Goal: Task Accomplishment & Management: Use online tool/utility

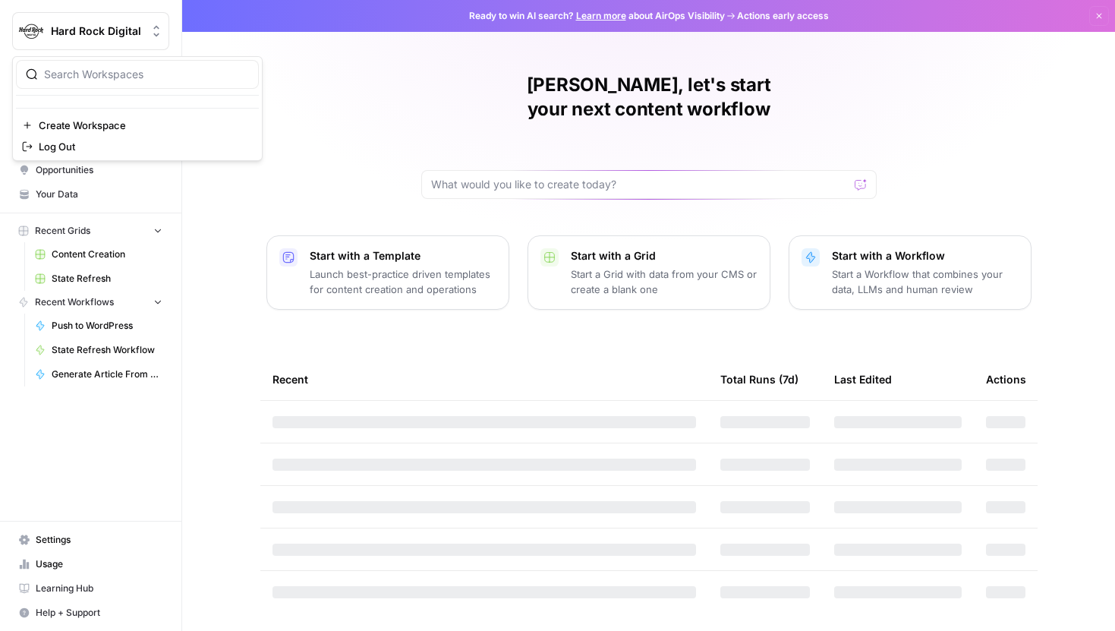
click at [101, 36] on span "Hard Rock Digital" at bounding box center [97, 31] width 92 height 15
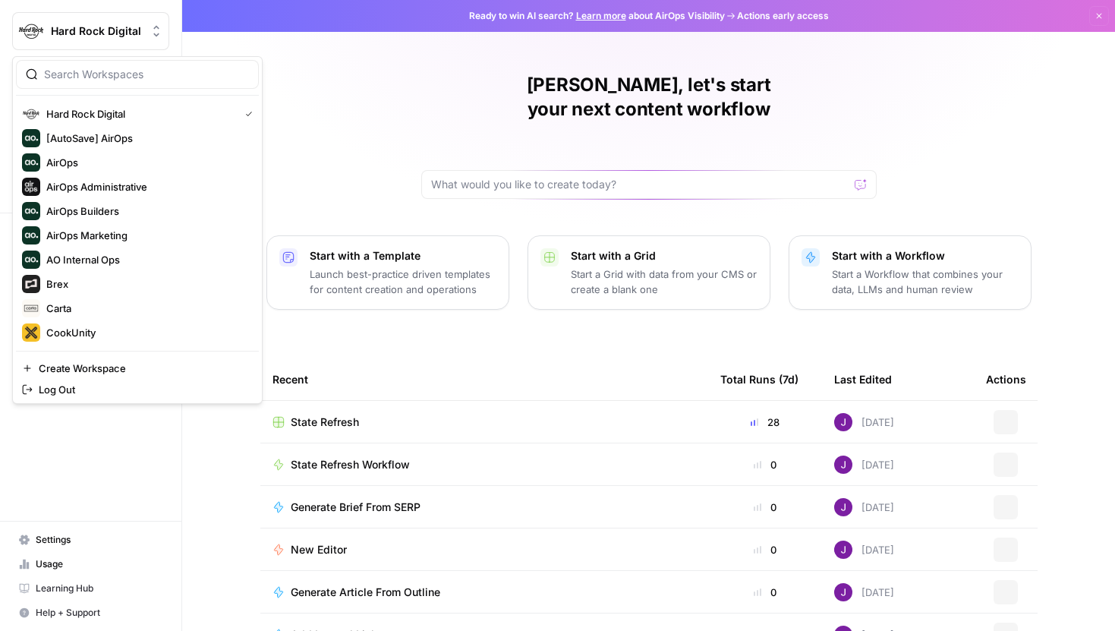
click at [384, 98] on div "Joel, let's start your next content workflow Start with a Template Launch best-…" at bounding box center [648, 361] width 933 height 722
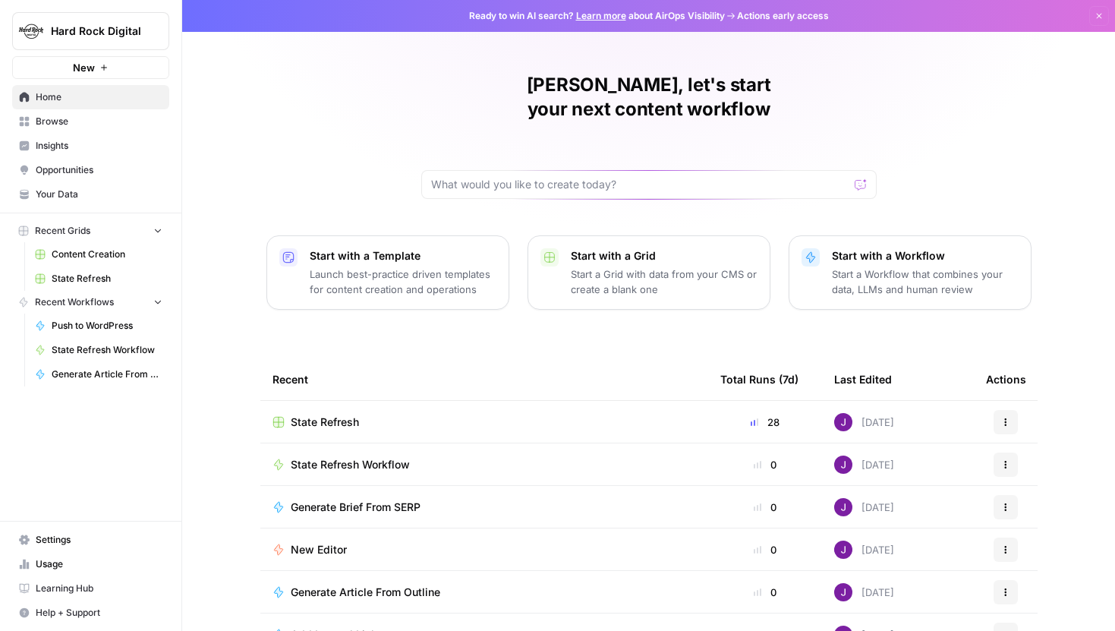
click at [100, 277] on span "State Refresh" at bounding box center [107, 279] width 111 height 14
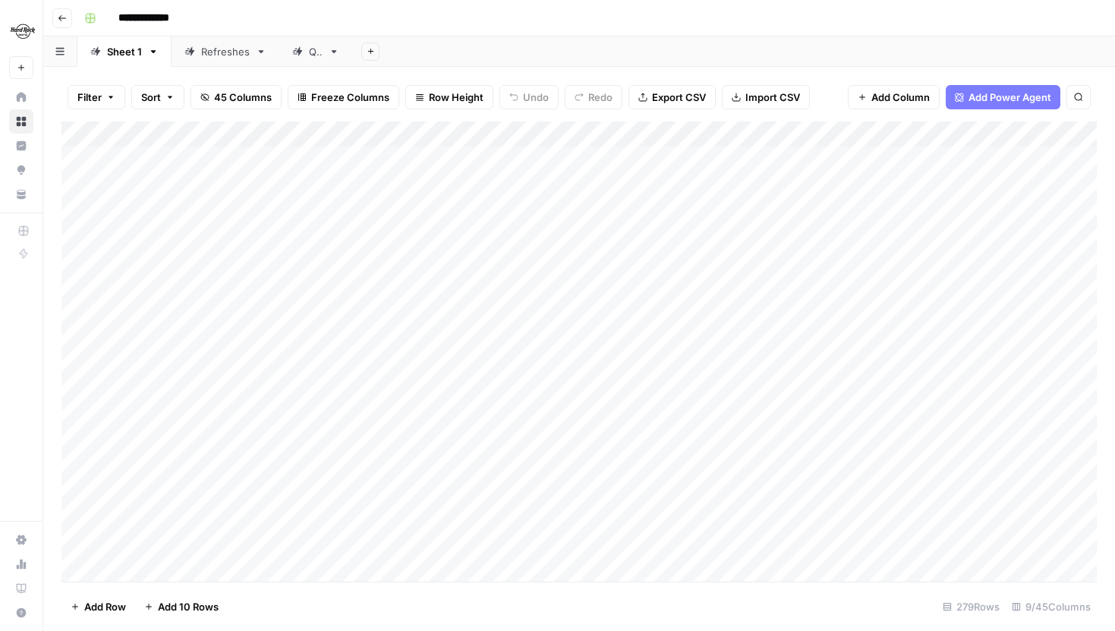
click at [535, 156] on div "Add Column" at bounding box center [578, 351] width 1035 height 460
click at [205, 54] on div "Refreshes" at bounding box center [225, 51] width 49 height 15
click at [101, 49] on div "Sheet 1" at bounding box center [116, 51] width 52 height 15
click at [369, 51] on icon "button" at bounding box center [369, 51] width 5 height 5
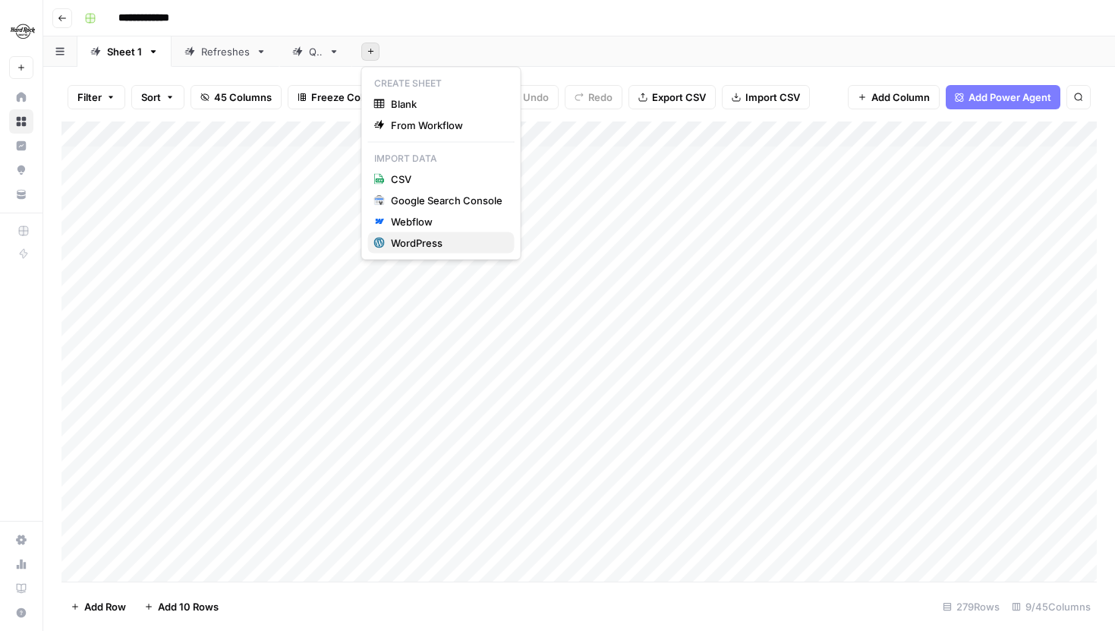
click at [416, 245] on div "WordPress" at bounding box center [447, 242] width 112 height 15
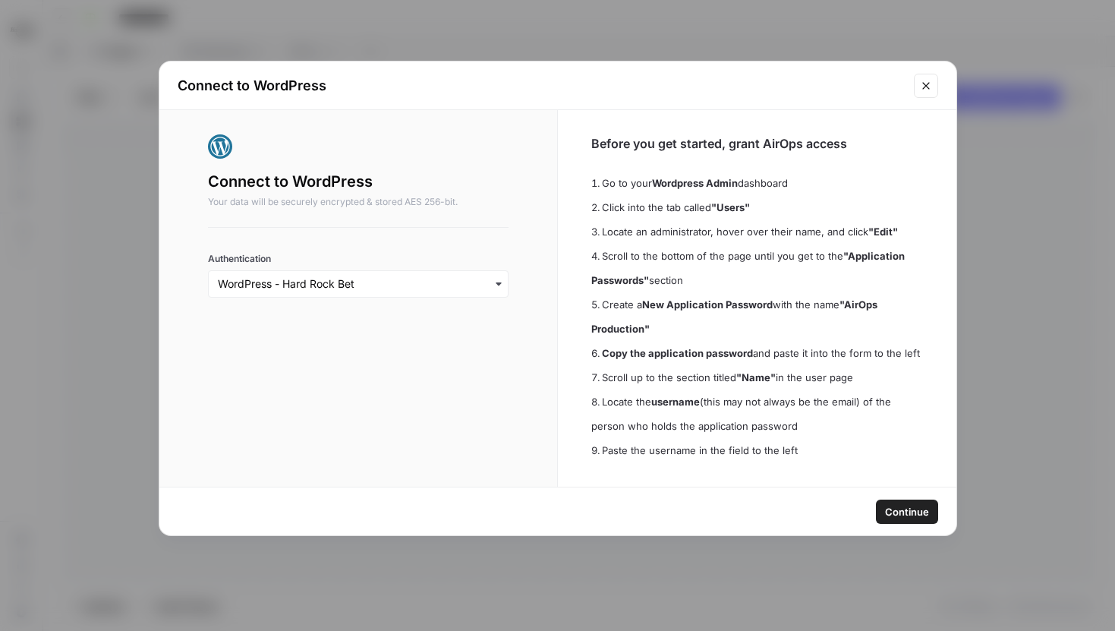
click at [902, 510] on span "Continue" at bounding box center [907, 511] width 44 height 15
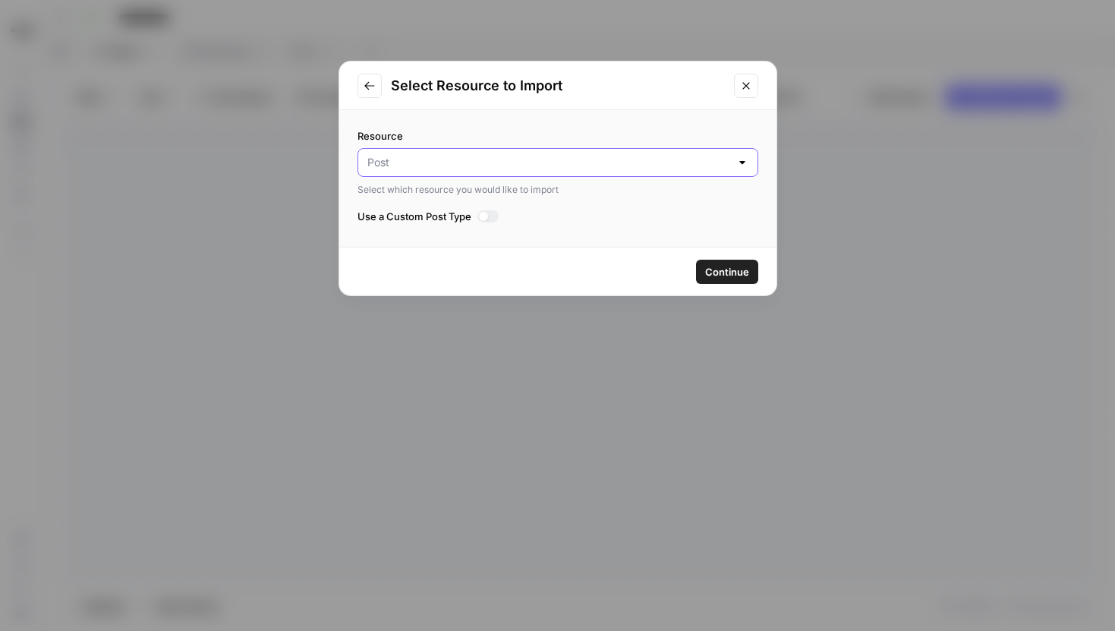
click at [473, 168] on input "Resource" at bounding box center [548, 162] width 363 height 15
click at [419, 203] on span "Post" at bounding box center [547, 200] width 355 height 15
type input "Post"
click at [488, 218] on div at bounding box center [483, 216] width 9 height 9
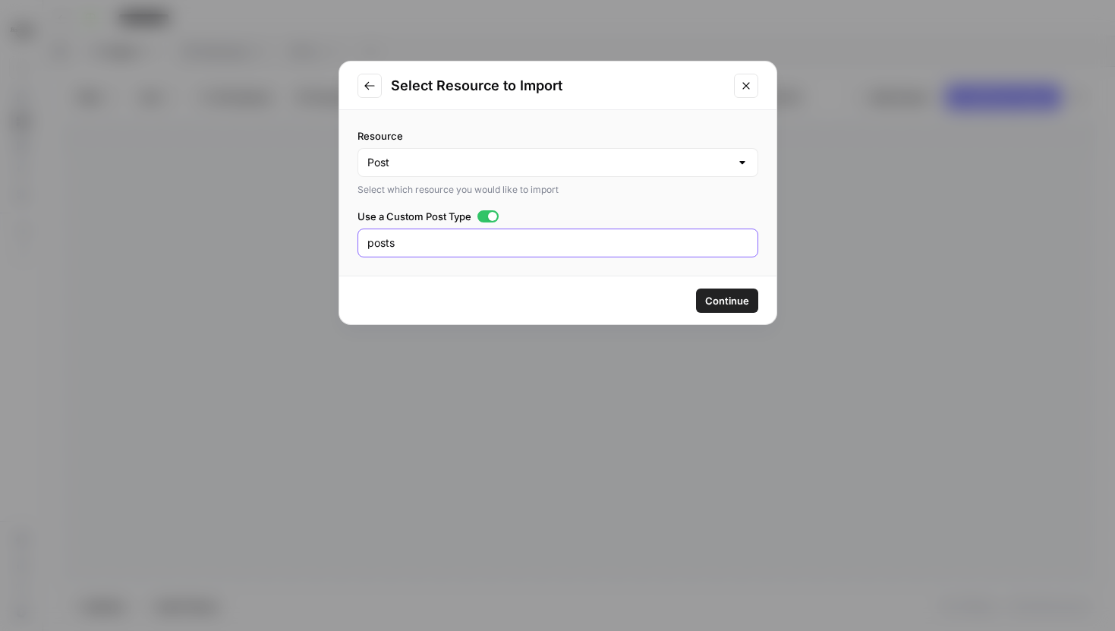
drag, startPoint x: 425, startPoint y: 245, endPoint x: 373, endPoint y: 246, distance: 51.6
click at [373, 246] on input "posts" at bounding box center [557, 242] width 381 height 15
type input "pages"
click at [721, 296] on span "Continue" at bounding box center [727, 300] width 44 height 15
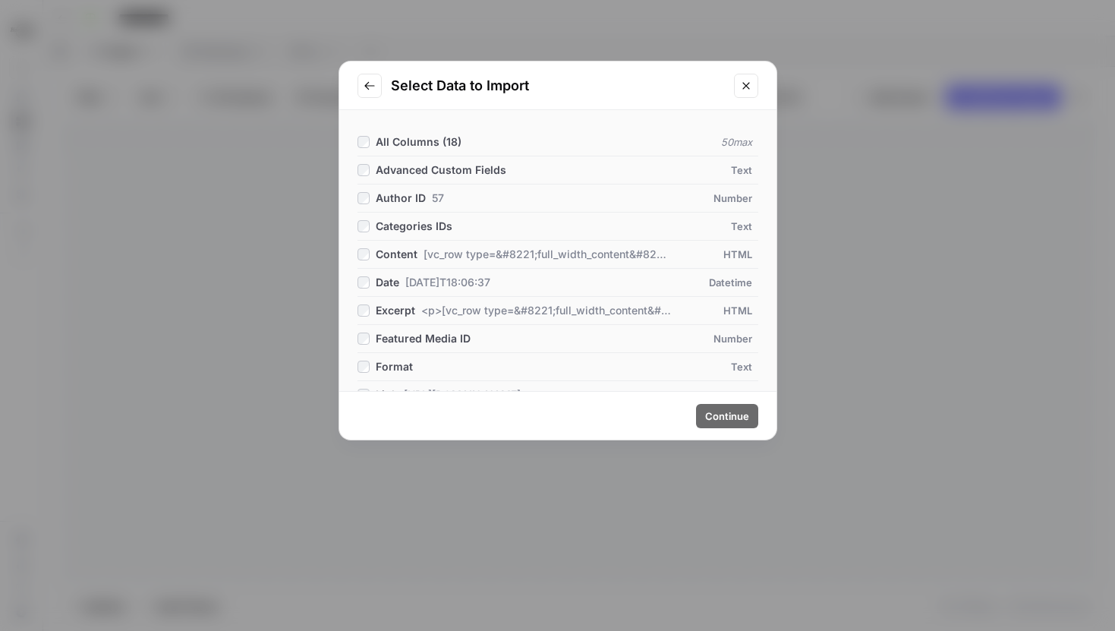
click at [746, 80] on icon "Close modal" at bounding box center [746, 86] width 12 height 12
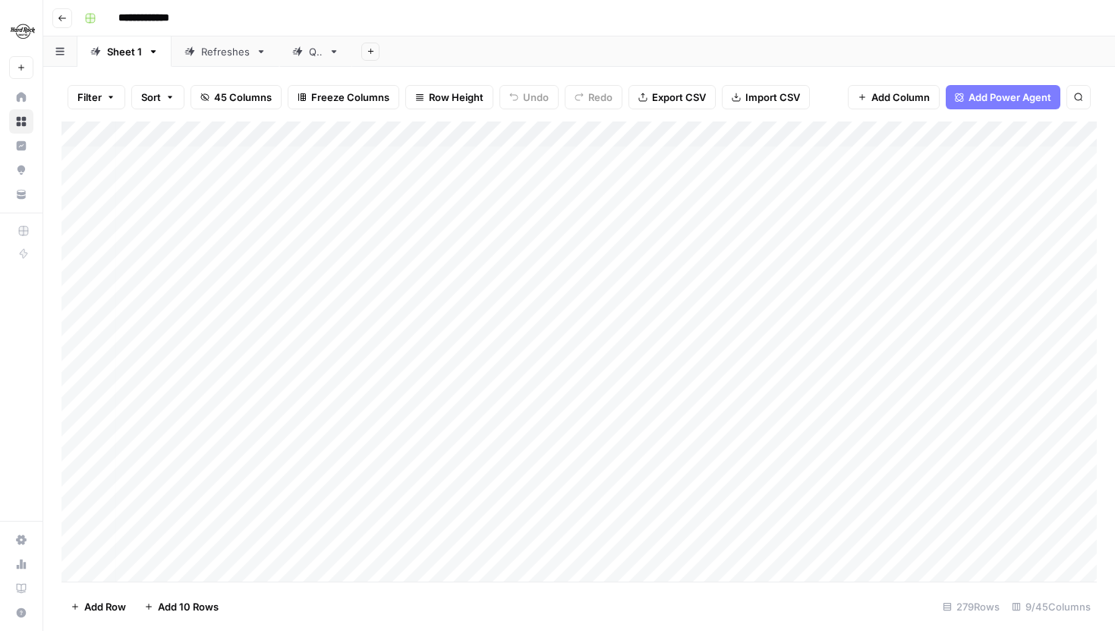
scroll to position [0, 72]
click at [218, 96] on span "45 Columns" at bounding box center [243, 97] width 58 height 15
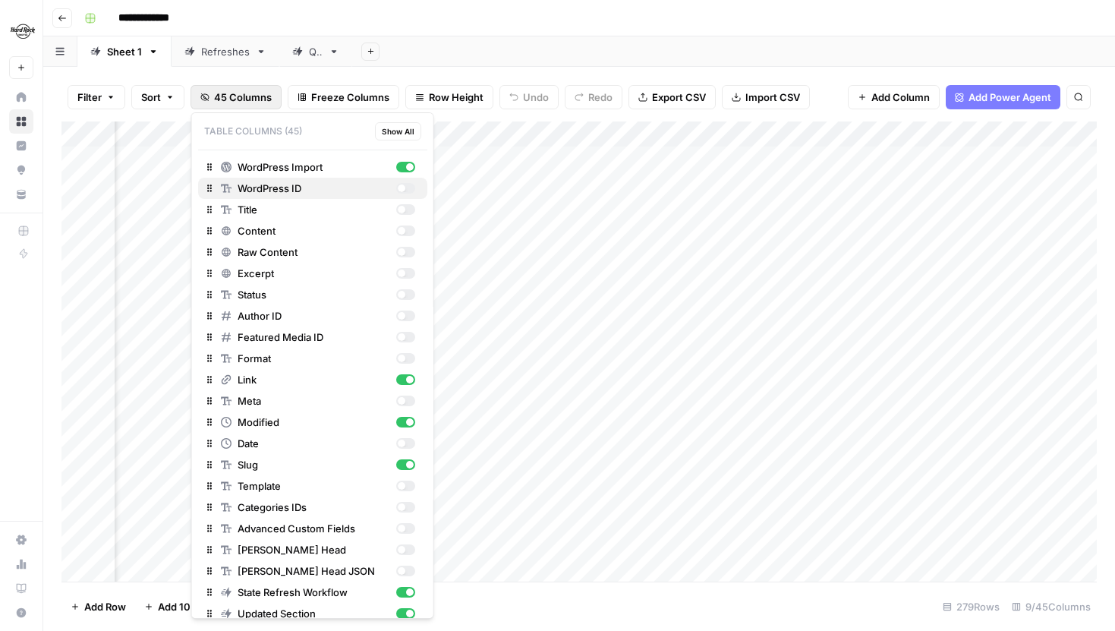
click at [404, 189] on div "button" at bounding box center [401, 188] width 8 height 8
click at [404, 255] on div "button" at bounding box center [404, 252] width 19 height 11
click at [508, 74] on div "Filter Sort 45 Columns Freeze Columns Row Height Undo Redo Export CSV Import CS…" at bounding box center [578, 97] width 1035 height 49
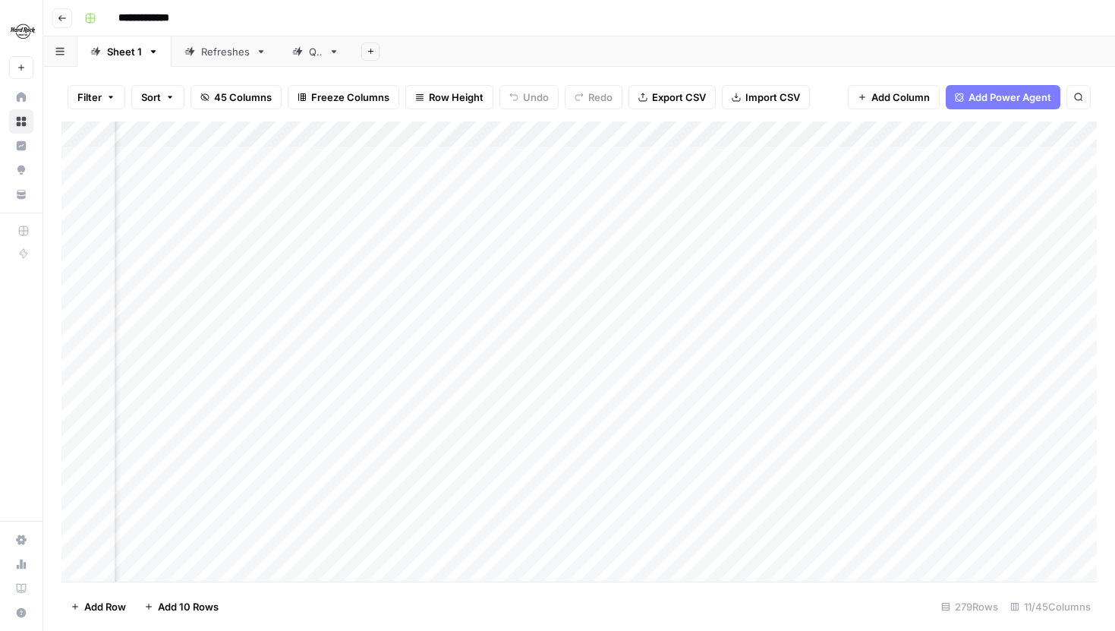
scroll to position [0, 673]
click at [766, 235] on div "Add Column" at bounding box center [578, 351] width 1035 height 460
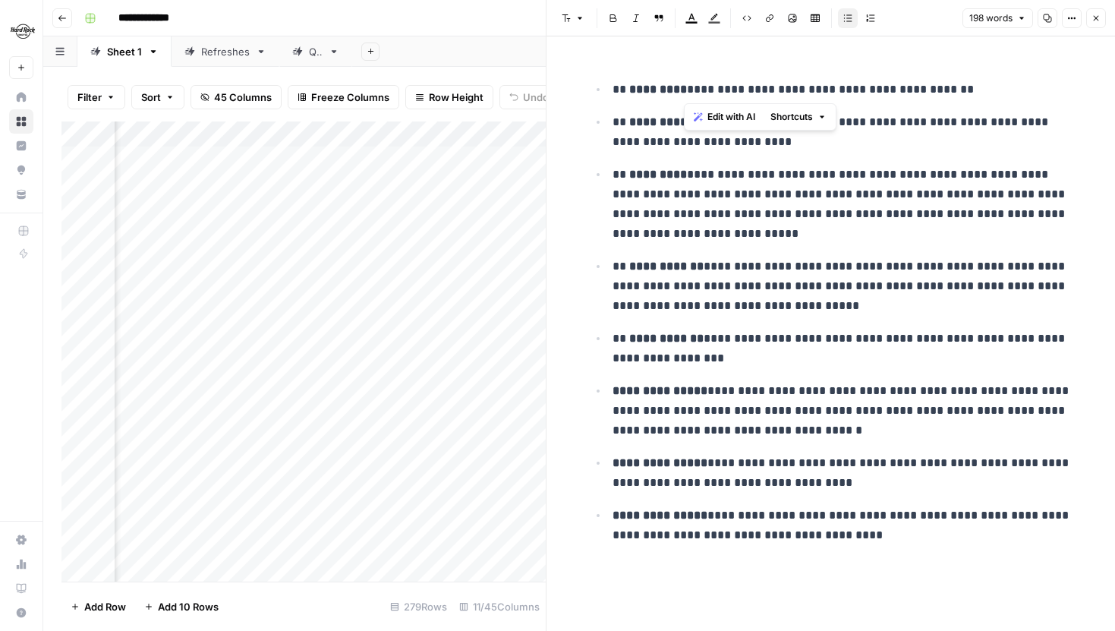
drag, startPoint x: 688, startPoint y: 91, endPoint x: 678, endPoint y: 93, distance: 9.2
click at [678, 93] on p "**********" at bounding box center [842, 90] width 461 height 20
click at [636, 155] on ul "**********" at bounding box center [831, 312] width 486 height 466
click at [1097, 26] on button "Close" at bounding box center [1096, 18] width 20 height 20
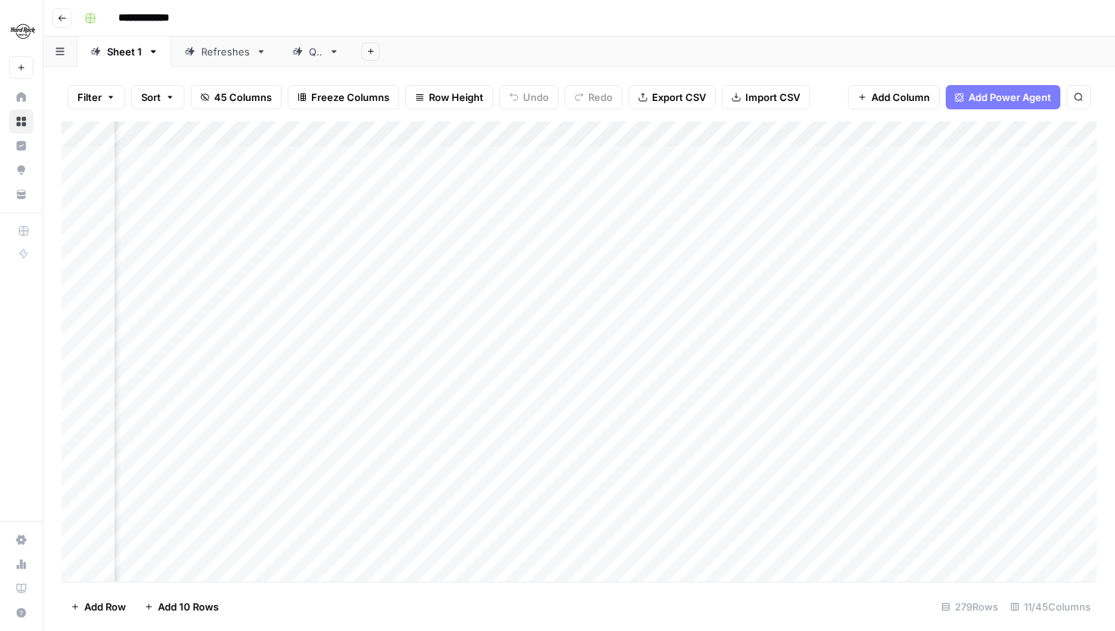
click at [590, 160] on div "Add Column" at bounding box center [578, 351] width 1035 height 460
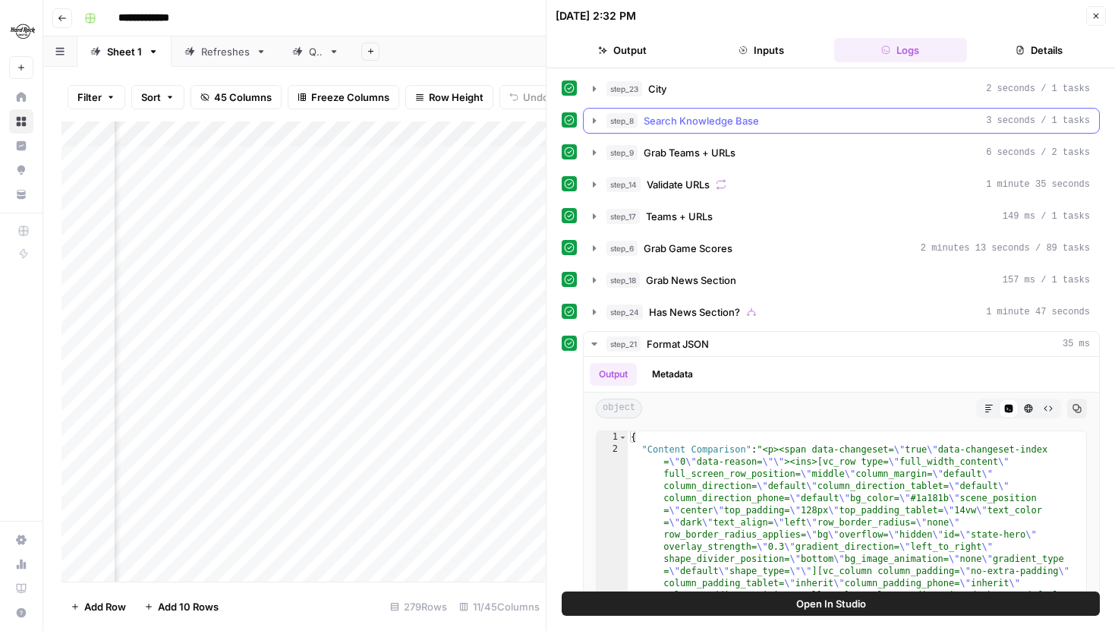
click at [595, 118] on icon "button" at bounding box center [594, 121] width 12 height 12
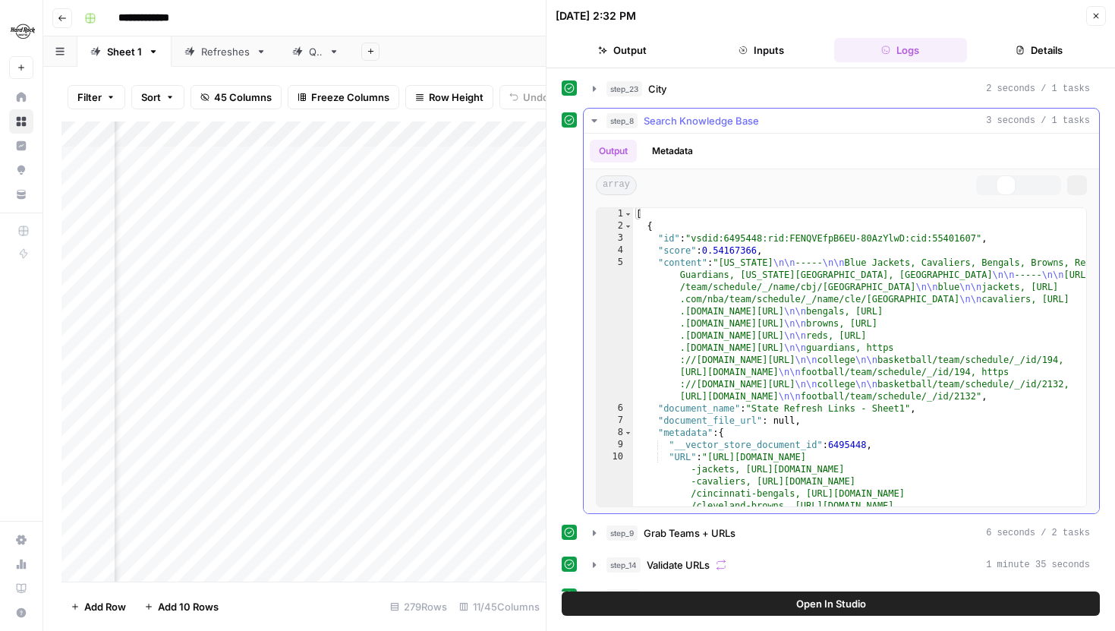
click at [595, 120] on icon "button" at bounding box center [593, 120] width 5 height 3
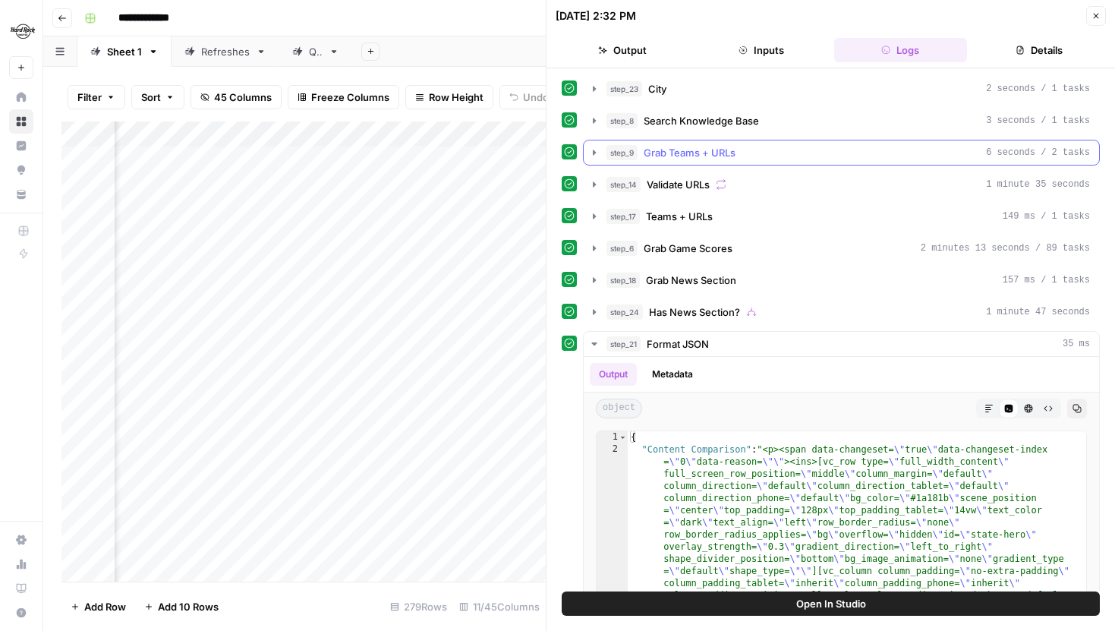
scroll to position [52, 0]
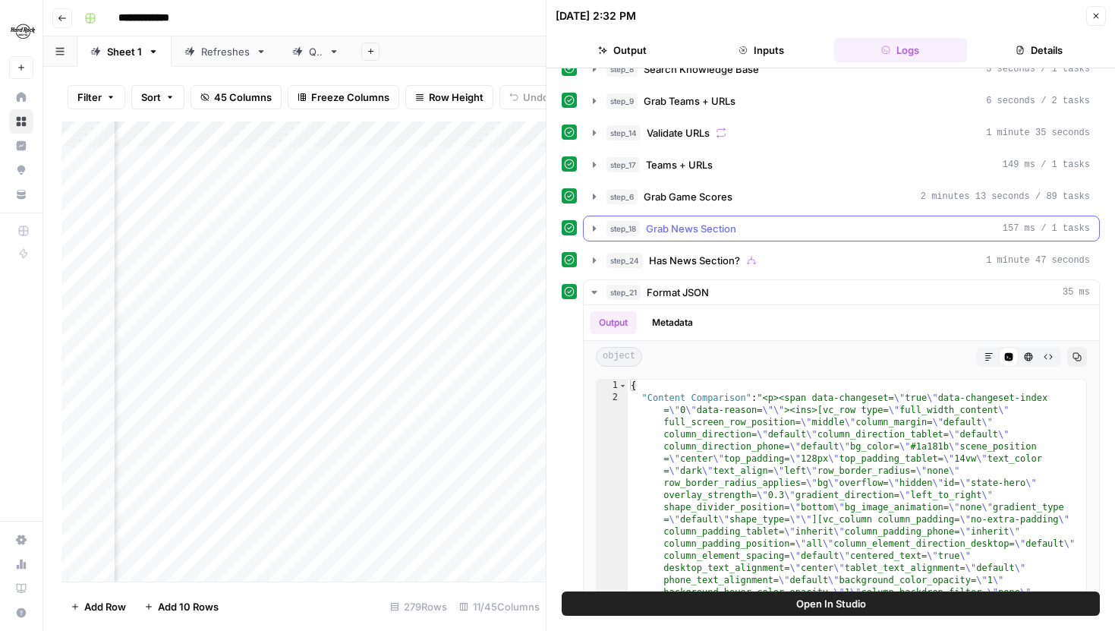
click at [589, 228] on icon "button" at bounding box center [594, 228] width 12 height 12
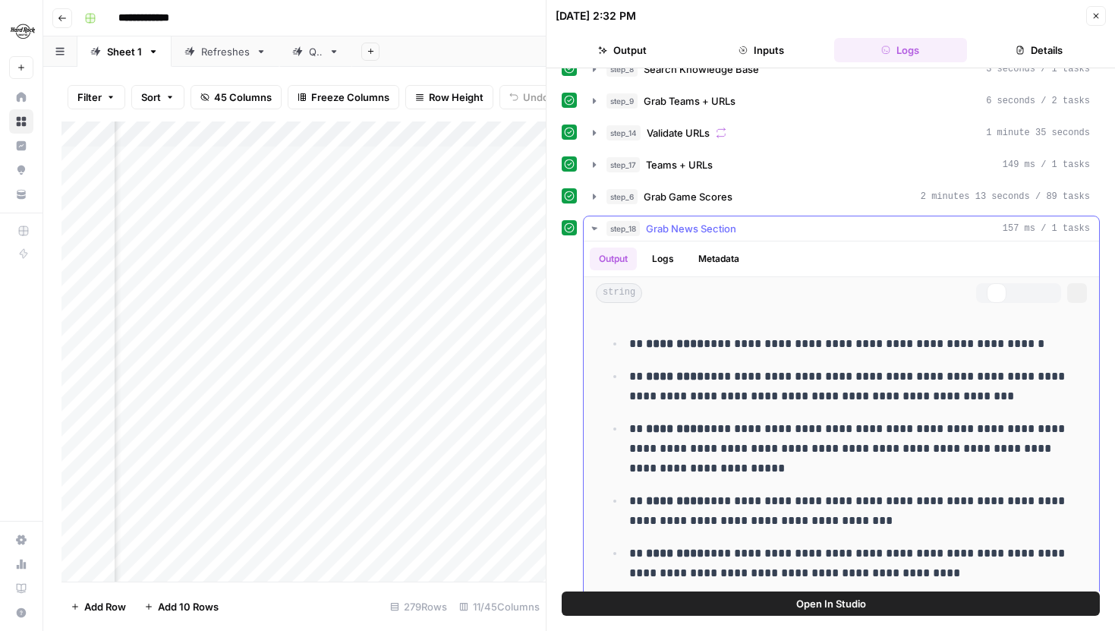
scroll to position [66, 0]
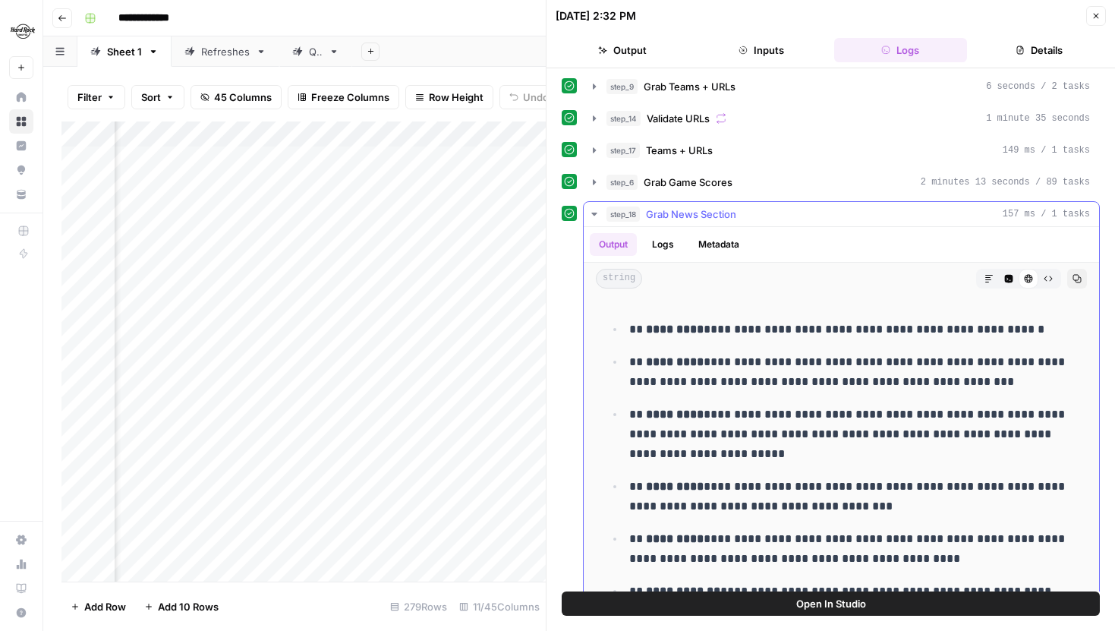
click at [990, 277] on icon "button" at bounding box center [989, 279] width 8 height 8
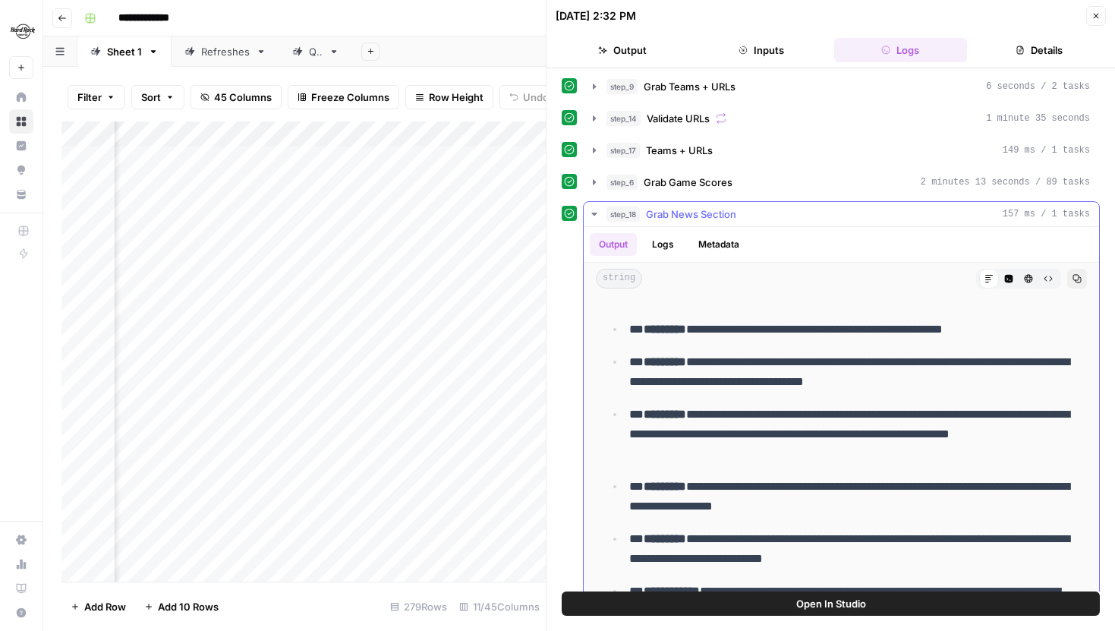
click at [1049, 272] on button "Raw Output" at bounding box center [1048, 279] width 20 height 20
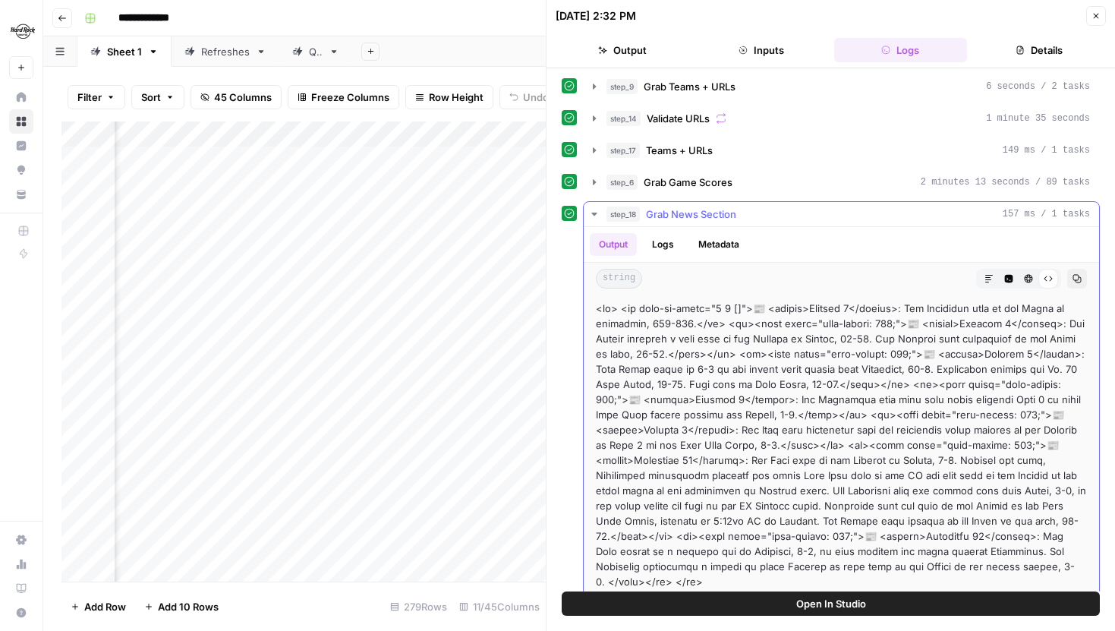
drag, startPoint x: 596, startPoint y: 310, endPoint x: 755, endPoint y: 400, distance: 182.1
click at [755, 400] on div at bounding box center [841, 445] width 491 height 288
click at [596, 209] on icon "button" at bounding box center [594, 214] width 12 height 12
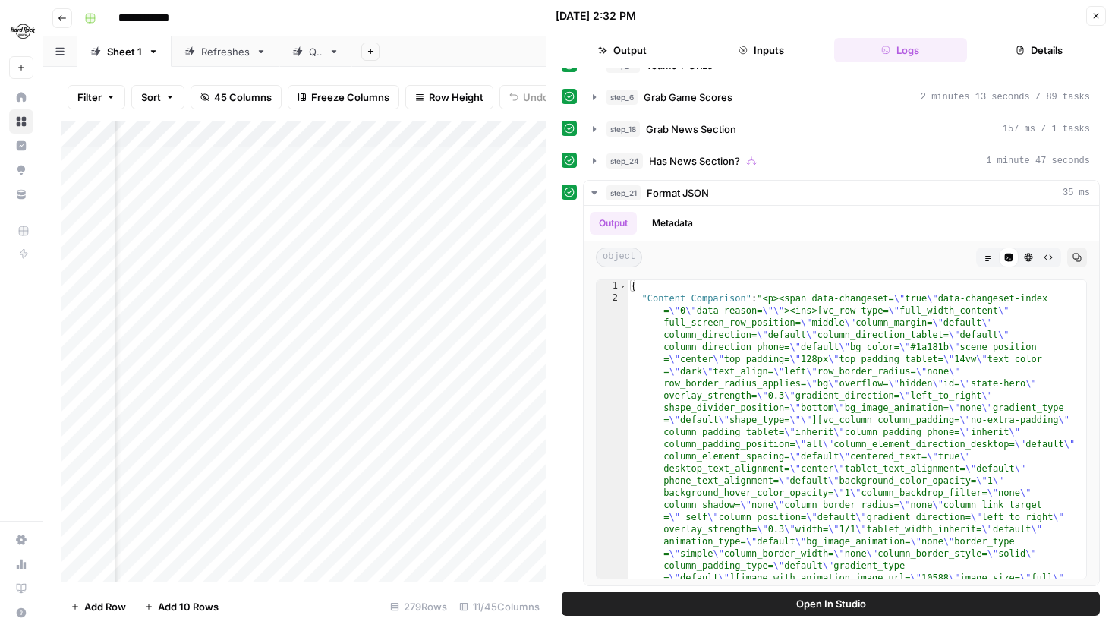
scroll to position [153, 0]
click at [1087, 14] on button "Close" at bounding box center [1096, 16] width 20 height 20
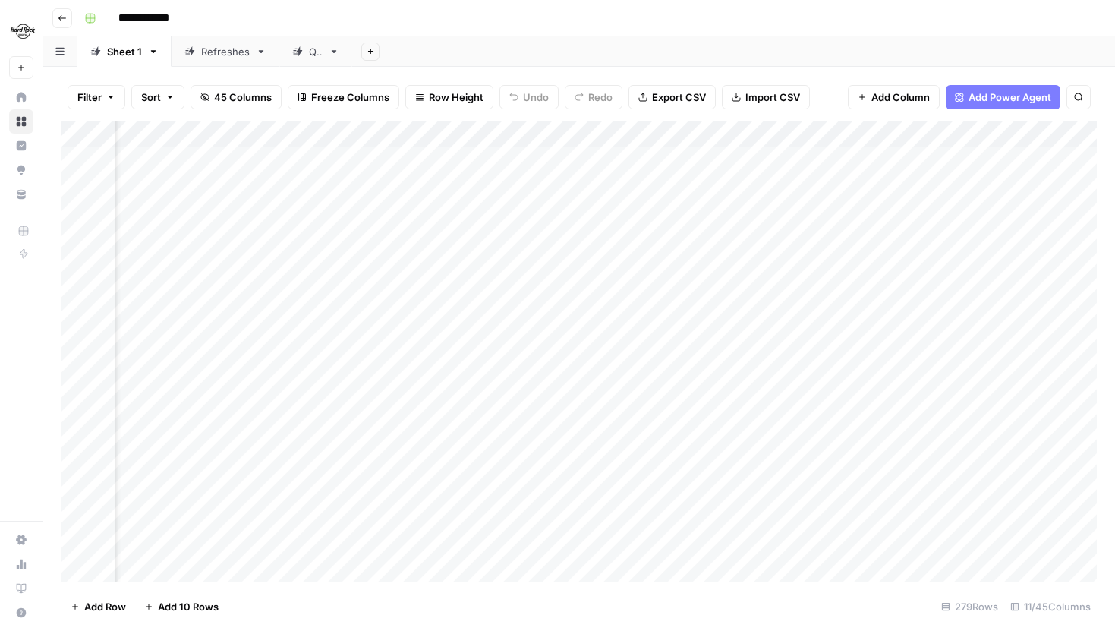
click at [243, 95] on span "45 Columns" at bounding box center [243, 97] width 58 height 15
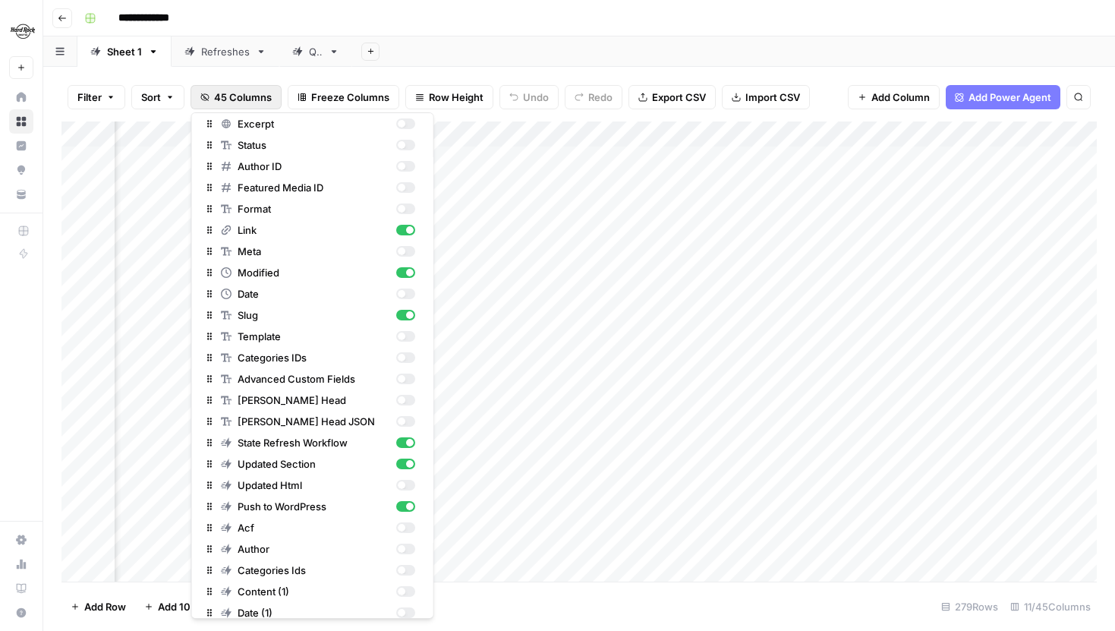
scroll to position [159, 0]
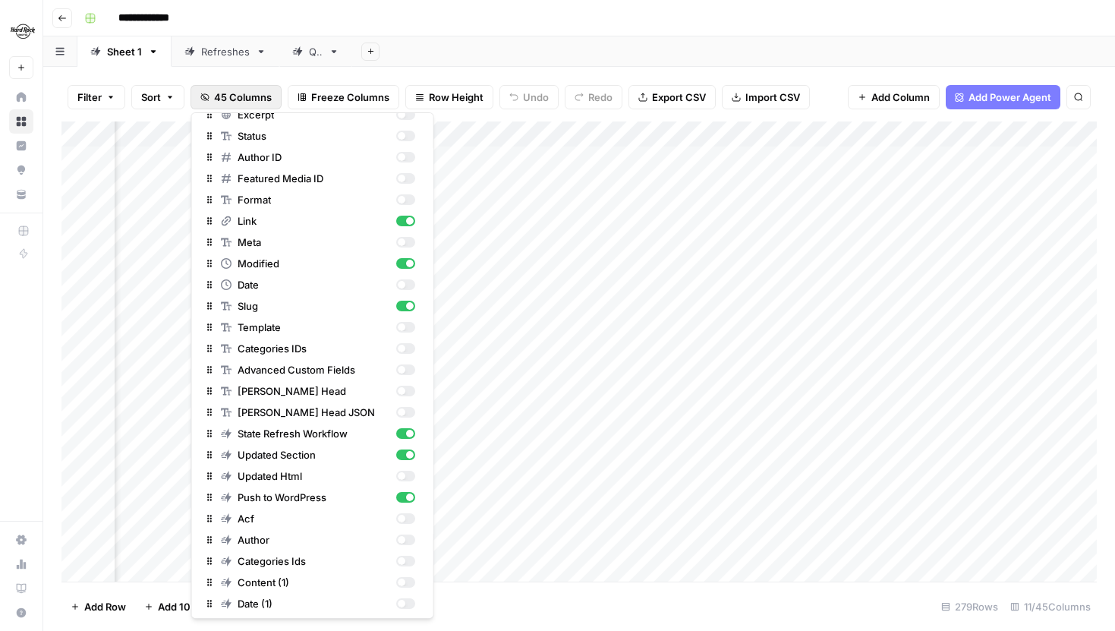
click at [261, 96] on span "45 Columns" at bounding box center [243, 97] width 58 height 15
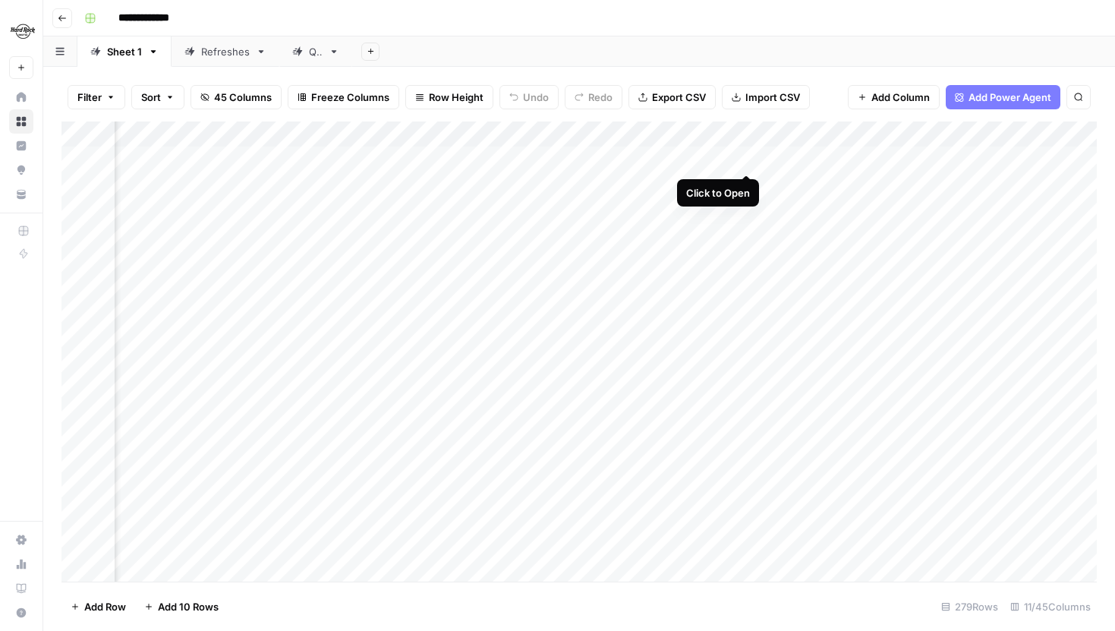
click at [746, 159] on div "Add Column" at bounding box center [578, 351] width 1035 height 460
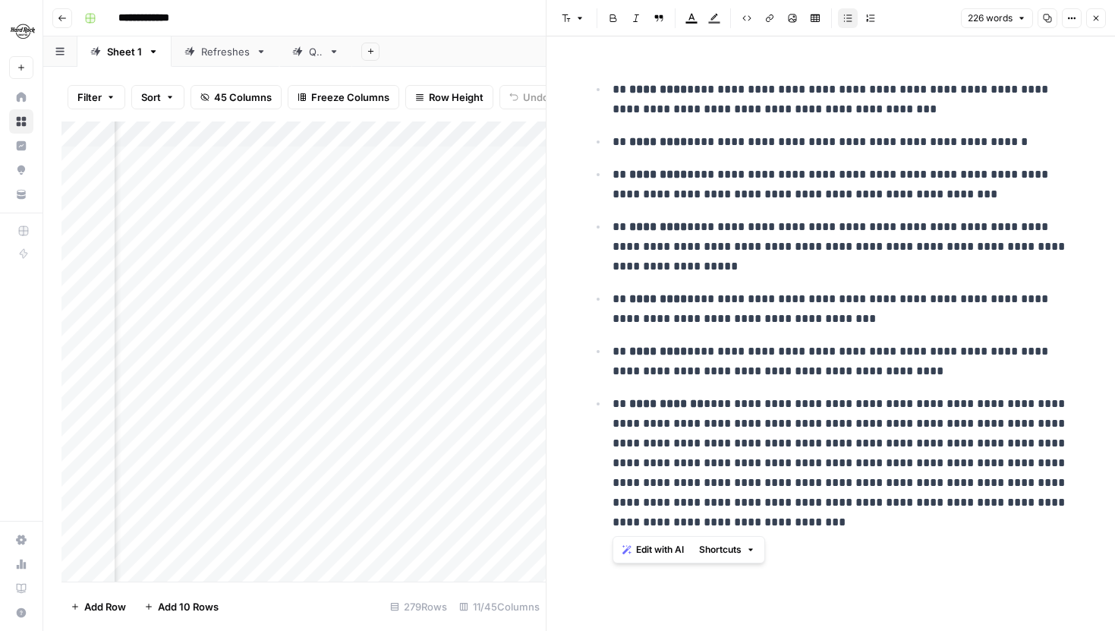
drag, startPoint x: 681, startPoint y: 520, endPoint x: 590, endPoint y: 74, distance: 455.3
click at [590, 74] on div "**********" at bounding box center [831, 302] width 504 height 483
click at [1094, 24] on button "Close" at bounding box center [1096, 18] width 20 height 20
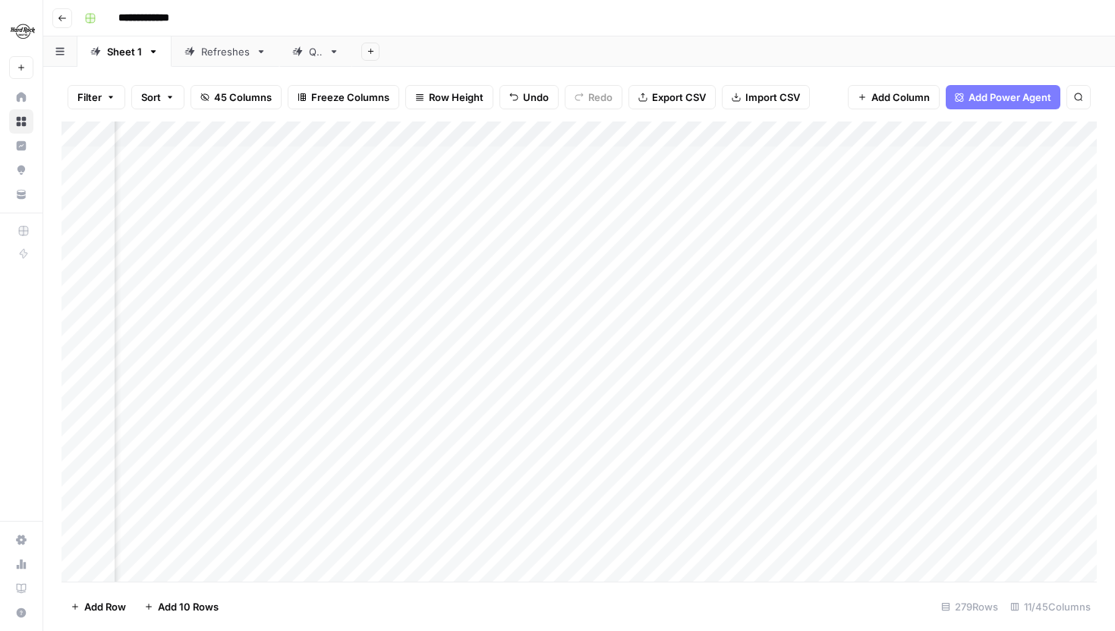
scroll to position [0, 685]
click at [734, 162] on div "Add Column" at bounding box center [578, 351] width 1035 height 460
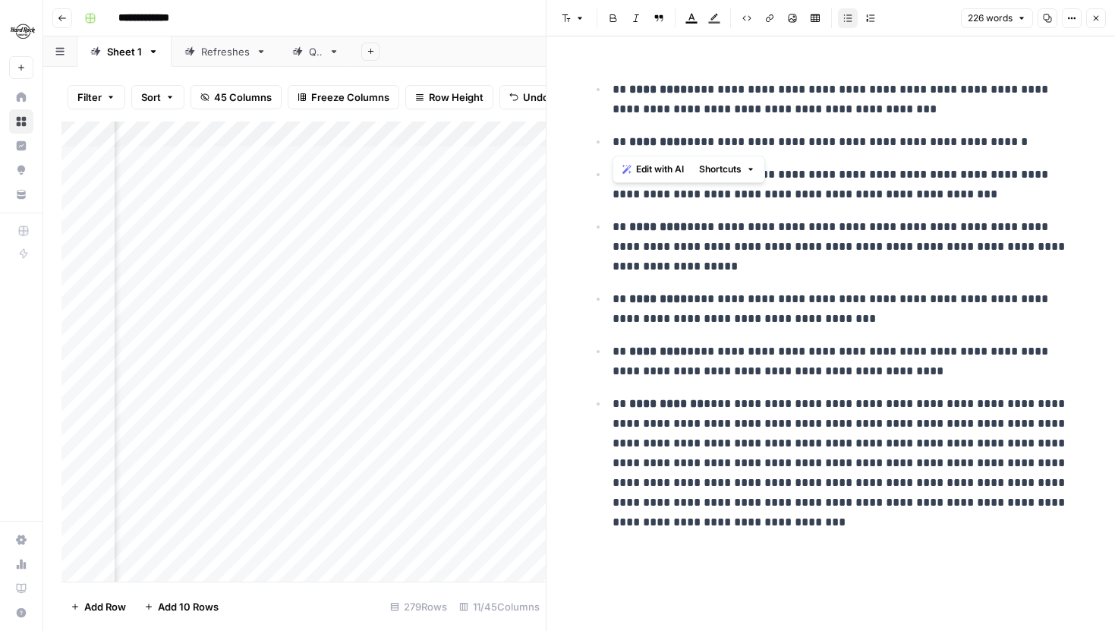
drag, startPoint x: 606, startPoint y: 87, endPoint x: 863, endPoint y: 125, distance: 260.0
click at [863, 125] on ul "**********" at bounding box center [831, 305] width 486 height 453
click at [1094, 24] on button "Close" at bounding box center [1096, 18] width 20 height 20
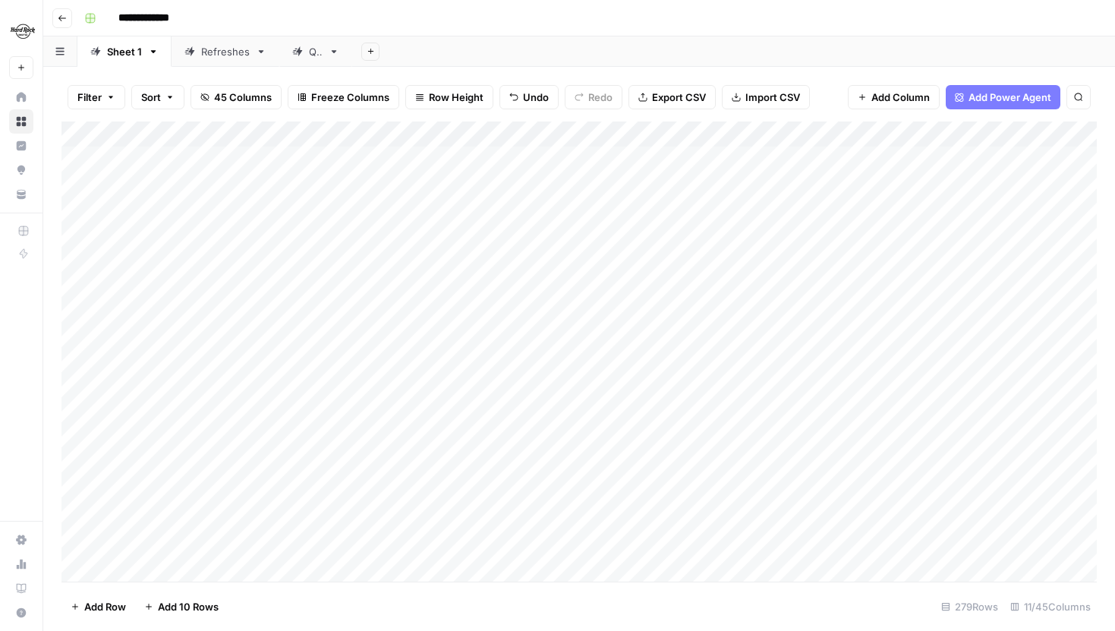
click at [263, 135] on div "Add Column" at bounding box center [578, 351] width 1035 height 460
click at [269, 114] on div "Filter Sort 45 Columns Freeze Columns Row Height Undo Redo Export CSV Import CS…" at bounding box center [578, 97] width 1035 height 49
click at [260, 131] on div "Add Column" at bounding box center [578, 351] width 1035 height 460
click at [184, 236] on span "Schedule" at bounding box center [210, 240] width 133 height 15
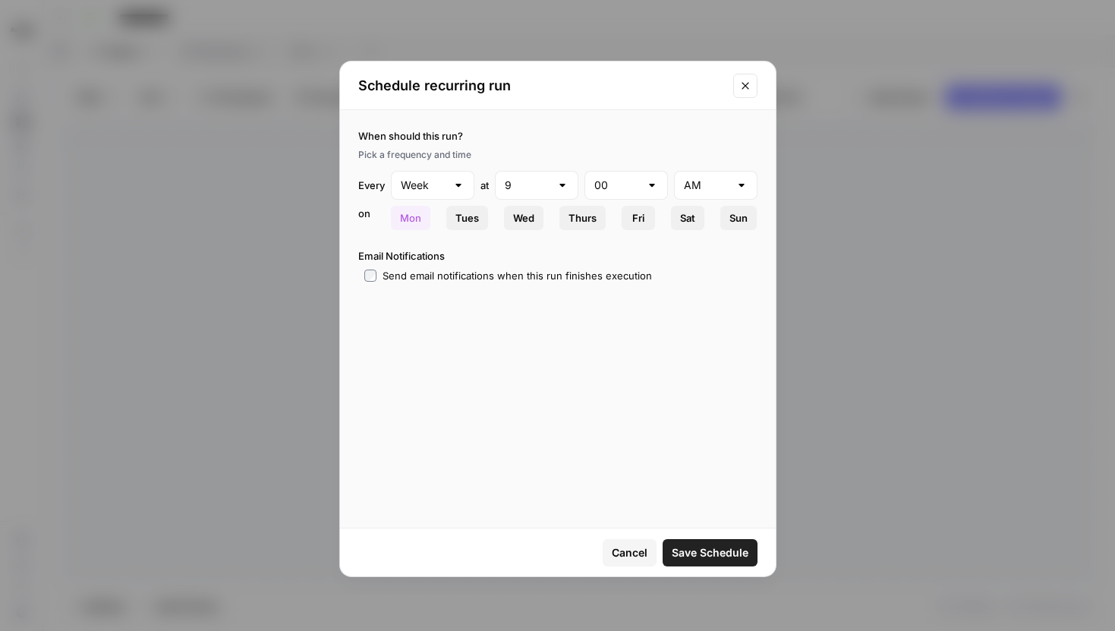
click at [469, 220] on span "Tues" at bounding box center [467, 217] width 24 height 15
click at [404, 218] on span "Mon" at bounding box center [410, 217] width 21 height 15
click at [635, 215] on span "Fri" at bounding box center [638, 217] width 12 height 15
click at [747, 82] on icon "Close modal" at bounding box center [744, 85] width 7 height 7
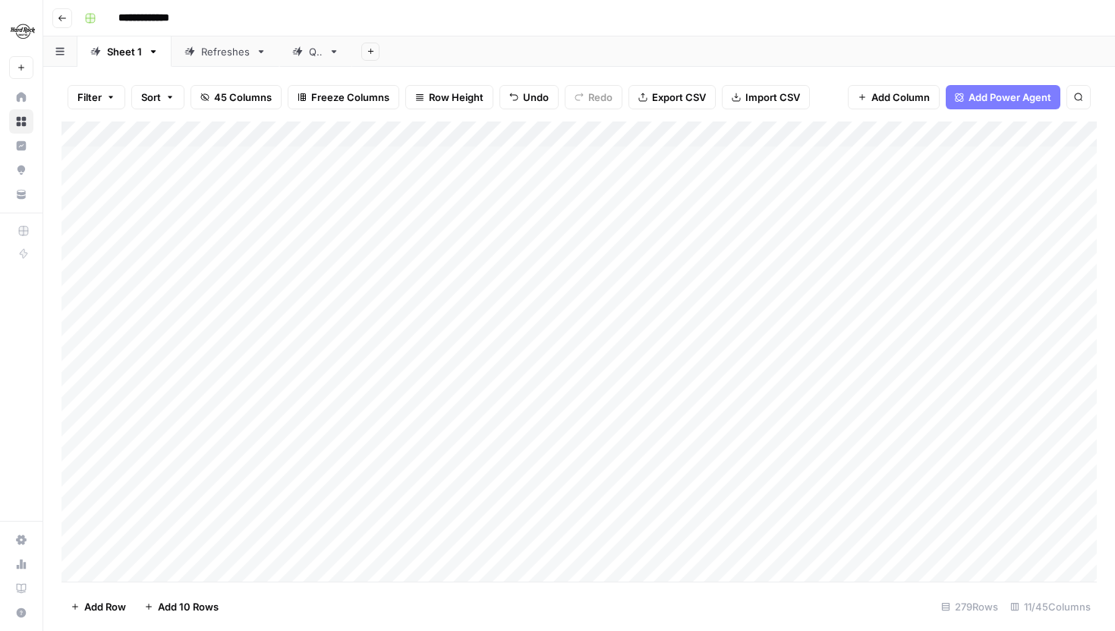
click at [90, 132] on div "Add Column" at bounding box center [578, 351] width 1035 height 460
click at [81, 158] on div "Add Column" at bounding box center [578, 351] width 1035 height 460
click at [80, 176] on div "Add Column" at bounding box center [578, 351] width 1035 height 460
click at [77, 187] on div "Add Column" at bounding box center [578, 351] width 1035 height 460
click at [77, 206] on div "Add Column" at bounding box center [578, 351] width 1035 height 460
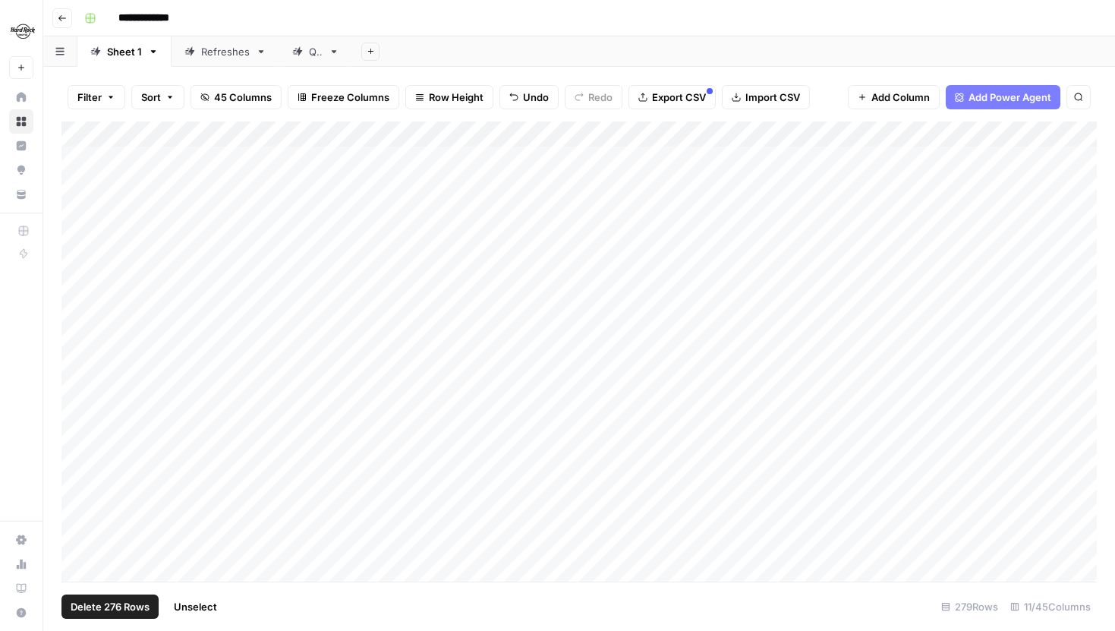
click at [77, 241] on div "Add Column" at bounding box center [578, 351] width 1035 height 460
click at [77, 262] on div "Add Column" at bounding box center [578, 351] width 1035 height 460
click at [77, 288] on div "Add Column" at bounding box center [578, 351] width 1035 height 460
click at [77, 306] on div "Add Column" at bounding box center [578, 351] width 1035 height 460
click at [77, 314] on div "Add Column" at bounding box center [578, 351] width 1035 height 460
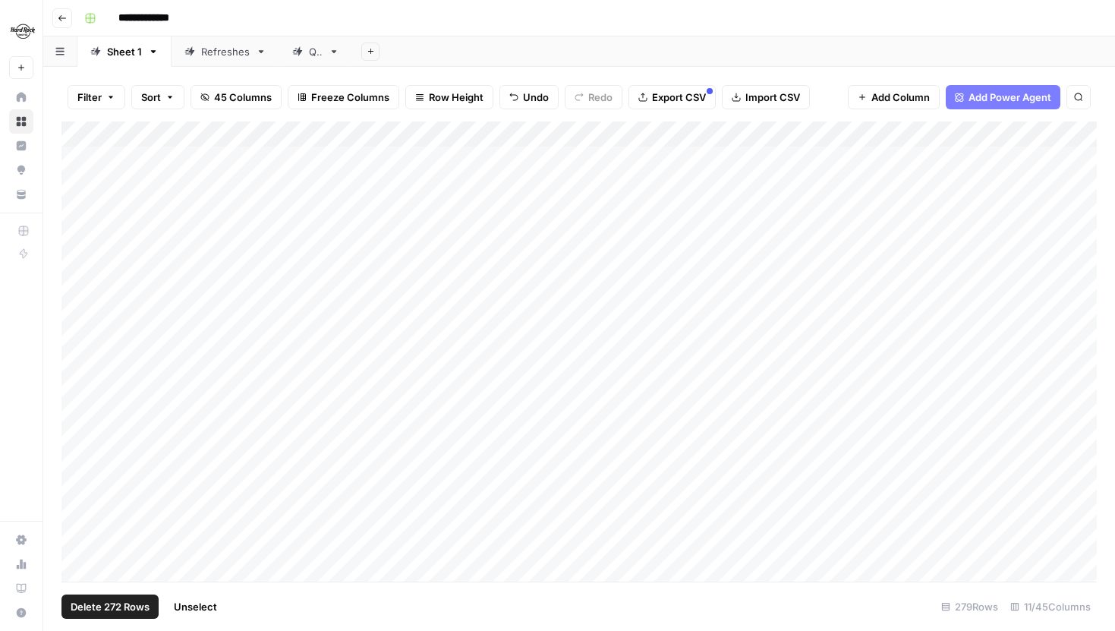
click at [77, 331] on div "Add Column" at bounding box center [578, 351] width 1035 height 460
click at [79, 338] on div "Add Column" at bounding box center [578, 351] width 1035 height 460
click at [79, 357] on div "Add Column" at bounding box center [578, 351] width 1035 height 460
click at [79, 371] on div "Add Column" at bounding box center [578, 351] width 1035 height 460
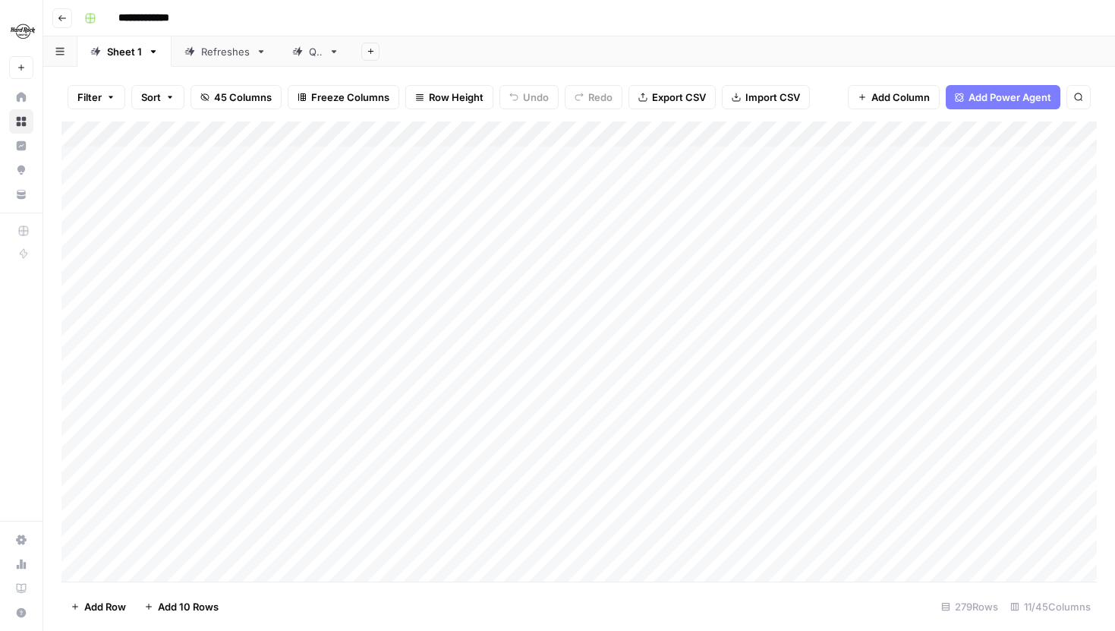
click at [84, 128] on div "Add Column" at bounding box center [578, 351] width 1035 height 460
click at [79, 340] on div "Add Column" at bounding box center [578, 351] width 1035 height 460
click at [74, 317] on div "Add Column" at bounding box center [578, 351] width 1035 height 460
click at [77, 367] on div "Add Column" at bounding box center [578, 351] width 1035 height 460
click at [79, 282] on div "Add Column" at bounding box center [578, 351] width 1035 height 460
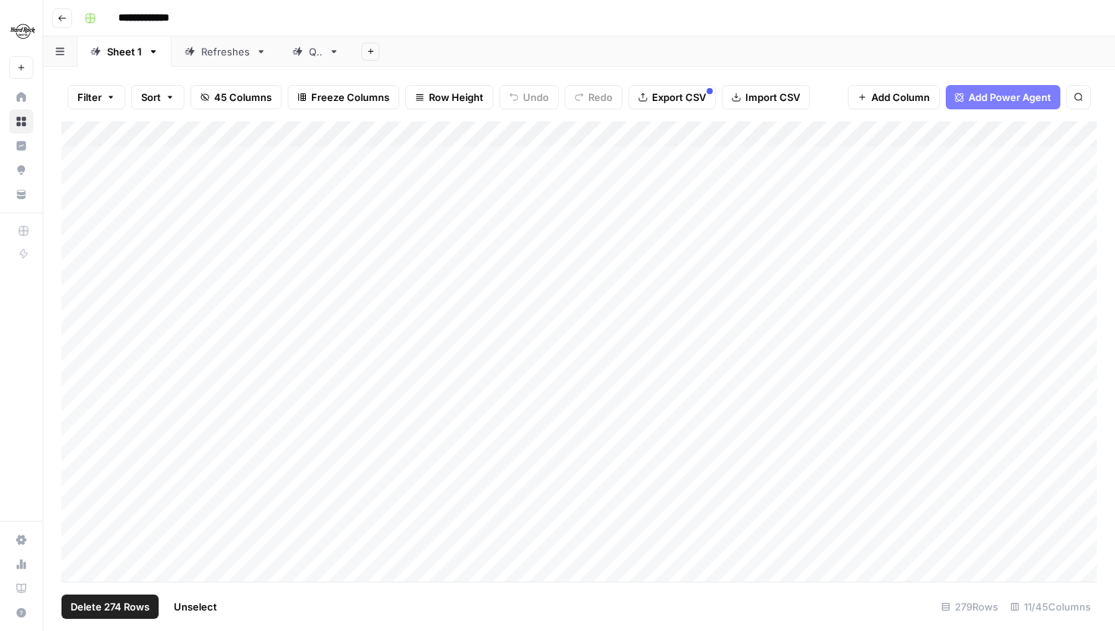
click at [79, 261] on div "Add Column" at bounding box center [578, 351] width 1035 height 460
click at [79, 231] on div "Add Column" at bounding box center [578, 351] width 1035 height 460
click at [79, 210] on div "Add Column" at bounding box center [578, 351] width 1035 height 460
click at [78, 185] on div "Add Column" at bounding box center [578, 351] width 1035 height 460
click at [78, 160] on div "Add Column" at bounding box center [578, 351] width 1035 height 460
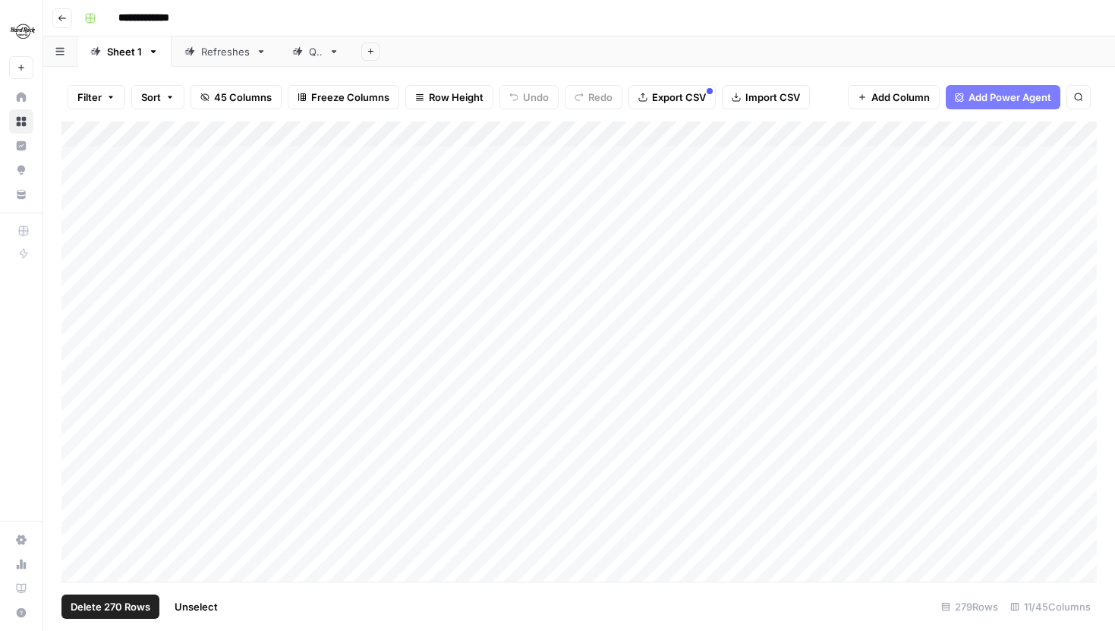
click at [125, 607] on span "Delete 270 Rows" at bounding box center [111, 606] width 80 height 15
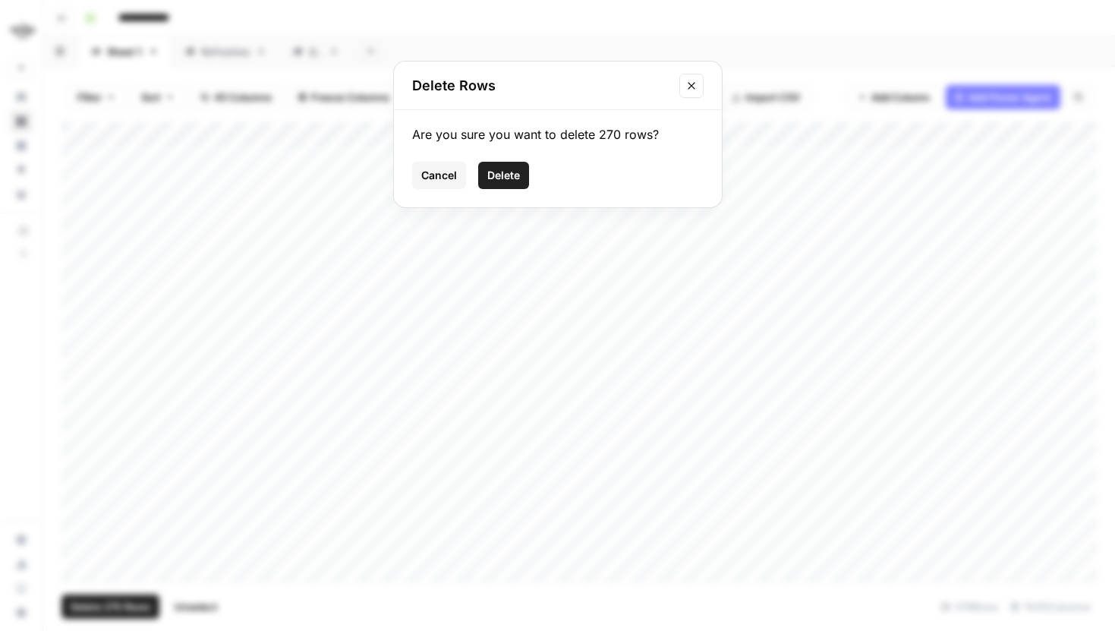
click at [505, 172] on span "Delete" at bounding box center [503, 175] width 33 height 15
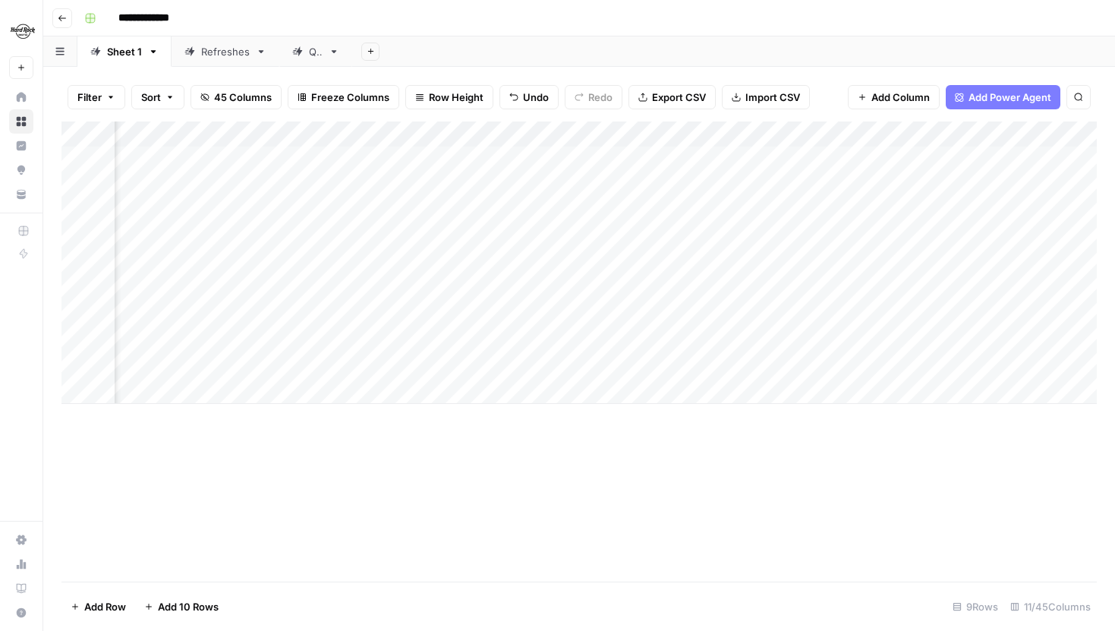
scroll to position [0, 785]
click at [486, 135] on div "Add Column" at bounding box center [578, 262] width 1035 height 282
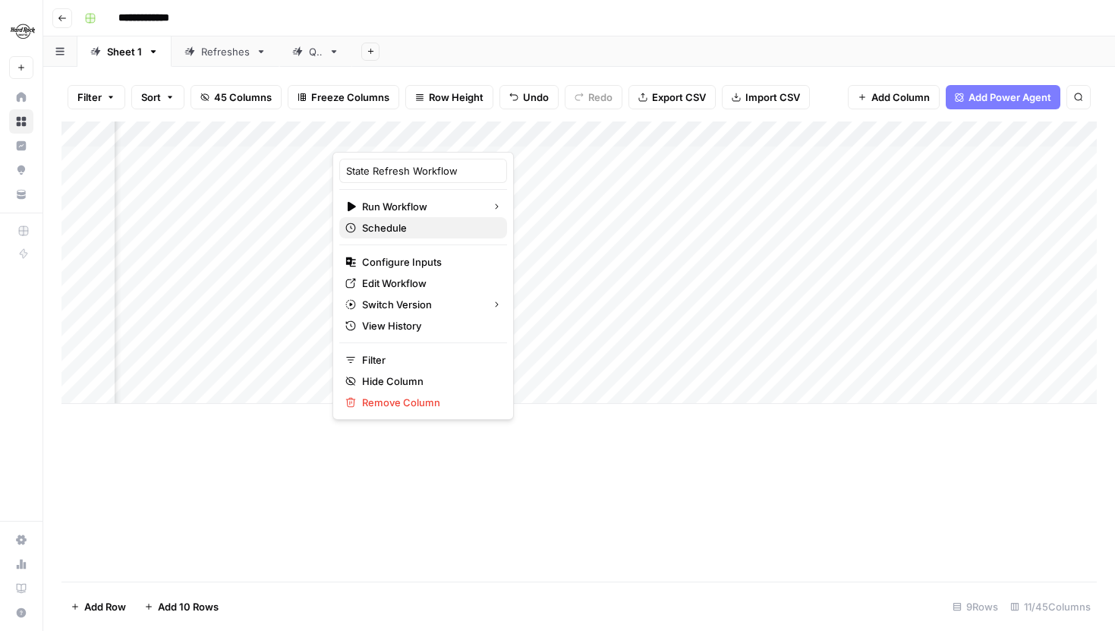
click at [409, 224] on span "Schedule" at bounding box center [428, 227] width 133 height 15
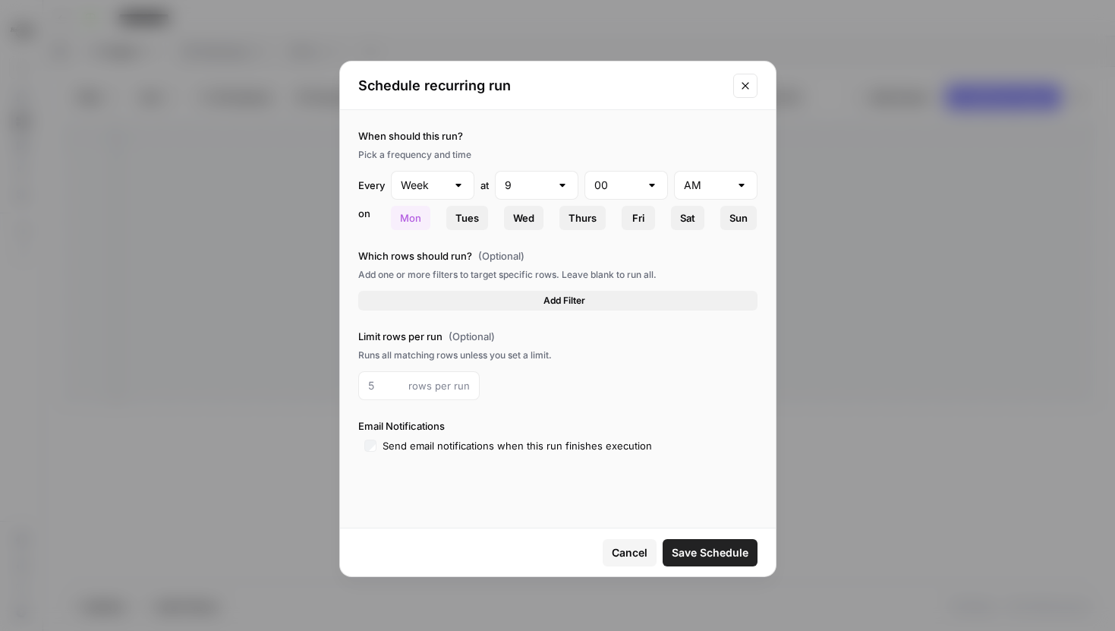
type input "PM"
click at [737, 79] on button "Close modal" at bounding box center [745, 86] width 24 height 24
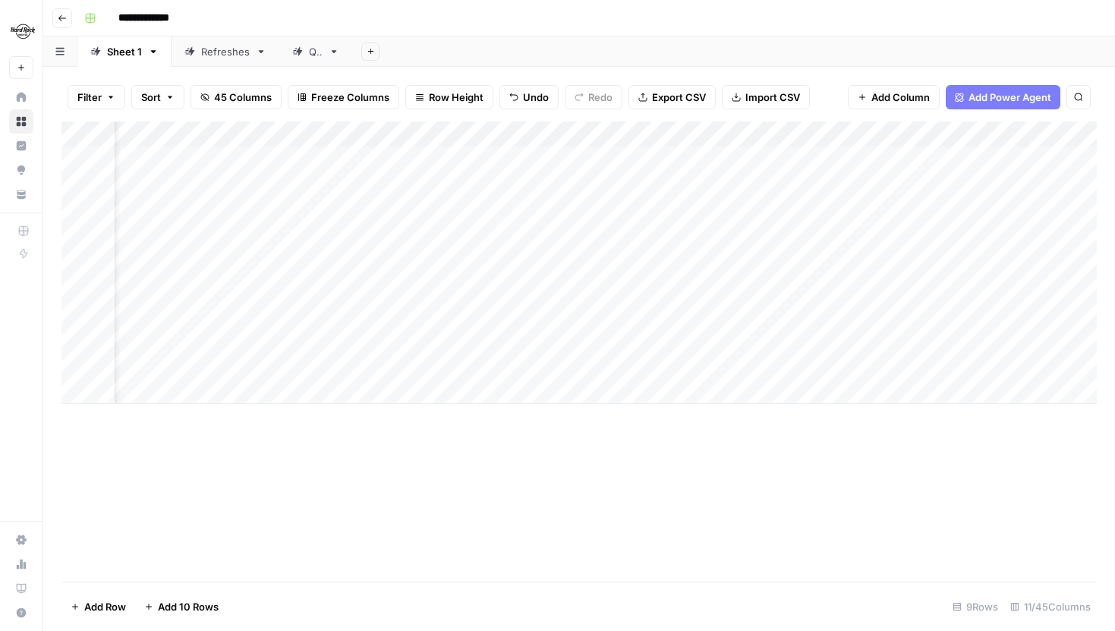
scroll to position [0, 0]
click at [264, 129] on div "Add Column" at bounding box center [578, 262] width 1035 height 282
click at [203, 205] on span "Run Import" at bounding box center [203, 206] width 118 height 15
click at [288, 209] on span "All Rows" at bounding box center [308, 210] width 96 height 15
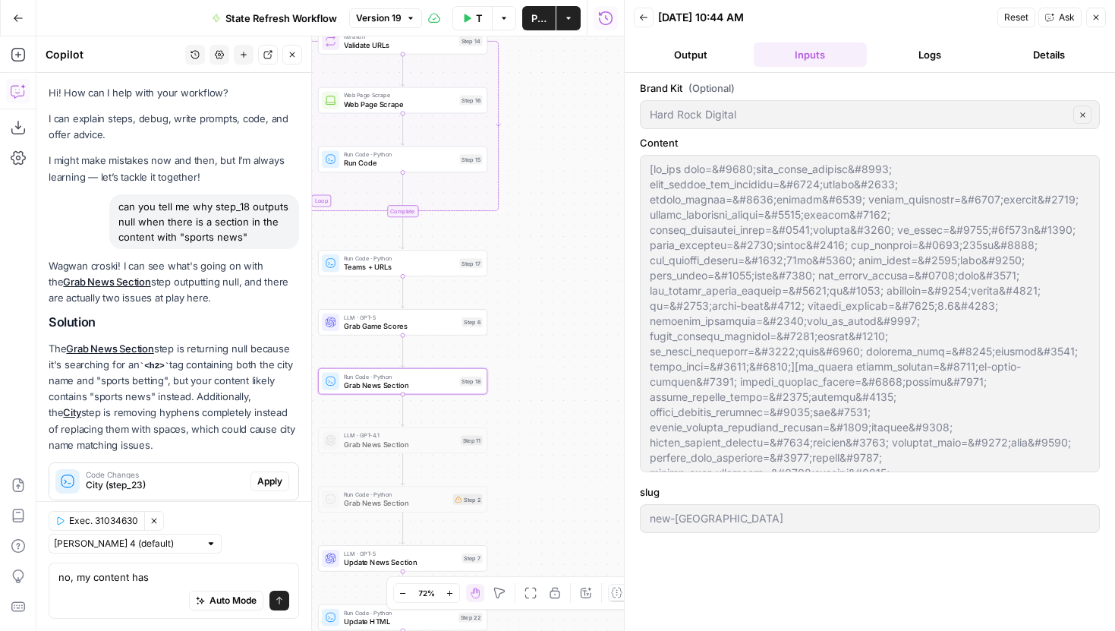
scroll to position [301, 0]
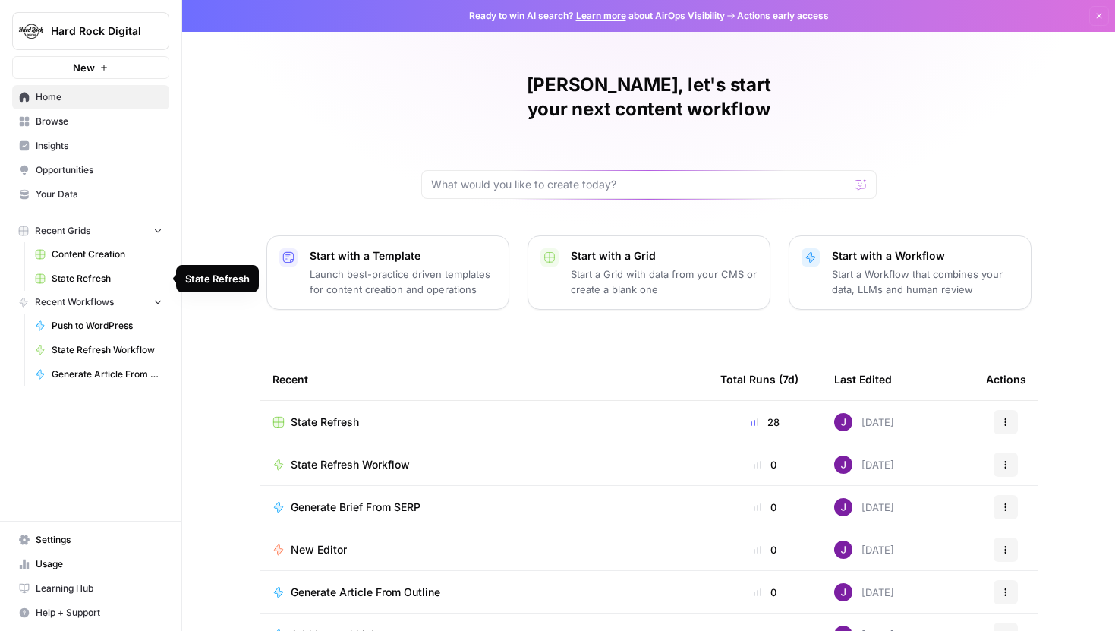
click at [92, 275] on span "State Refresh" at bounding box center [107, 279] width 111 height 14
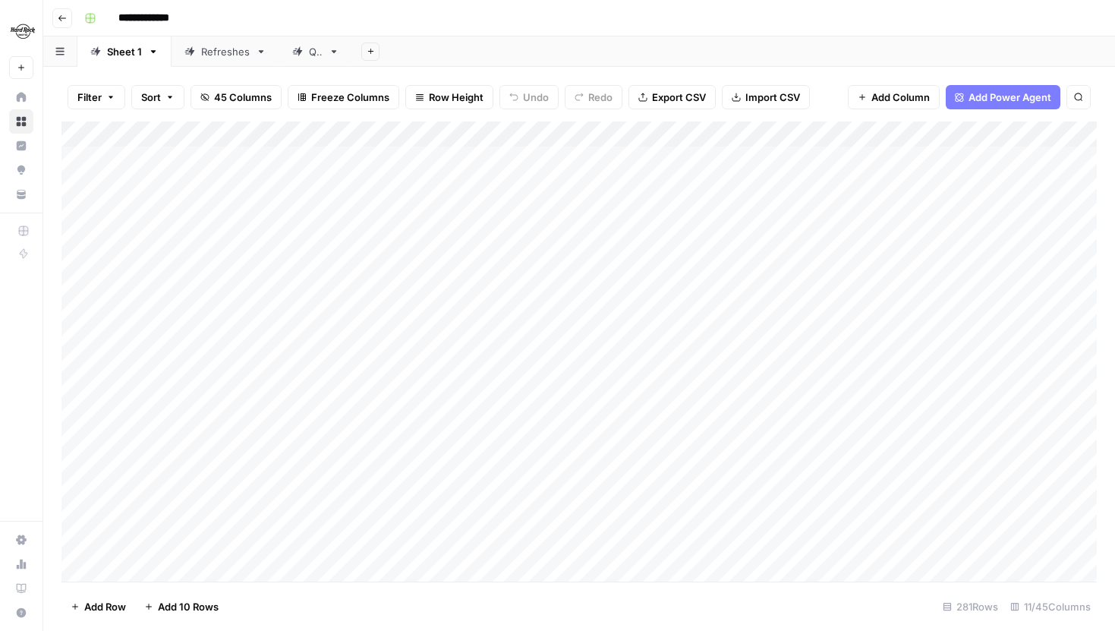
click at [313, 158] on div "Add Column" at bounding box center [578, 351] width 1035 height 460
click at [105, 96] on button "Filter" at bounding box center [97, 97] width 58 height 24
click at [185, 181] on button "Add Filter" at bounding box center [369, 172] width 565 height 20
click at [168, 186] on div at bounding box center [189, 176] width 204 height 29
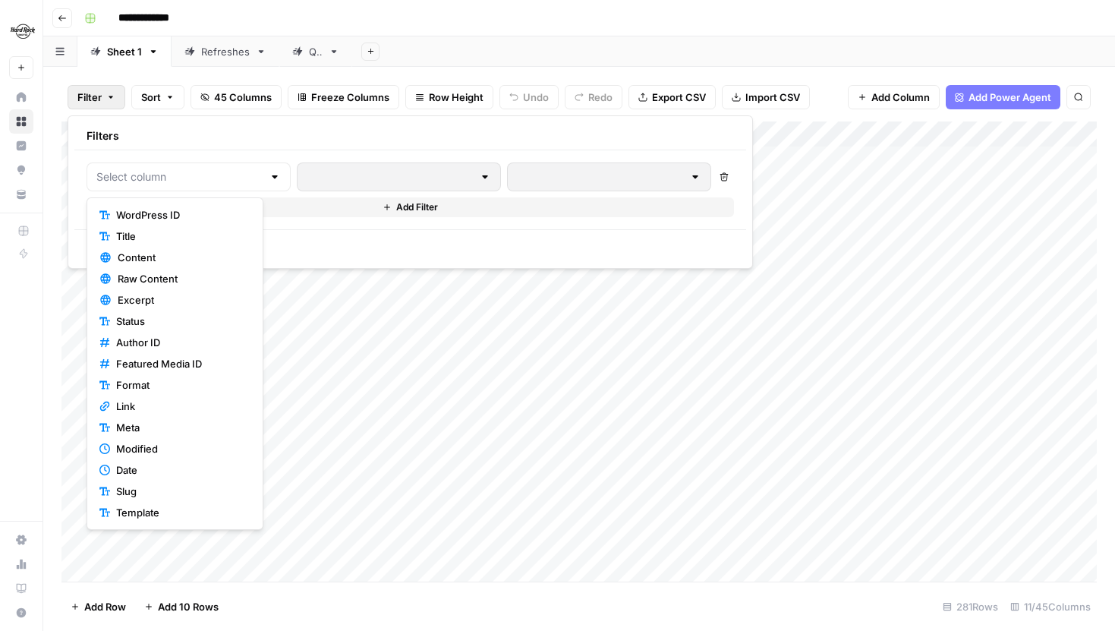
click at [165, 216] on span "WordPress ID" at bounding box center [180, 214] width 128 height 15
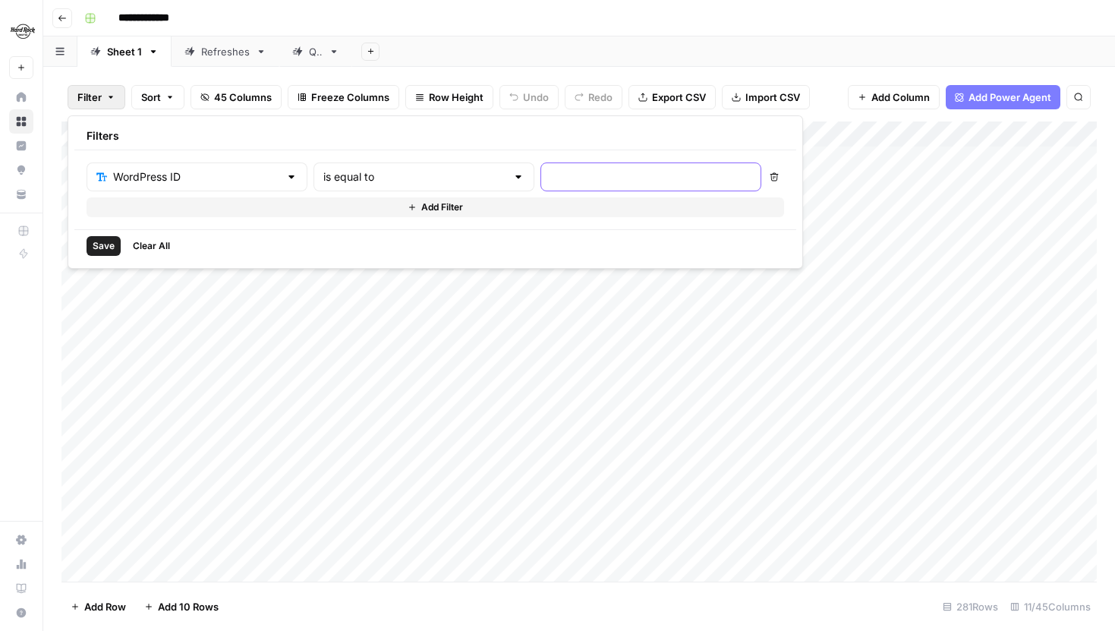
click at [550, 184] on input "text" at bounding box center [650, 176] width 201 height 15
click at [540, 172] on div "014" at bounding box center [650, 176] width 221 height 29
click at [550, 178] on input "014" at bounding box center [650, 176] width 201 height 15
type input "9014"
click at [102, 244] on span "Save" at bounding box center [104, 246] width 22 height 14
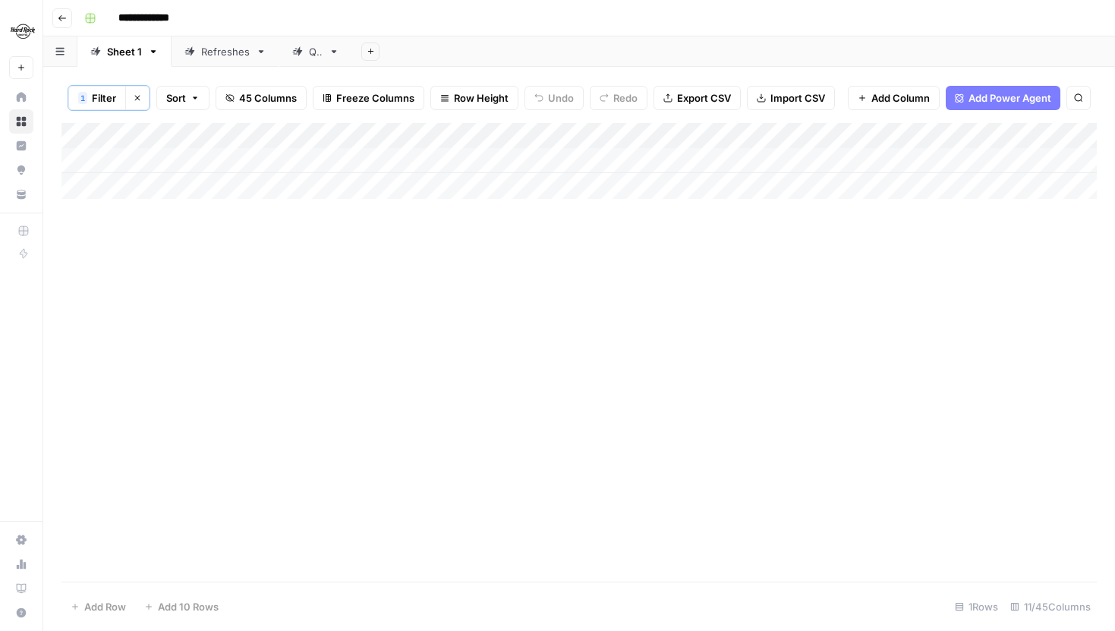
click at [92, 105] on button "1 Filter" at bounding box center [97, 98] width 58 height 24
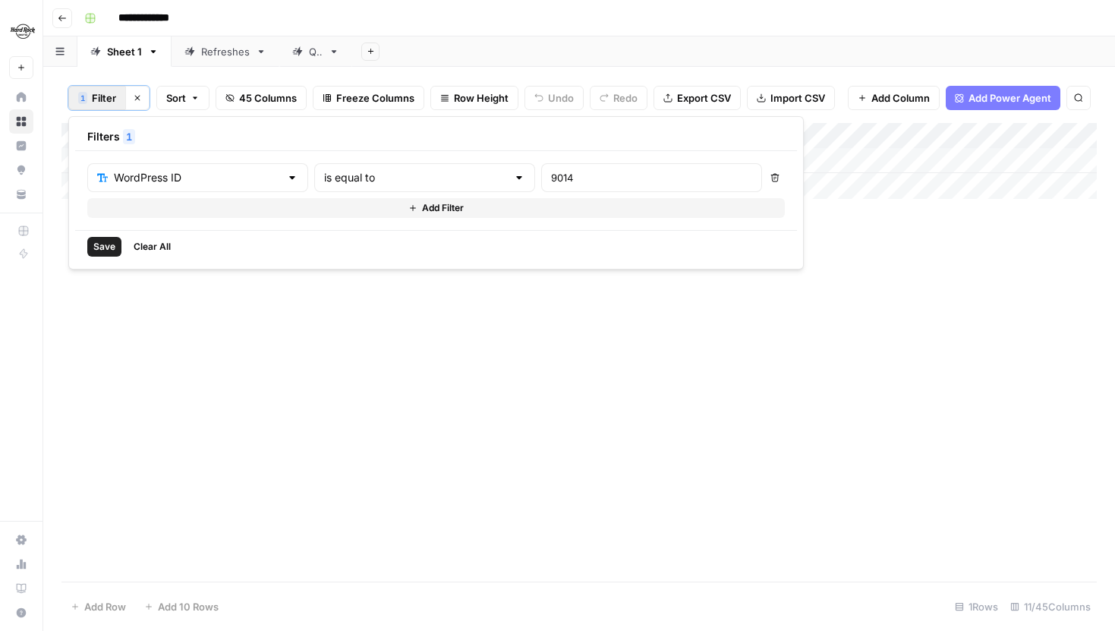
click at [422, 206] on span "Add Filter" at bounding box center [443, 208] width 42 height 14
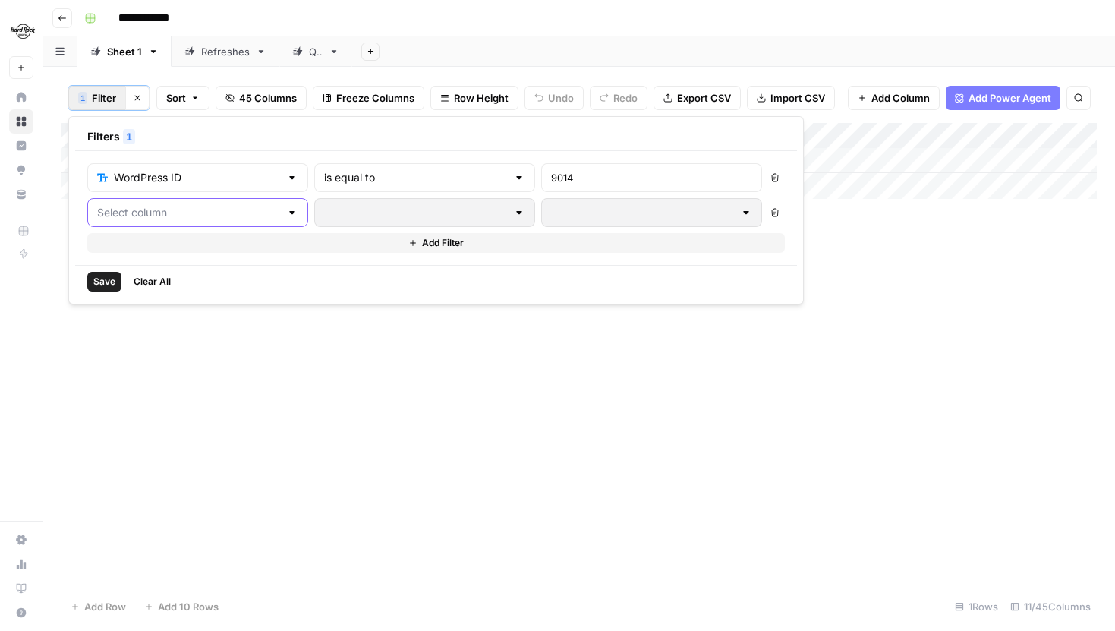
click at [219, 209] on input "text" at bounding box center [188, 212] width 183 height 15
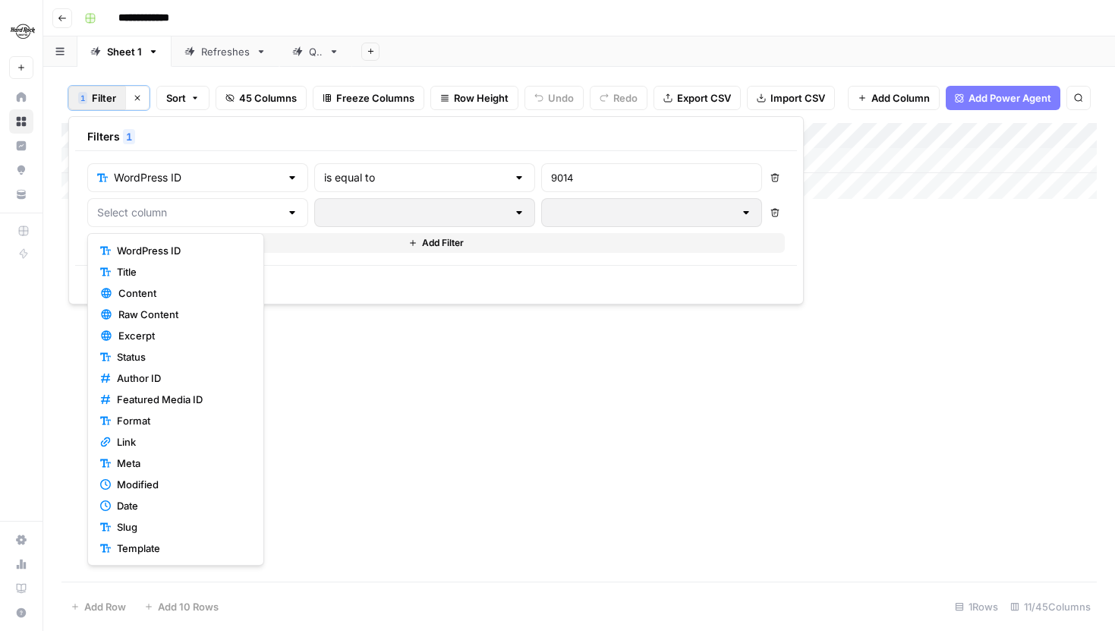
click at [184, 247] on span "WordPress ID" at bounding box center [181, 250] width 128 height 15
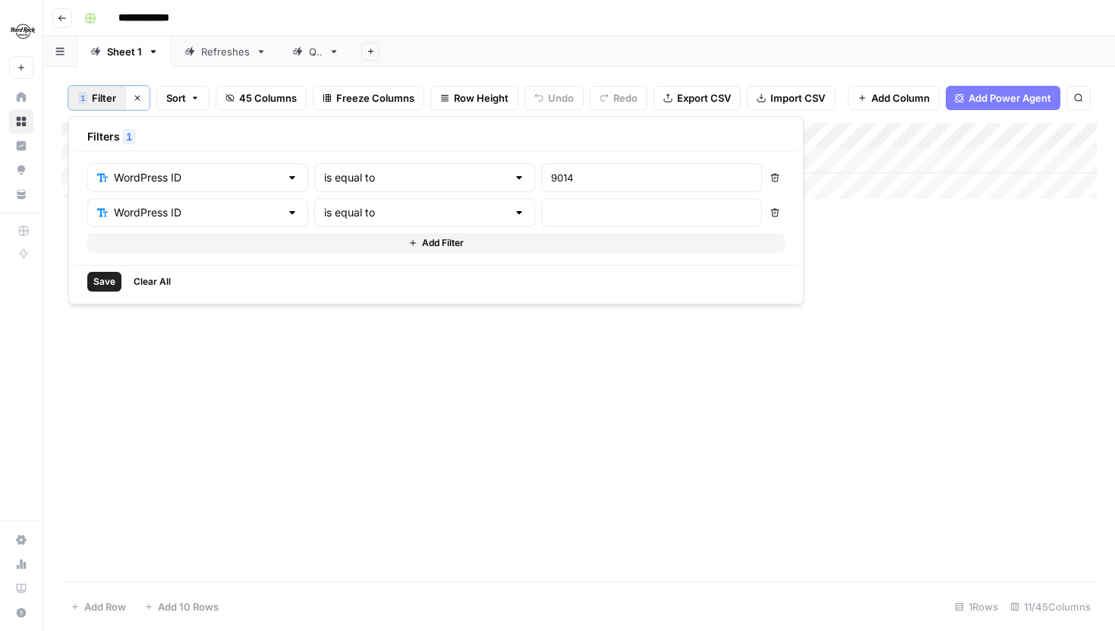
click at [541, 223] on div at bounding box center [651, 212] width 221 height 29
click at [239, 209] on div "WordPress ID" at bounding box center [197, 212] width 221 height 29
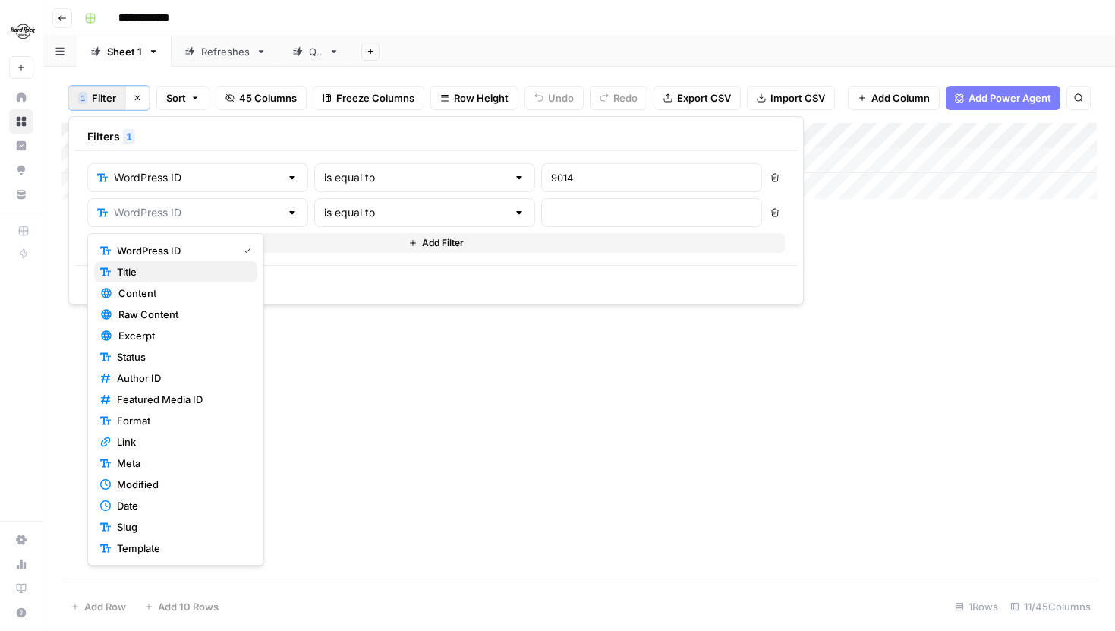
click at [173, 275] on span "Title" at bounding box center [181, 271] width 128 height 15
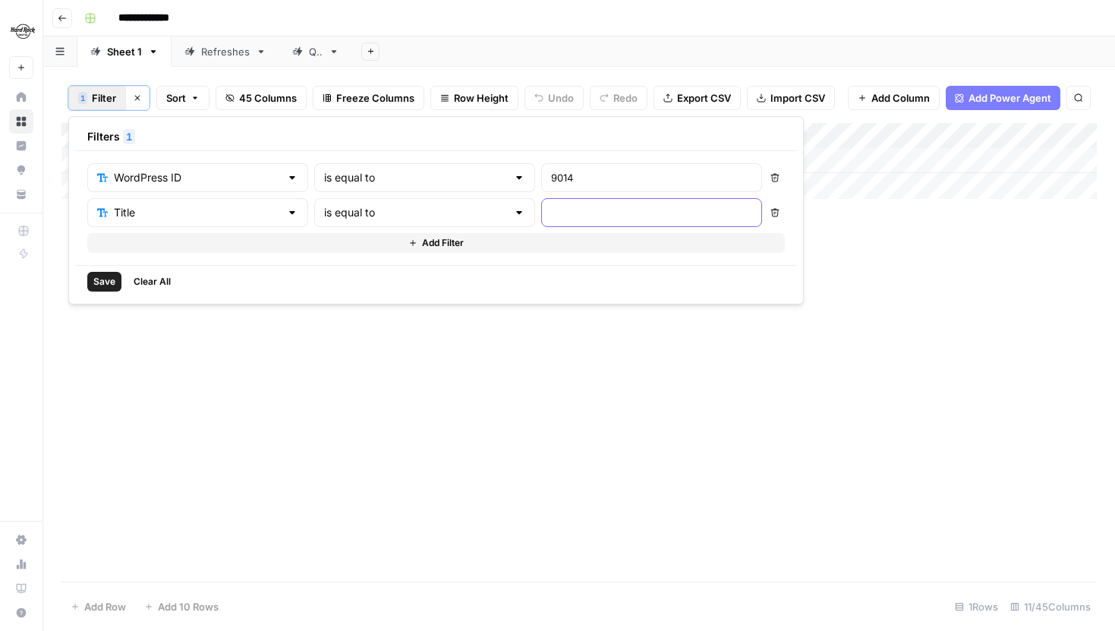
click at [551, 206] on input "text" at bounding box center [651, 212] width 201 height 15
click at [156, 281] on span "Clear All" at bounding box center [152, 282] width 37 height 14
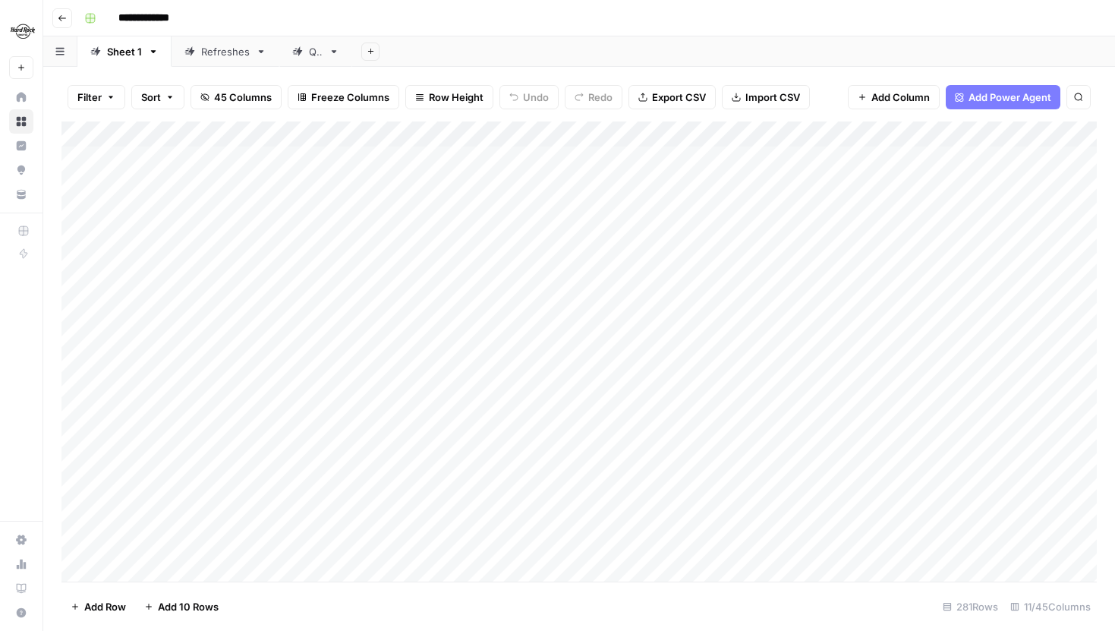
click at [707, 115] on div "Filter Sort 45 Columns Freeze Columns Row Height Undo Redo Export CSV Import CS…" at bounding box center [578, 97] width 1035 height 49
click at [301, 184] on div "Add Column" at bounding box center [578, 351] width 1035 height 460
click at [316, 206] on div "Add Column" at bounding box center [578, 351] width 1035 height 460
click at [99, 95] on span "Filter" at bounding box center [89, 97] width 24 height 15
click at [100, 95] on span "Filter" at bounding box center [89, 97] width 24 height 15
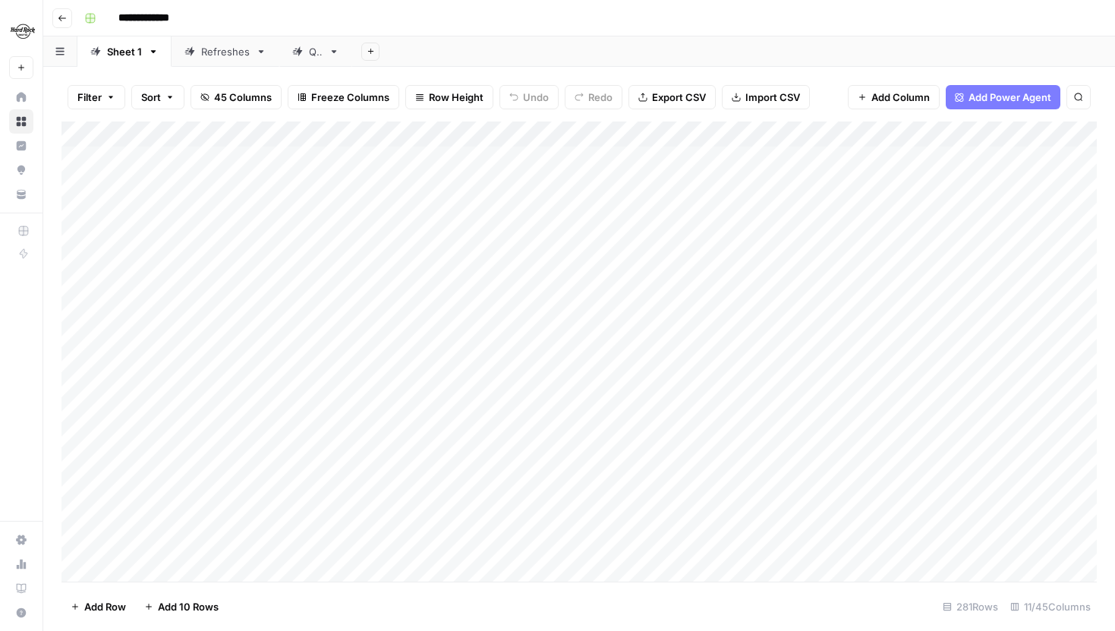
click at [80, 101] on span "Filter" at bounding box center [89, 97] width 24 height 15
click at [170, 178] on input "text" at bounding box center [179, 176] width 166 height 15
click at [309, 114] on div "Filter Sort 45 Columns Freeze Columns Row Height Undo Redo Export CSV Import CS…" at bounding box center [578, 97] width 1035 height 49
click at [817, 131] on div "Add Column" at bounding box center [578, 351] width 1035 height 460
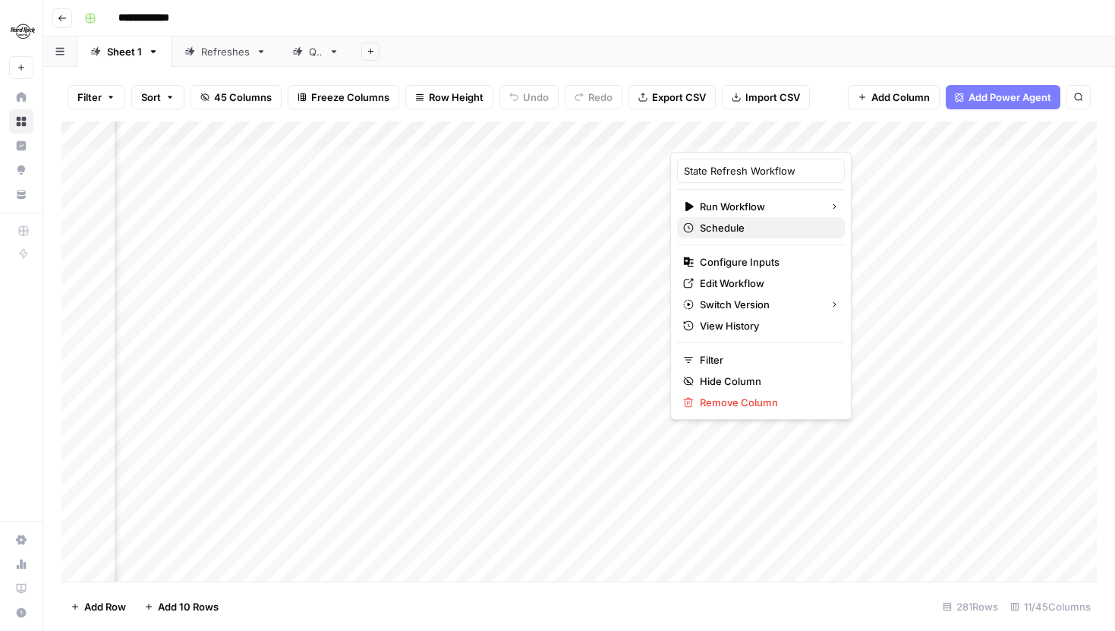
click at [744, 231] on span "Schedule" at bounding box center [766, 227] width 133 height 15
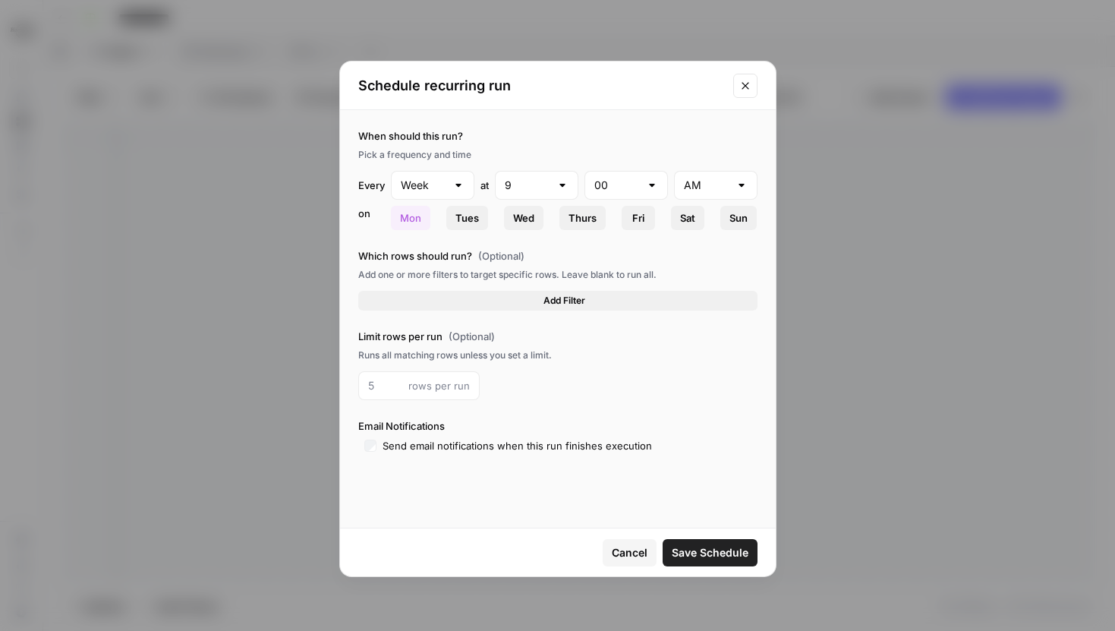
type input "PM"
click at [535, 301] on icon "button" at bounding box center [534, 300] width 9 height 9
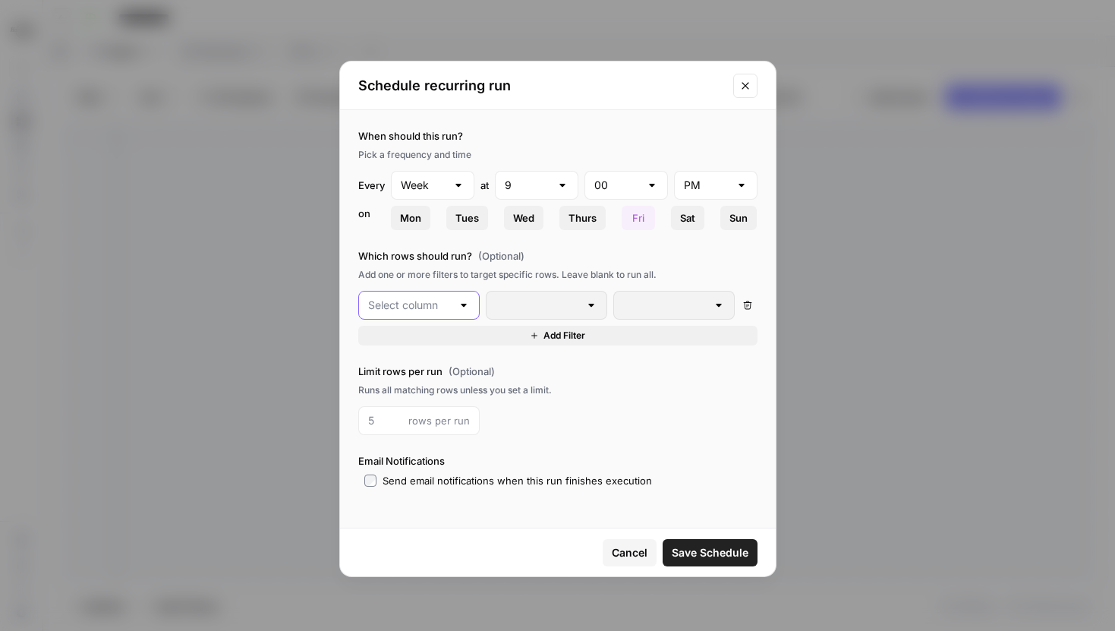
click at [425, 304] on input "text" at bounding box center [409, 304] width 83 height 15
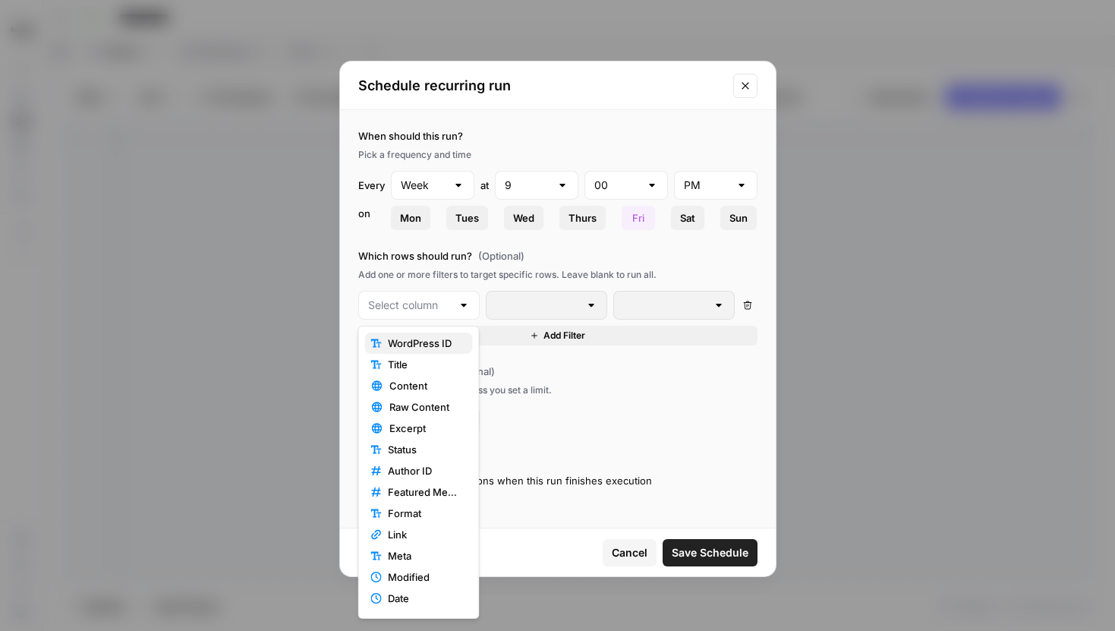
click at [427, 344] on span "WordPress ID" at bounding box center [424, 342] width 73 height 15
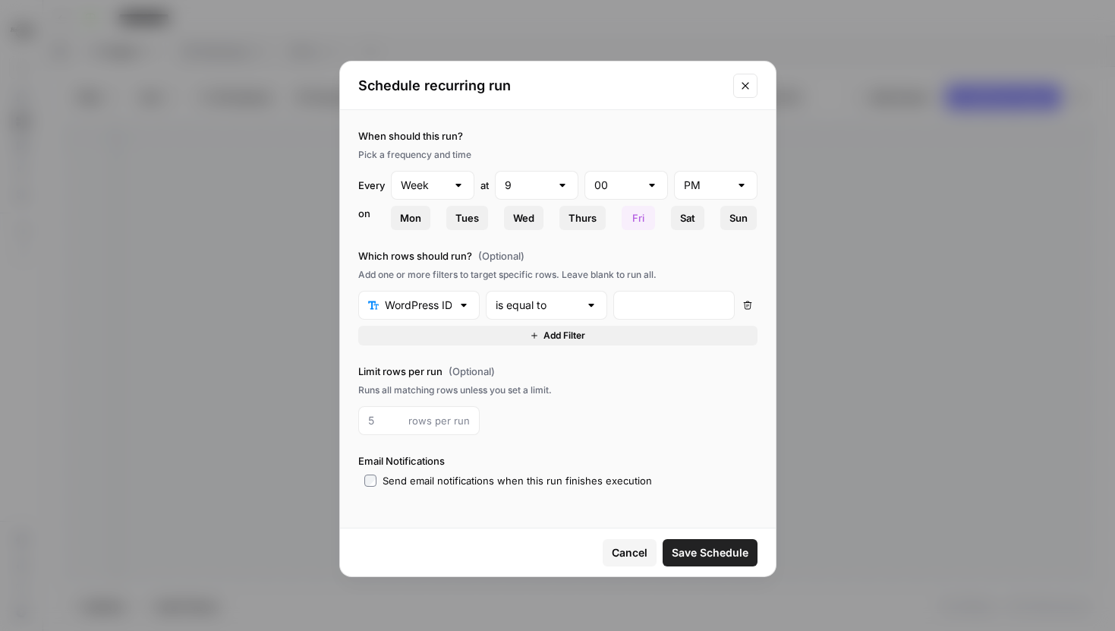
click at [641, 316] on div at bounding box center [673, 305] width 121 height 29
type input "1"
type input "19"
type input "1"
type input "X"
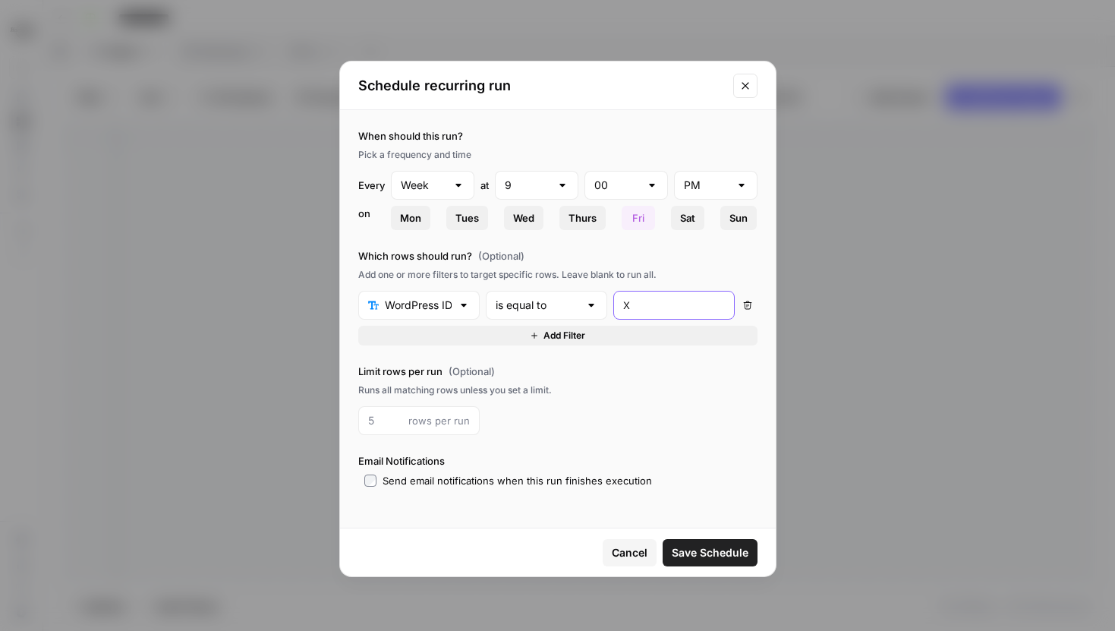
type input "X,"
type input "X, Y"
type input "X, Y <"
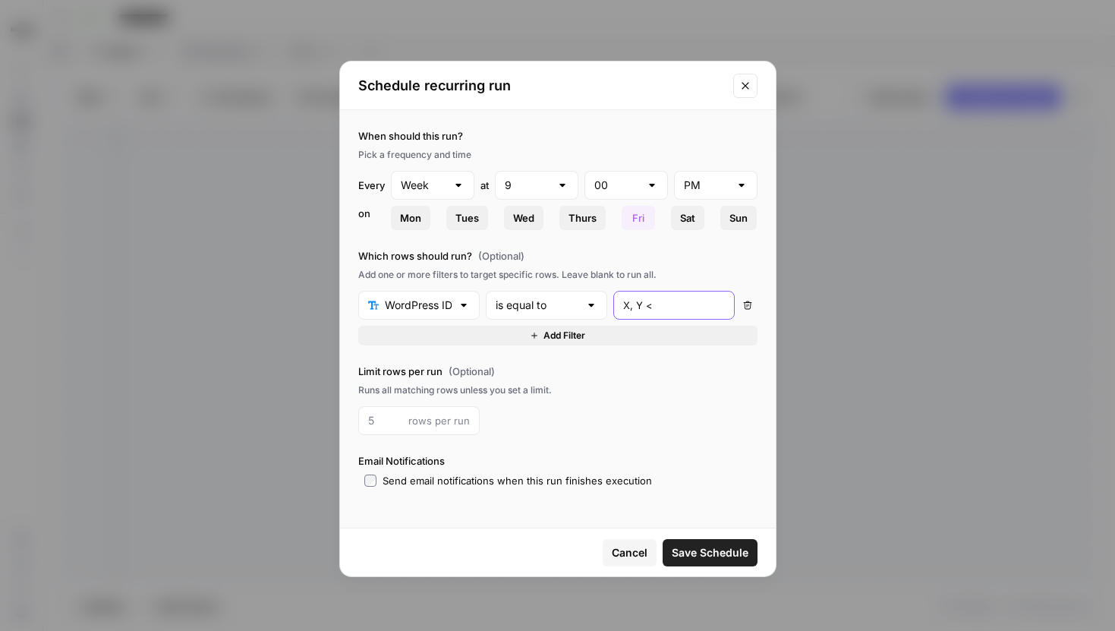
type input "X, Y"
type input "X, Y,"
type input "X, Y, Z"
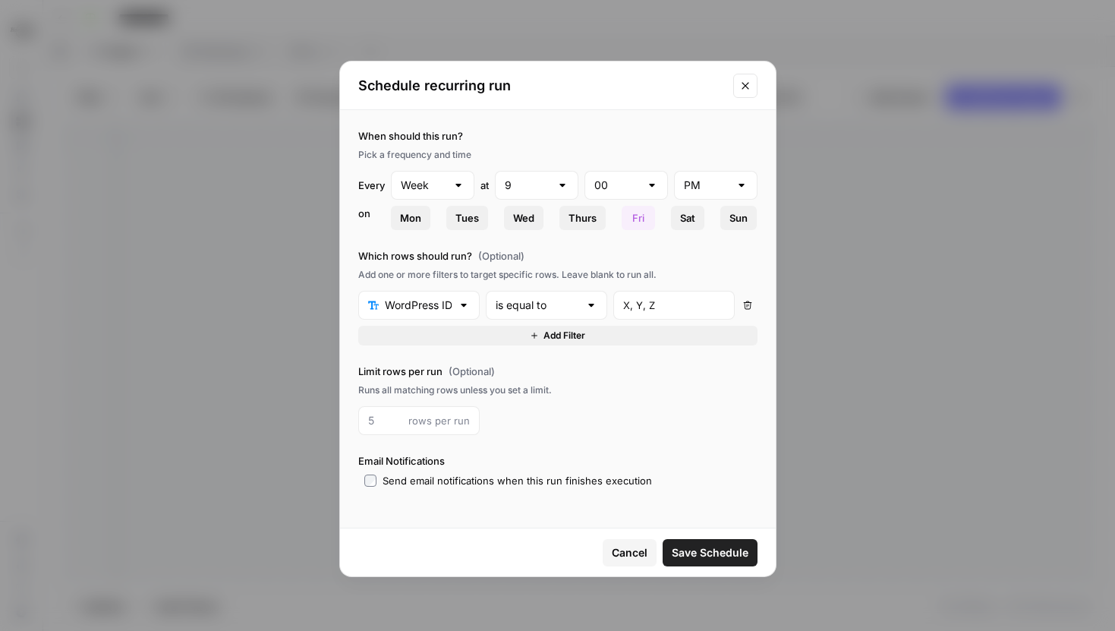
click at [630, 557] on span "Cancel" at bounding box center [630, 552] width 36 height 15
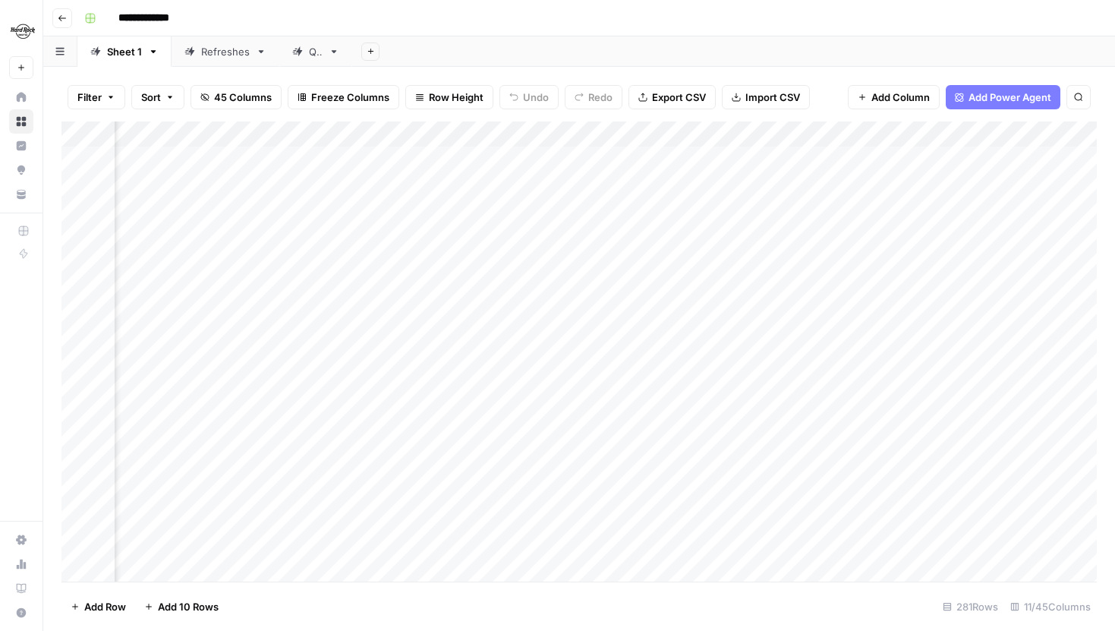
scroll to position [0, 321]
click at [209, 100] on button "45 Columns" at bounding box center [235, 97] width 91 height 24
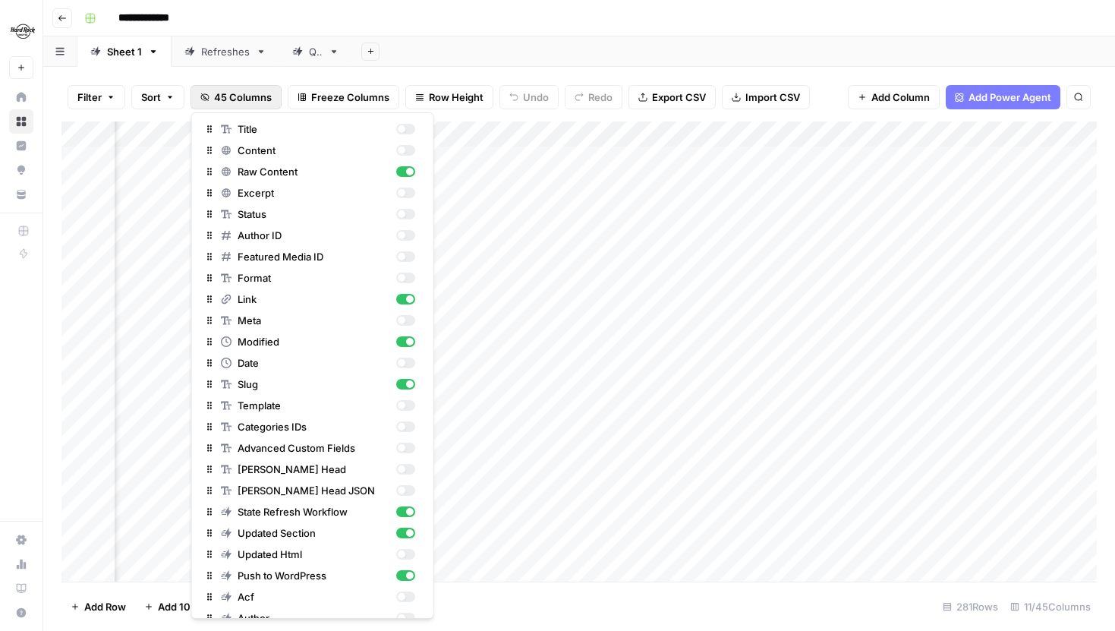
scroll to position [102, 0]
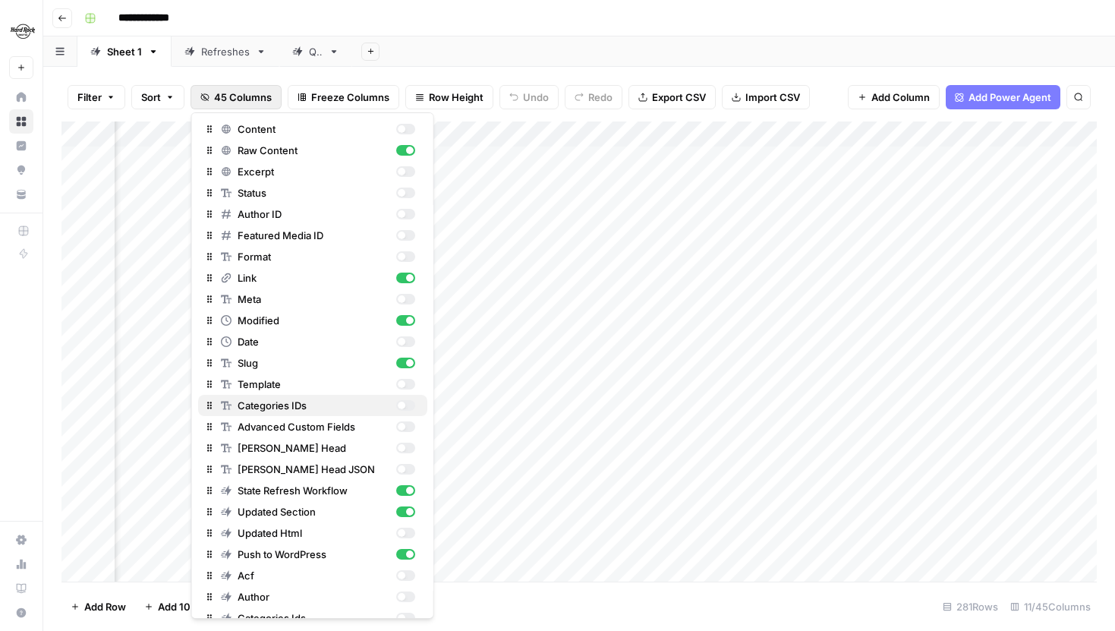
click at [406, 407] on div "button" at bounding box center [404, 405] width 19 height 11
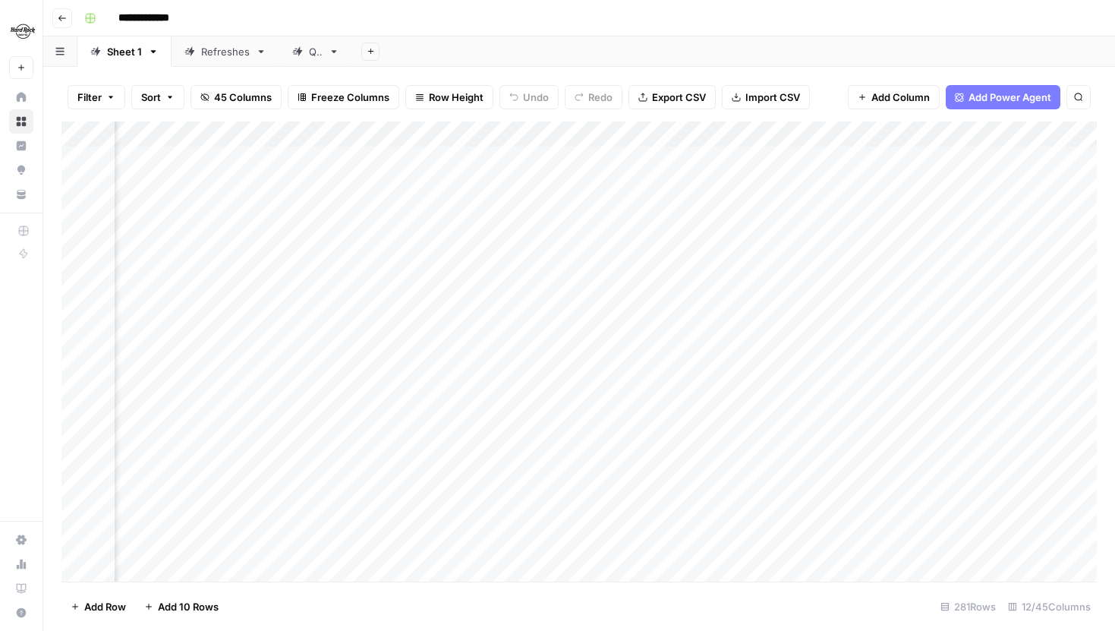
click at [265, 93] on span "45 Columns" at bounding box center [243, 97] width 58 height 15
click at [757, 158] on div "Add Column" at bounding box center [578, 351] width 1035 height 460
click at [750, 161] on div "Add Column" at bounding box center [578, 351] width 1035 height 460
click at [761, 181] on div "Add Column" at bounding box center [578, 351] width 1035 height 460
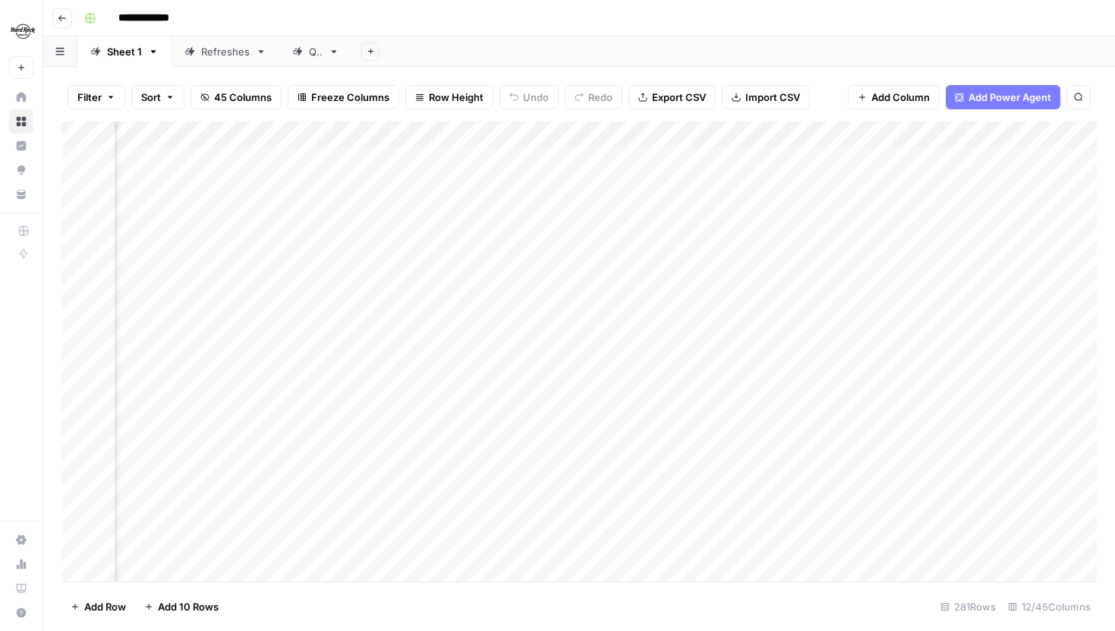
click at [751, 212] on div "Add Column" at bounding box center [578, 351] width 1035 height 460
click at [760, 161] on div "Add Column" at bounding box center [578, 351] width 1035 height 460
click at [751, 187] on div "Add Column" at bounding box center [578, 351] width 1035 height 460
click at [751, 209] on div "Add Column" at bounding box center [578, 351] width 1035 height 460
click at [751, 243] on div "Add Column" at bounding box center [578, 351] width 1035 height 460
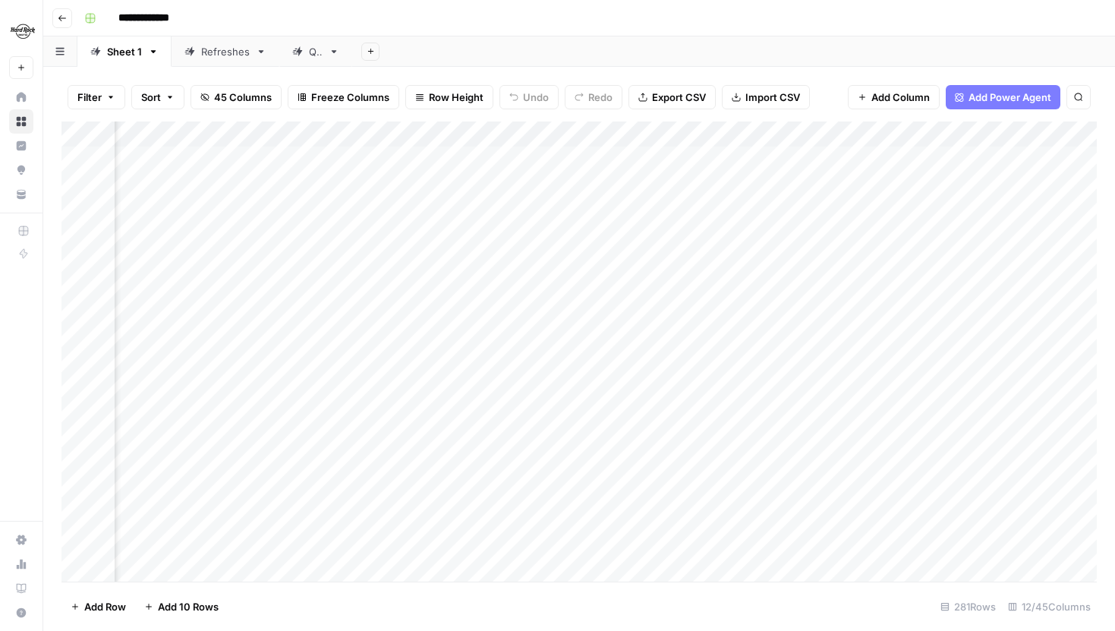
click at [739, 165] on div "Add Column" at bounding box center [578, 351] width 1035 height 460
type textarea "***"
click at [707, 337] on div "Add Column" at bounding box center [578, 351] width 1035 height 460
click at [729, 162] on div "Add Column" at bounding box center [578, 351] width 1035 height 460
click at [87, 87] on button "Filter" at bounding box center [97, 97] width 58 height 24
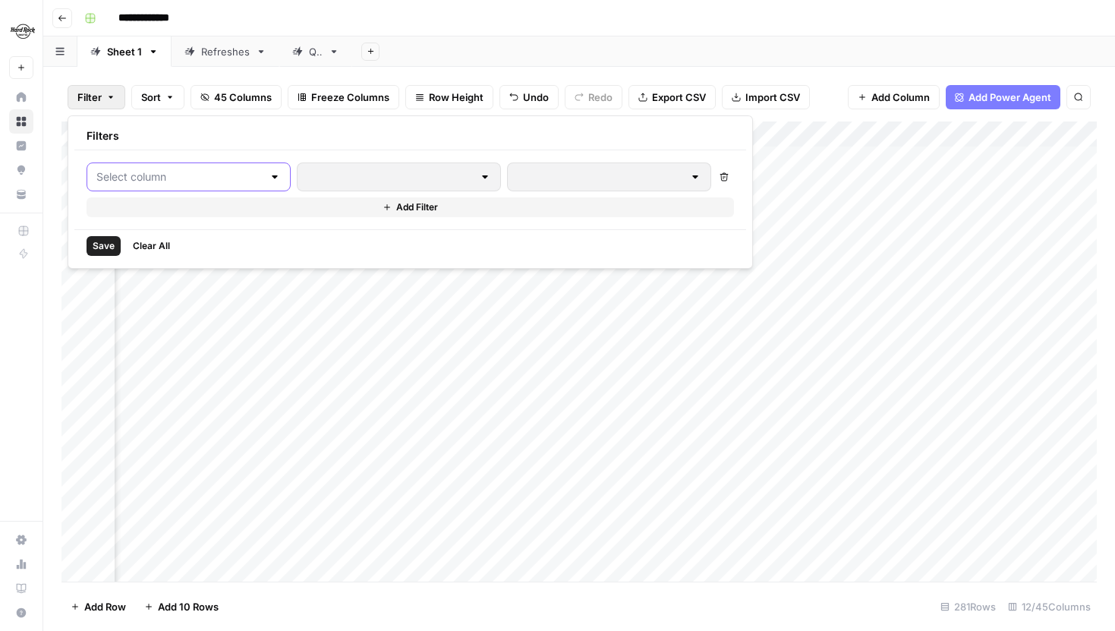
click at [175, 170] on input "text" at bounding box center [179, 176] width 166 height 15
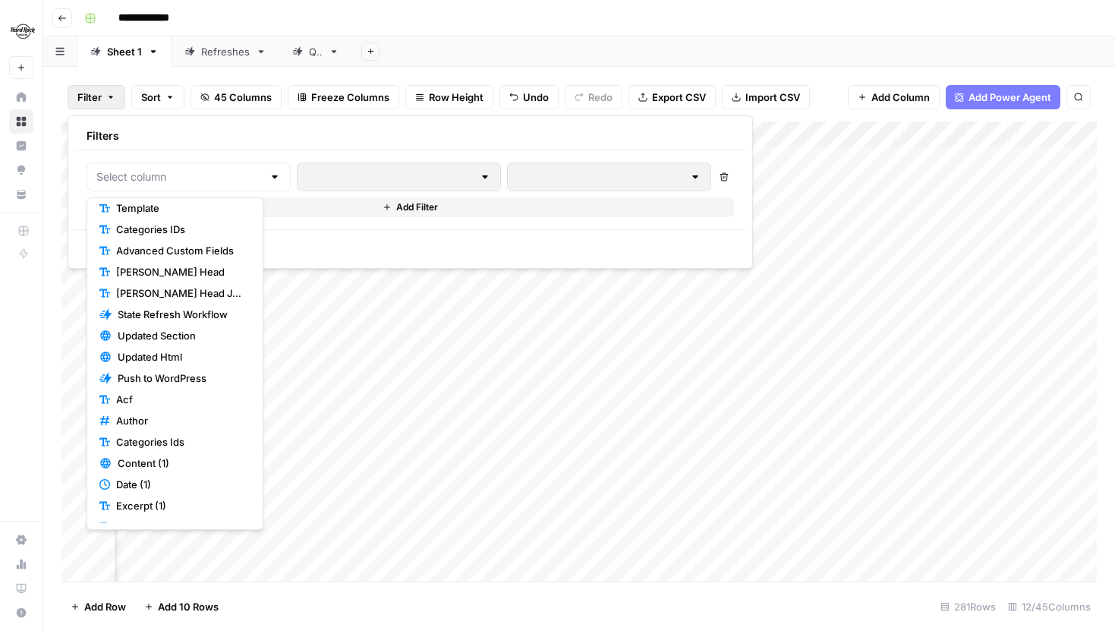
scroll to position [260, 0]
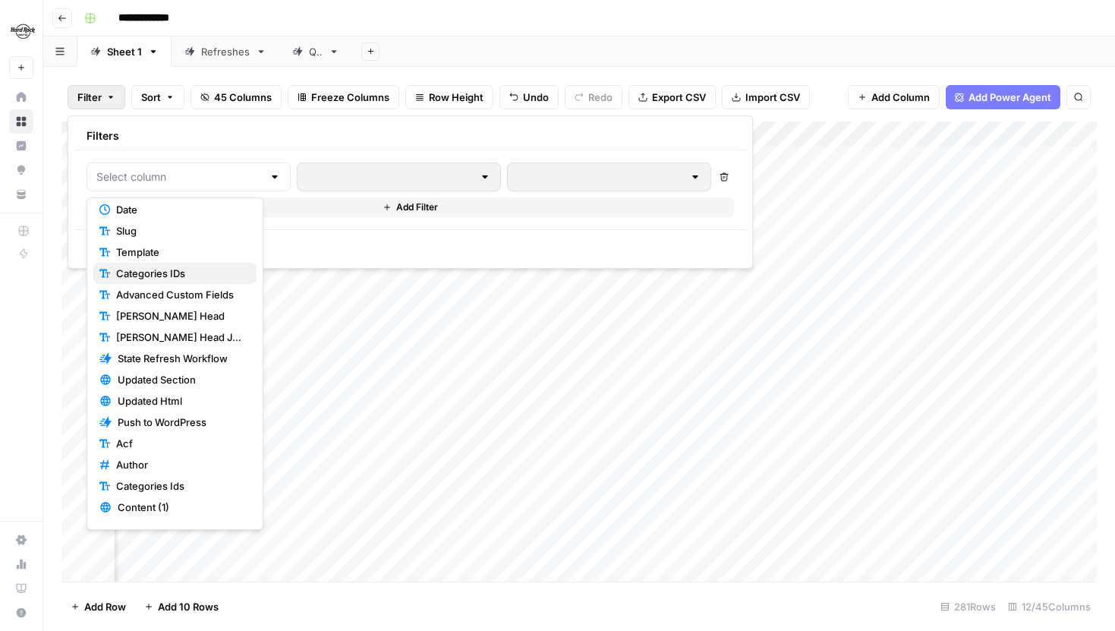
click at [179, 275] on span "Categories IDs" at bounding box center [180, 273] width 128 height 15
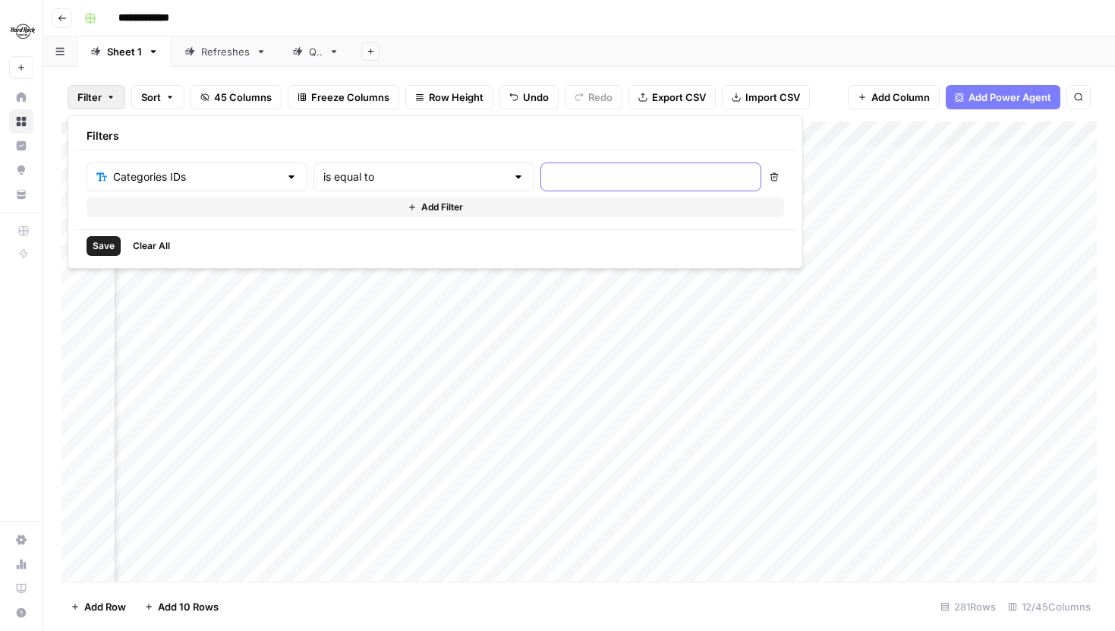
click at [550, 178] on input "text" at bounding box center [650, 176] width 201 height 15
type input "100"
click at [142, 253] on button "Clear All" at bounding box center [151, 246] width 49 height 20
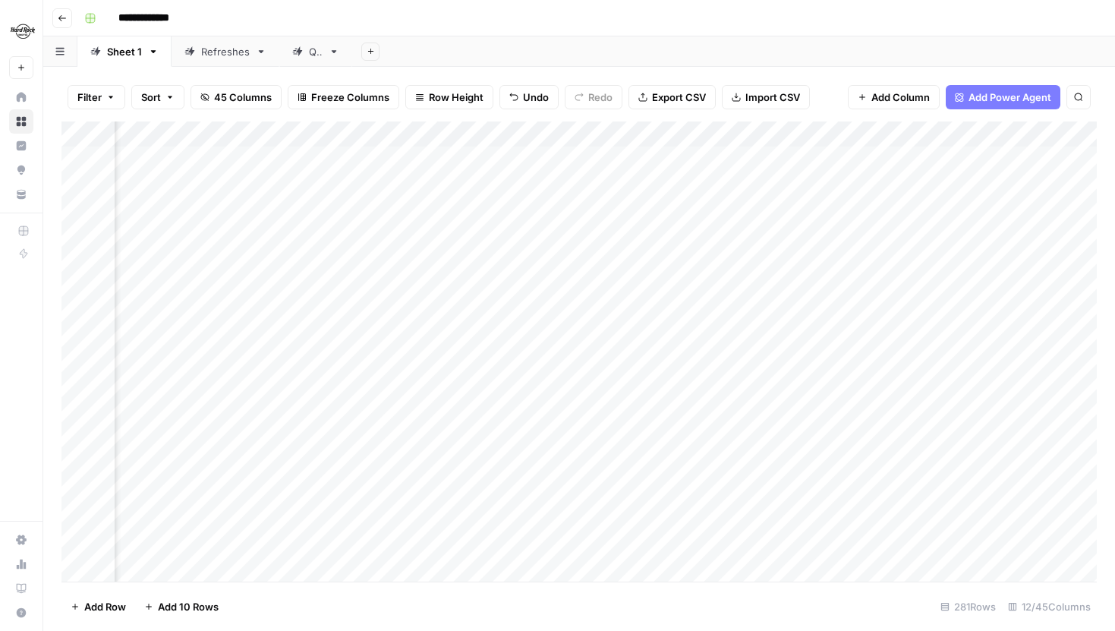
click at [835, 112] on div "Filter Sort 45 Columns Freeze Columns Row Height Undo Redo Export CSV Import CS…" at bounding box center [578, 97] width 1035 height 49
click at [231, 105] on button "45 Columns" at bounding box center [235, 97] width 91 height 24
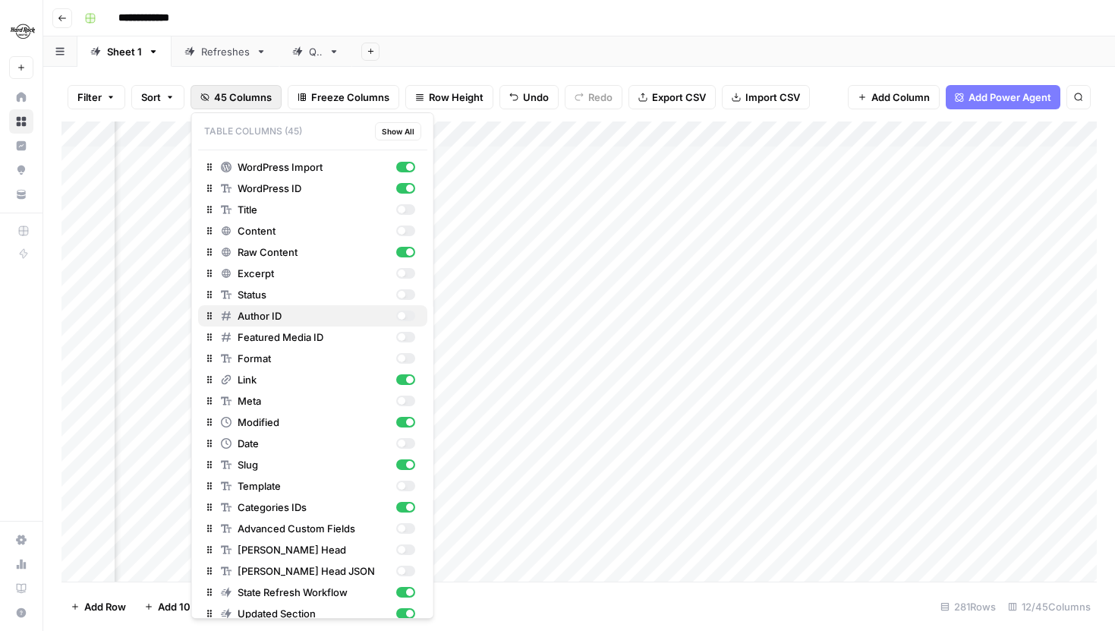
click at [405, 319] on div "button" at bounding box center [404, 315] width 19 height 11
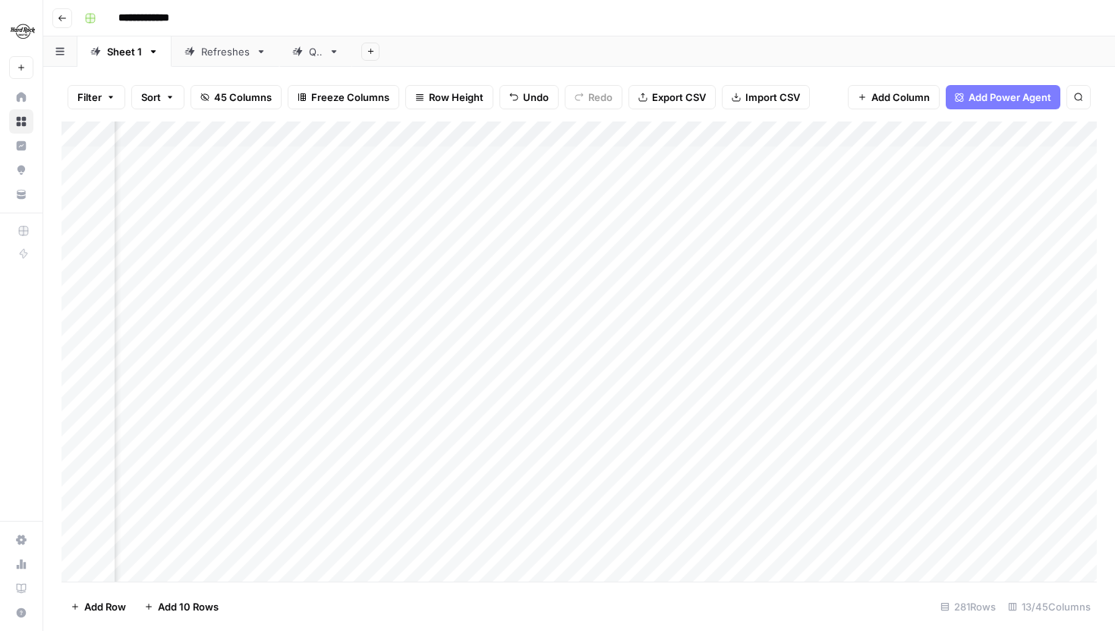
click at [250, 96] on span "45 Columns" at bounding box center [243, 97] width 58 height 15
click at [242, 97] on span "45 Columns" at bounding box center [243, 97] width 58 height 15
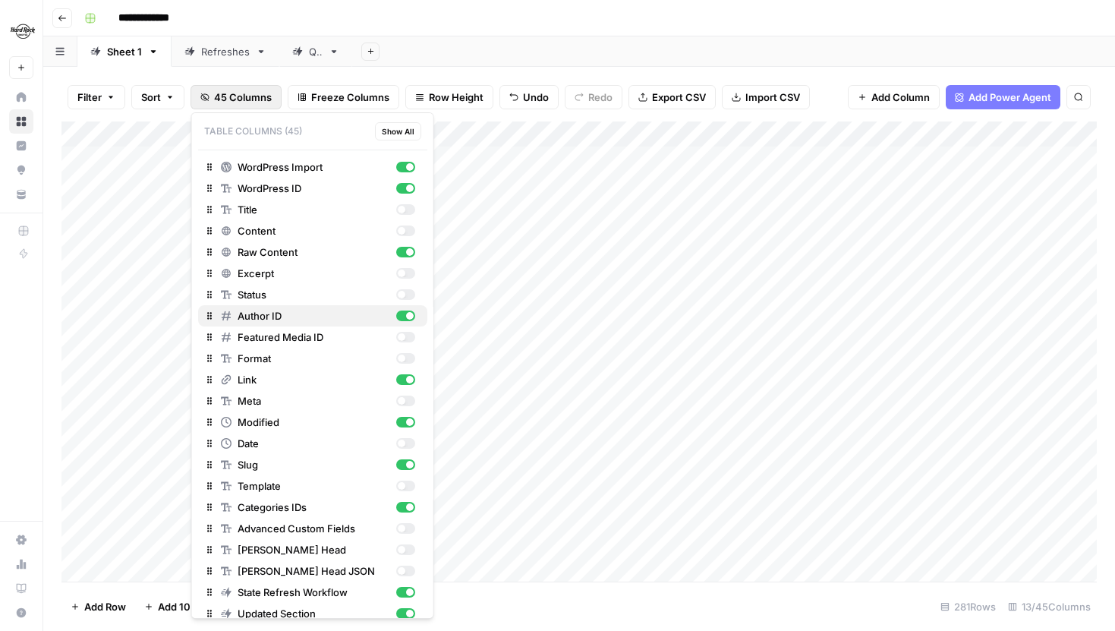
click at [408, 316] on div "button" at bounding box center [410, 316] width 8 height 8
click at [237, 90] on span "45 Columns" at bounding box center [243, 97] width 58 height 15
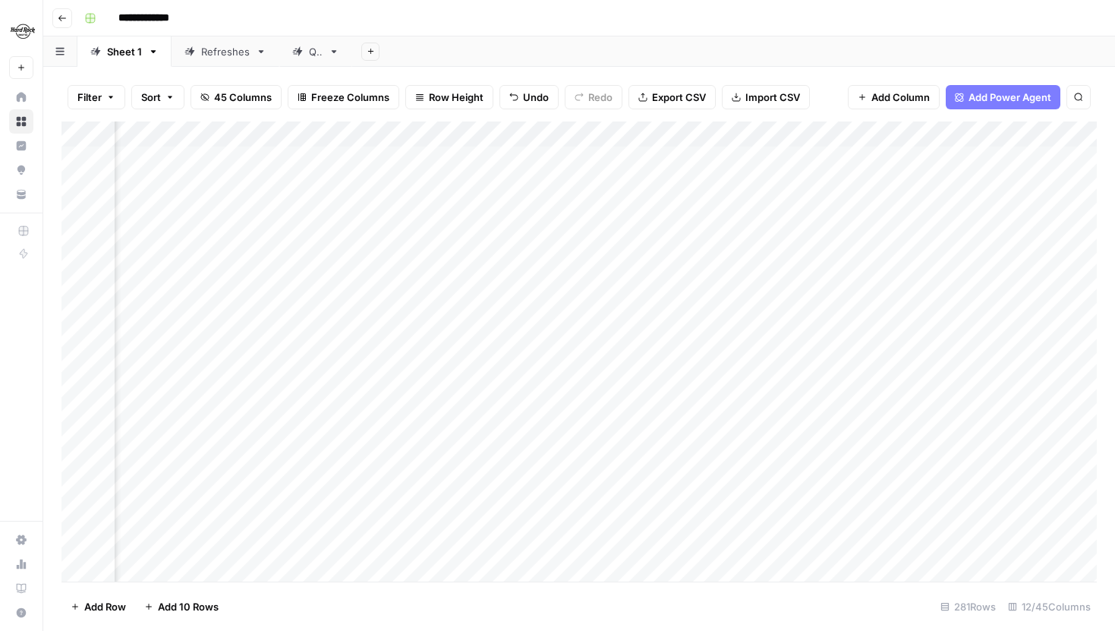
scroll to position [0, 591]
drag, startPoint x: 580, startPoint y: 162, endPoint x: 581, endPoint y: 360, distance: 197.3
click at [581, 360] on div "Add Column" at bounding box center [578, 351] width 1035 height 460
click at [671, 73] on div "Export all rows as a CSV file" at bounding box center [668, 64] width 146 height 27
click at [571, 73] on div "Filter Sort 45 Columns Freeze Columns Row Height Undo Redo Export CSV Import CS…" at bounding box center [578, 97] width 1035 height 49
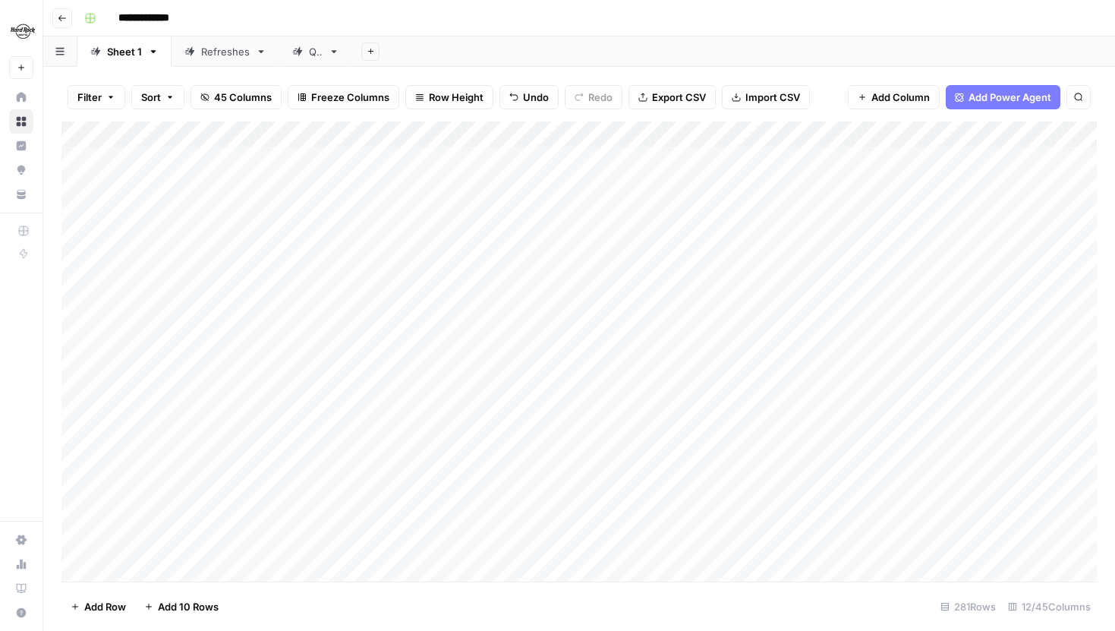
scroll to position [0, 0]
click at [282, 117] on div "Filter Sort 45 Columns Freeze Columns Row Height Undo Redo Export CSV Import CS…" at bounding box center [578, 97] width 1035 height 49
click at [264, 135] on div "Add Column" at bounding box center [578, 351] width 1035 height 460
click at [403, 73] on div "Filter Sort 45 Columns Freeze Columns Row Height Undo Redo Export CSV Import CS…" at bounding box center [578, 97] width 1035 height 49
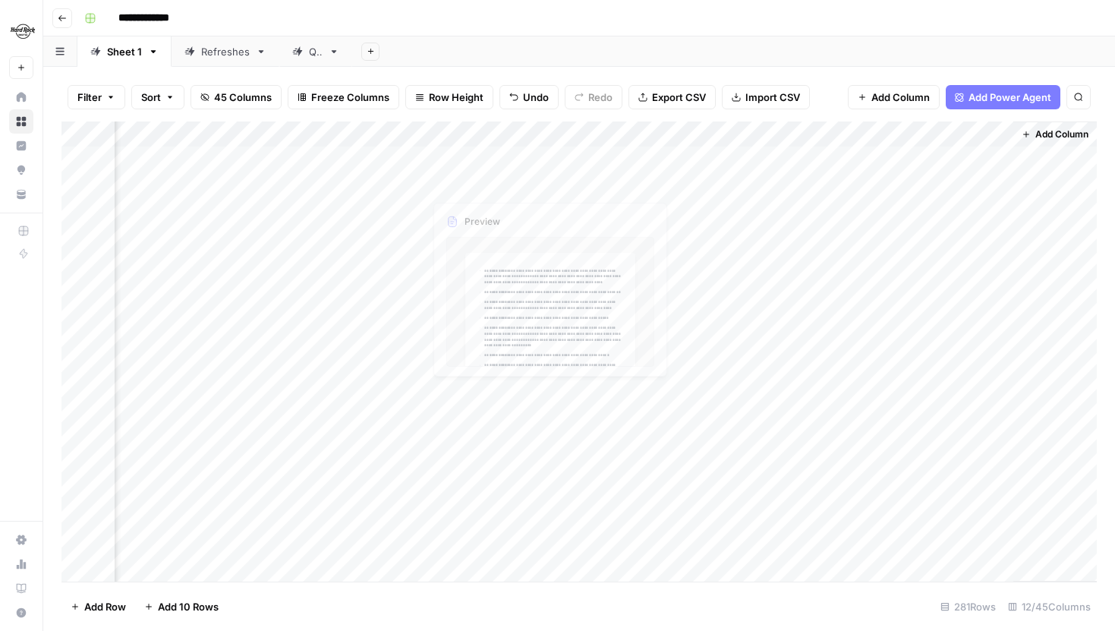
click at [414, 181] on div "Add Column" at bounding box center [578, 351] width 1035 height 460
click at [948, 135] on div "Add Column" at bounding box center [578, 351] width 1035 height 460
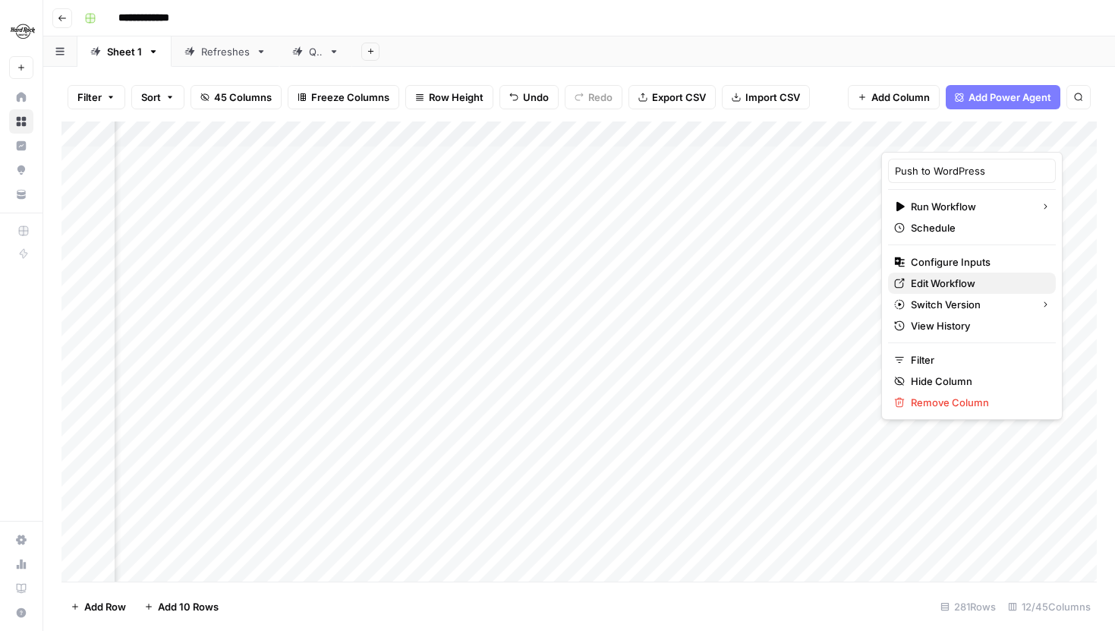
click at [949, 279] on span "Edit Workflow" at bounding box center [977, 282] width 133 height 15
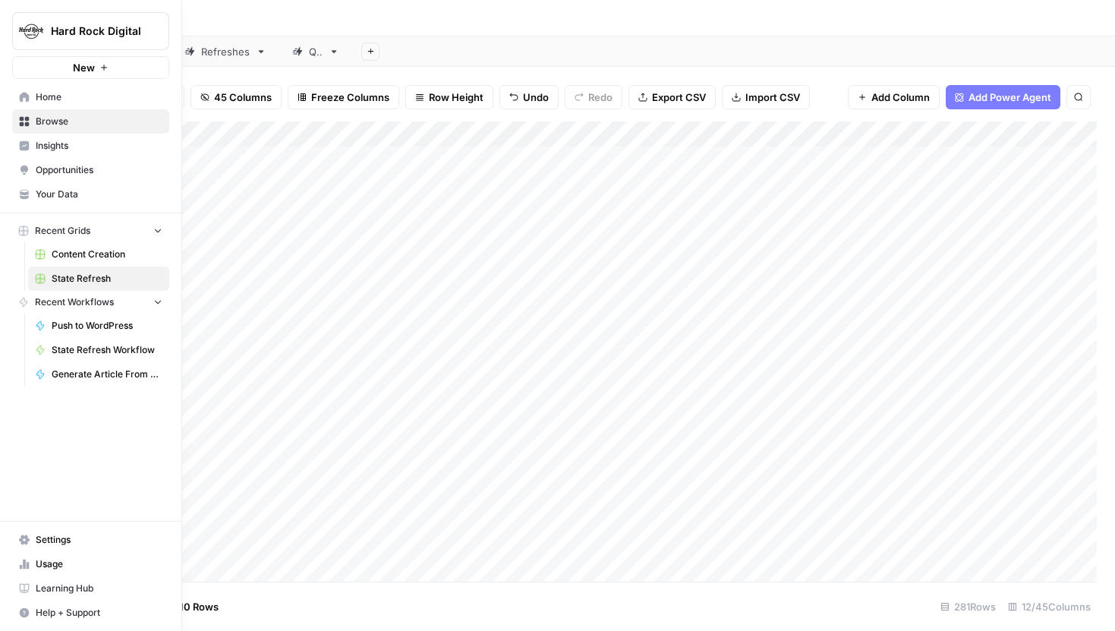
click at [33, 534] on link "Settings" at bounding box center [90, 539] width 157 height 24
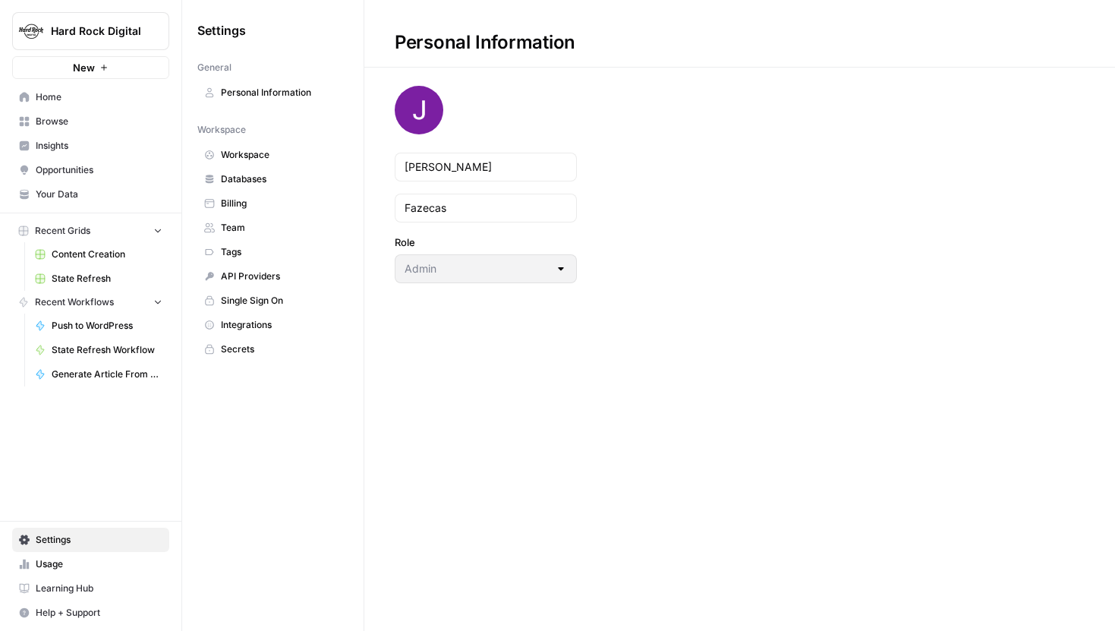
click at [263, 327] on span "Integrations" at bounding box center [281, 325] width 121 height 14
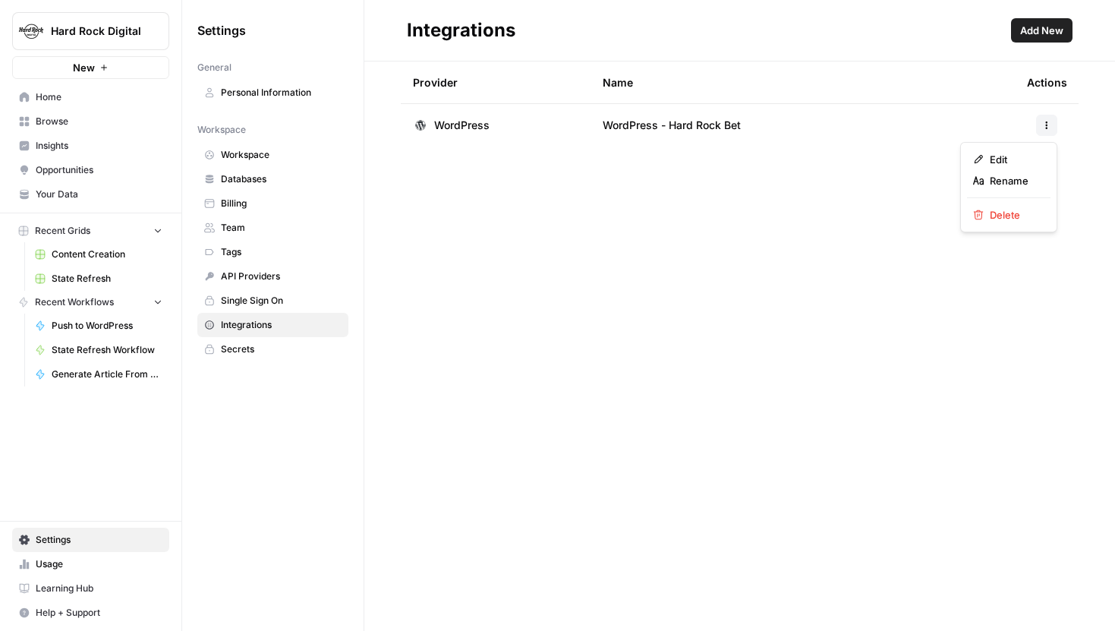
click at [1050, 121] on icon "button" at bounding box center [1046, 125] width 9 height 9
click at [1010, 162] on span "Edit" at bounding box center [1014, 159] width 49 height 15
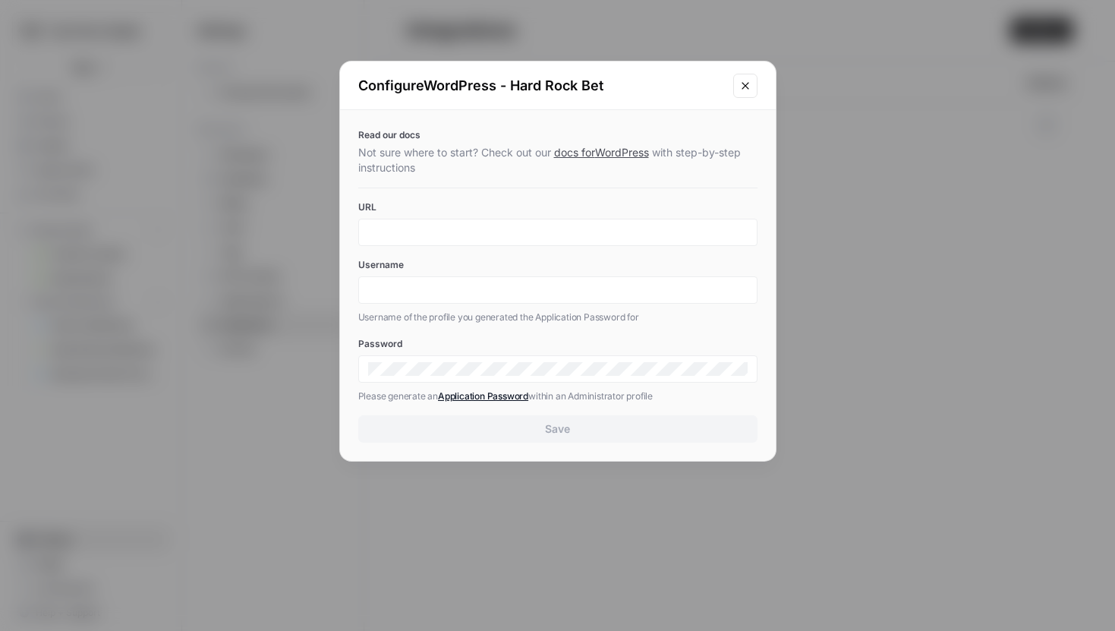
click at [748, 83] on icon "Close modal" at bounding box center [745, 86] width 12 height 12
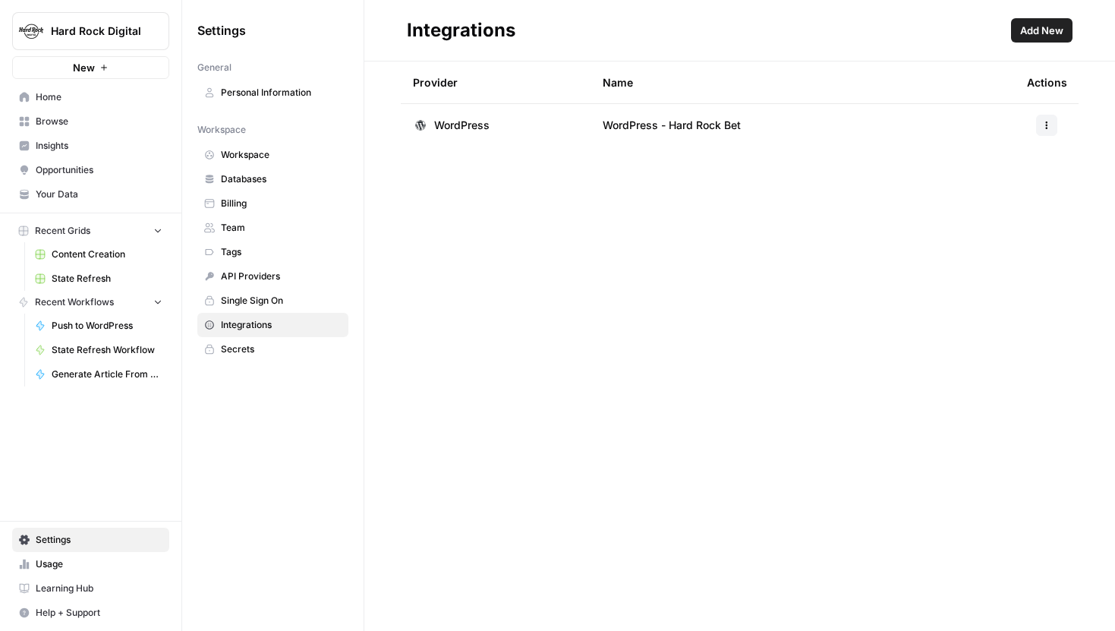
click at [115, 430] on div "Hard Rock Digital New Home Browse Insights Opportunities Your Data Recent Grids…" at bounding box center [90, 315] width 181 height 631
click at [93, 279] on span "State Refresh" at bounding box center [107, 279] width 111 height 14
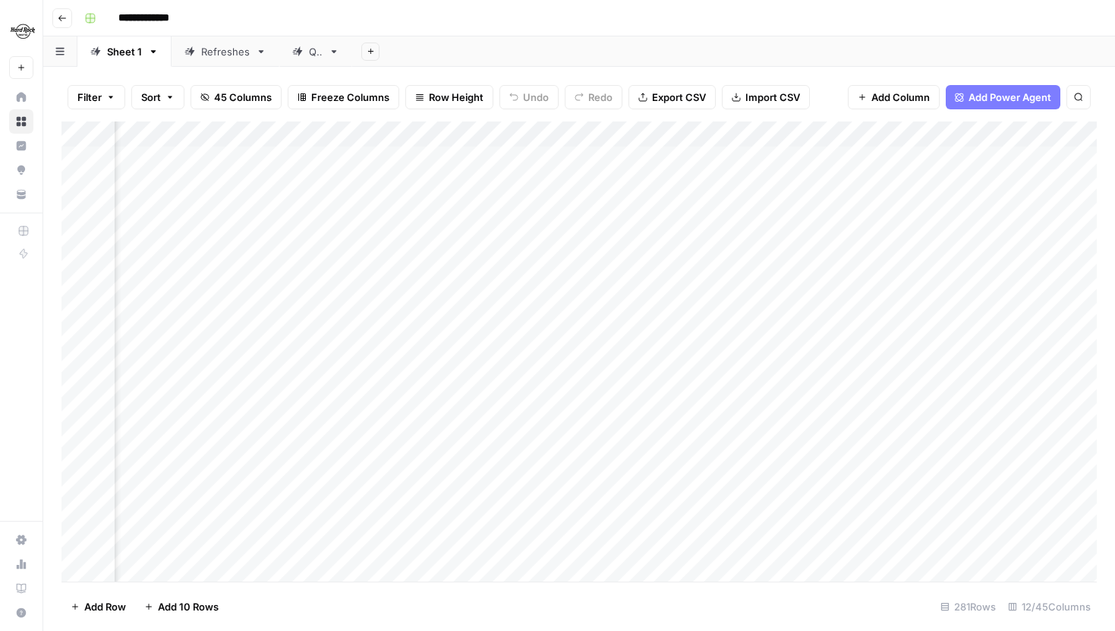
scroll to position [0, 779]
click at [225, 94] on span "45 Columns" at bounding box center [243, 97] width 58 height 15
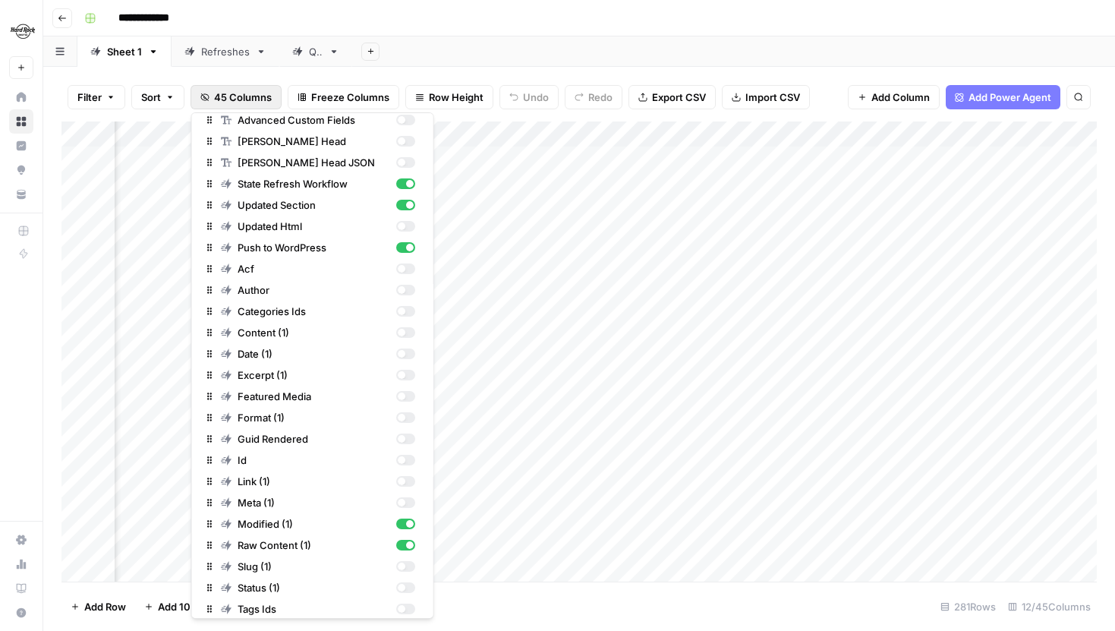
scroll to position [408, 0]
click at [256, 74] on div "Filter Sort 45 Columns Freeze Columns Row Height Undo Redo Export CSV Import CS…" at bounding box center [578, 97] width 1035 height 49
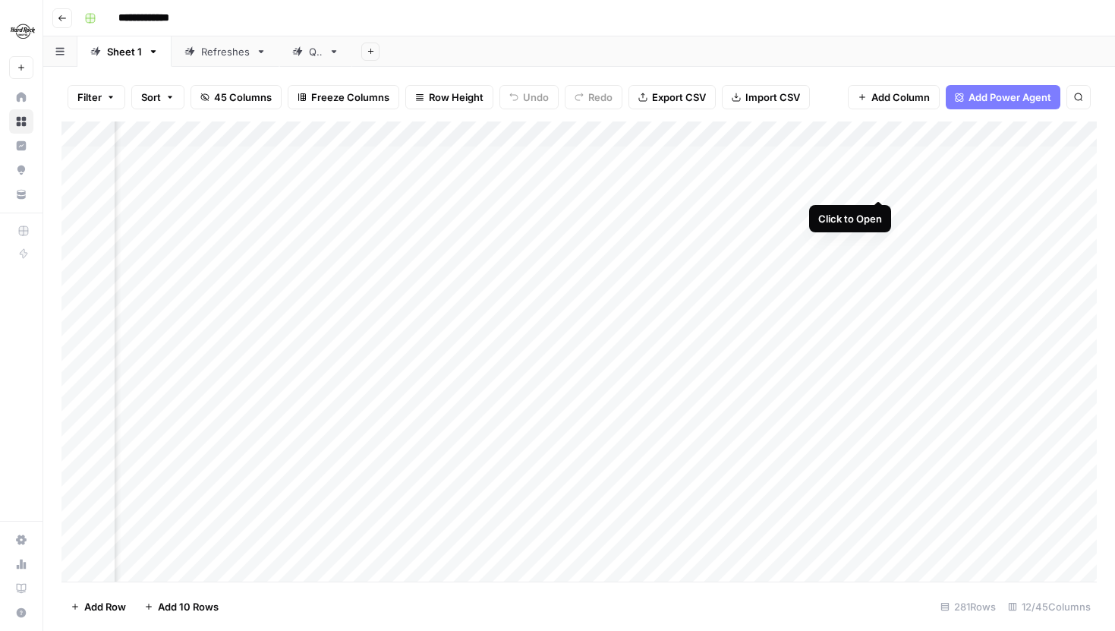
click at [876, 185] on div "Add Column" at bounding box center [578, 351] width 1035 height 460
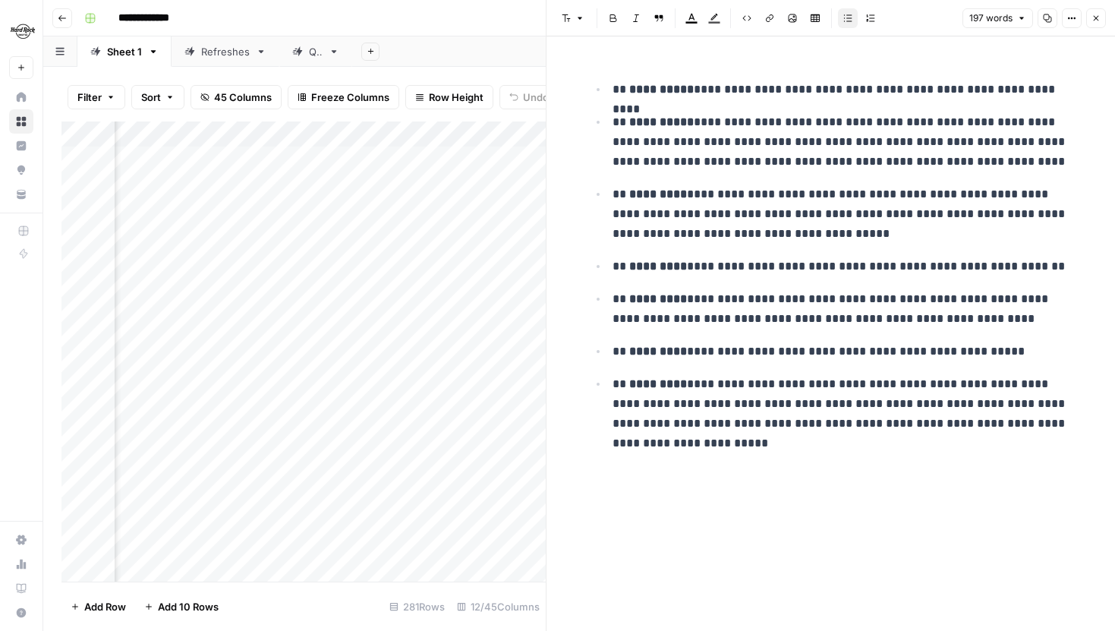
click at [1098, 20] on icon "button" at bounding box center [1095, 18] width 9 height 9
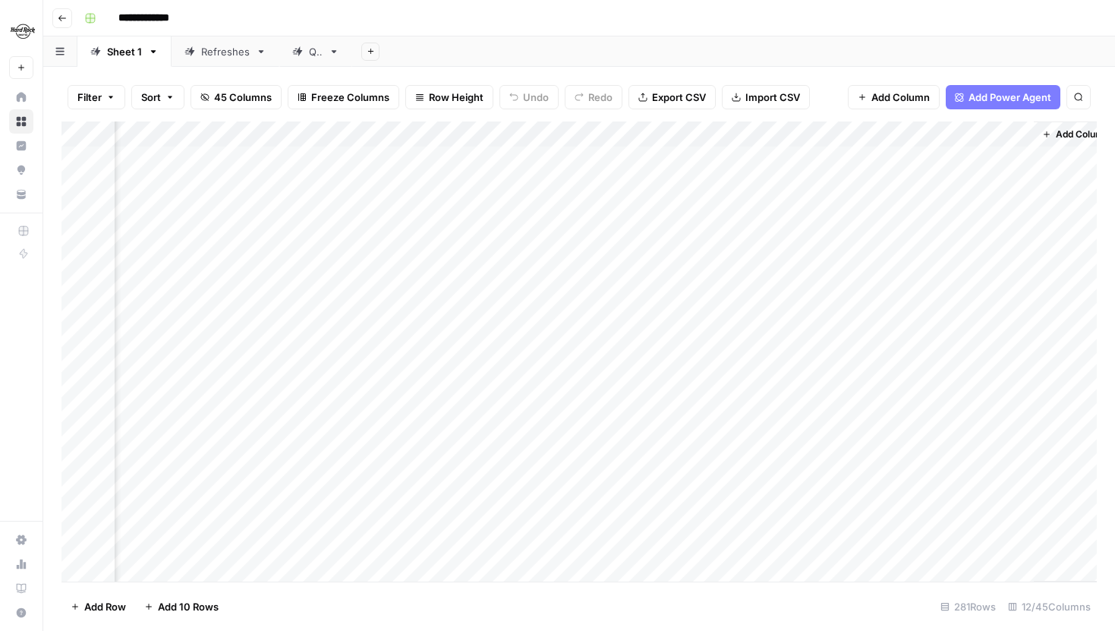
scroll to position [0, 1089]
click at [398, 159] on div "Add Column" at bounding box center [578, 351] width 1035 height 460
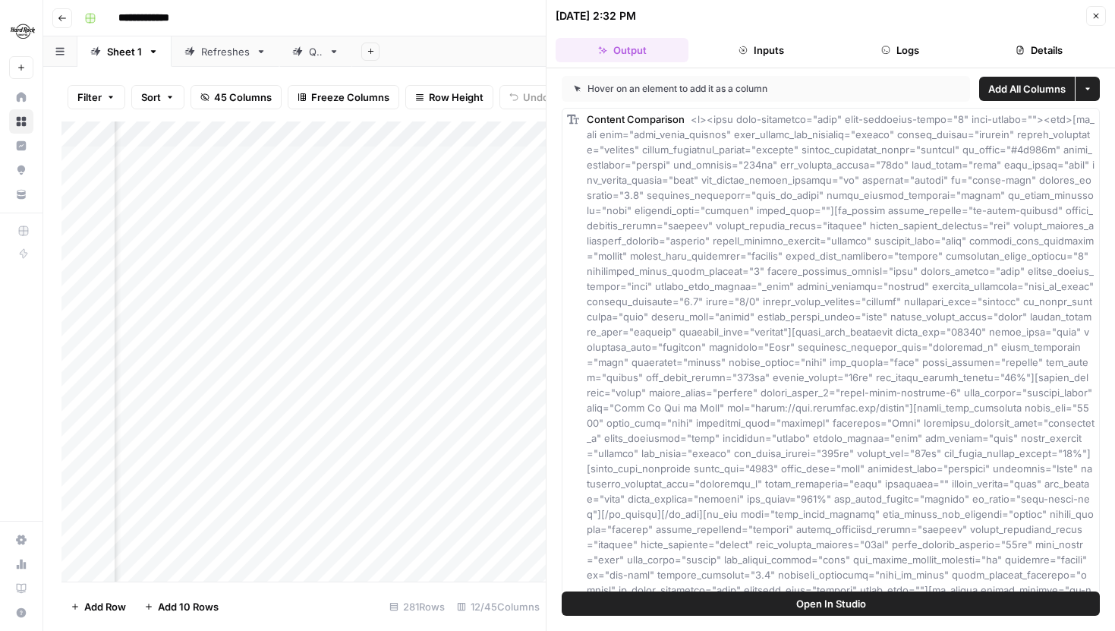
click at [1022, 51] on icon "button" at bounding box center [1019, 50] width 9 height 9
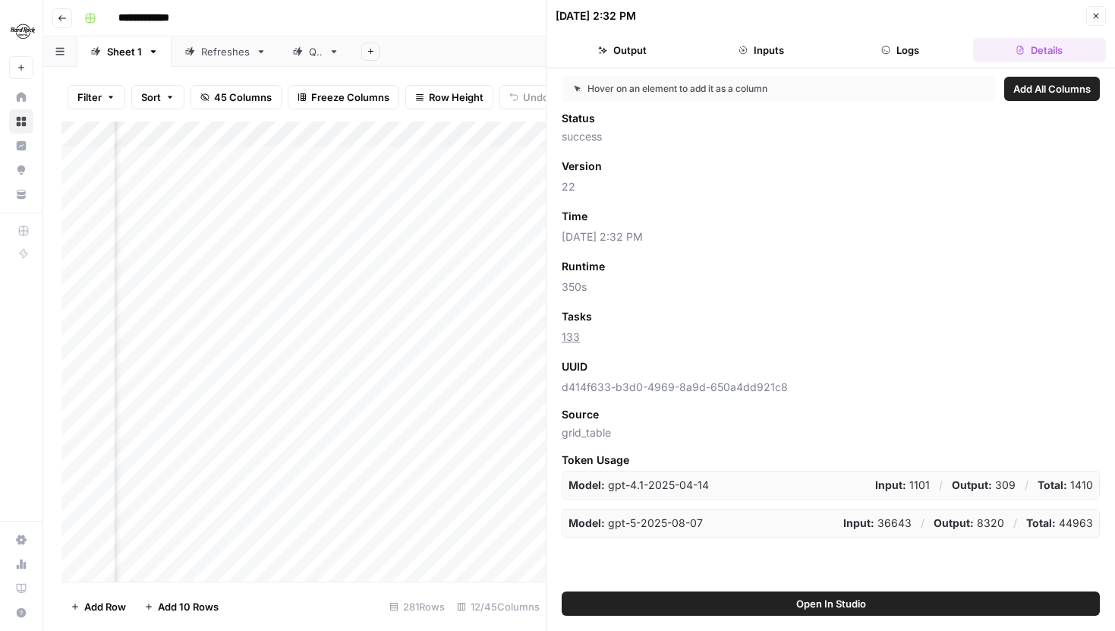
drag, startPoint x: 593, startPoint y: 342, endPoint x: 558, endPoint y: 341, distance: 35.7
click at [558, 341] on div "Hover on an element to add it as a column Add All Columns Status success Versio…" at bounding box center [830, 329] width 568 height 523
click at [625, 344] on span "133" at bounding box center [831, 336] width 538 height 15
click at [1099, 12] on icon "button" at bounding box center [1095, 15] width 9 height 9
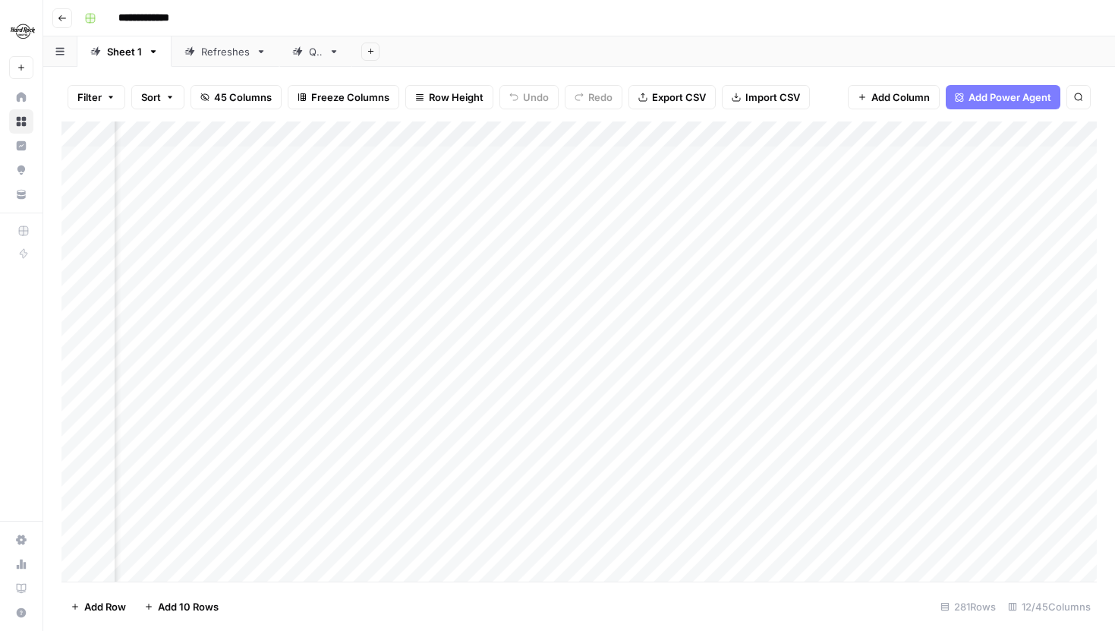
scroll to position [0, 782]
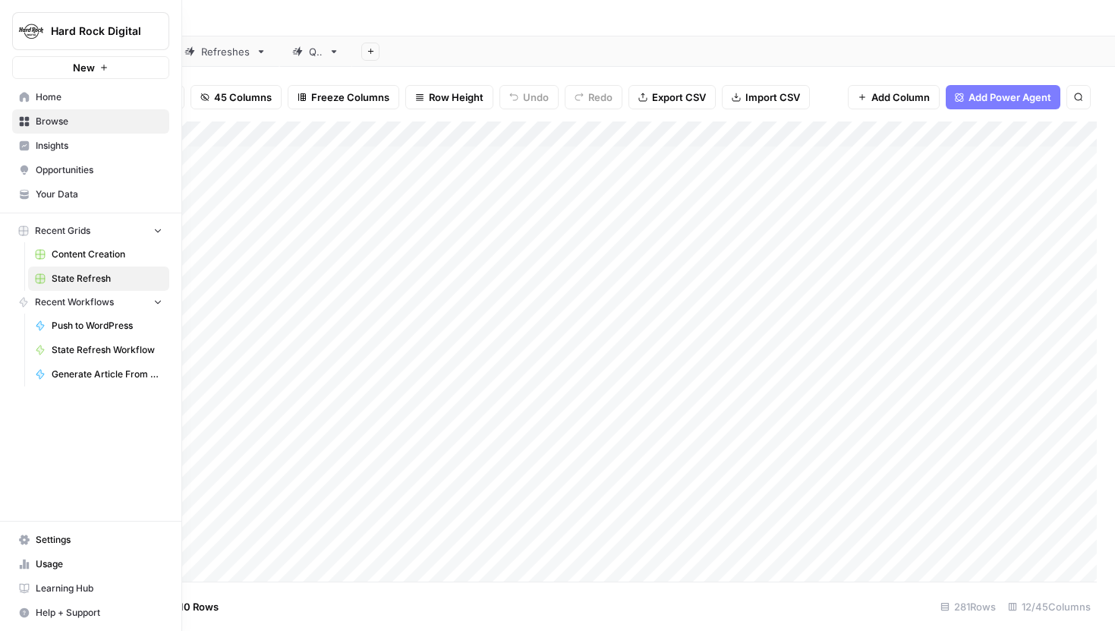
click at [48, 544] on span "Settings" at bounding box center [99, 540] width 127 height 14
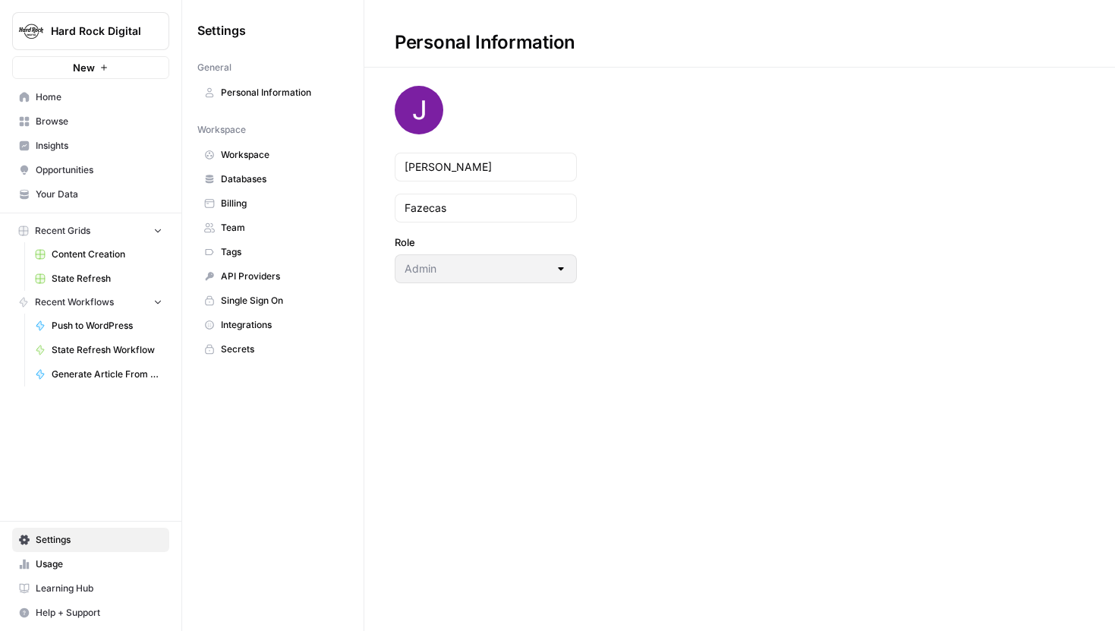
click at [83, 559] on span "Usage" at bounding box center [99, 564] width 127 height 14
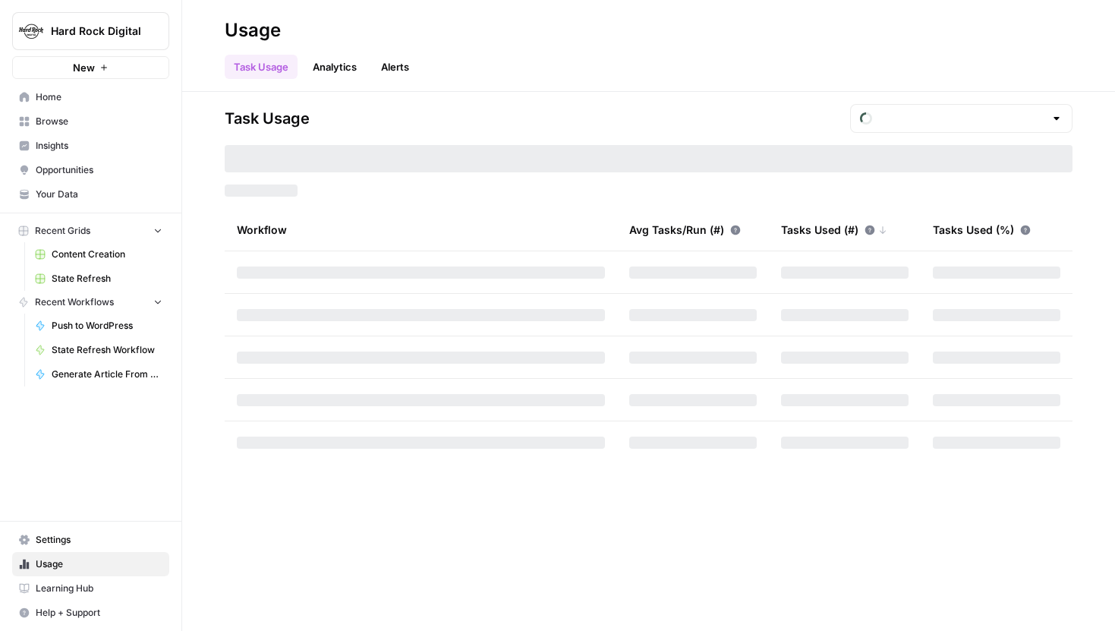
type input "October Tasks"
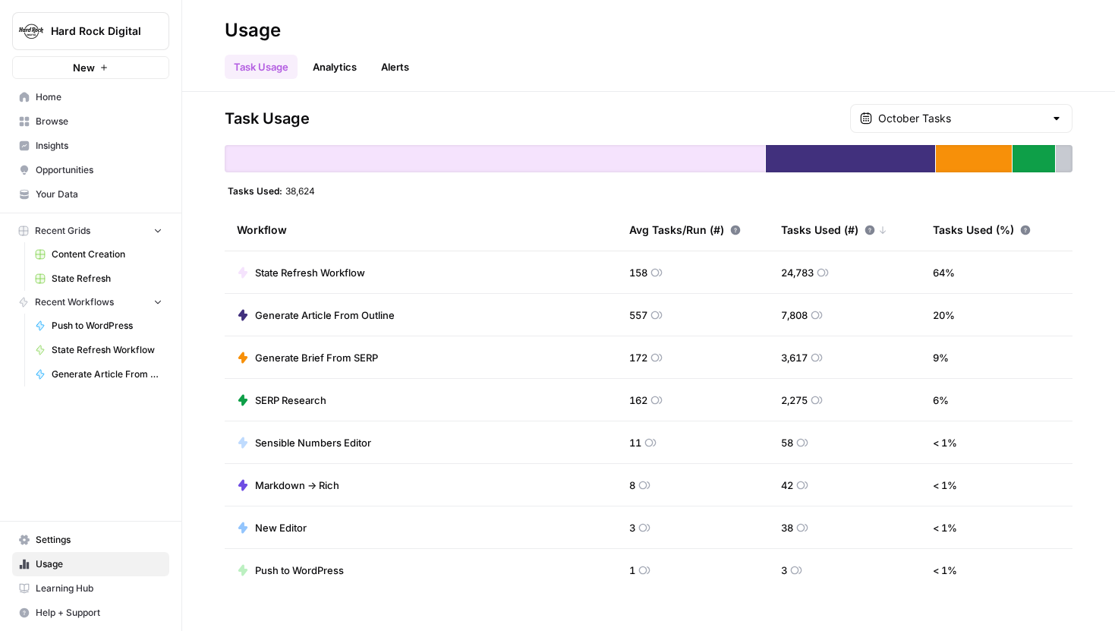
click at [336, 68] on link "Analytics" at bounding box center [335, 67] width 62 height 24
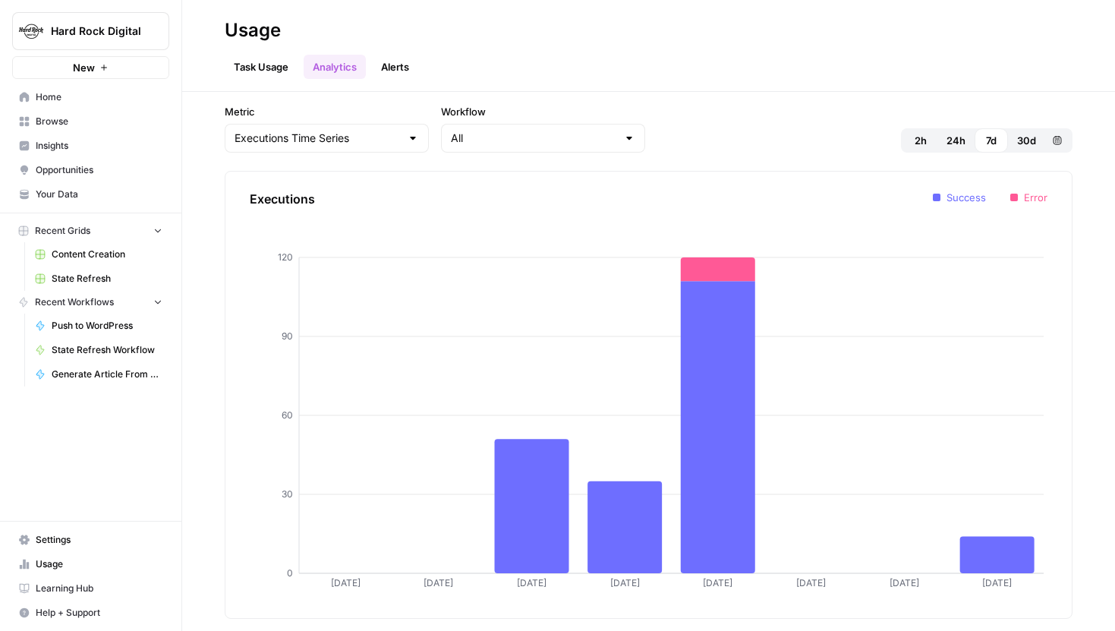
click at [266, 61] on link "Task Usage" at bounding box center [261, 67] width 73 height 24
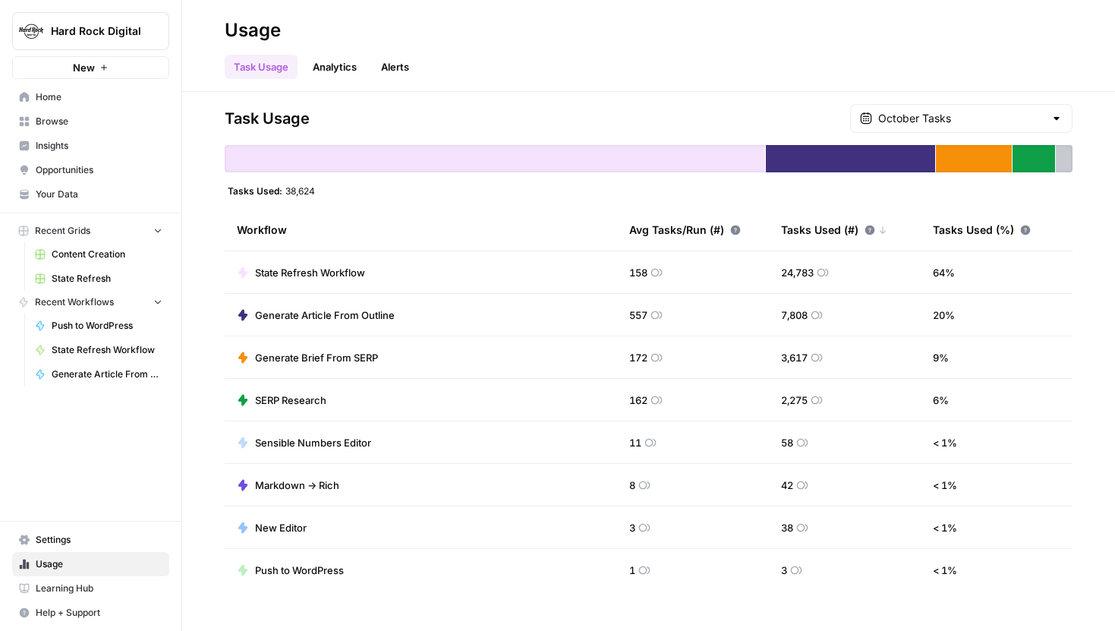
click at [61, 541] on span "Settings" at bounding box center [99, 540] width 127 height 14
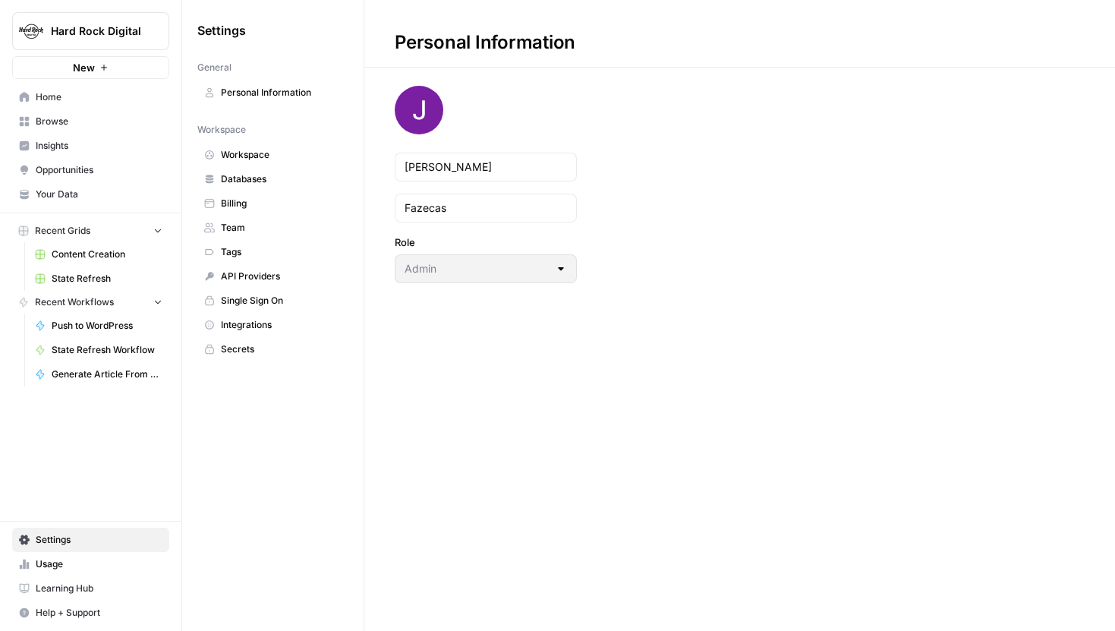
click at [251, 214] on link "Billing" at bounding box center [272, 203] width 151 height 24
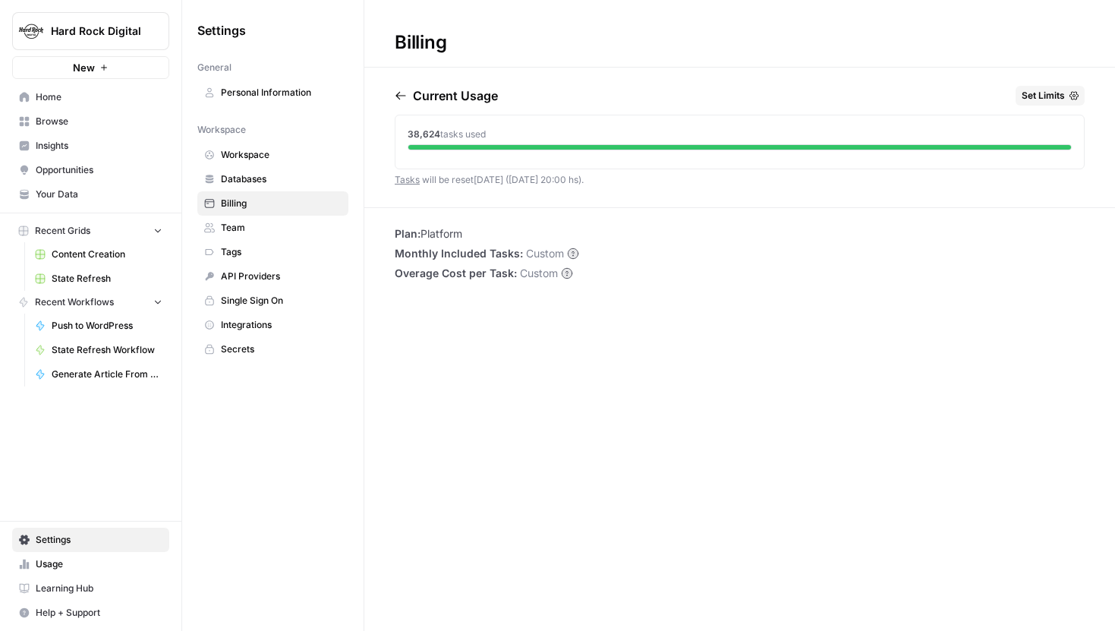
click at [252, 225] on span "Team" at bounding box center [281, 228] width 121 height 14
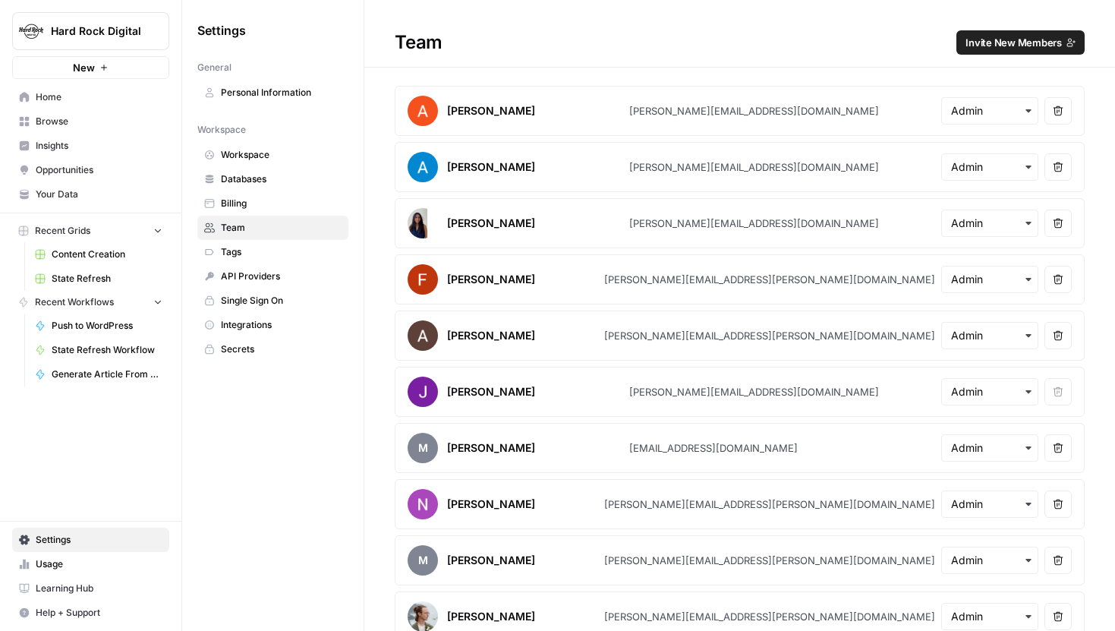
click at [267, 84] on link "Personal Information" at bounding box center [272, 92] width 151 height 24
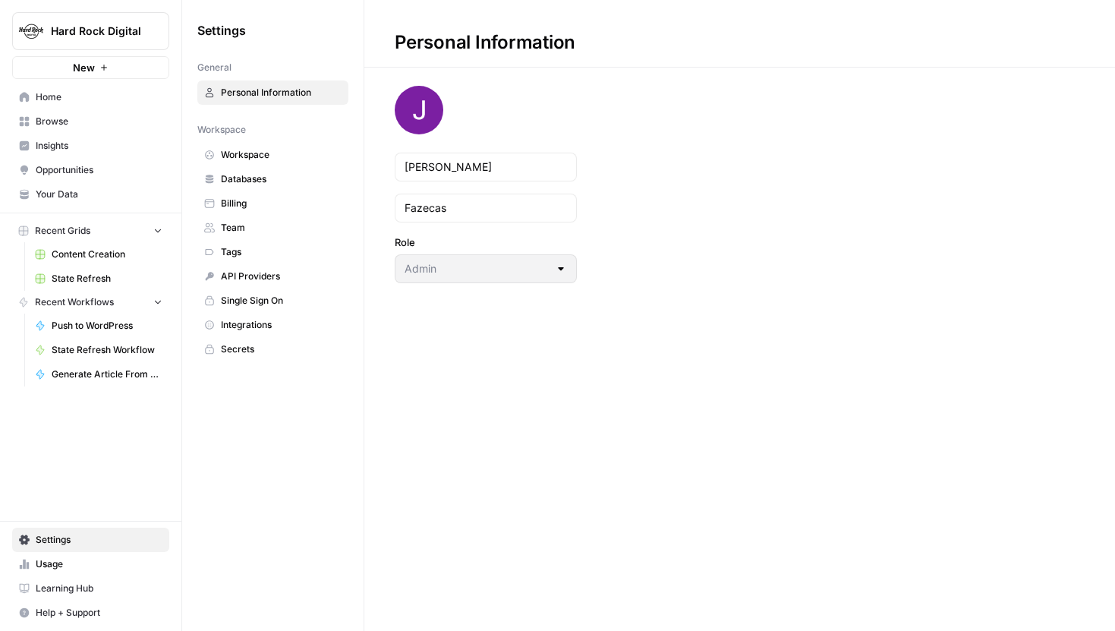
click at [68, 95] on span "Home" at bounding box center [99, 97] width 127 height 14
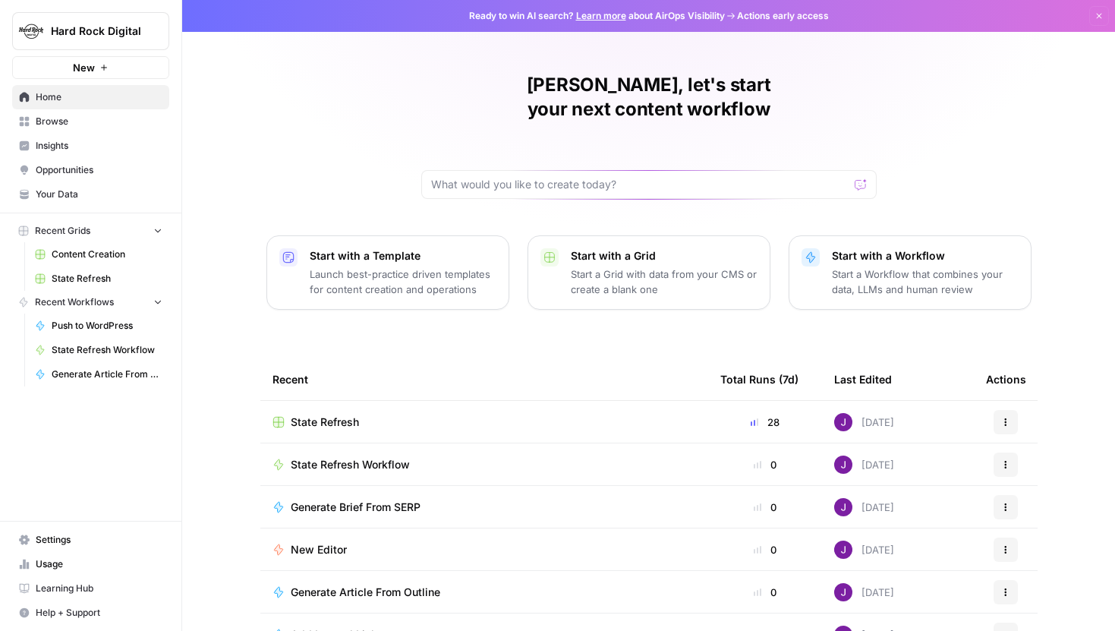
click at [329, 401] on td "State Refresh" at bounding box center [484, 422] width 448 height 42
click at [329, 414] on span "State Refresh" at bounding box center [325, 421] width 68 height 15
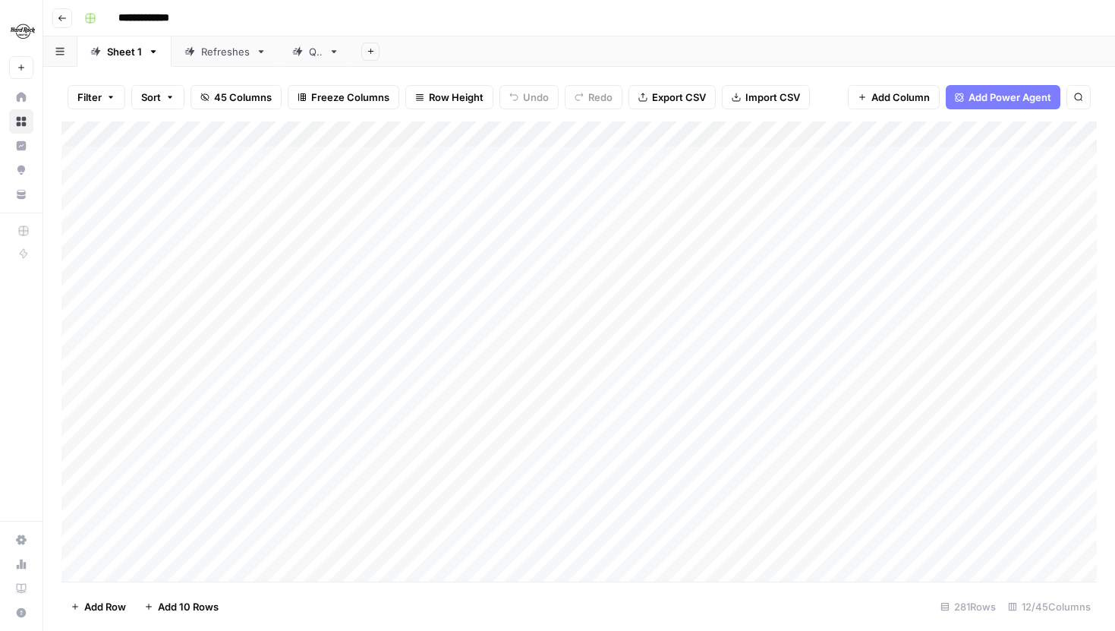
click at [202, 97] on icon "button" at bounding box center [204, 97] width 9 height 9
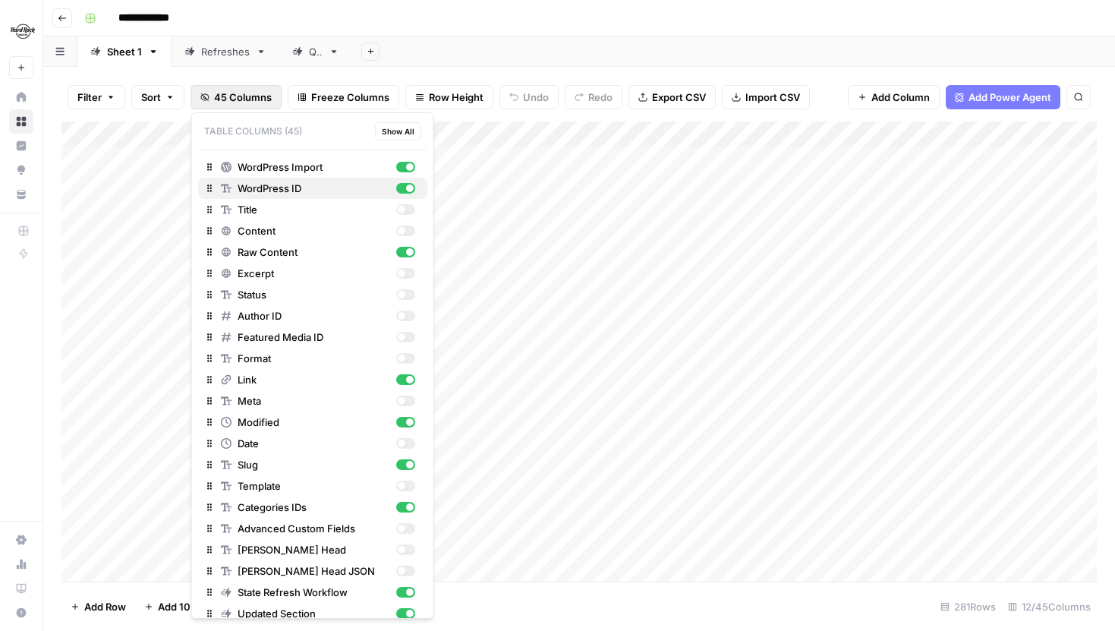
click at [407, 189] on div "button" at bounding box center [410, 188] width 8 height 8
click at [409, 251] on div "button" at bounding box center [410, 252] width 8 height 8
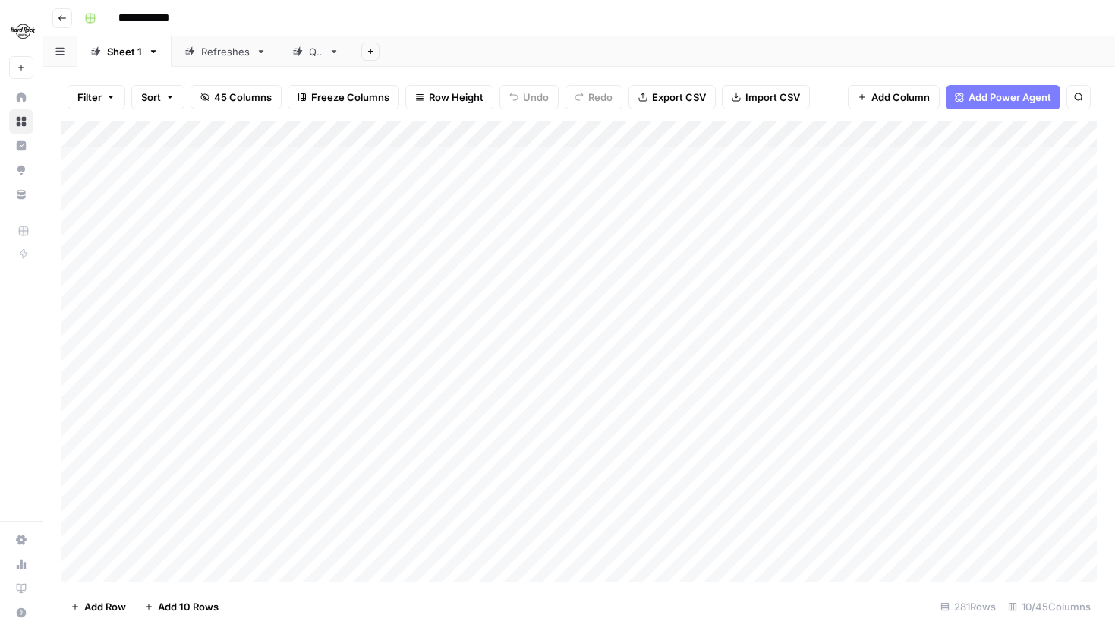
click at [222, 98] on span "45 Columns" at bounding box center [243, 97] width 58 height 15
click at [887, 161] on div "Add Column" at bounding box center [578, 351] width 1035 height 460
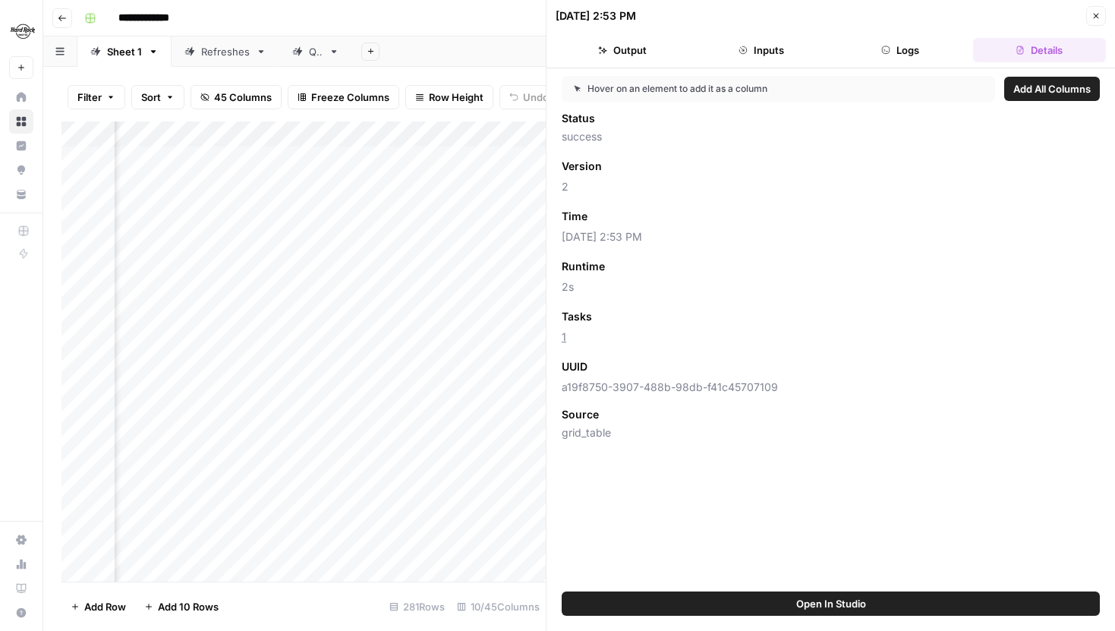
click at [1103, 11] on button "Close" at bounding box center [1096, 16] width 20 height 20
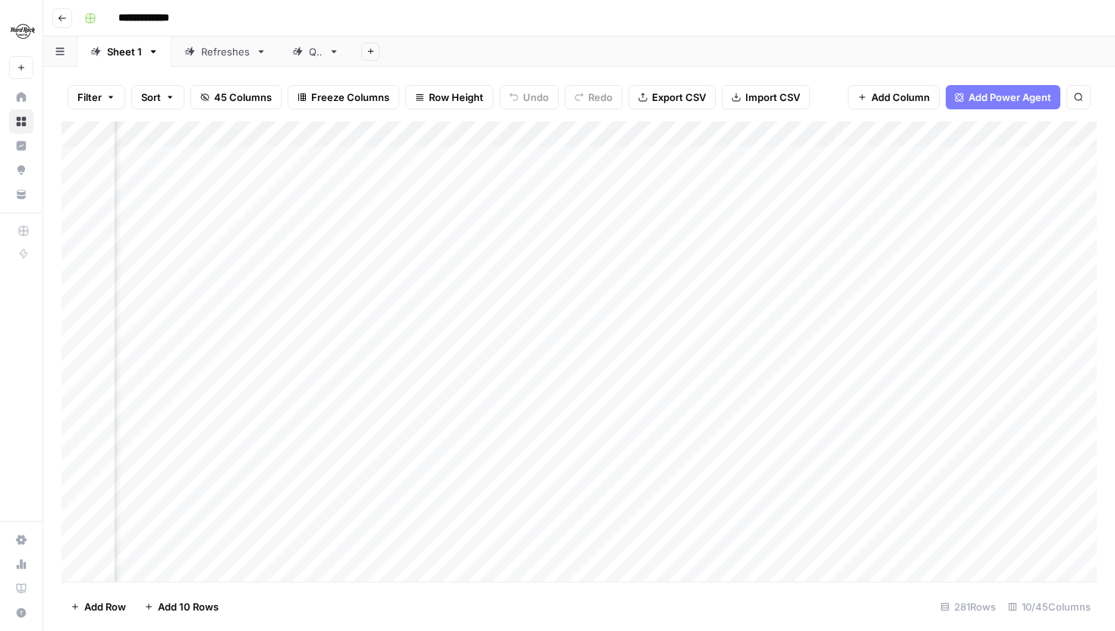
scroll to position [0, 649]
click at [681, 189] on div "Add Column" at bounding box center [578, 351] width 1035 height 460
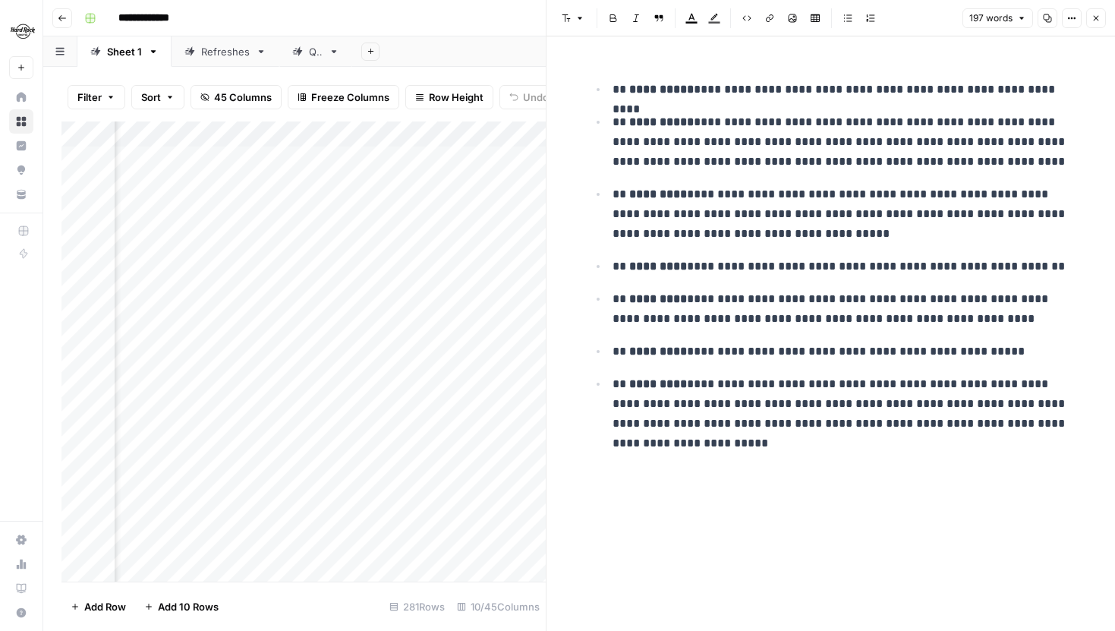
drag, startPoint x: 611, startPoint y: 89, endPoint x: 729, endPoint y: 88, distance: 118.4
click at [729, 88] on li "**********" at bounding box center [841, 89] width 466 height 20
click at [876, 166] on p "**********" at bounding box center [842, 141] width 461 height 59
click at [875, 258] on p "**********" at bounding box center [842, 267] width 461 height 20
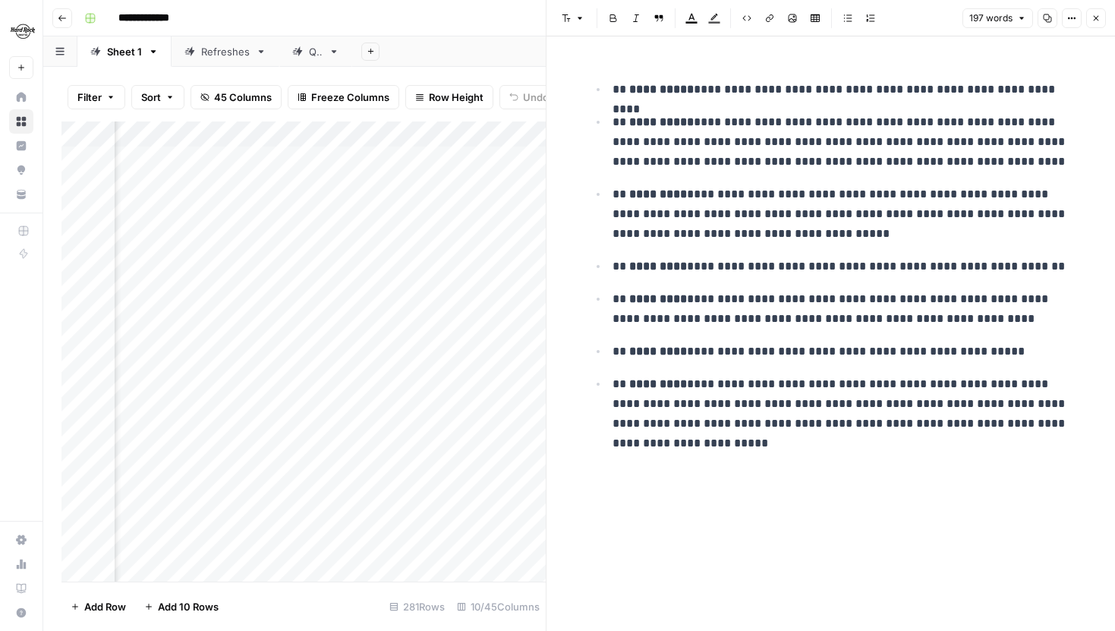
click at [889, 357] on p "**********" at bounding box center [842, 351] width 461 height 20
click at [770, 478] on div "**********" at bounding box center [831, 321] width 504 height 521
drag, startPoint x: 709, startPoint y: 453, endPoint x: 637, endPoint y: 90, distance: 370.6
click at [637, 90] on div "**********" at bounding box center [831, 263] width 504 height 404
click at [728, 151] on p "**********" at bounding box center [842, 141] width 461 height 59
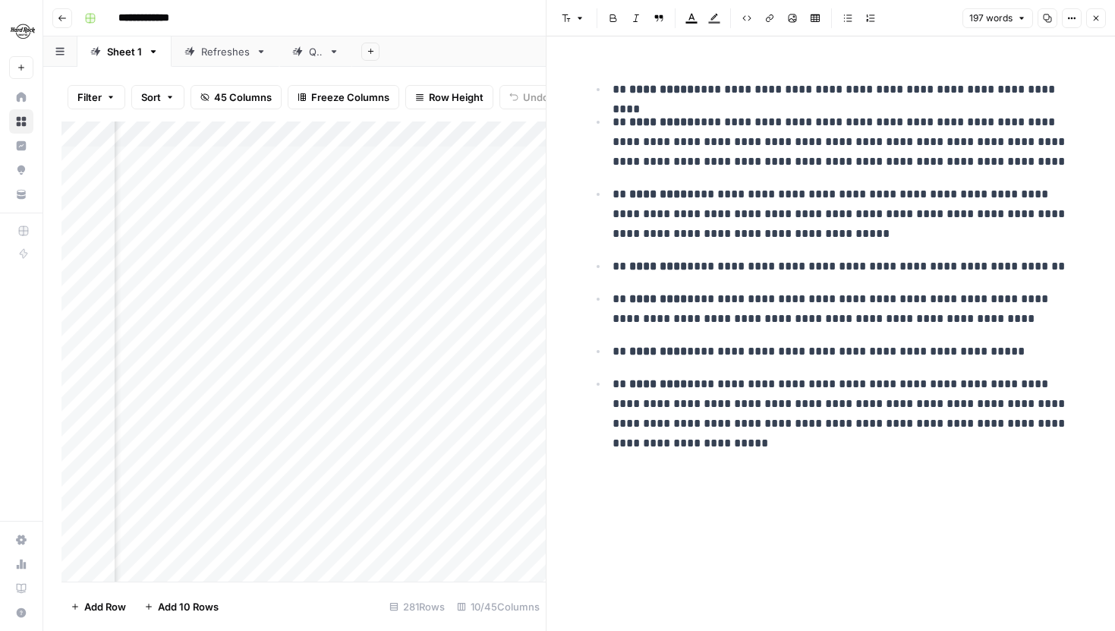
click at [867, 276] on ul "**********" at bounding box center [831, 266] width 486 height 374
drag, startPoint x: 738, startPoint y: 88, endPoint x: 795, endPoint y: 92, distance: 57.8
click at [795, 92] on p "**********" at bounding box center [842, 90] width 461 height 20
drag, startPoint x: 709, startPoint y: 93, endPoint x: 793, endPoint y: 95, distance: 84.3
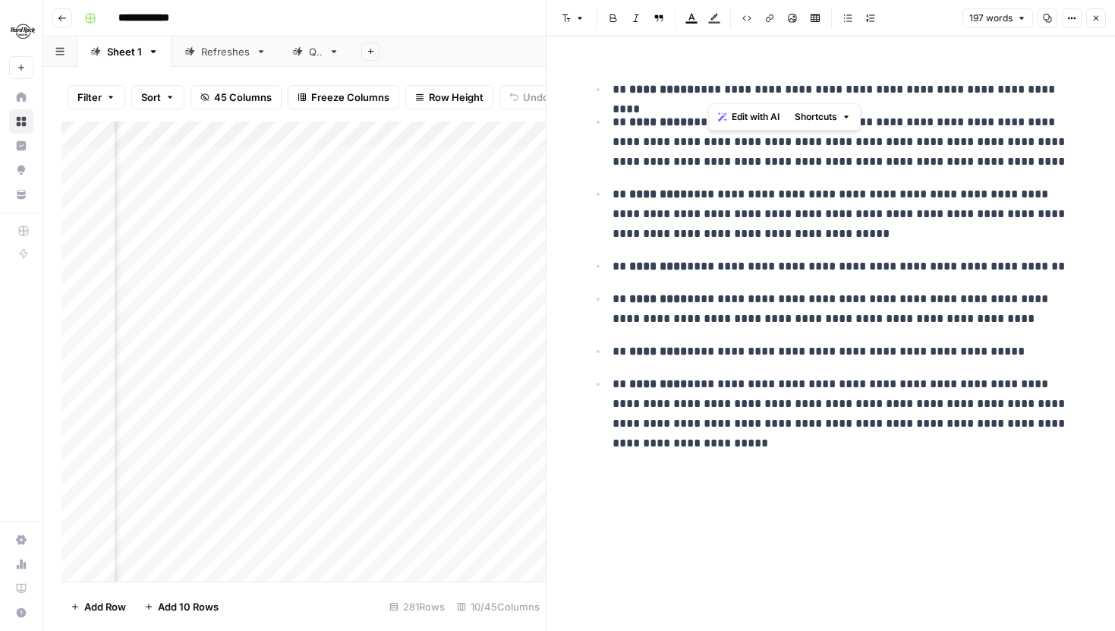
click at [793, 95] on p "**********" at bounding box center [842, 90] width 461 height 20
drag, startPoint x: 796, startPoint y: 91, endPoint x: 724, endPoint y: 92, distance: 72.1
click at [724, 92] on p "**********" at bounding box center [842, 90] width 461 height 20
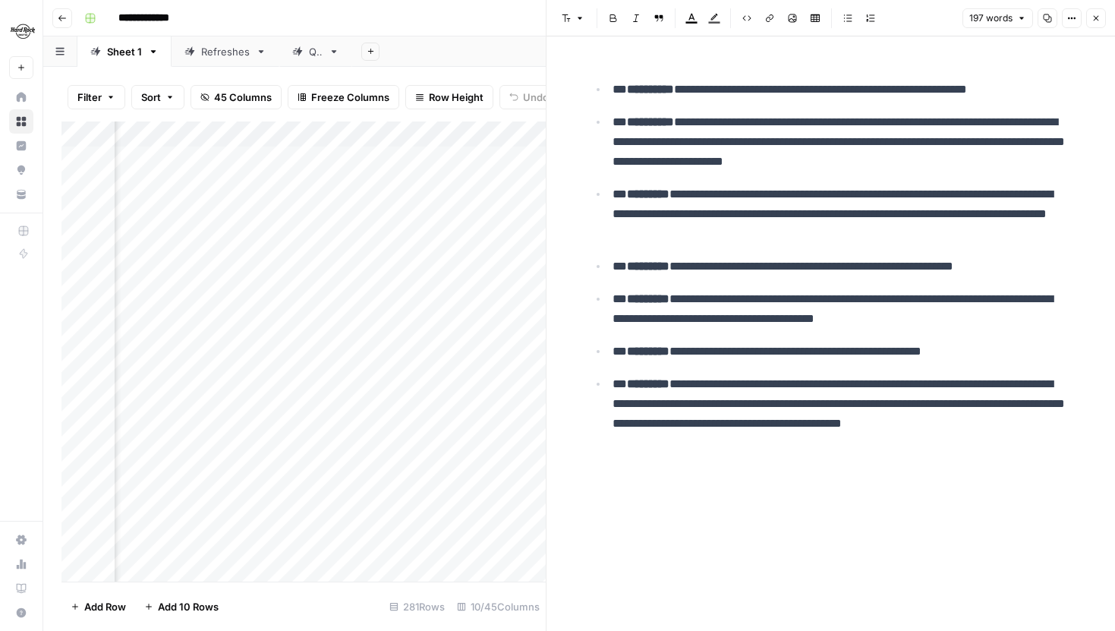
scroll to position [0, 776]
drag, startPoint x: 701, startPoint y: 90, endPoint x: 795, endPoint y: 89, distance: 93.3
click at [795, 89] on p "**********" at bounding box center [842, 90] width 461 height 20
drag, startPoint x: 686, startPoint y: 297, endPoint x: 779, endPoint y: 295, distance: 92.6
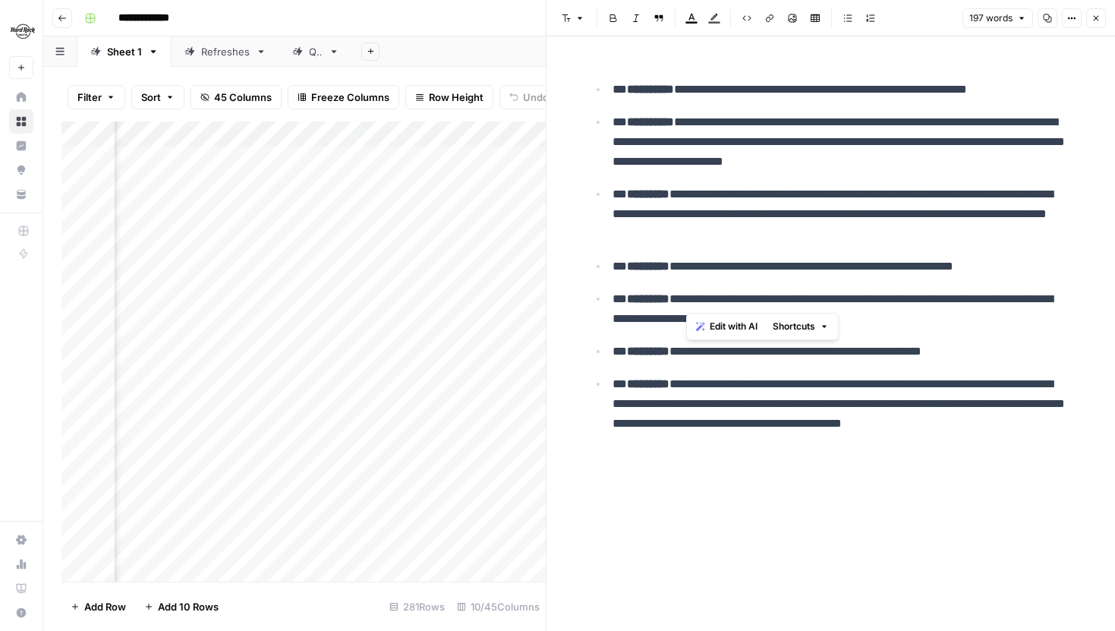
click at [779, 295] on p "**********" at bounding box center [842, 308] width 461 height 39
drag, startPoint x: 788, startPoint y: 299, endPoint x: 729, endPoint y: 299, distance: 59.2
click at [729, 299] on p "**********" at bounding box center [842, 308] width 461 height 39
click at [907, 320] on p "**********" at bounding box center [842, 308] width 461 height 39
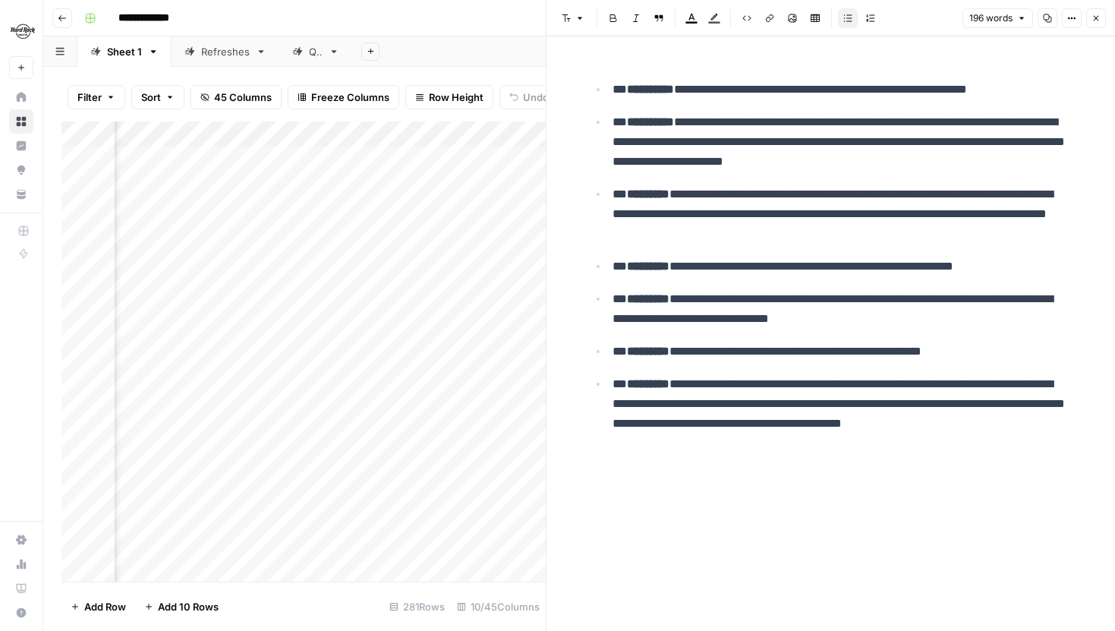
click at [378, 183] on div "Add Column" at bounding box center [303, 351] width 484 height 460
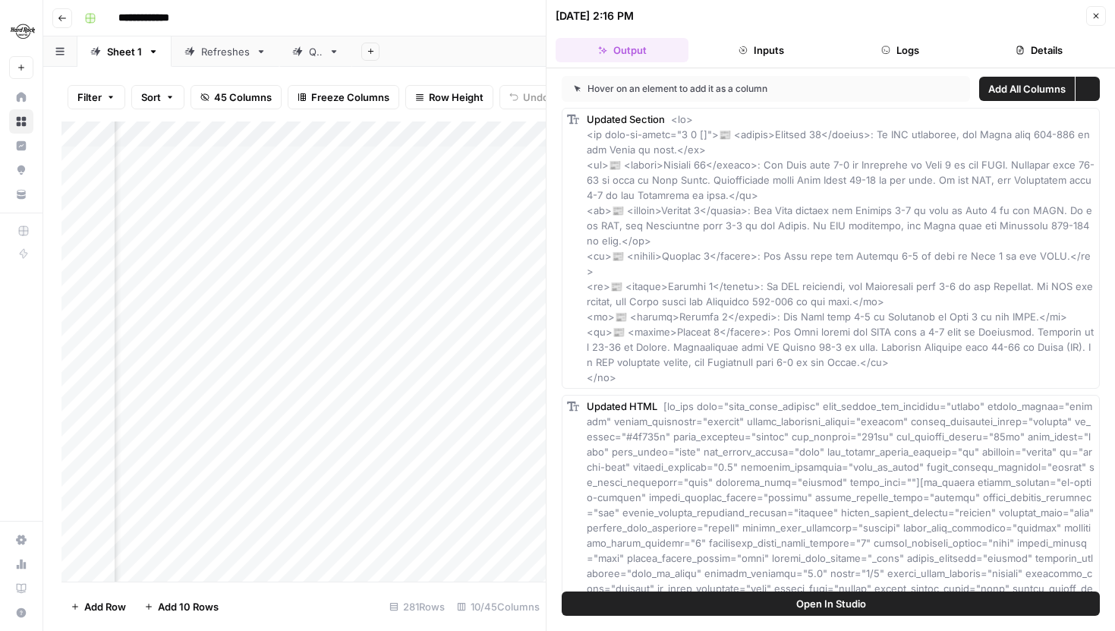
click at [888, 46] on icon "button" at bounding box center [885, 50] width 9 height 9
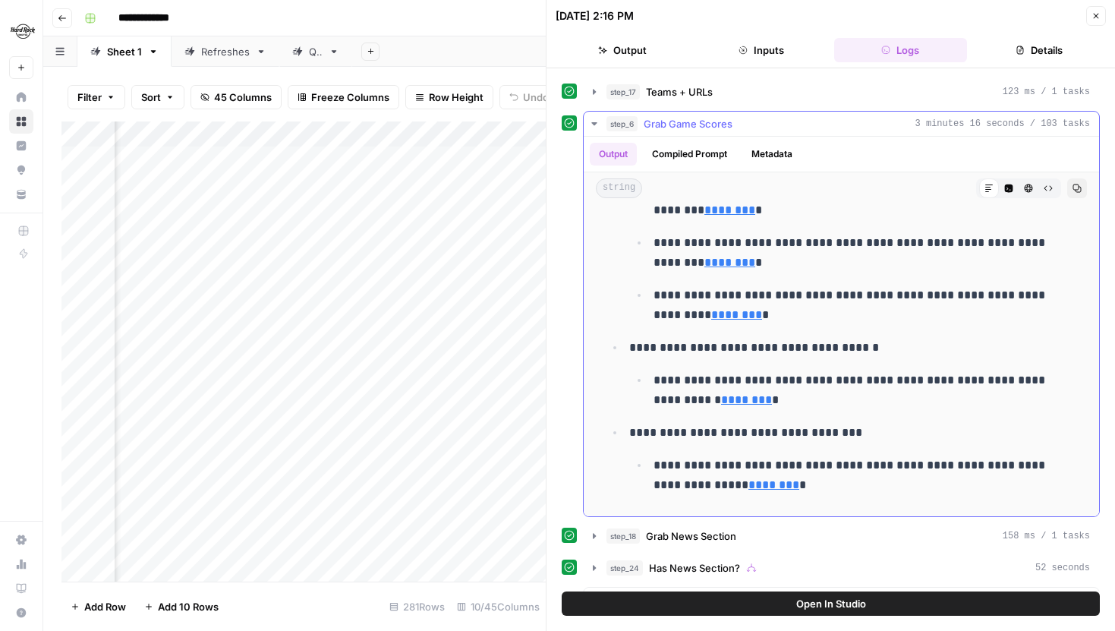
scroll to position [128, 0]
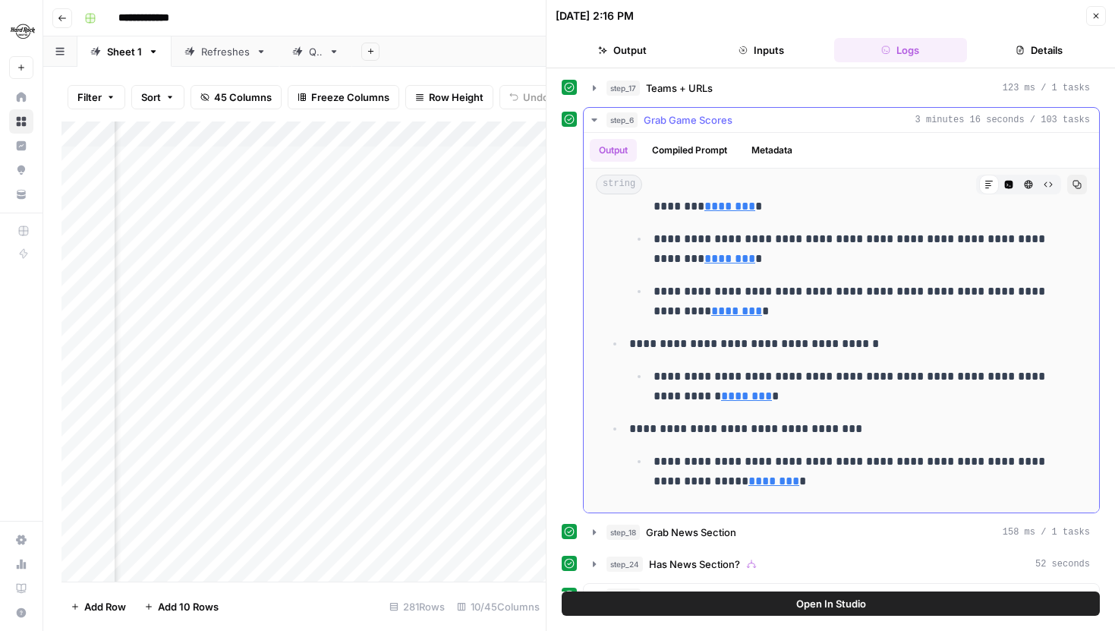
click at [748, 483] on link "********" at bounding box center [773, 480] width 51 height 11
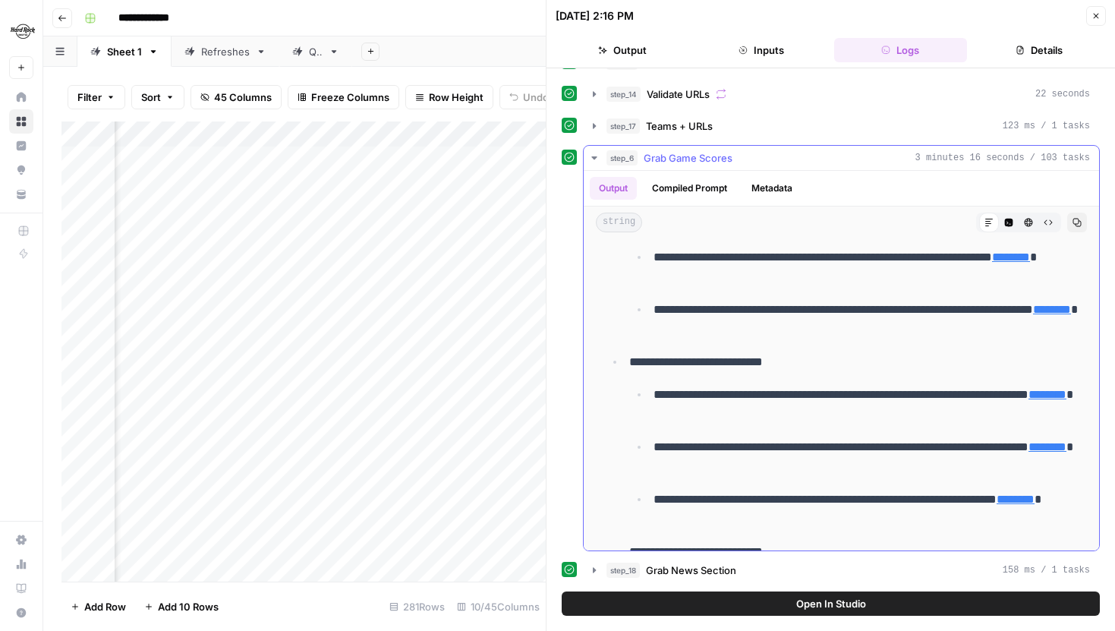
scroll to position [0, 0]
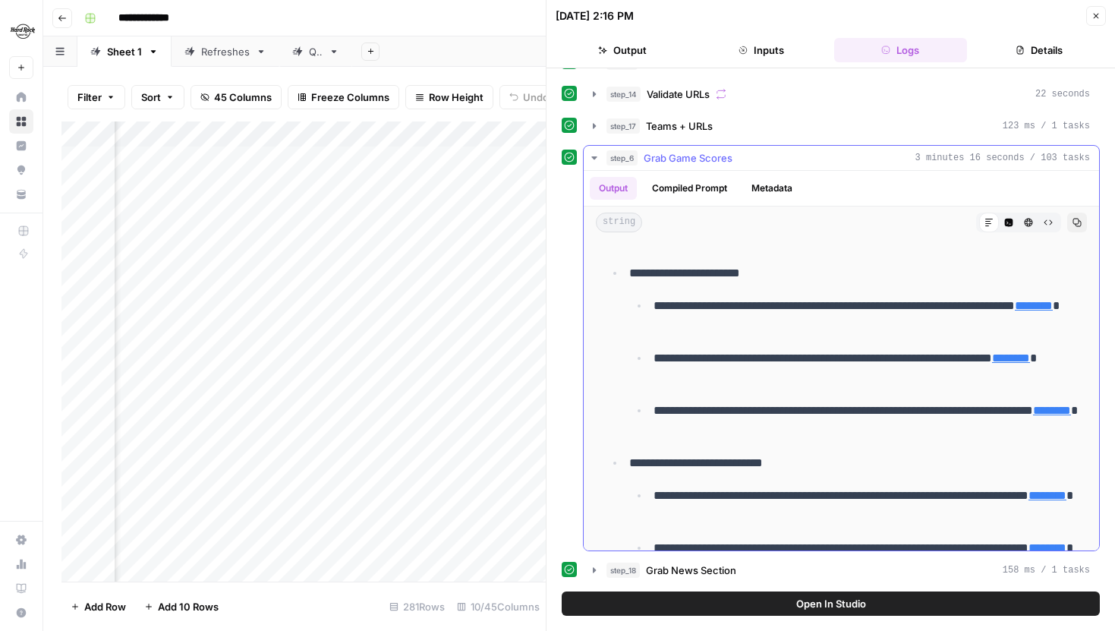
click at [588, 156] on icon "button" at bounding box center [594, 158] width 12 height 12
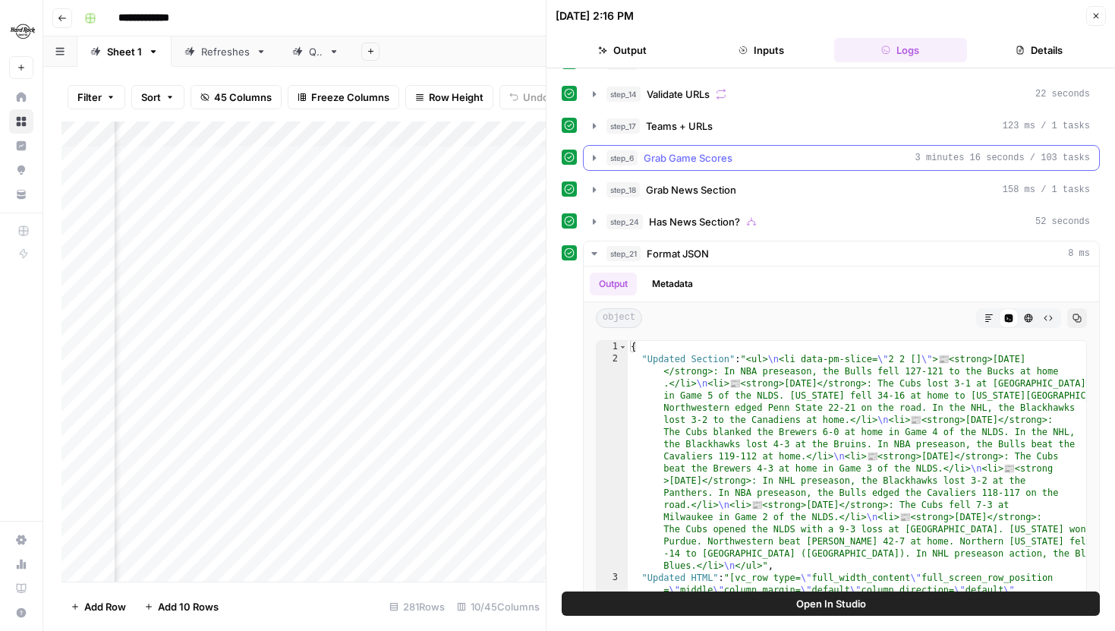
click at [590, 162] on icon "button" at bounding box center [594, 158] width 12 height 12
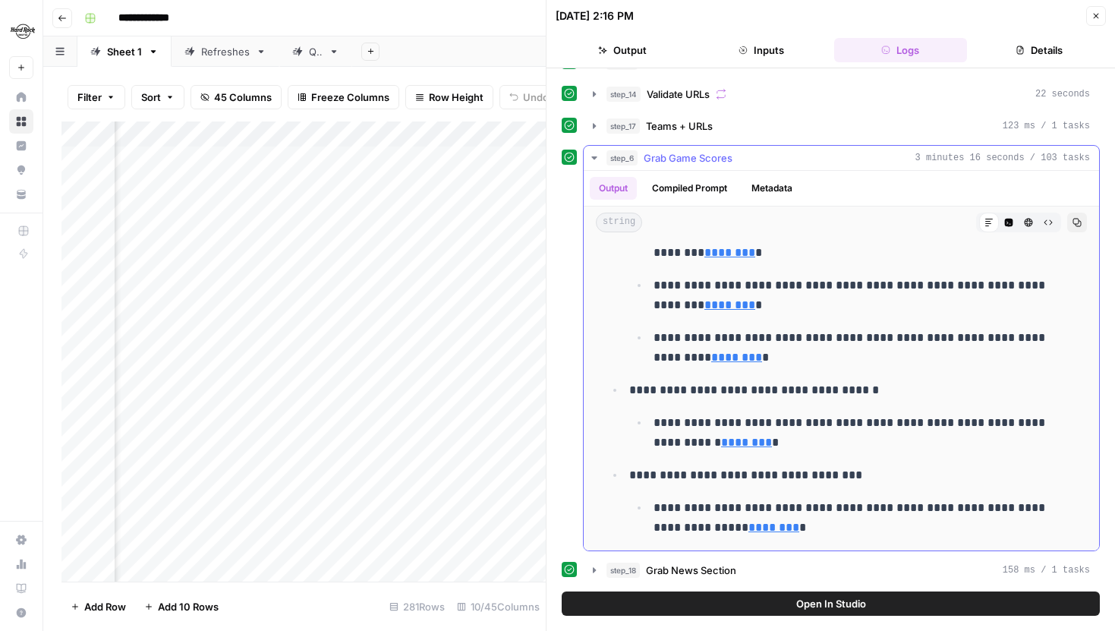
scroll to position [513, 0]
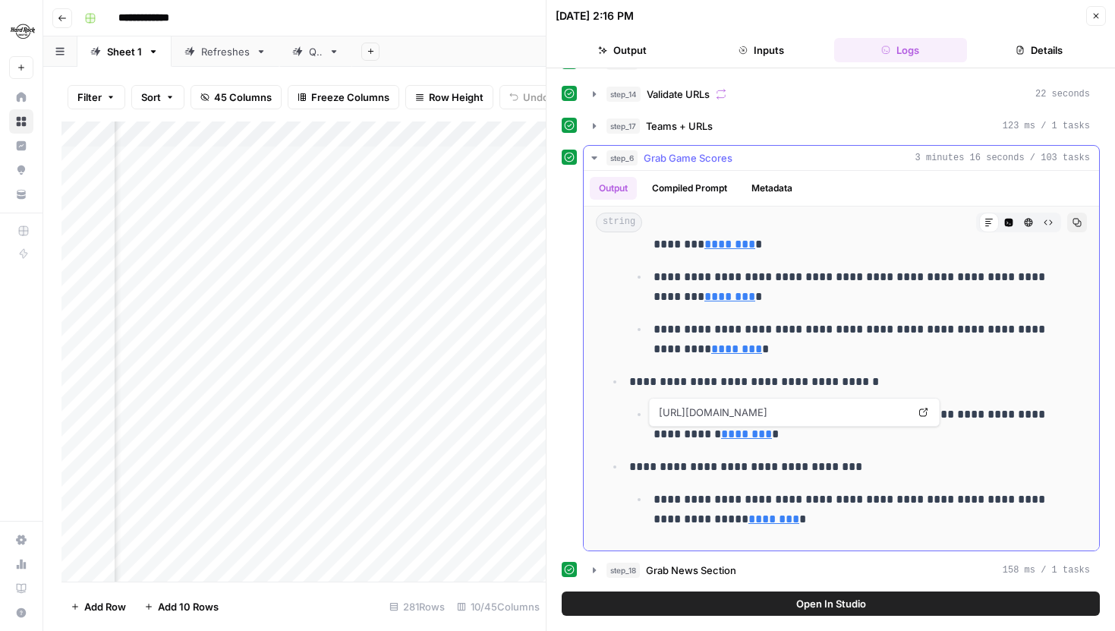
click at [721, 437] on link "********" at bounding box center [746, 433] width 51 height 11
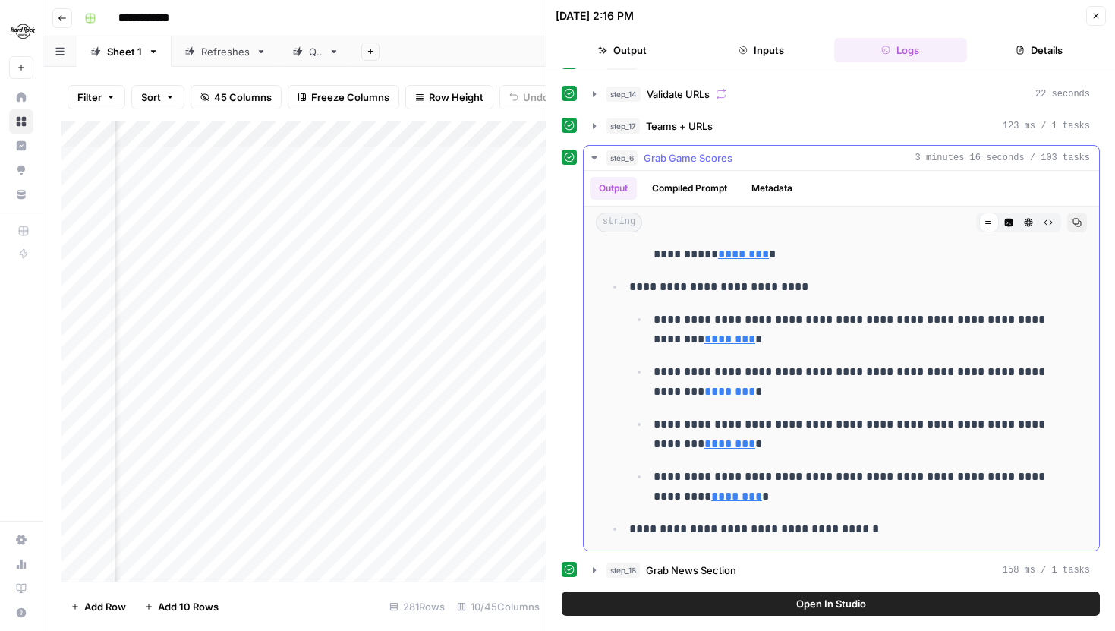
scroll to position [294, 0]
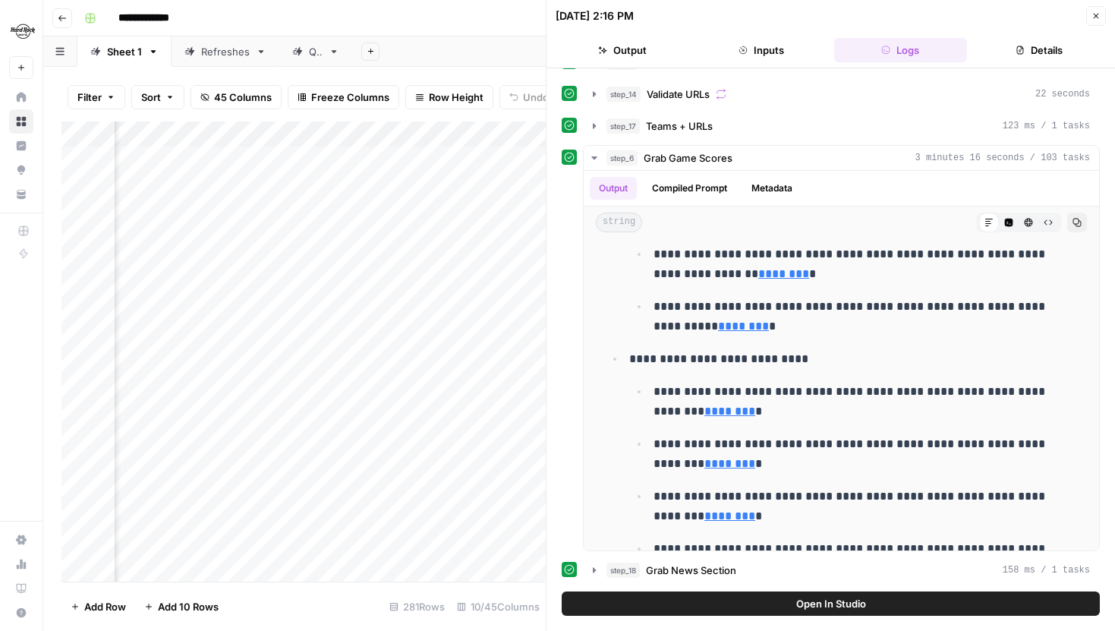
click at [1097, 13] on icon "button" at bounding box center [1095, 15] width 9 height 9
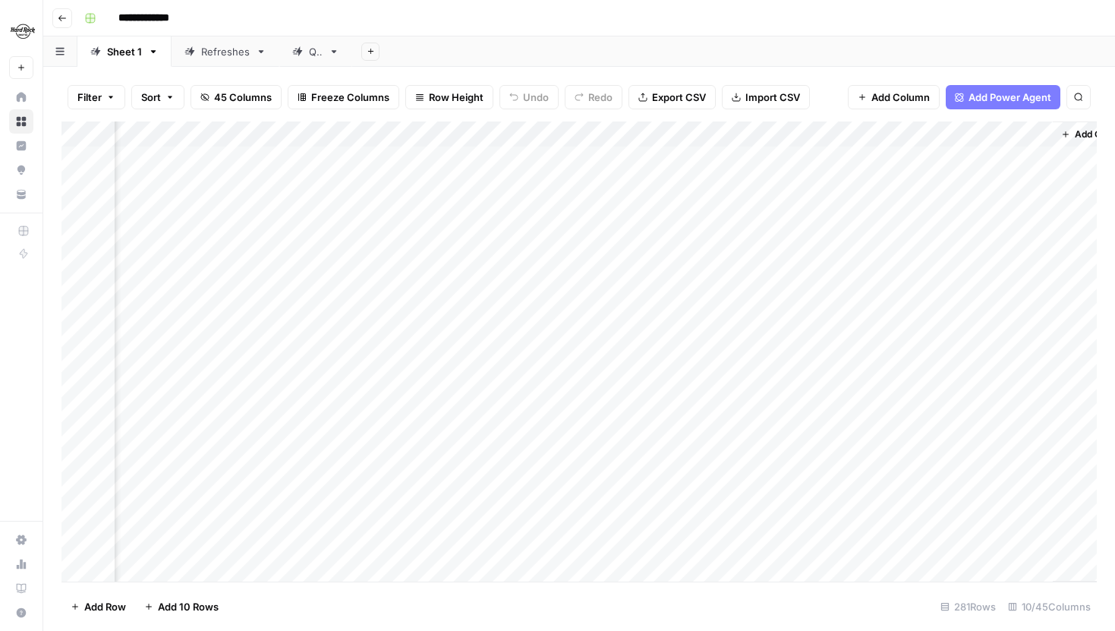
scroll to position [0, 763]
click at [203, 95] on icon "button" at bounding box center [204, 97] width 9 height 9
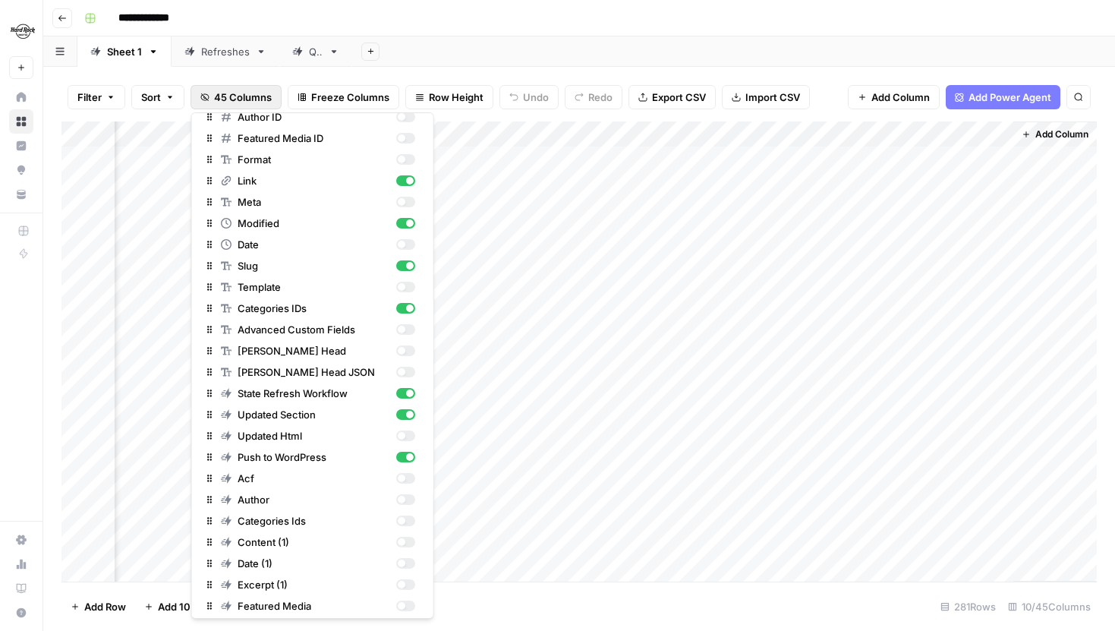
scroll to position [200, 0]
click at [401, 432] on div "button" at bounding box center [401, 435] width 8 height 8
click at [493, 418] on div "Add Column" at bounding box center [578, 351] width 1035 height 460
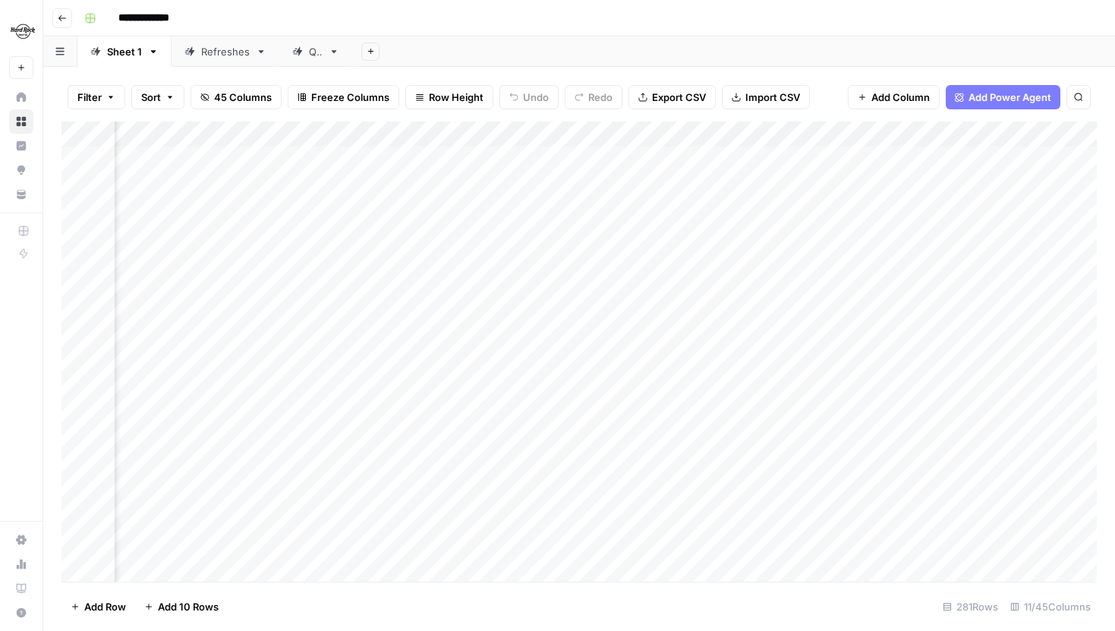
click at [701, 184] on div "Add Column" at bounding box center [578, 351] width 1035 height 460
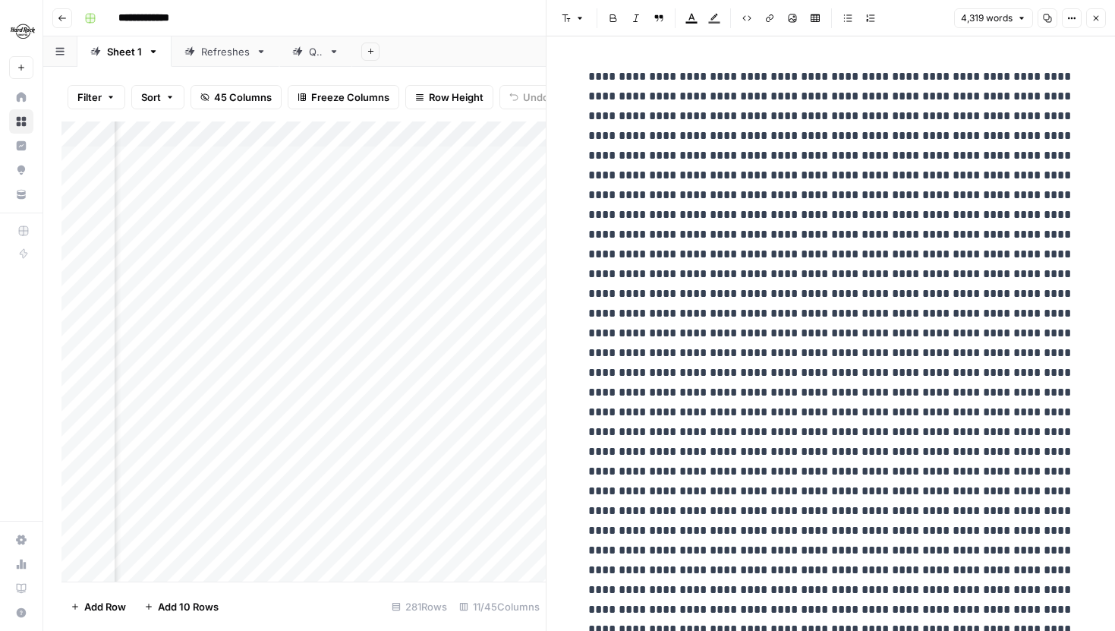
type input "p"
type input "nhl pres"
click at [1033, 43] on button "Next Match" at bounding box center [1034, 39] width 12 height 12
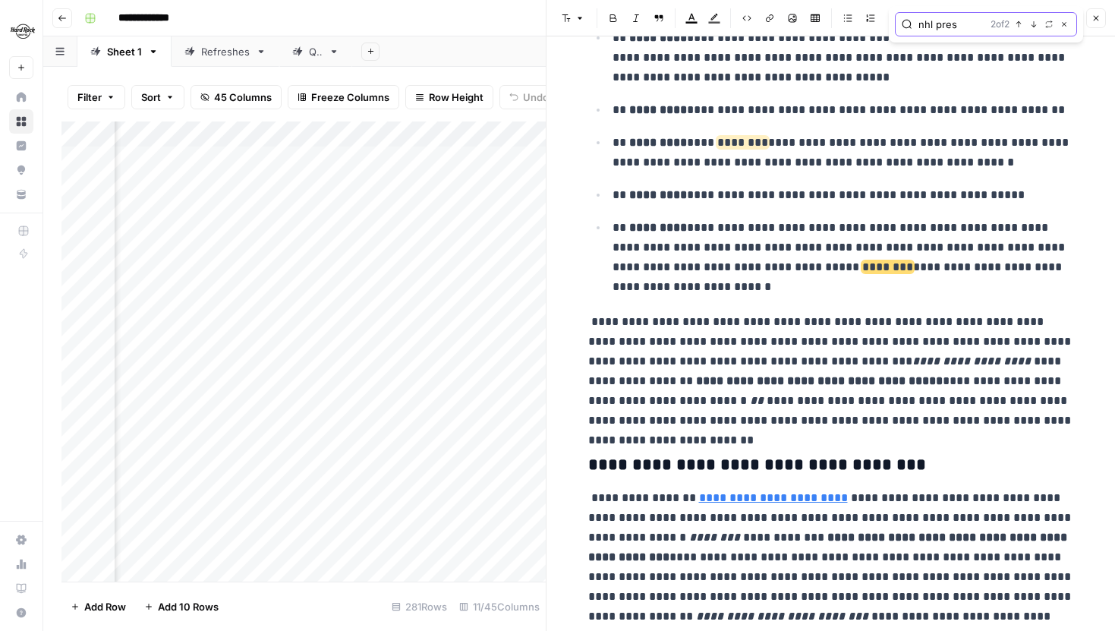
scroll to position [24651, 0]
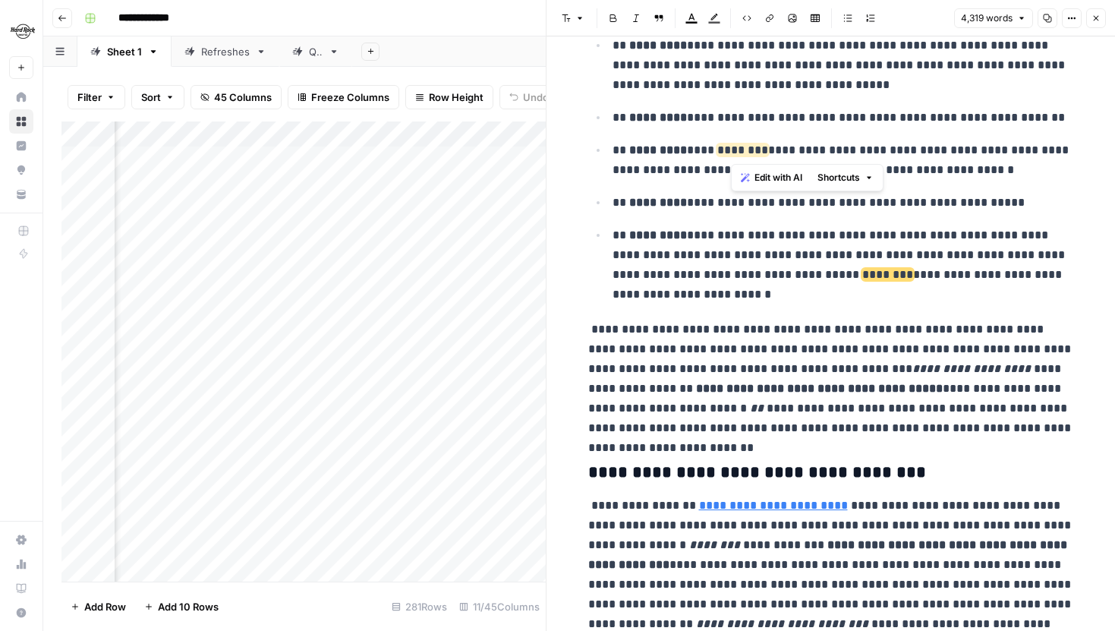
drag, startPoint x: 788, startPoint y: 151, endPoint x: 728, endPoint y: 151, distance: 60.7
click at [728, 151] on p "**********" at bounding box center [842, 159] width 461 height 39
click at [885, 168] on p "**********" at bounding box center [842, 159] width 461 height 39
click at [1095, 21] on icon "button" at bounding box center [1095, 18] width 9 height 9
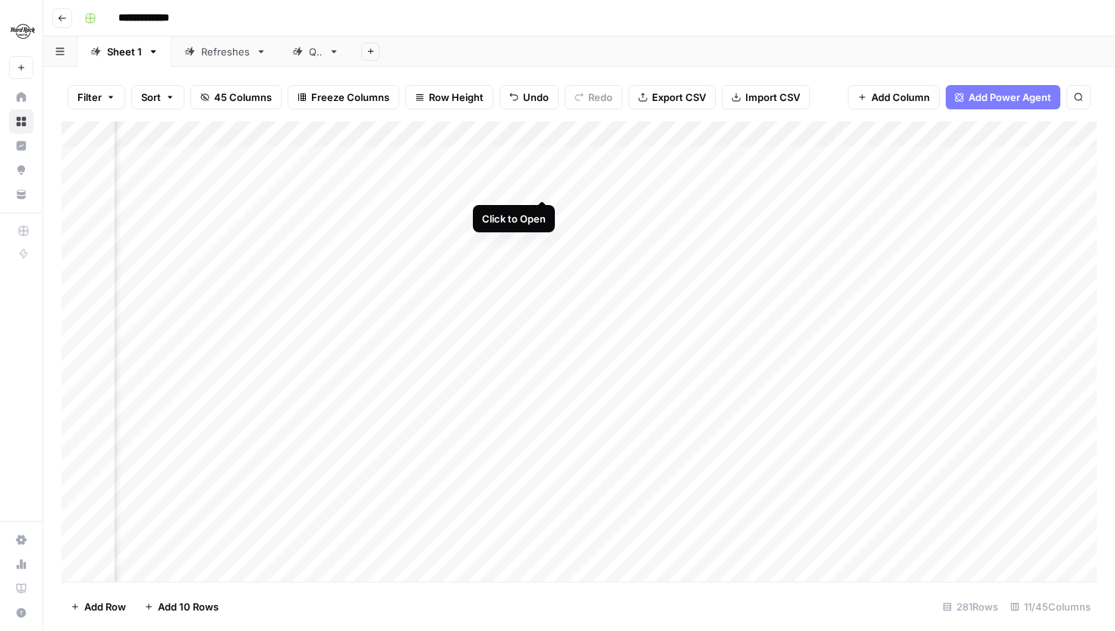
click at [543, 181] on div "Add Column" at bounding box center [578, 351] width 1035 height 460
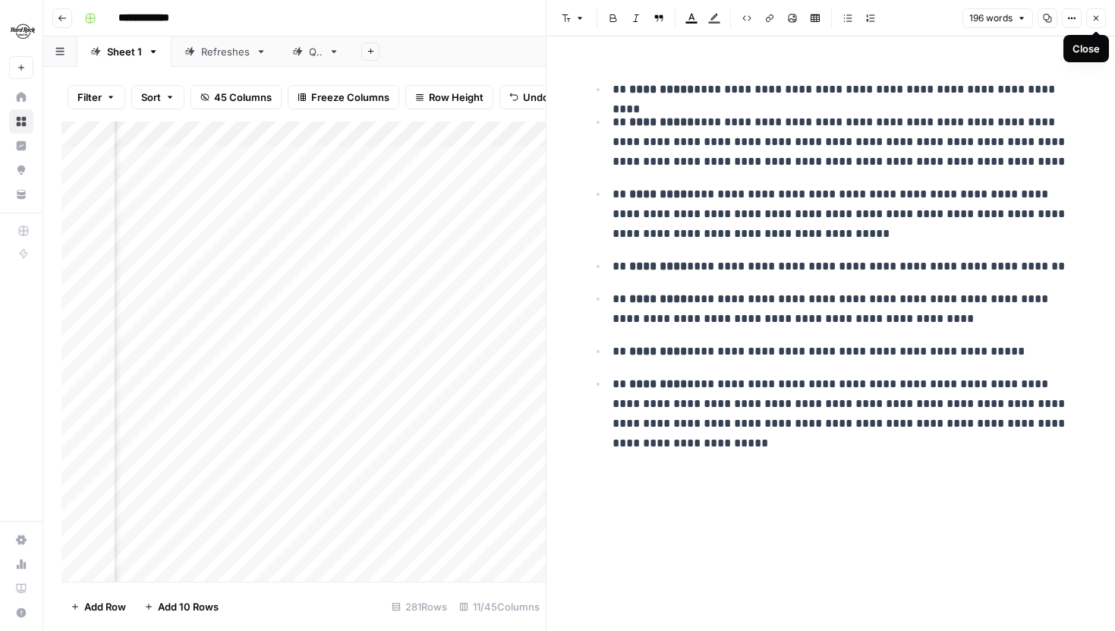
click at [1100, 16] on button "Close" at bounding box center [1096, 18] width 20 height 20
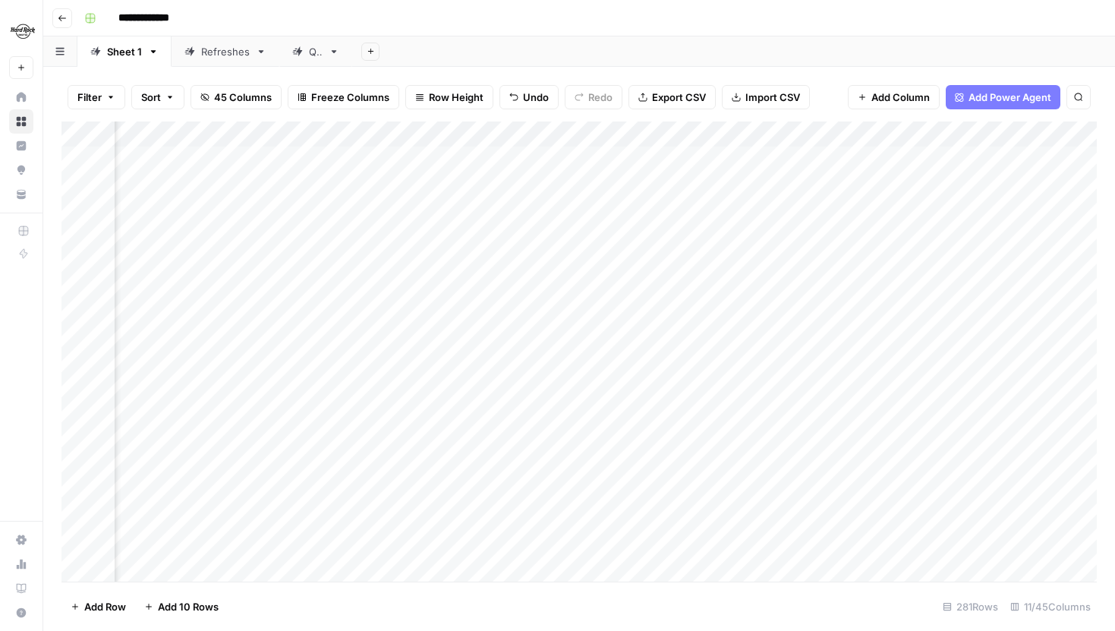
click at [703, 129] on div "Add Column" at bounding box center [578, 351] width 1035 height 460
click at [655, 261] on span "Hide Column" at bounding box center [672, 261] width 133 height 15
click at [408, 160] on div "Add Column" at bounding box center [578, 351] width 1035 height 460
click at [411, 206] on div "Add Column" at bounding box center [578, 351] width 1035 height 460
click at [408, 239] on div "Add Column" at bounding box center [578, 351] width 1035 height 460
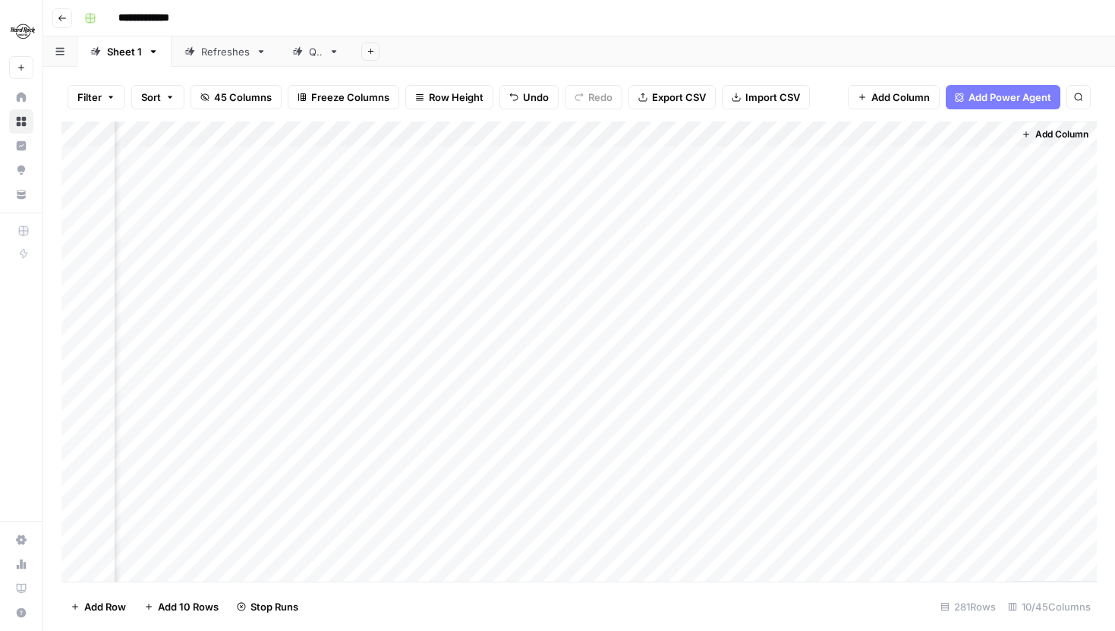
click at [408, 262] on div "Add Column" at bounding box center [578, 351] width 1035 height 460
click at [409, 288] on div "Add Column" at bounding box center [578, 351] width 1035 height 460
click at [409, 311] on div "Add Column" at bounding box center [578, 351] width 1035 height 460
click at [411, 338] on div "Add Column" at bounding box center [578, 351] width 1035 height 460
click at [411, 365] on div "Add Column" at bounding box center [578, 351] width 1035 height 460
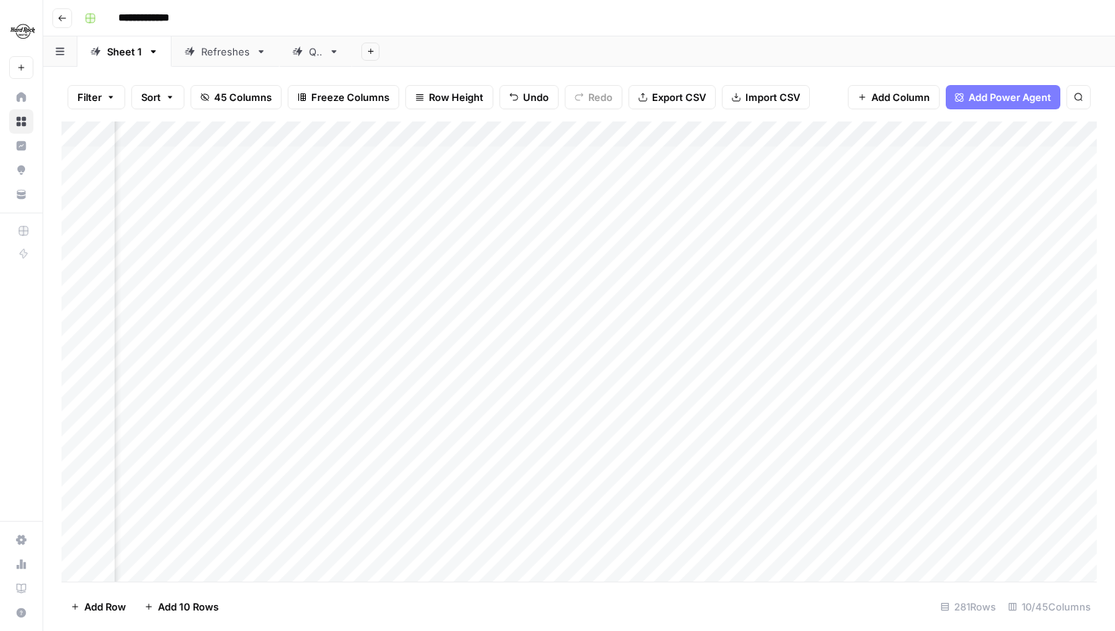
scroll to position [0, 402]
click at [749, 209] on div "Add Column" at bounding box center [578, 351] width 1035 height 460
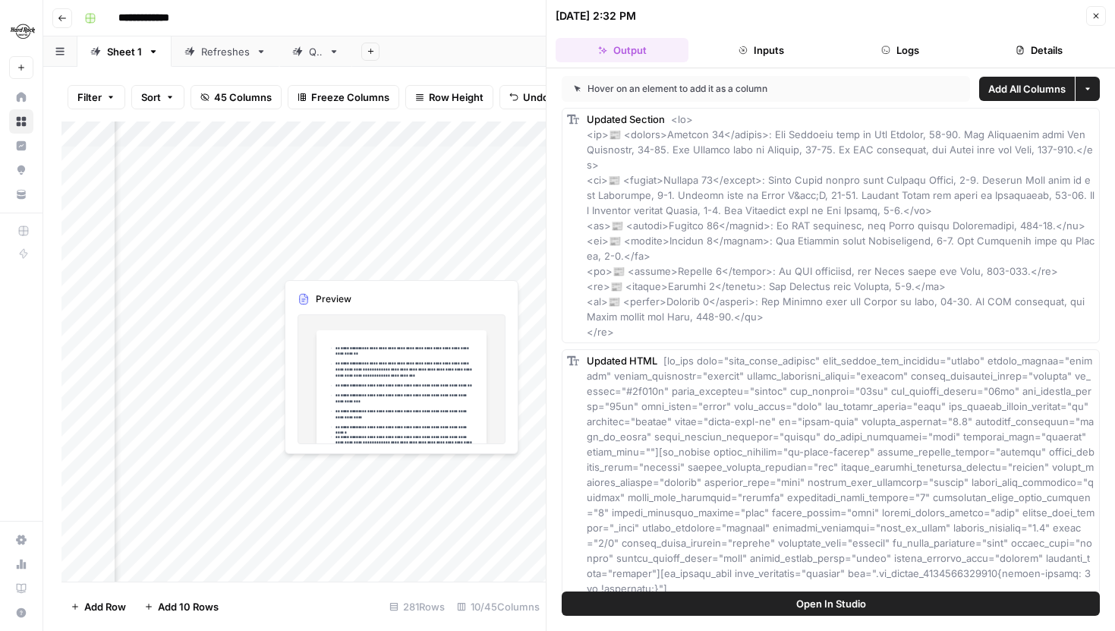
scroll to position [0, 892]
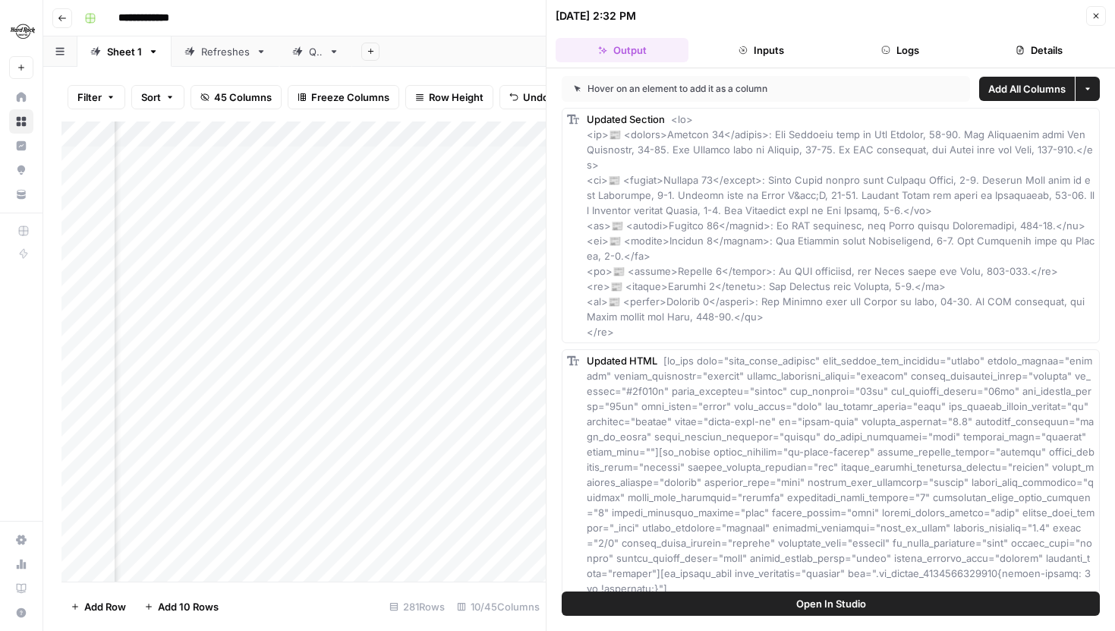
click at [433, 209] on div "Add Column" at bounding box center [303, 351] width 484 height 460
click at [1094, 15] on icon "button" at bounding box center [1095, 15] width 9 height 9
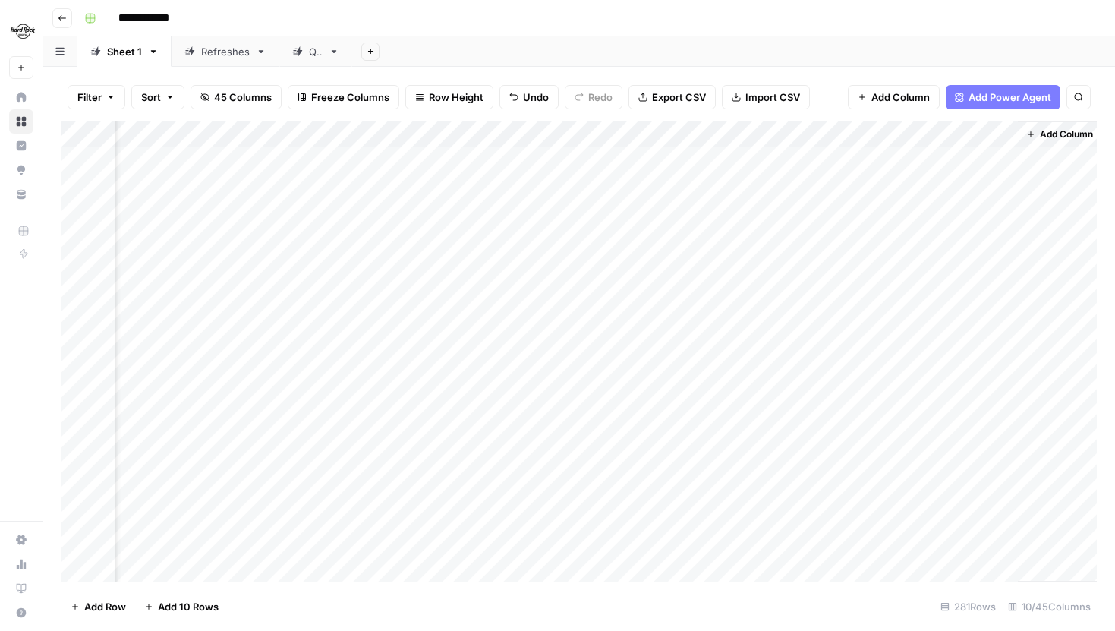
scroll to position [0, 744]
click at [975, 308] on div "Add Column" at bounding box center [578, 351] width 1035 height 460
click at [583, 209] on div "Add Column" at bounding box center [578, 351] width 1035 height 460
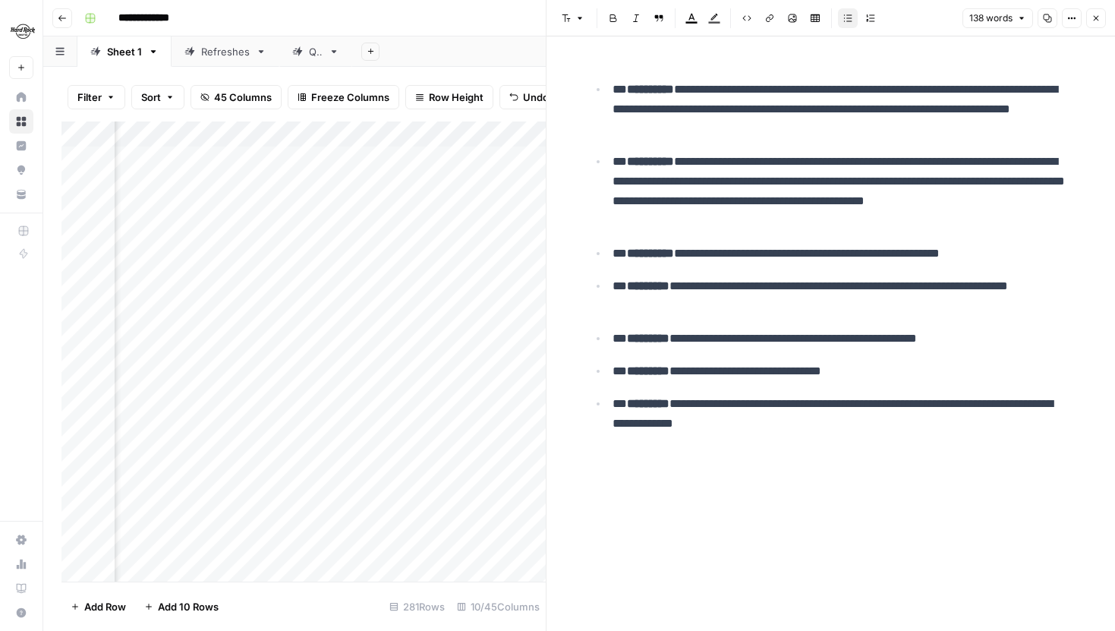
click at [1094, 14] on icon "button" at bounding box center [1095, 18] width 9 height 9
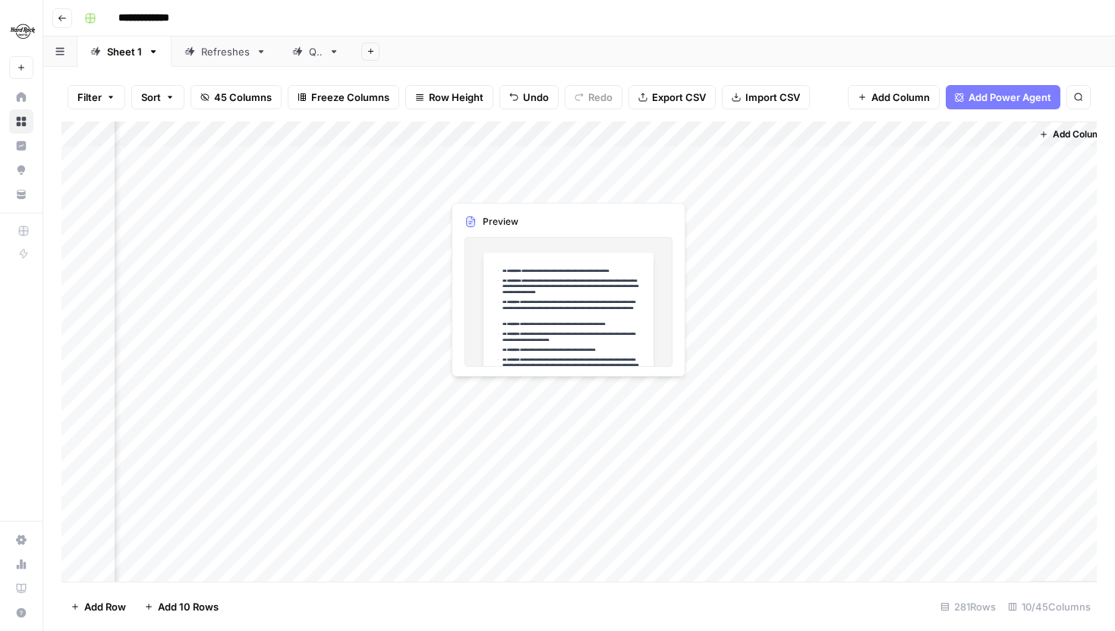
click at [562, 185] on div "Add Column" at bounding box center [578, 351] width 1035 height 460
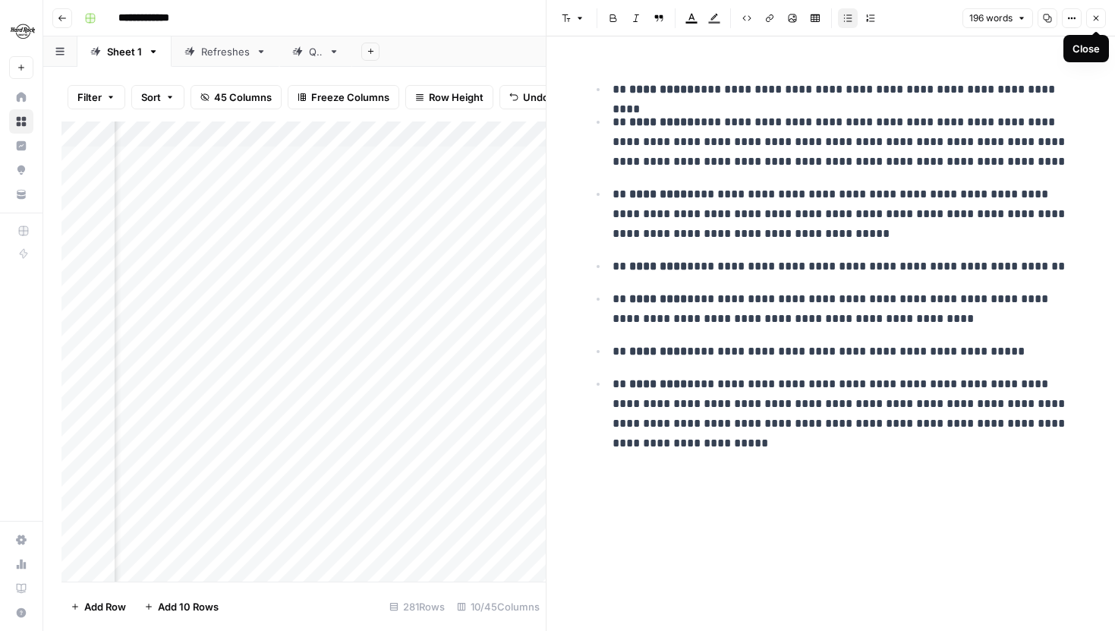
click at [1098, 20] on icon "button" at bounding box center [1095, 18] width 9 height 9
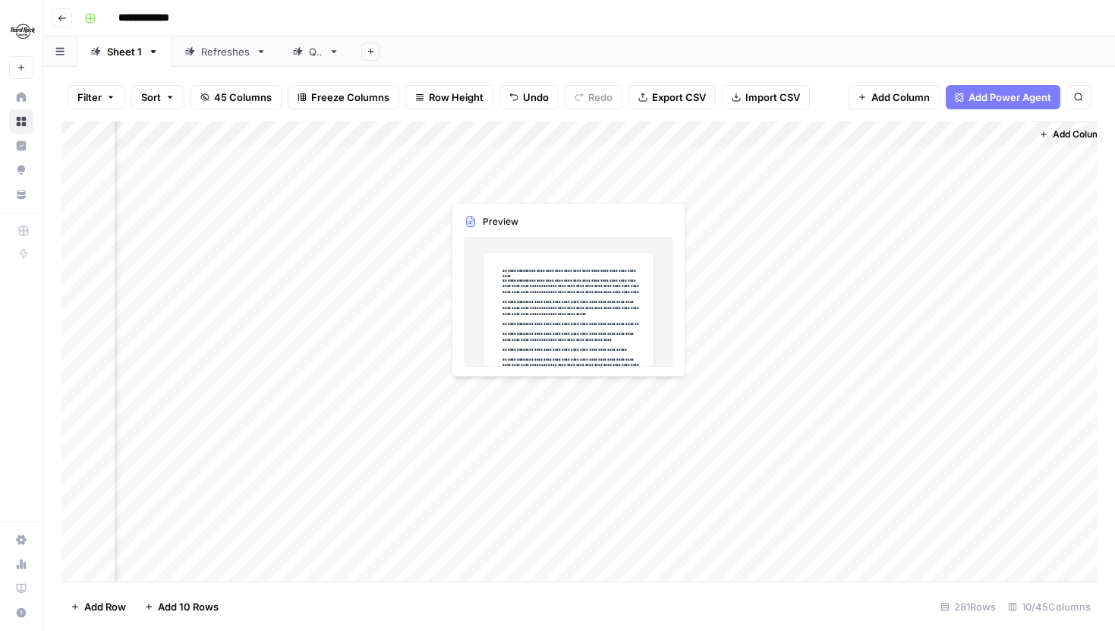
click at [562, 186] on div "Add Column" at bounding box center [578, 351] width 1035 height 460
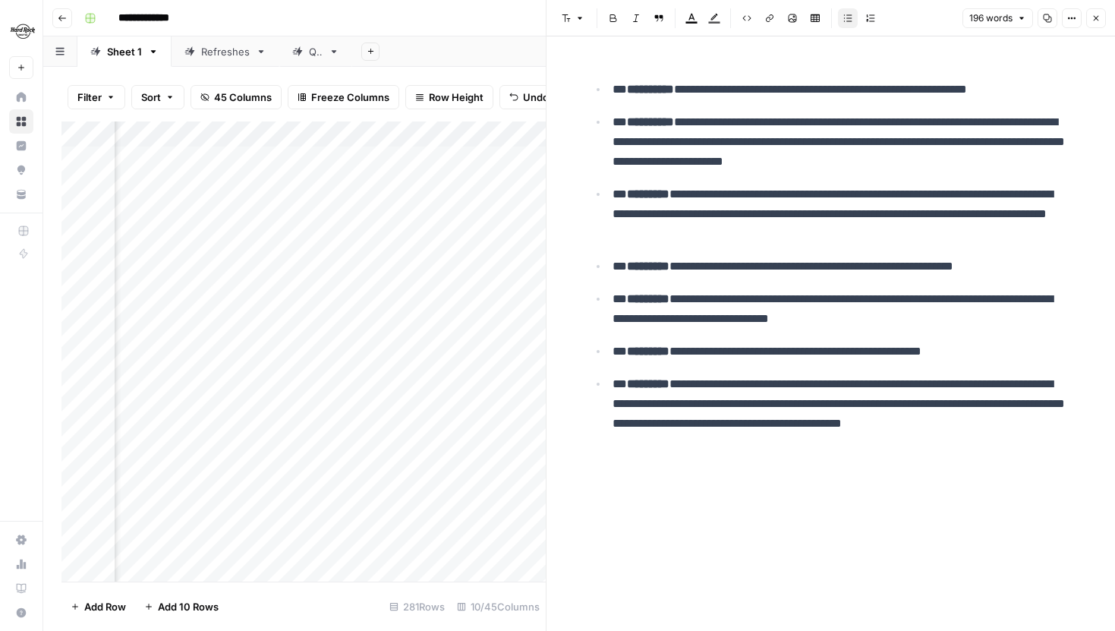
scroll to position [0, 943]
click at [378, 159] on div "Add Column" at bounding box center [303, 351] width 484 height 460
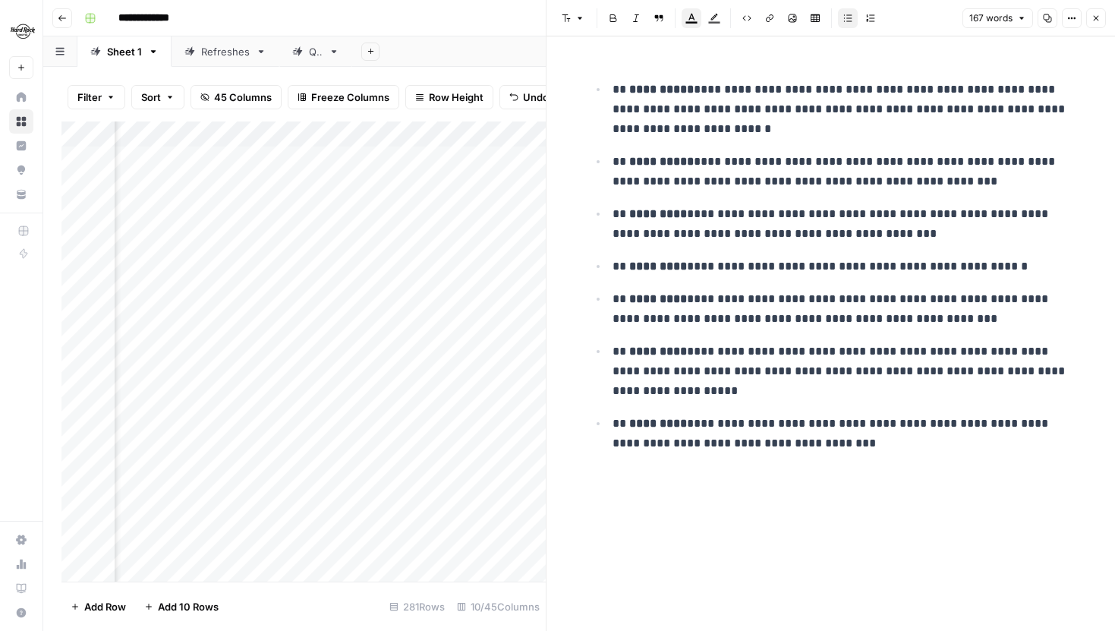
click at [212, 133] on div "Add Column" at bounding box center [303, 351] width 484 height 460
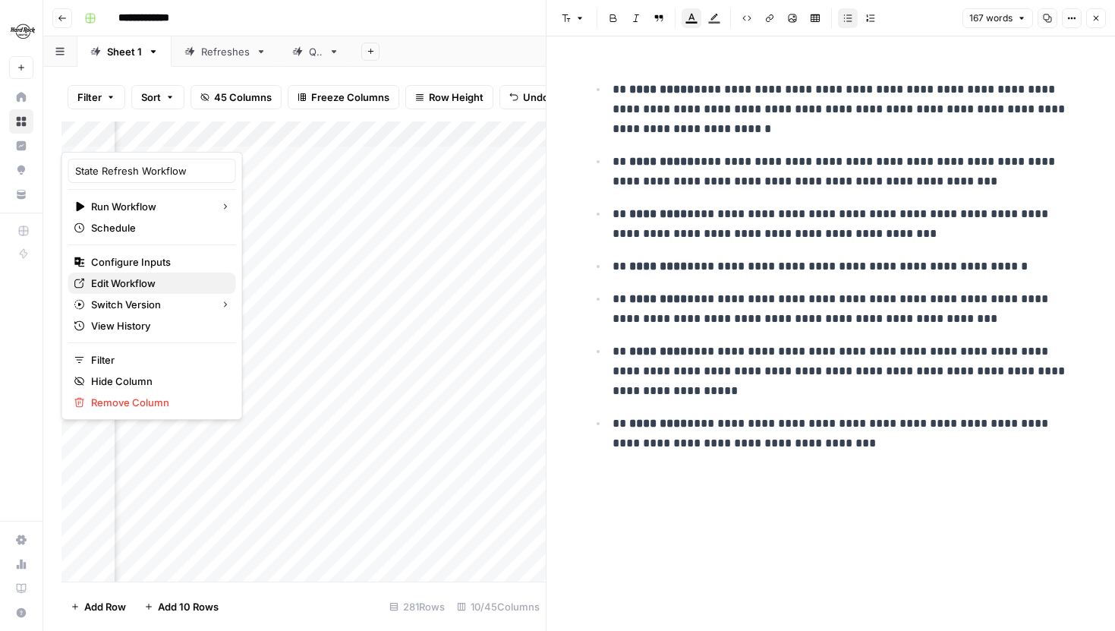
click at [153, 283] on span "Edit Workflow" at bounding box center [157, 282] width 133 height 15
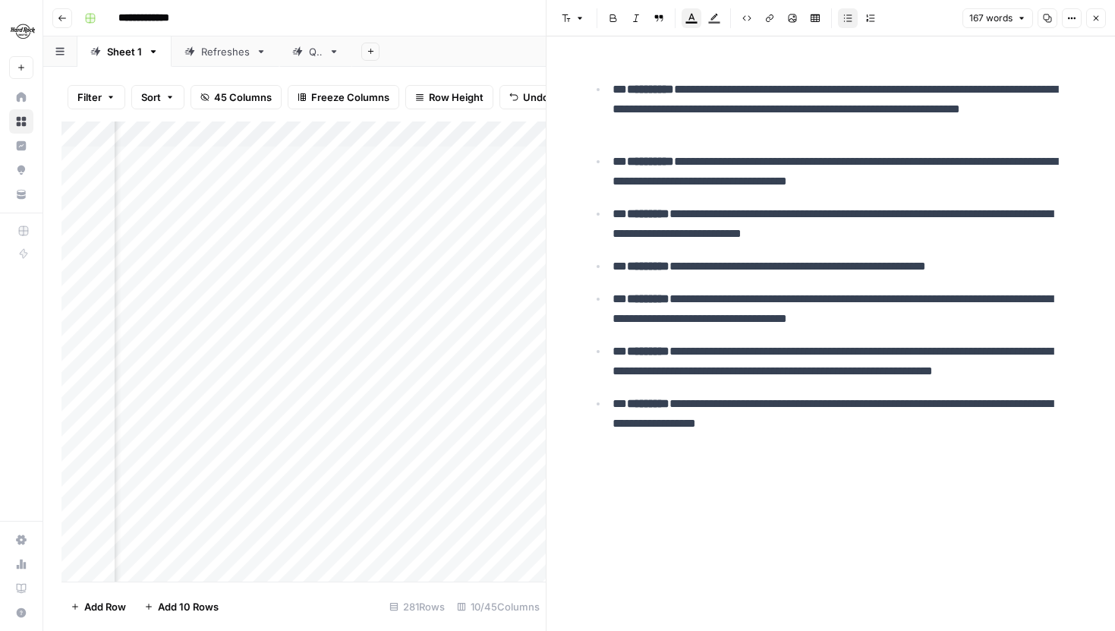
scroll to position [0, 769]
click at [382, 182] on div "Add Column" at bounding box center [303, 351] width 484 height 460
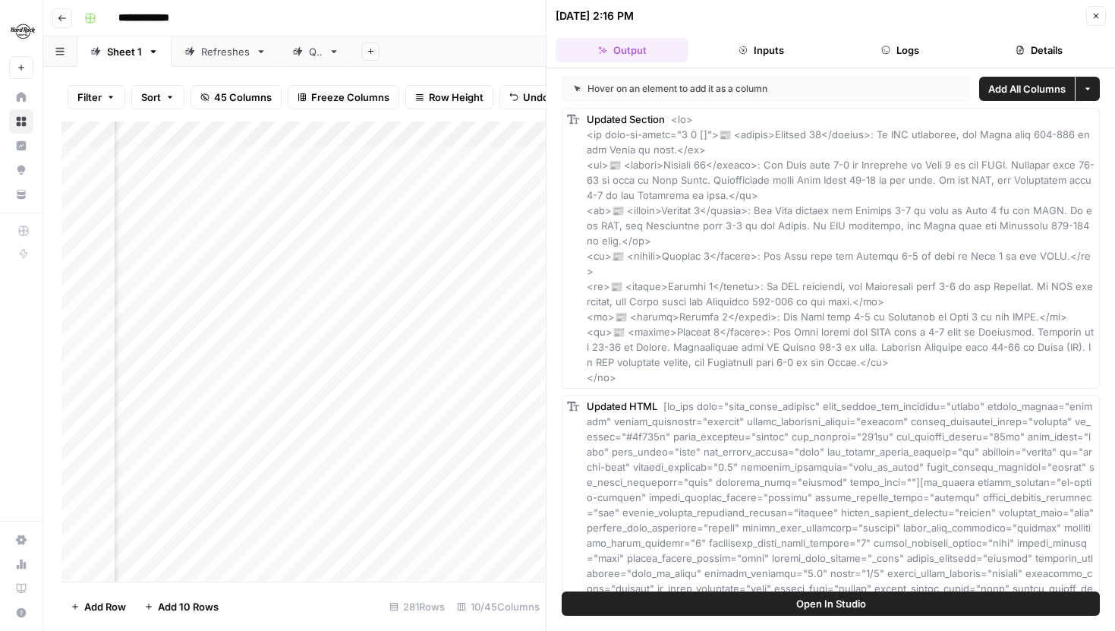
click at [918, 56] on button "Logs" at bounding box center [900, 50] width 133 height 24
click at [1020, 54] on icon "button" at bounding box center [1020, 50] width 7 height 8
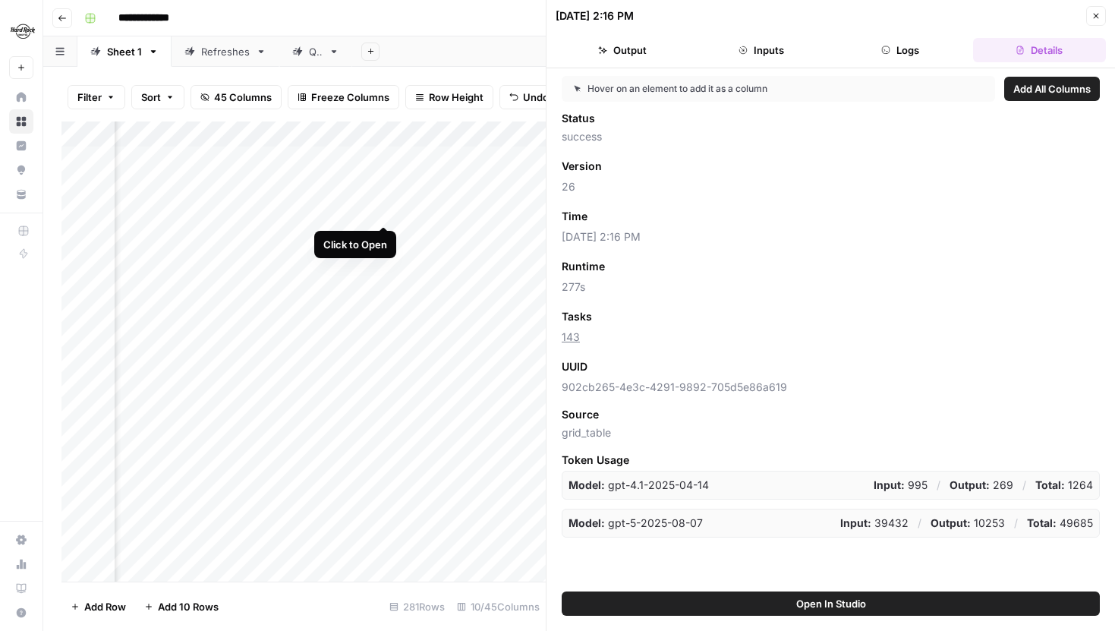
click at [385, 209] on div "Add Column" at bounding box center [303, 351] width 484 height 460
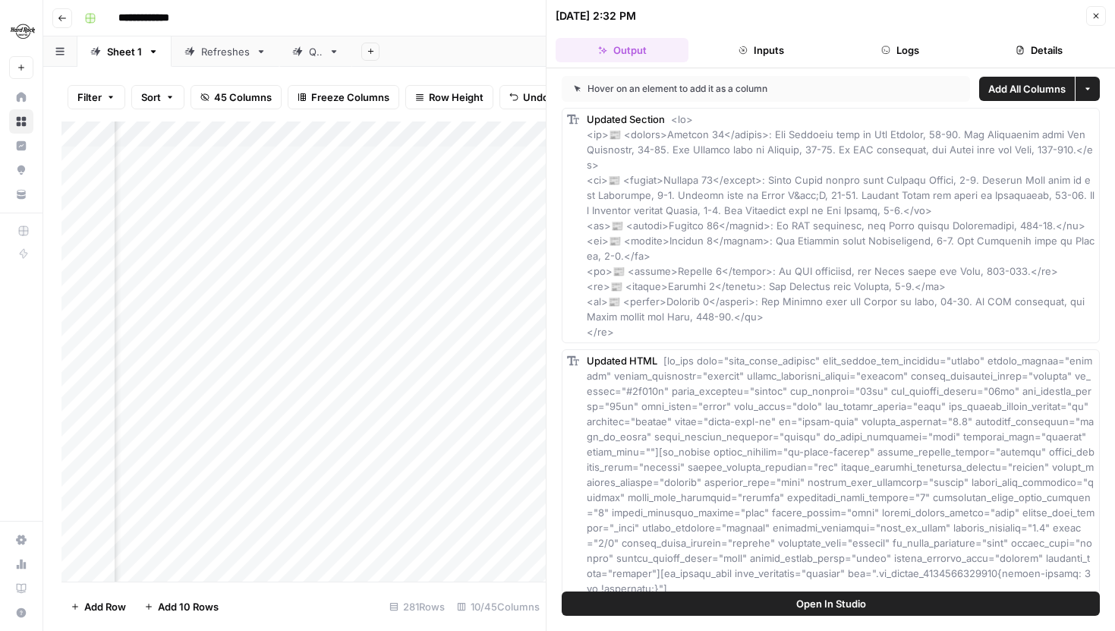
click at [1023, 46] on icon "button" at bounding box center [1019, 50] width 9 height 9
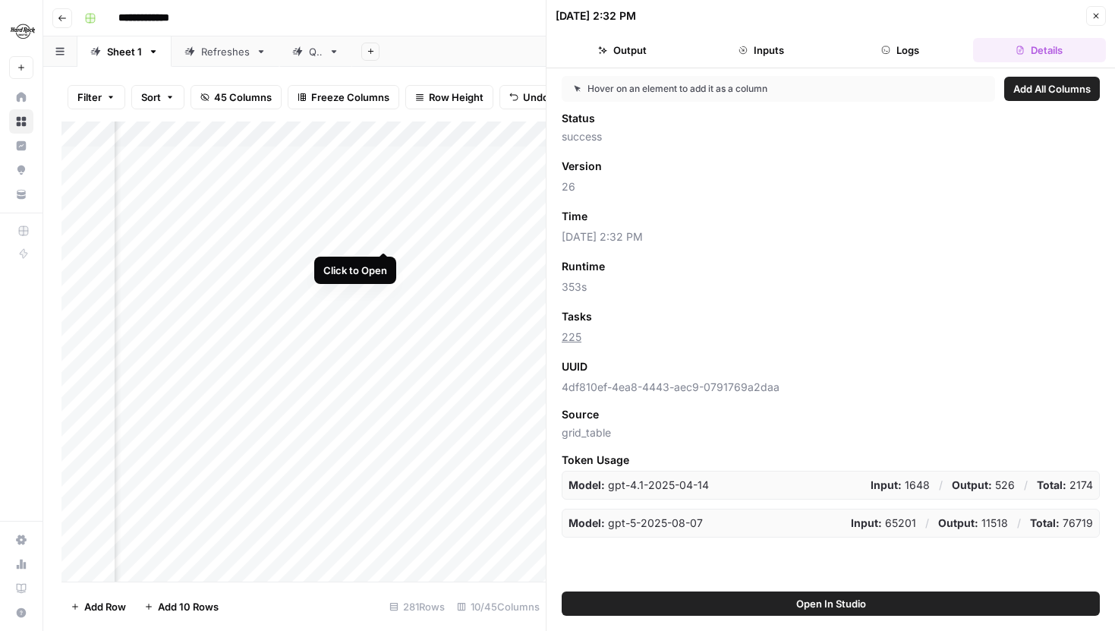
click at [382, 238] on div "Add Column" at bounding box center [303, 351] width 484 height 460
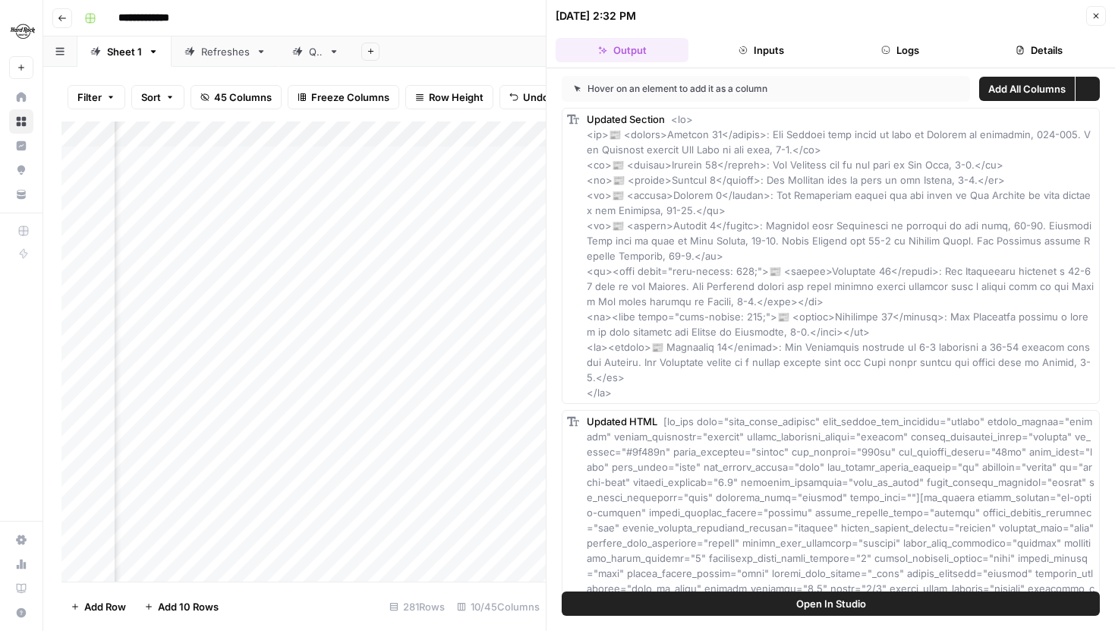
click at [1049, 38] on button "Details" at bounding box center [1039, 50] width 133 height 24
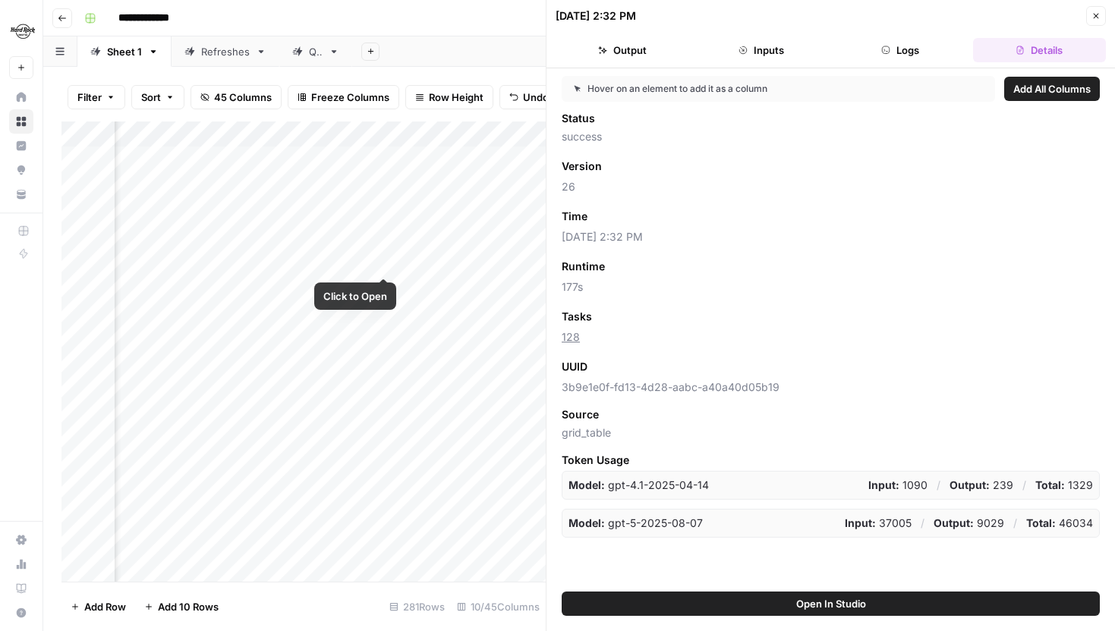
click at [387, 260] on div "Add Column" at bounding box center [303, 351] width 484 height 460
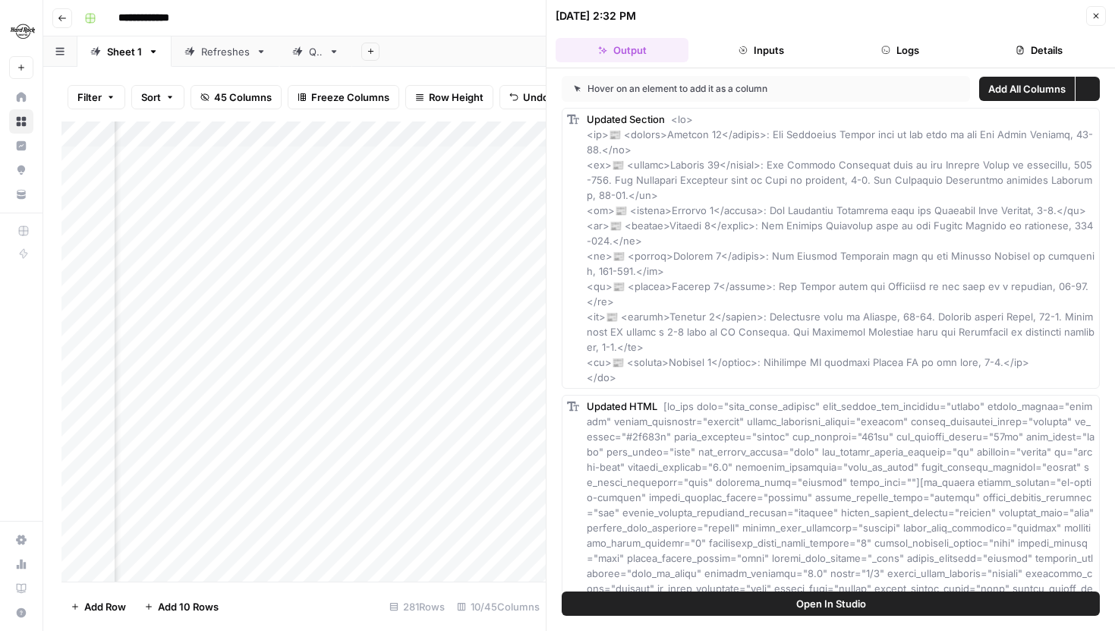
click at [1031, 49] on button "Details" at bounding box center [1039, 50] width 133 height 24
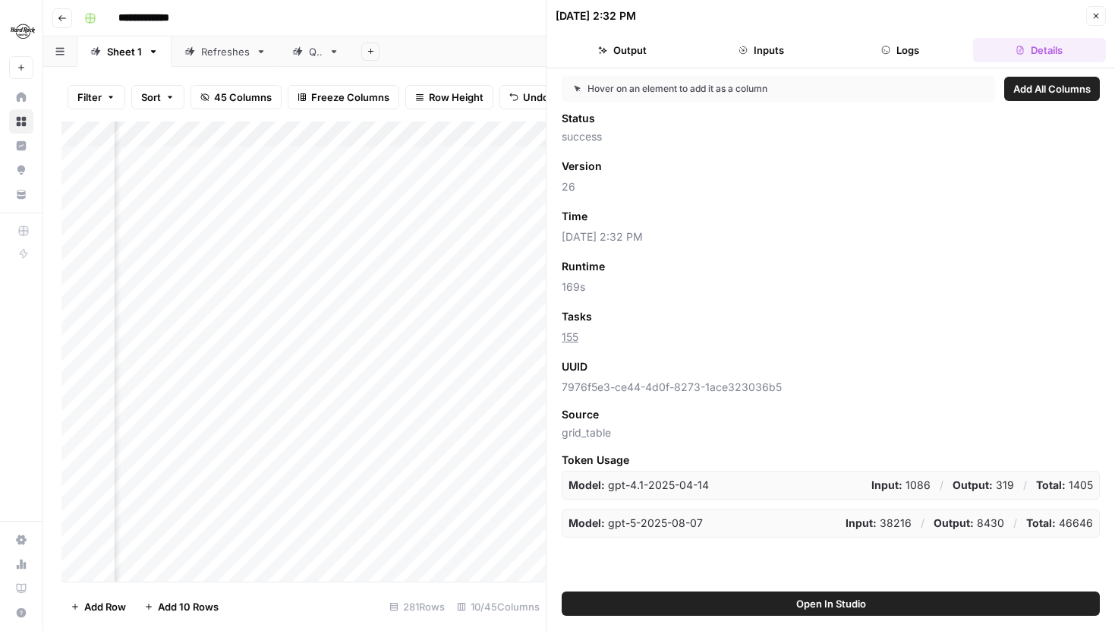
click at [384, 284] on div "Add Column" at bounding box center [303, 351] width 484 height 460
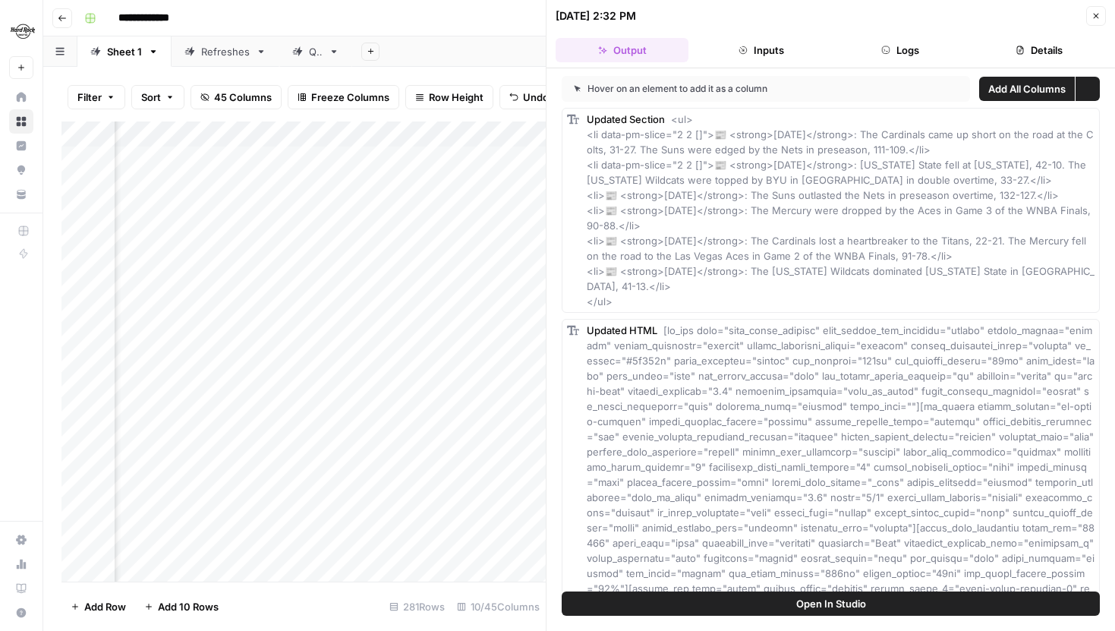
click at [1059, 45] on button "Details" at bounding box center [1039, 50] width 133 height 24
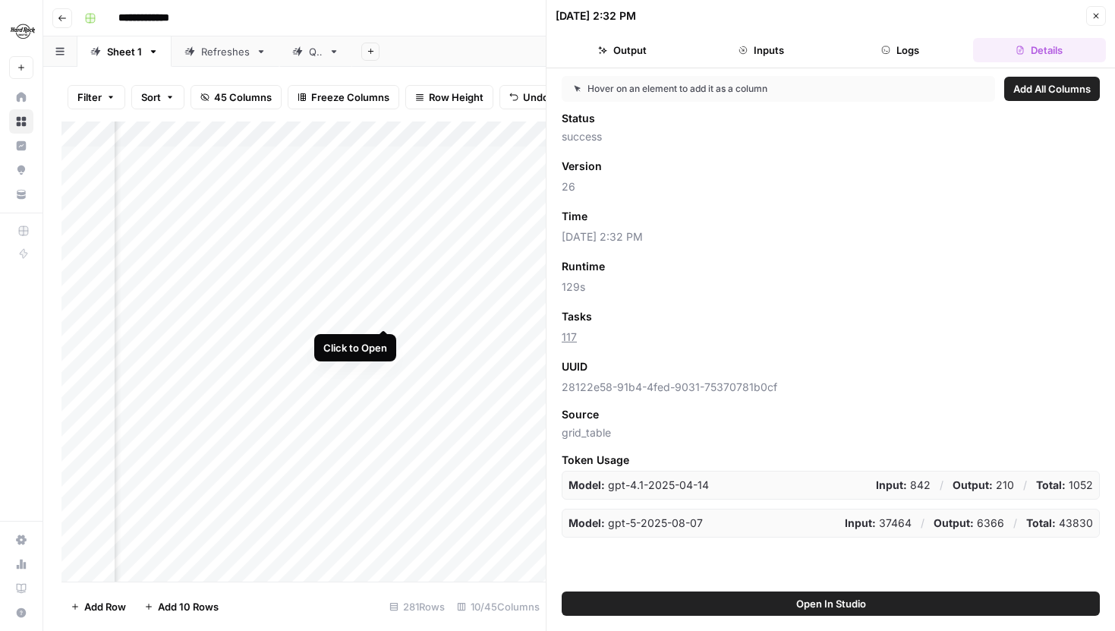
click at [386, 316] on div "Add Column" at bounding box center [303, 351] width 484 height 460
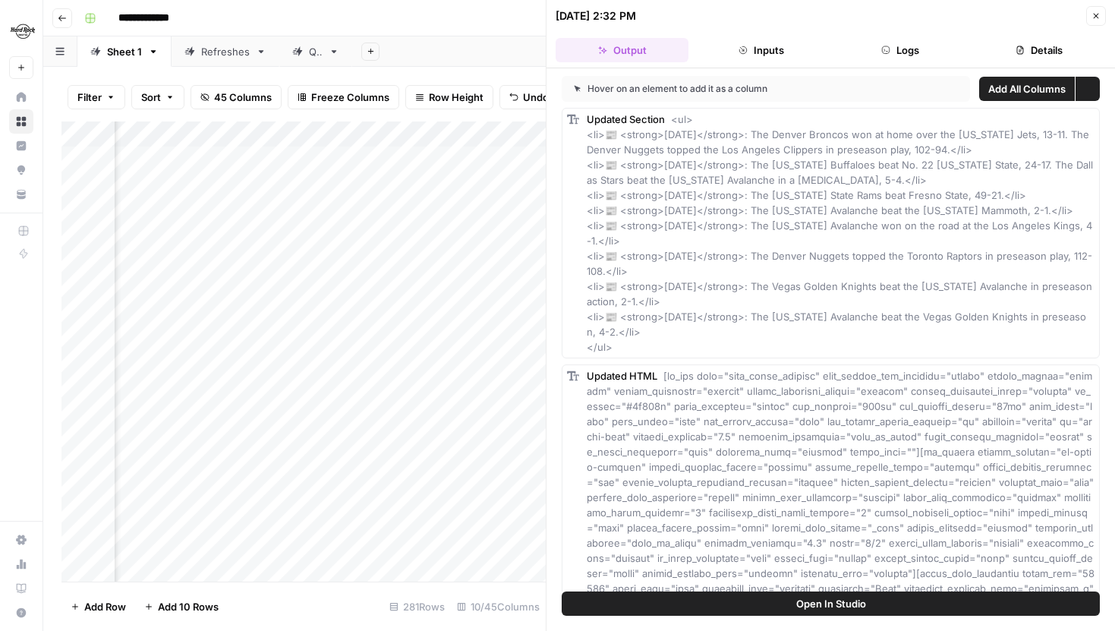
click at [1065, 39] on button "Details" at bounding box center [1039, 50] width 133 height 24
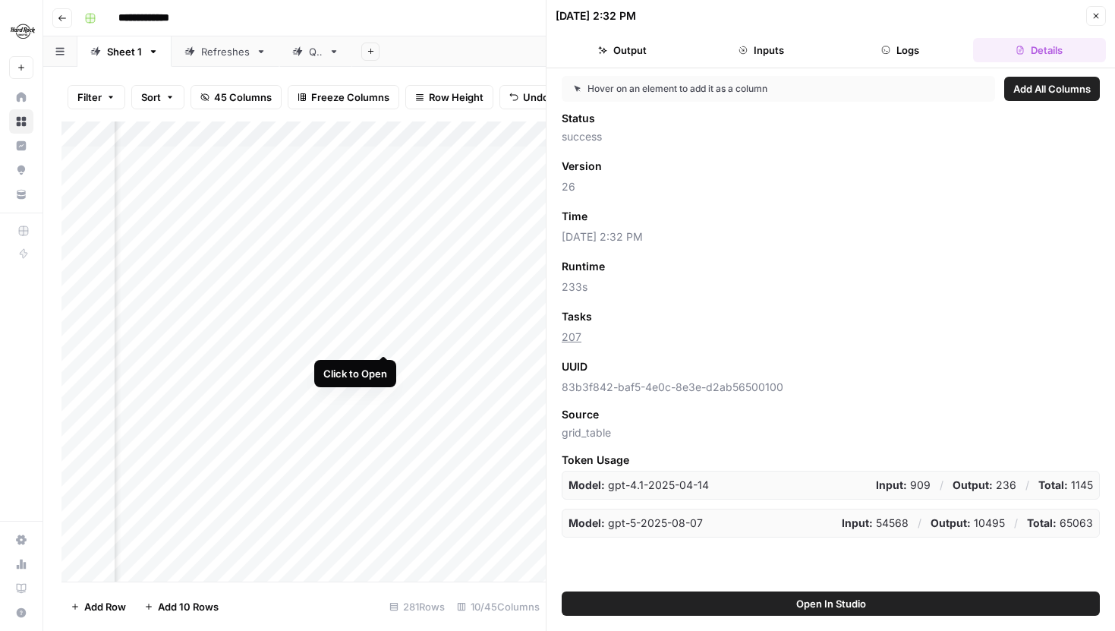
click at [383, 342] on div "Add Column" at bounding box center [303, 351] width 484 height 460
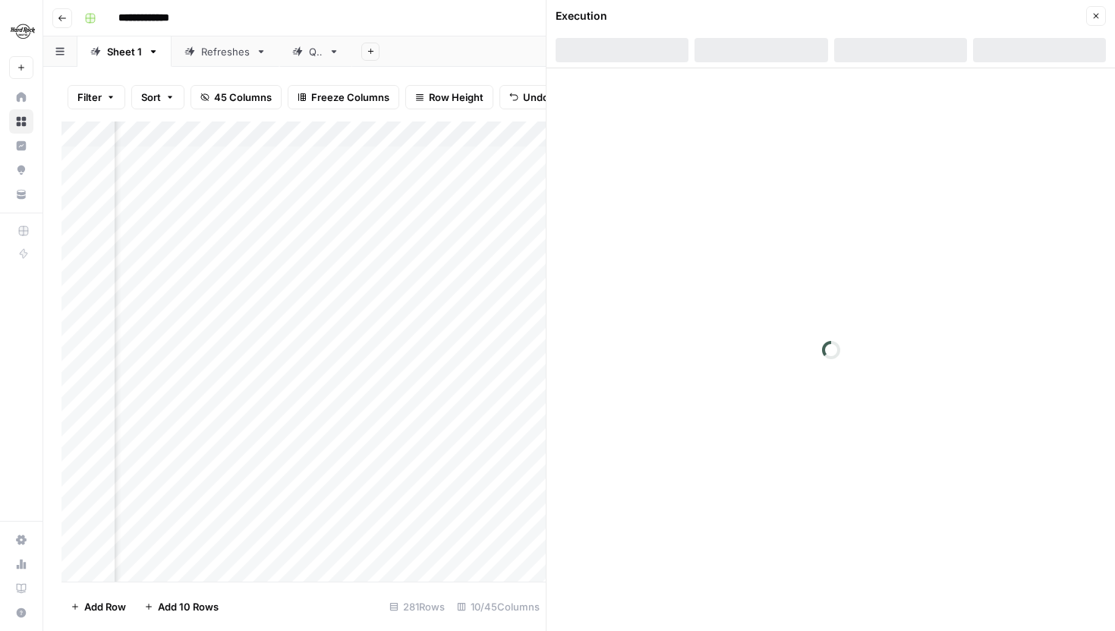
click at [1033, 47] on div at bounding box center [1039, 50] width 133 height 24
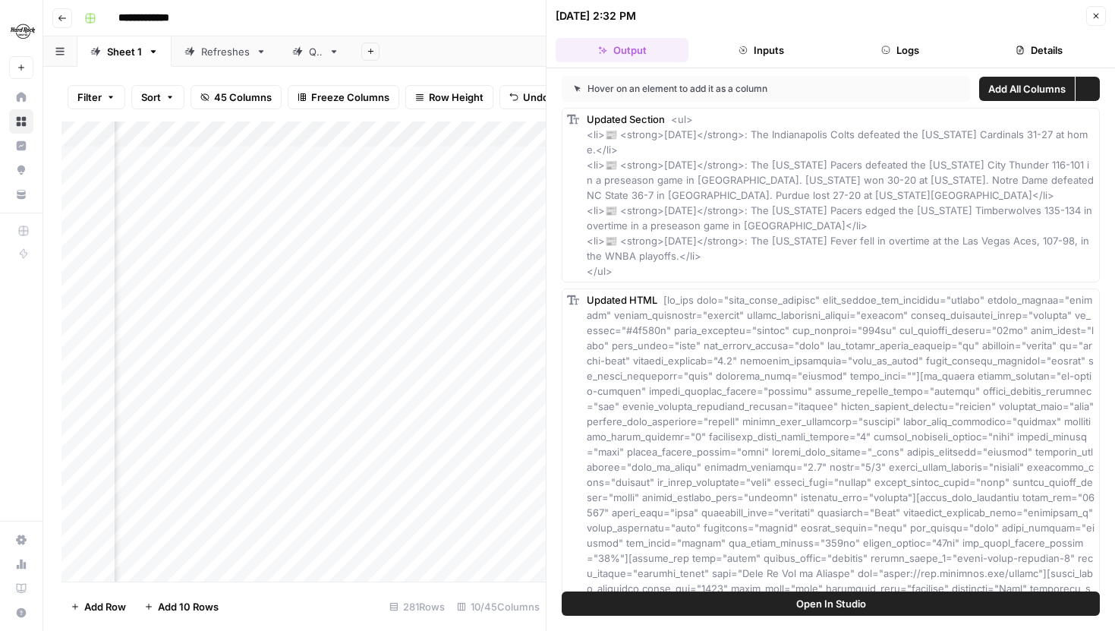
click at [1039, 47] on button "Details" at bounding box center [1039, 50] width 133 height 24
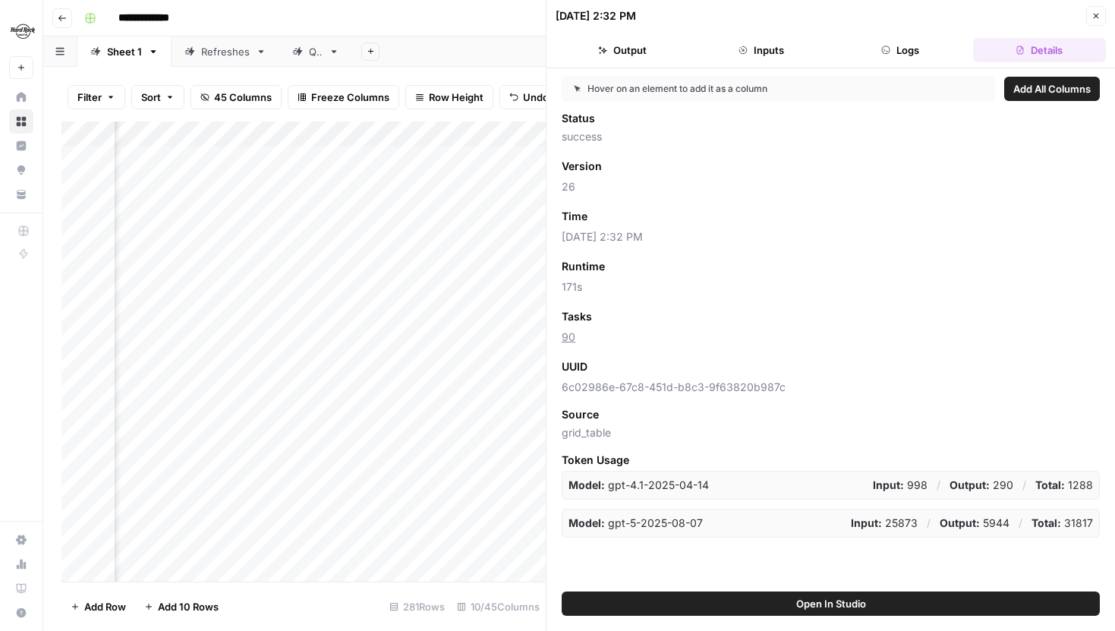
click at [1098, 11] on icon "button" at bounding box center [1095, 15] width 9 height 9
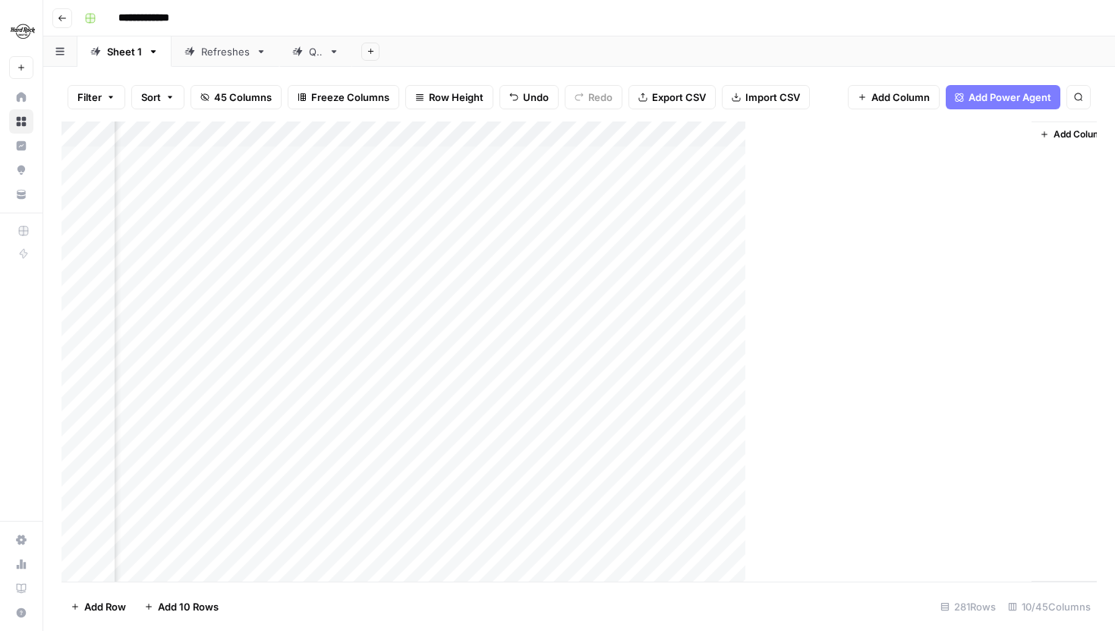
scroll to position [0, 744]
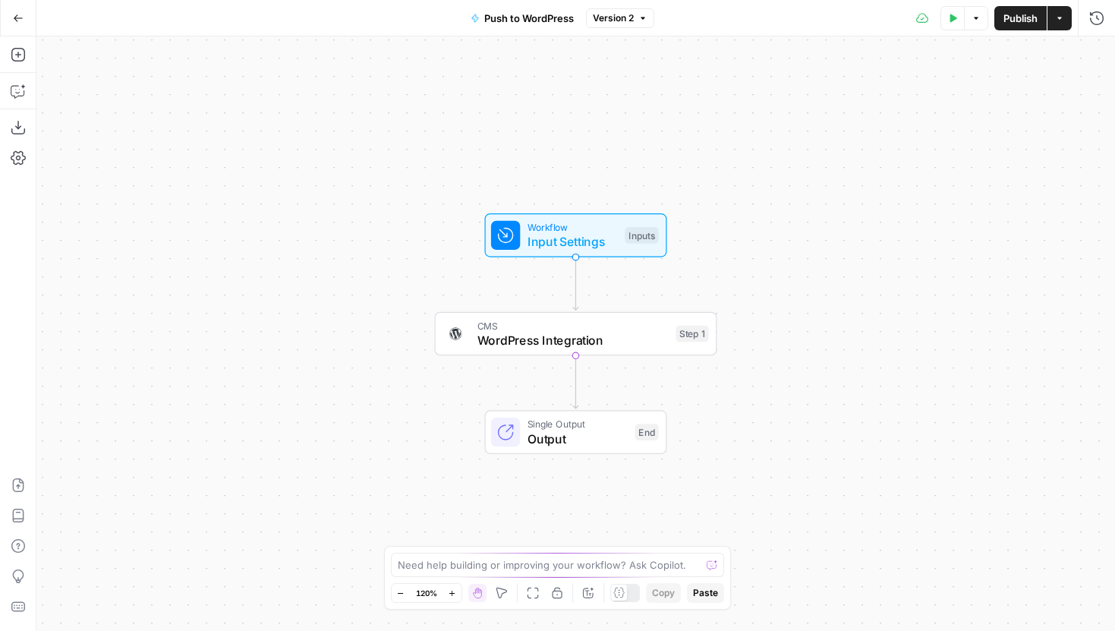
click at [505, 357] on div "Workflow Input Settings Inputs CMS WordPress Integration Step 1 Copy step Delet…" at bounding box center [575, 333] width 1078 height 594
click at [504, 340] on span "WordPress Integration" at bounding box center [572, 340] width 191 height 18
type input "WordPress - Hard Rock Bet"
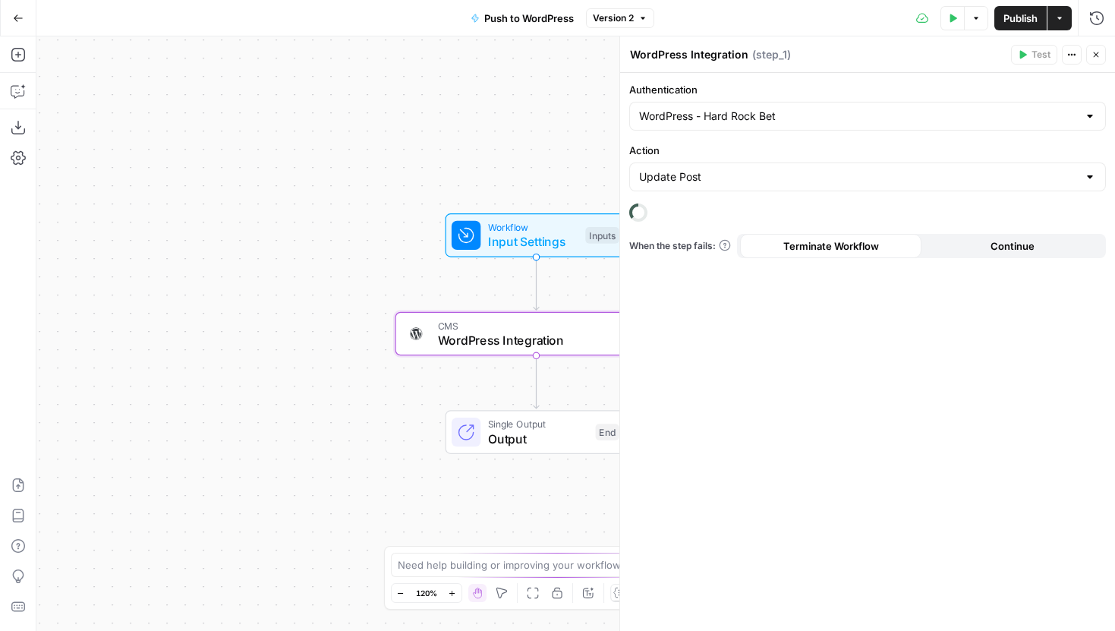
drag, startPoint x: 425, startPoint y: 426, endPoint x: 292, endPoint y: 426, distance: 132.8
click at [292, 426] on div "Workflow Input Settings Inputs CMS WordPress Integration Step 1 Single Output O…" at bounding box center [575, 333] width 1078 height 594
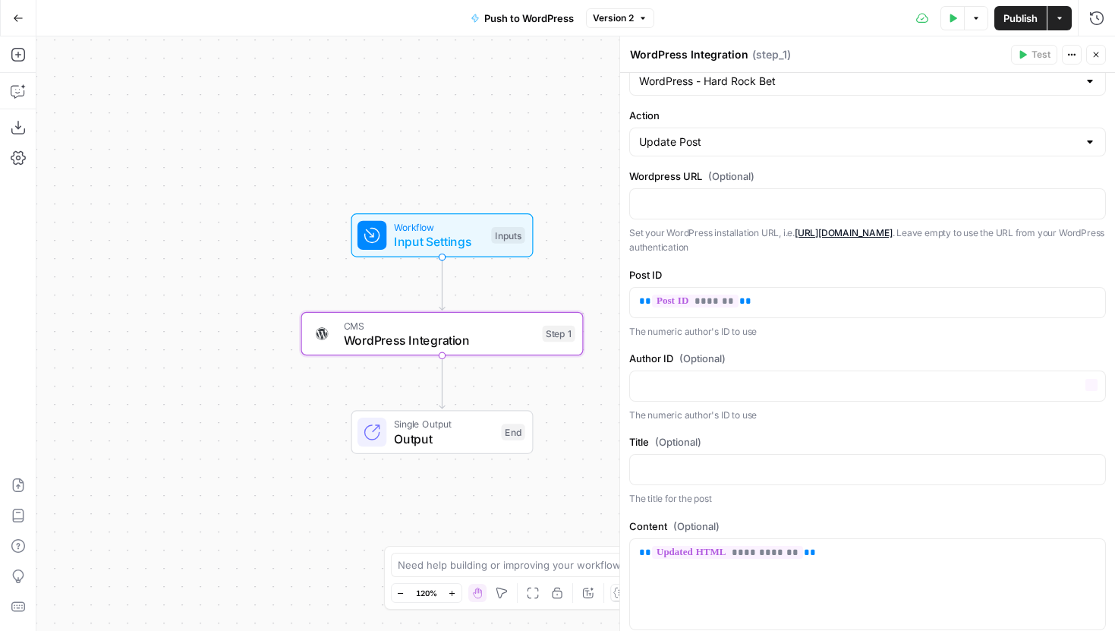
scroll to position [32, 0]
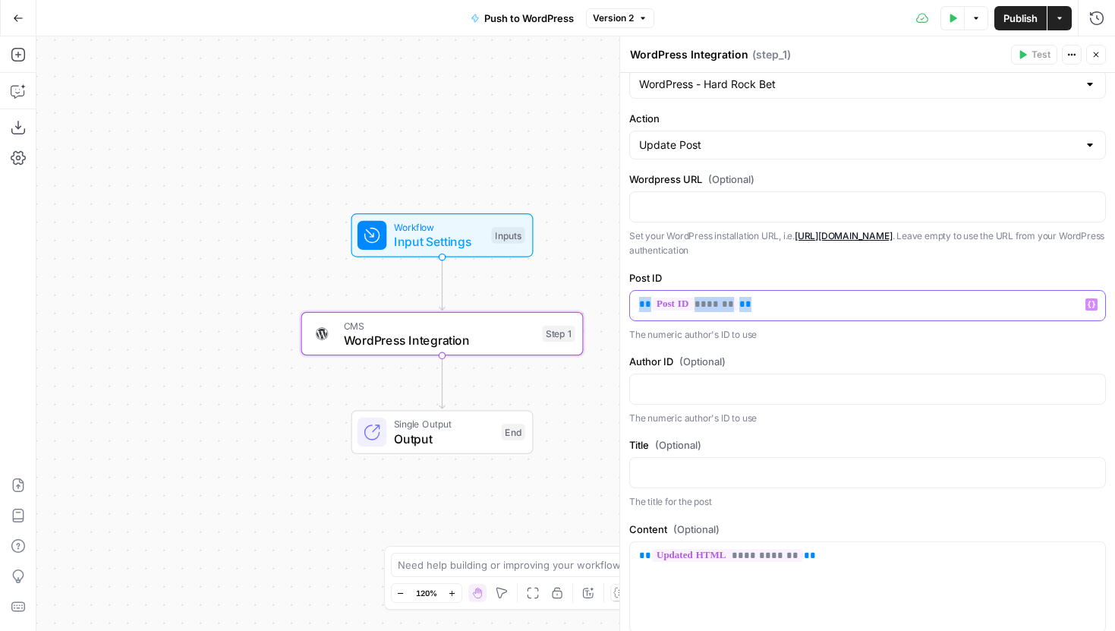
drag, startPoint x: 633, startPoint y: 304, endPoint x: 765, endPoint y: 304, distance: 132.0
click at [765, 304] on div "** ******* **" at bounding box center [867, 306] width 475 height 30
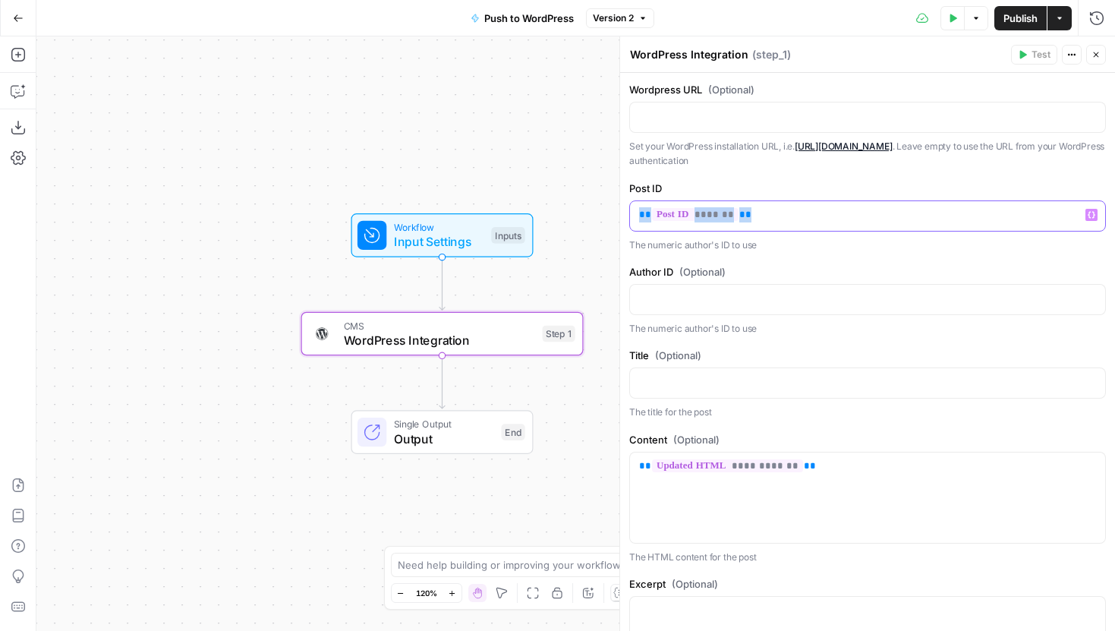
scroll to position [137, 0]
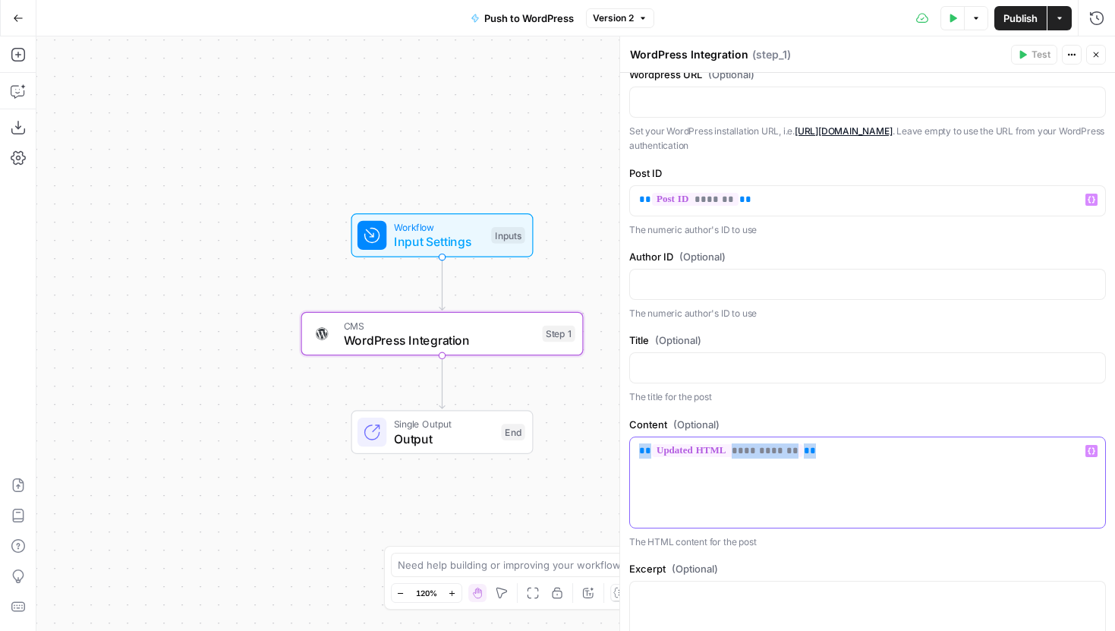
drag, startPoint x: 833, startPoint y: 457, endPoint x: 613, endPoint y: 456, distance: 220.1
click at [619, 456] on div "**********" at bounding box center [867, 333] width 496 height 594
click at [884, 461] on div "**********" at bounding box center [867, 482] width 475 height 90
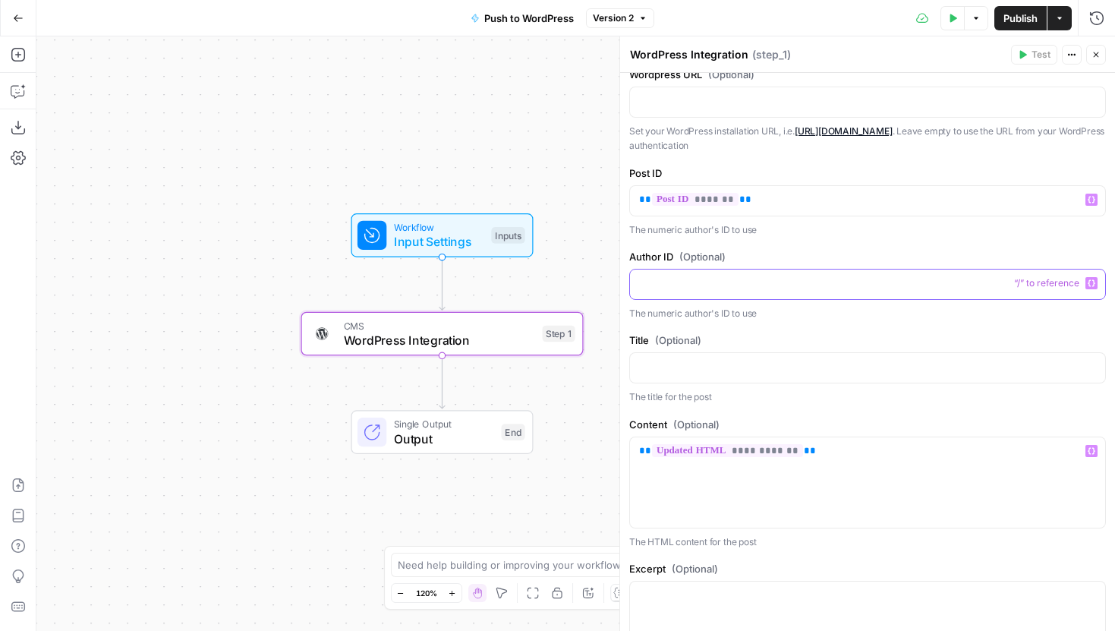
click at [721, 282] on p at bounding box center [867, 282] width 457 height 15
click at [691, 377] on div at bounding box center [867, 368] width 475 height 30
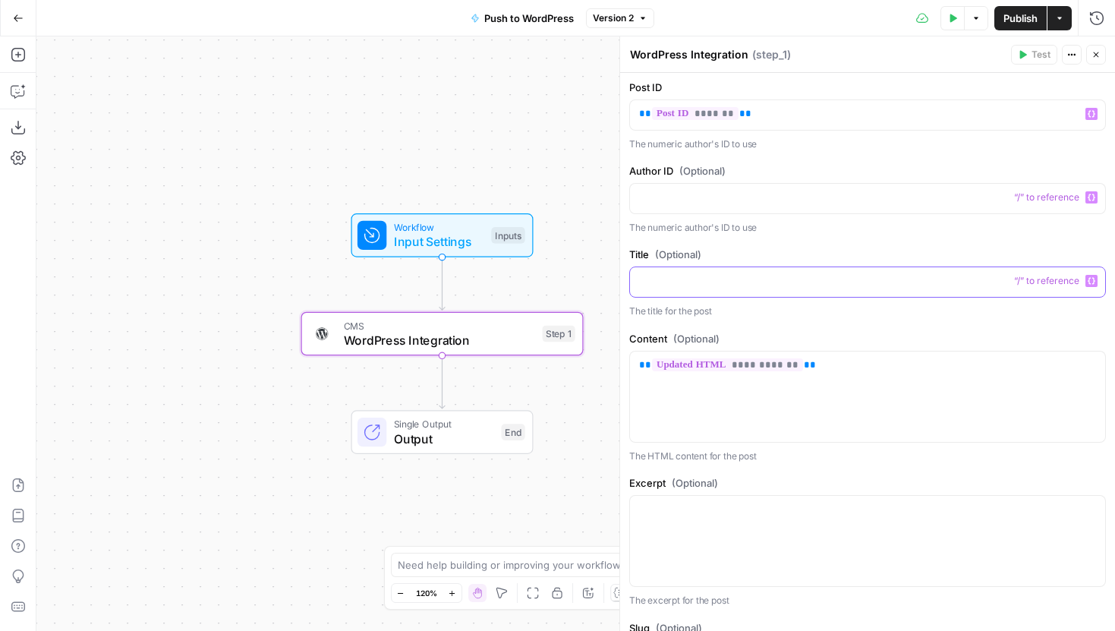
scroll to position [210, 0]
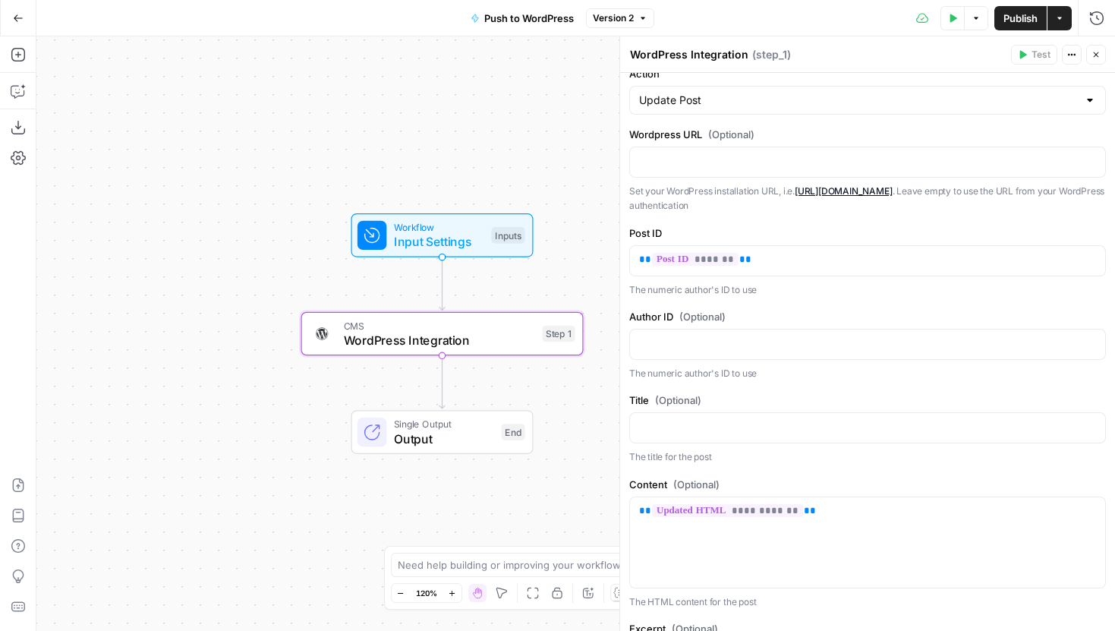
scroll to position [167, 0]
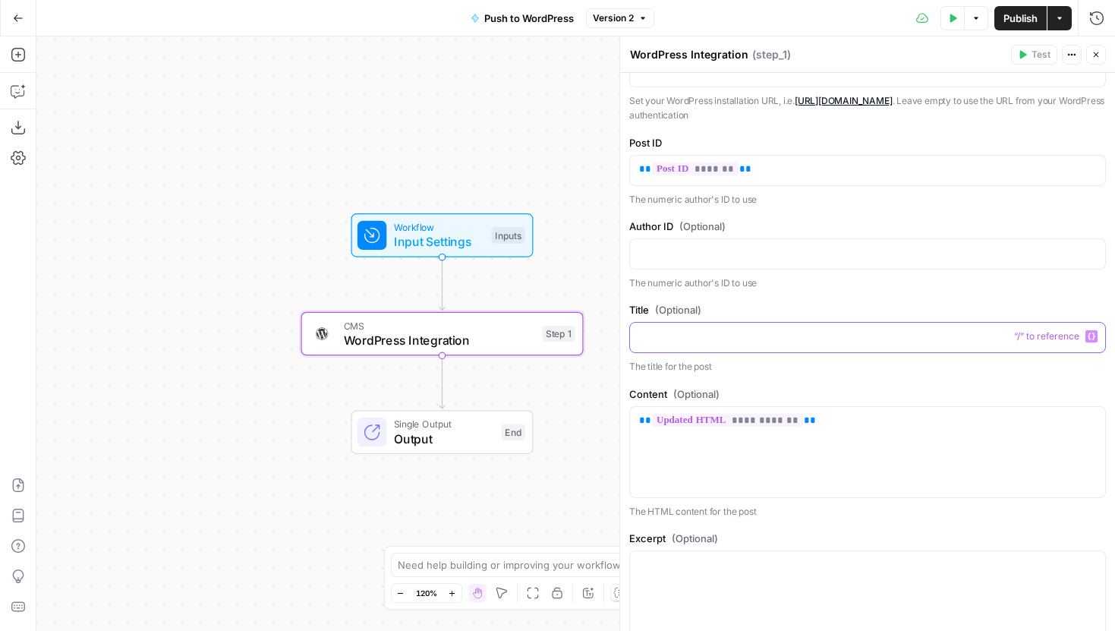
click at [712, 338] on p at bounding box center [867, 336] width 457 height 15
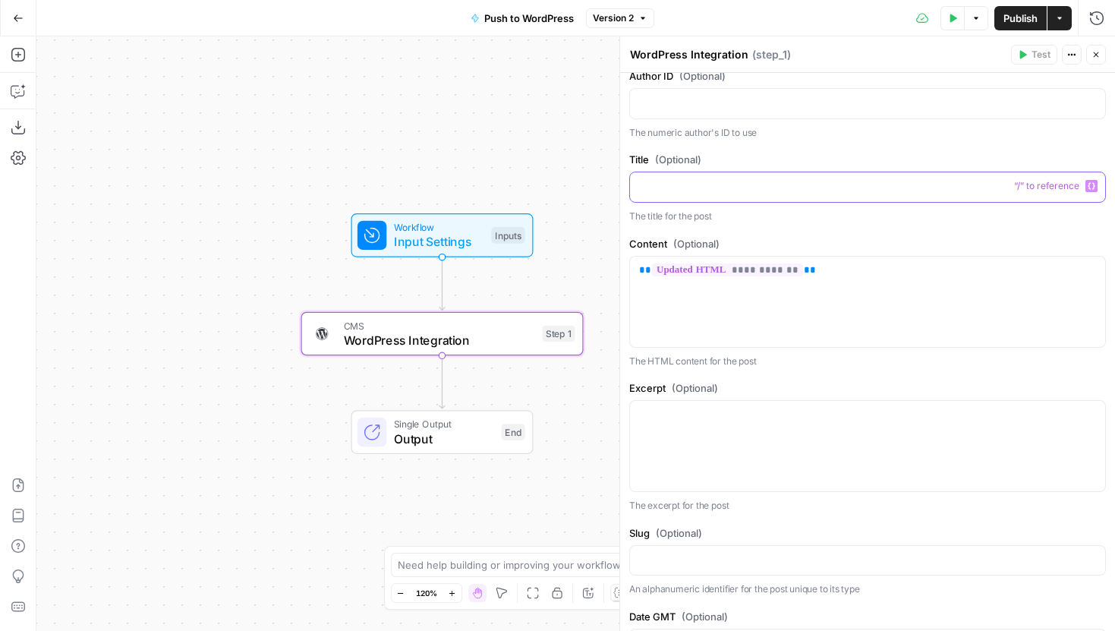
scroll to position [335, 0]
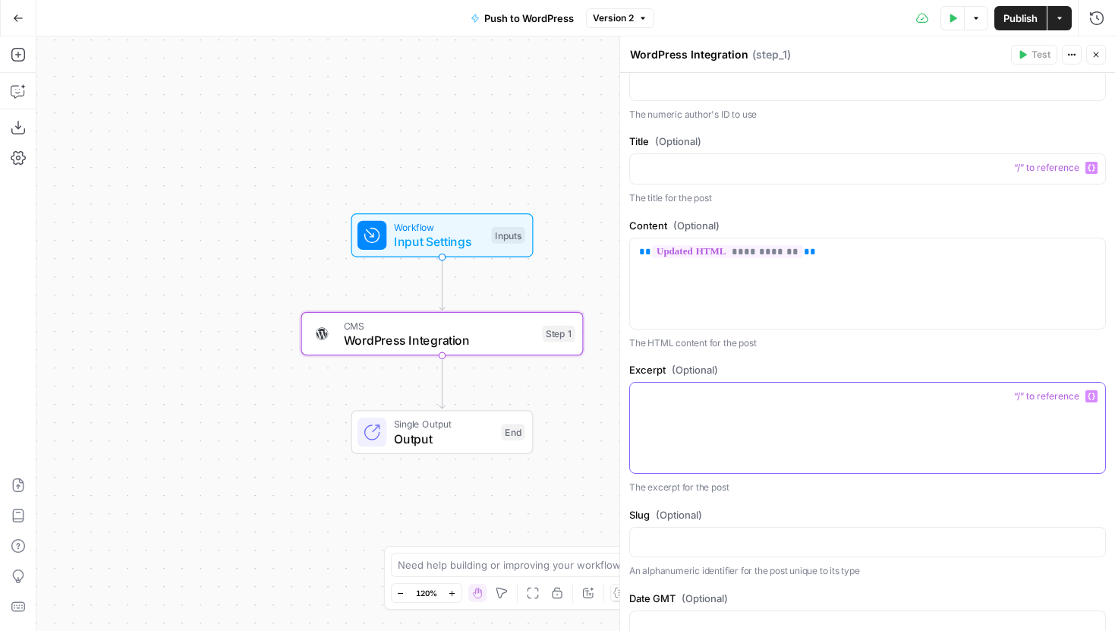
click at [706, 400] on p at bounding box center [867, 396] width 457 height 15
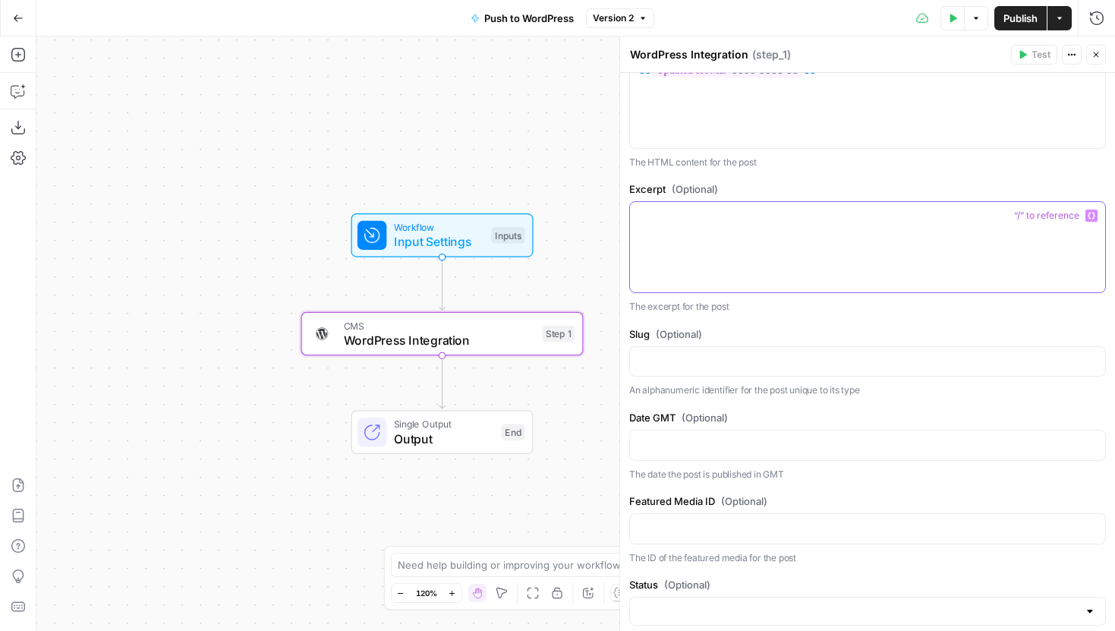
scroll to position [548, 0]
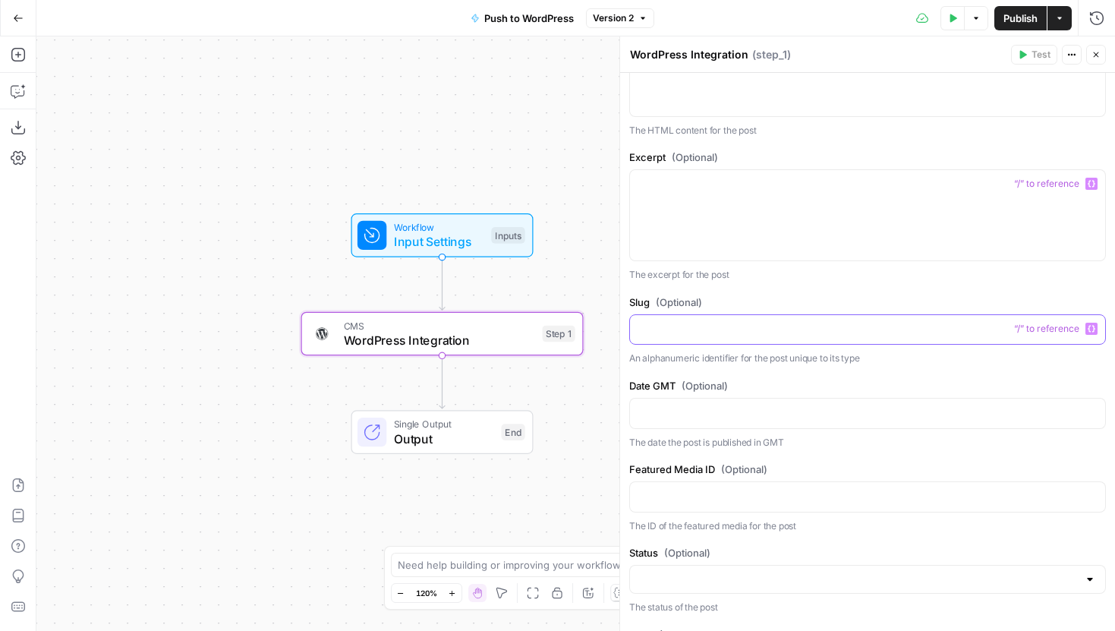
click at [732, 321] on p at bounding box center [867, 328] width 457 height 15
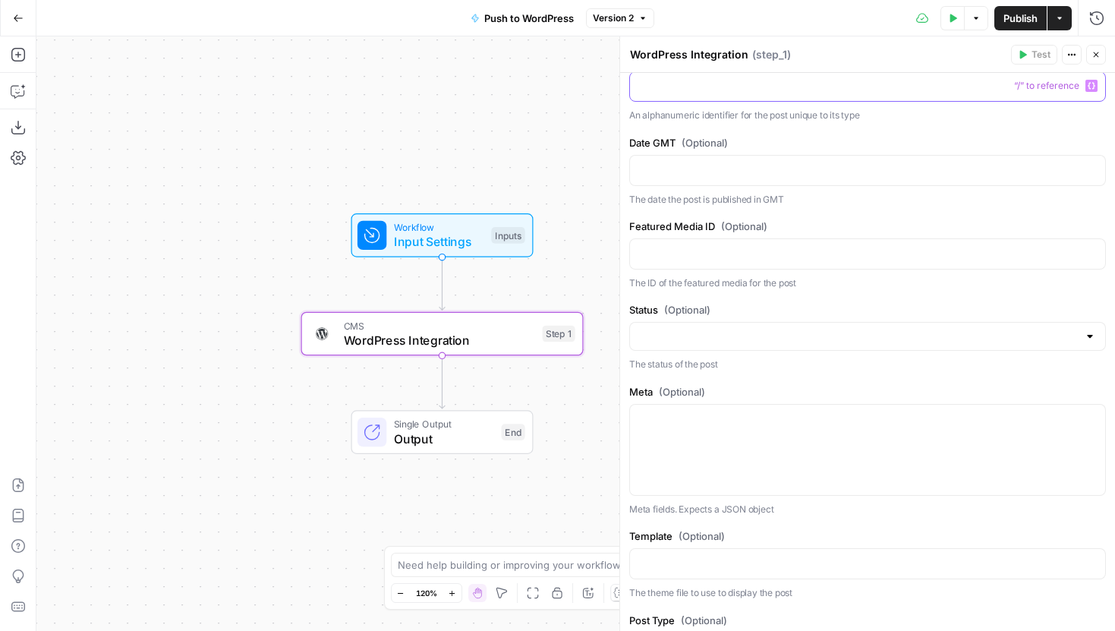
scroll to position [807, 0]
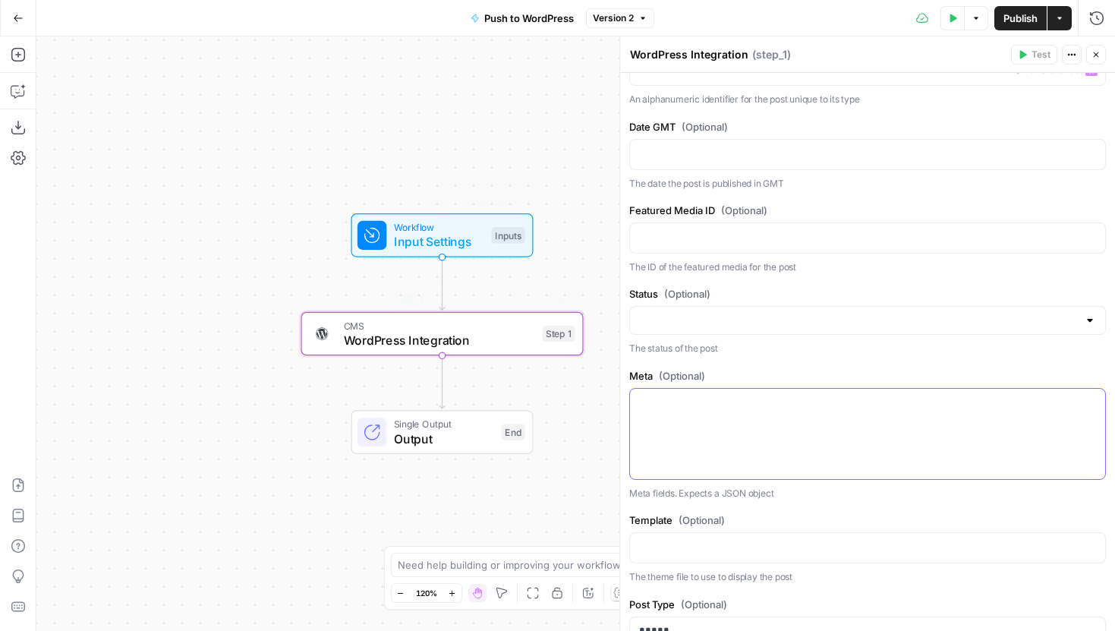
click at [710, 416] on div at bounding box center [867, 434] width 475 height 90
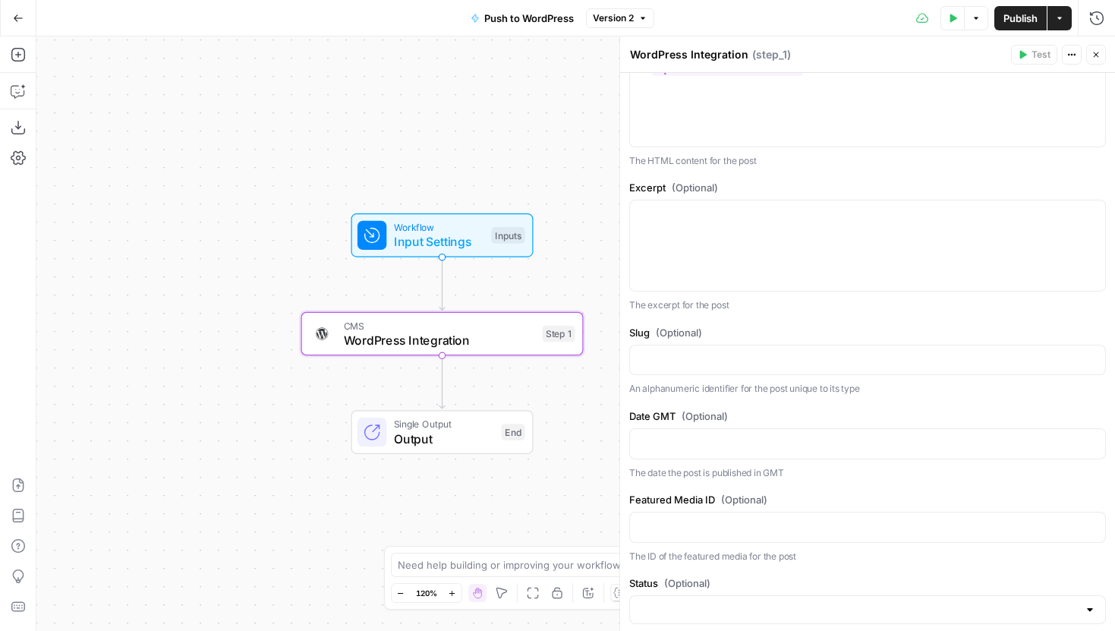
scroll to position [505, 0]
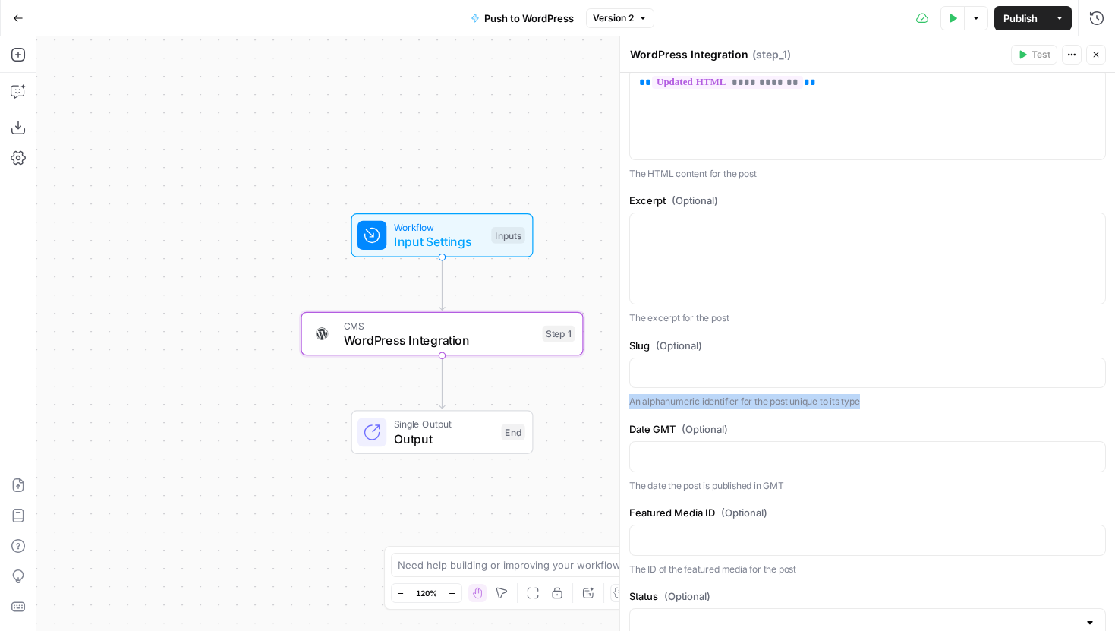
drag, startPoint x: 880, startPoint y: 399, endPoint x: 631, endPoint y: 401, distance: 248.9
click at [631, 401] on p "An alphanumeric identifier for the post unique to its type" at bounding box center [867, 401] width 477 height 15
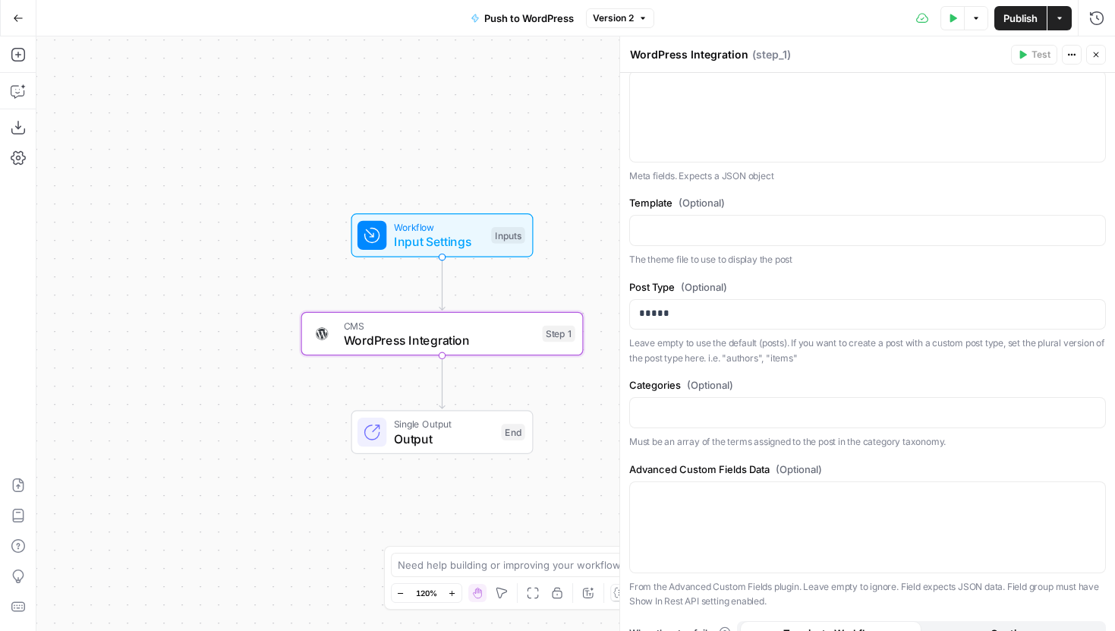
scroll to position [1147, 0]
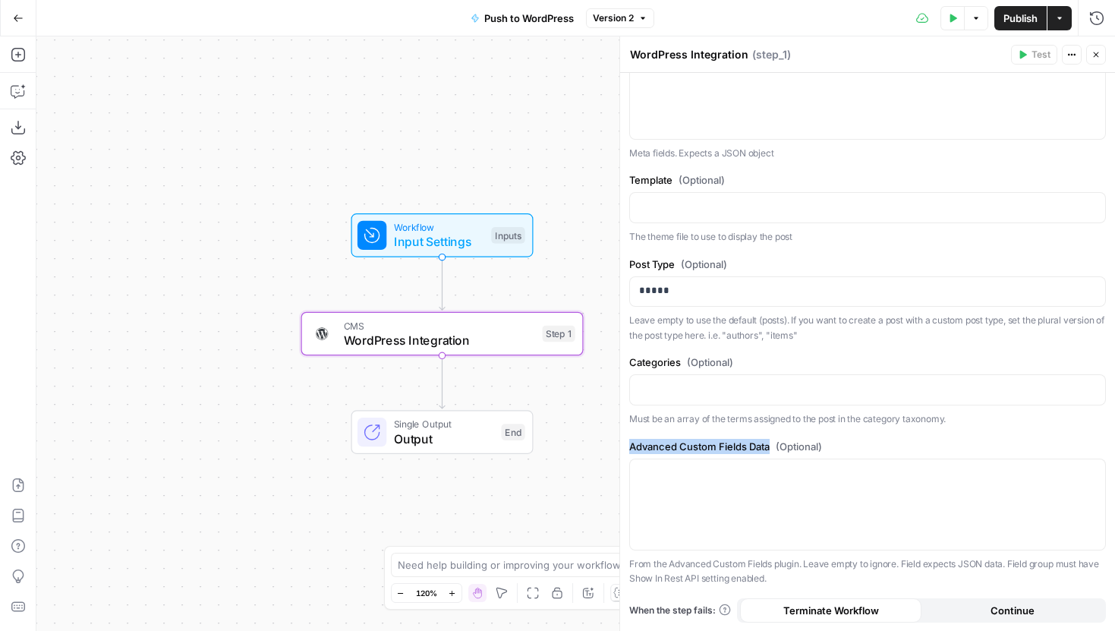
drag, startPoint x: 629, startPoint y: 447, endPoint x: 778, endPoint y: 446, distance: 148.7
click at [778, 446] on label "Advanced Custom Fields Data (Optional)" at bounding box center [867, 446] width 477 height 15
click at [778, 446] on span "(Optional)" at bounding box center [799, 446] width 46 height 15
click at [729, 474] on p at bounding box center [867, 472] width 457 height 15
drag, startPoint x: 630, startPoint y: 445, endPoint x: 772, endPoint y: 449, distance: 142.0
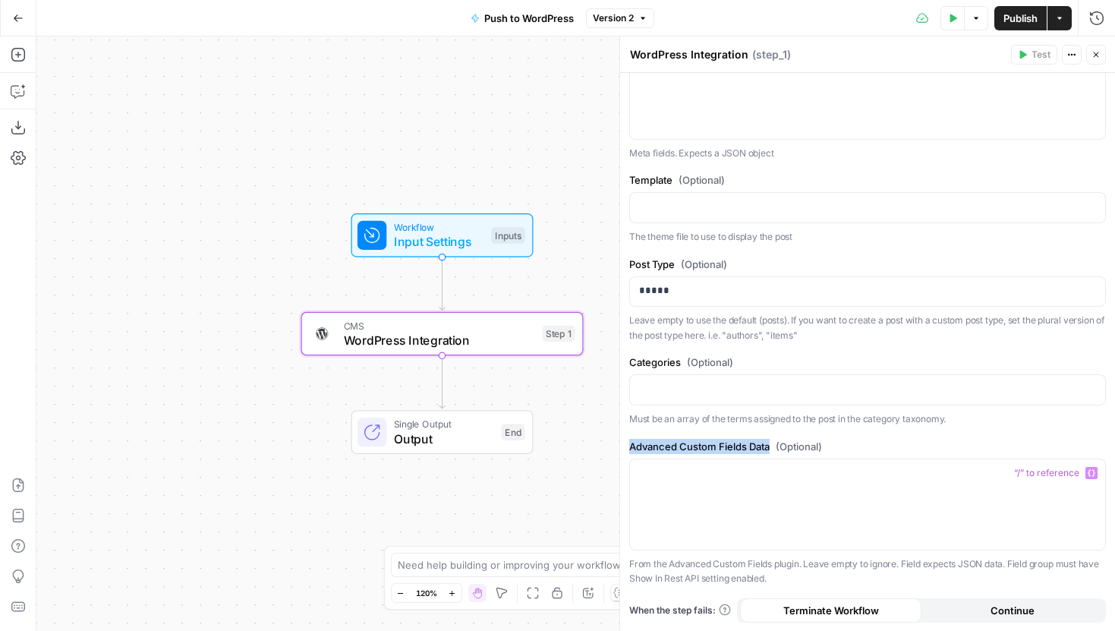
click at [772, 450] on label "Advanced Custom Fields Data (Optional)" at bounding box center [867, 446] width 477 height 15
click at [772, 449] on label "Advanced Custom Fields Data (Optional)" at bounding box center [867, 446] width 477 height 15
click at [740, 471] on p at bounding box center [867, 472] width 457 height 15
click at [757, 486] on div at bounding box center [867, 504] width 475 height 90
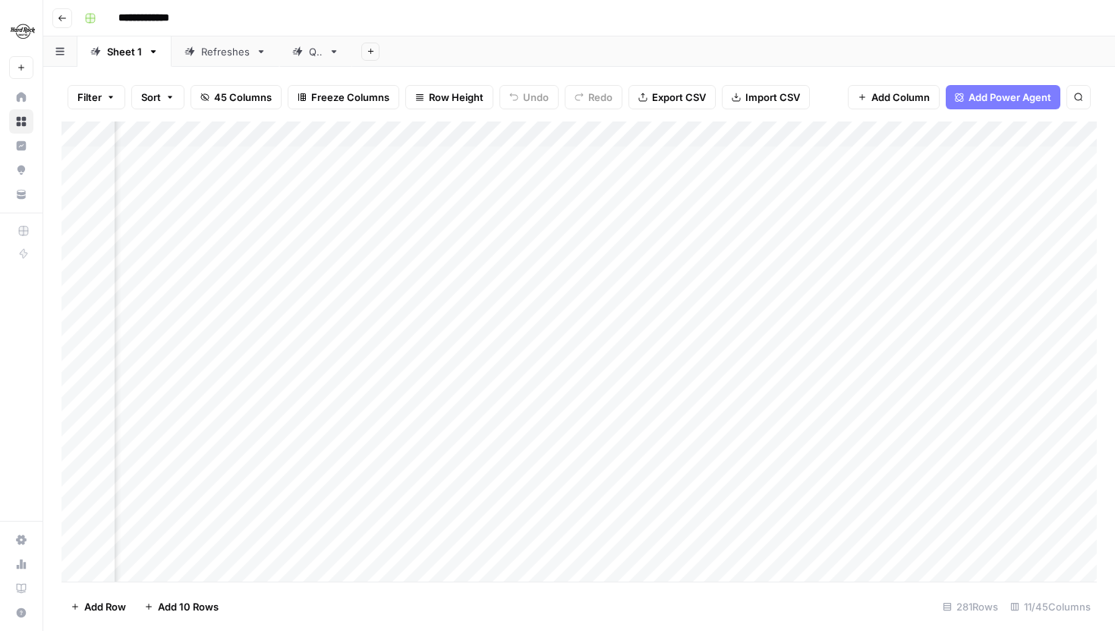
scroll to position [0, 768]
click at [499, 187] on div "Add Column" at bounding box center [578, 351] width 1035 height 460
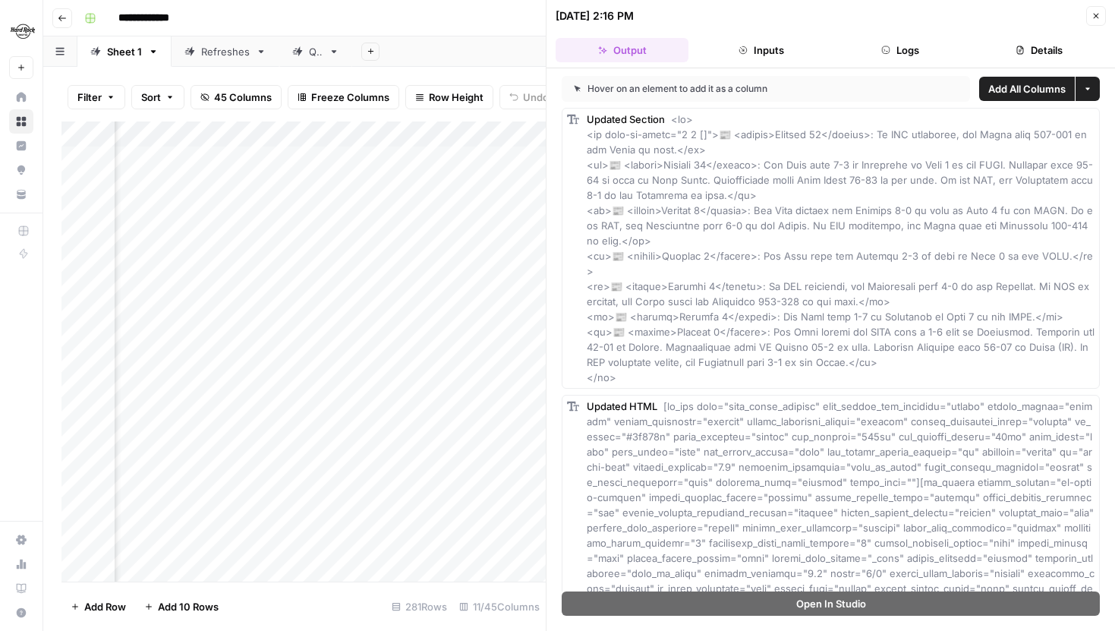
click at [1103, 15] on button "Close" at bounding box center [1096, 16] width 20 height 20
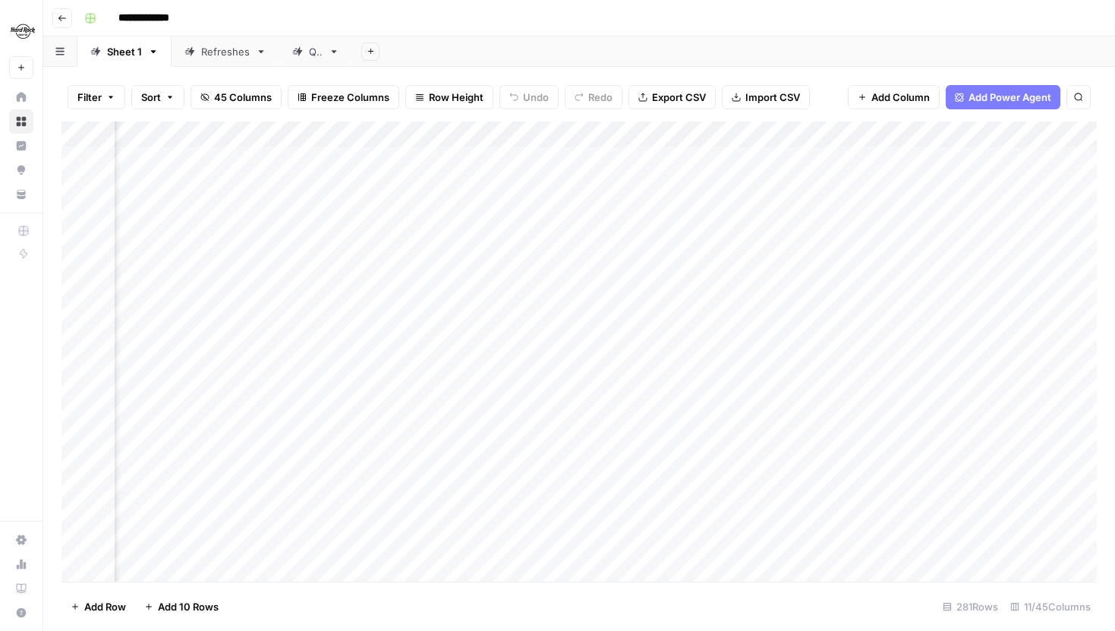
click at [499, 160] on div "Add Column" at bounding box center [578, 351] width 1035 height 460
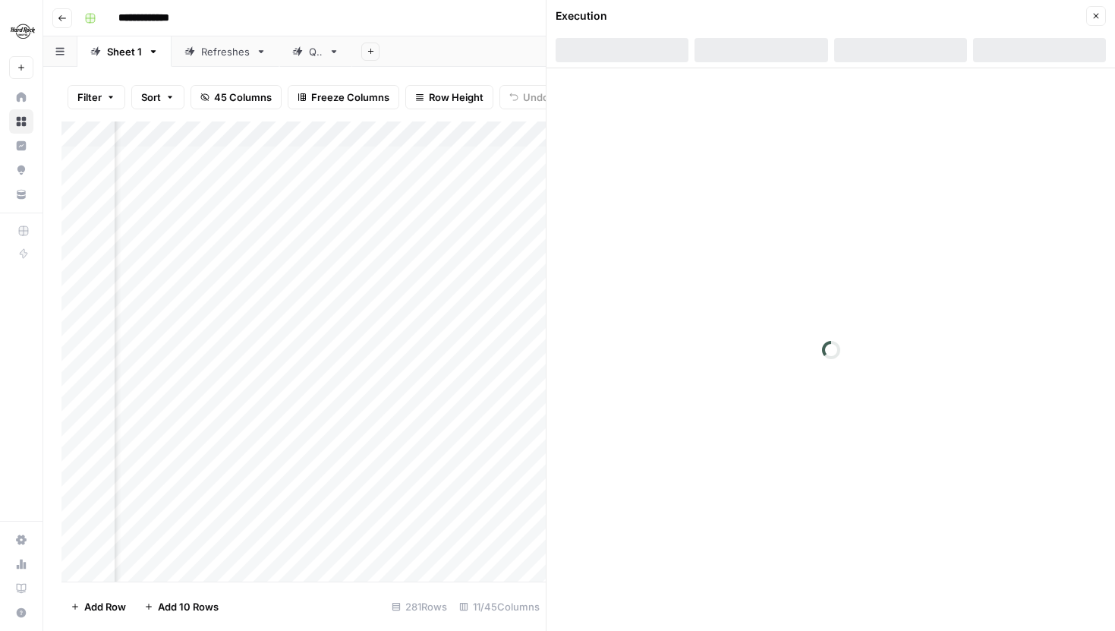
click at [921, 56] on div at bounding box center [900, 50] width 133 height 24
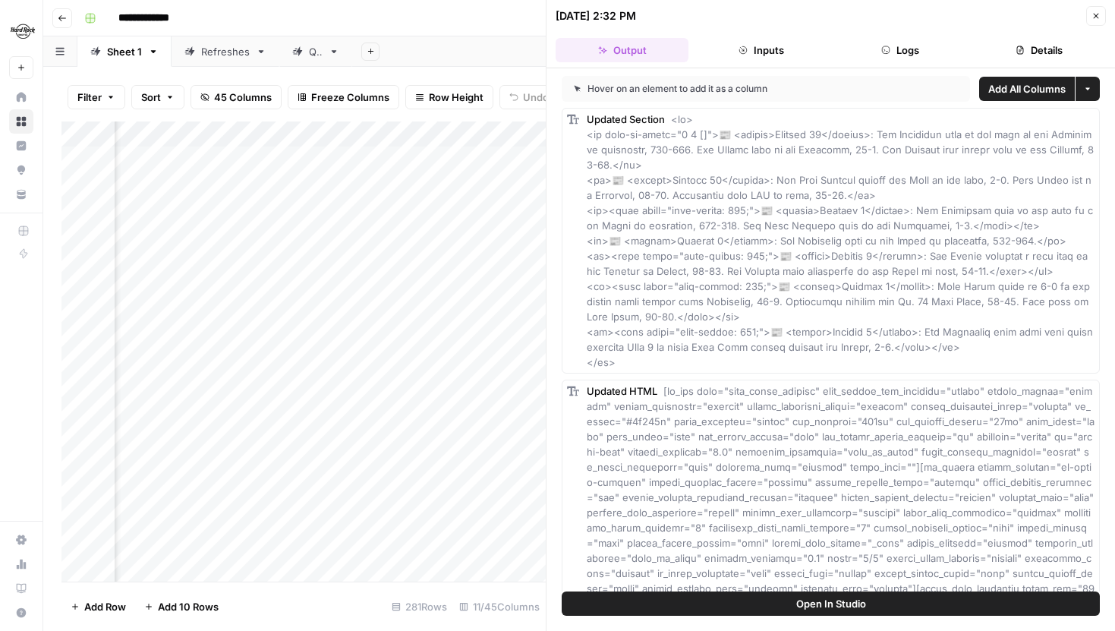
click at [899, 53] on button "Logs" at bounding box center [900, 50] width 133 height 24
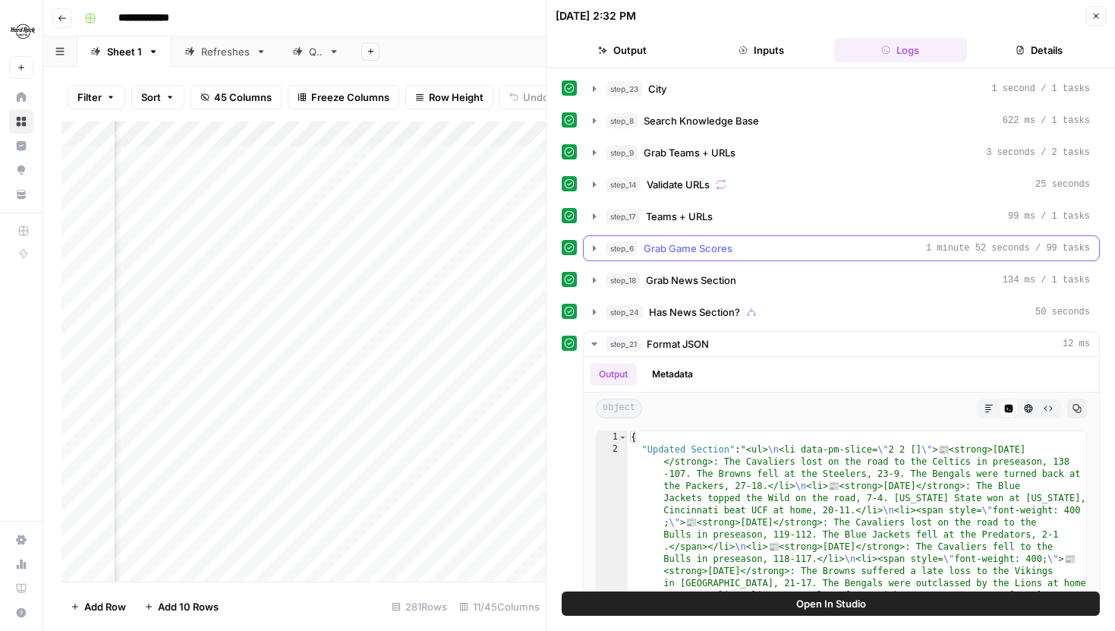
click at [589, 252] on icon "button" at bounding box center [594, 248] width 12 height 12
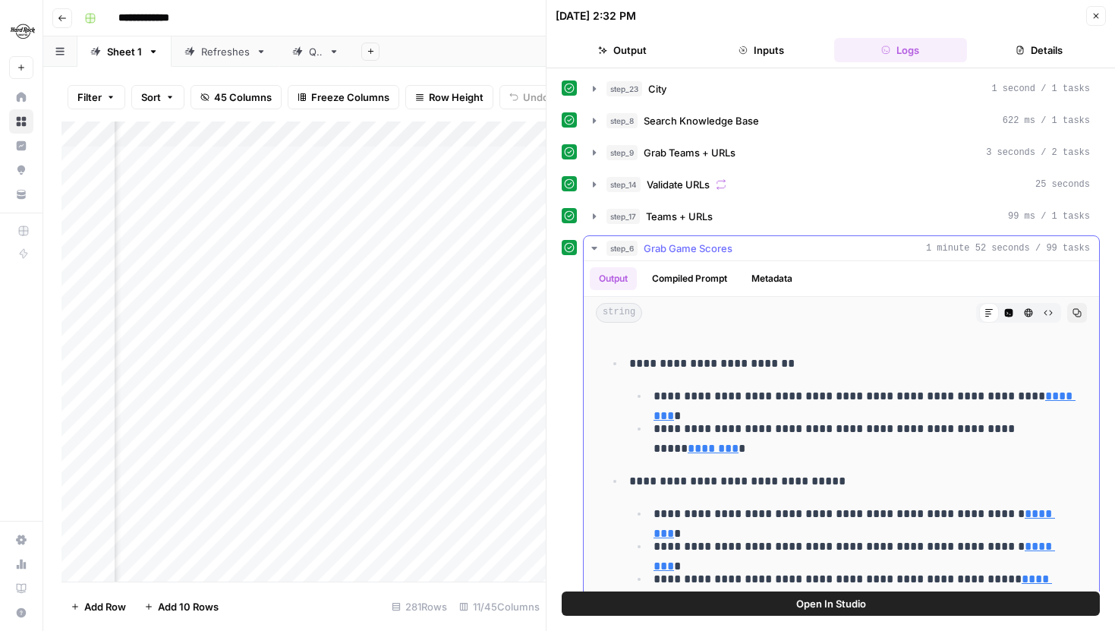
scroll to position [108, 0]
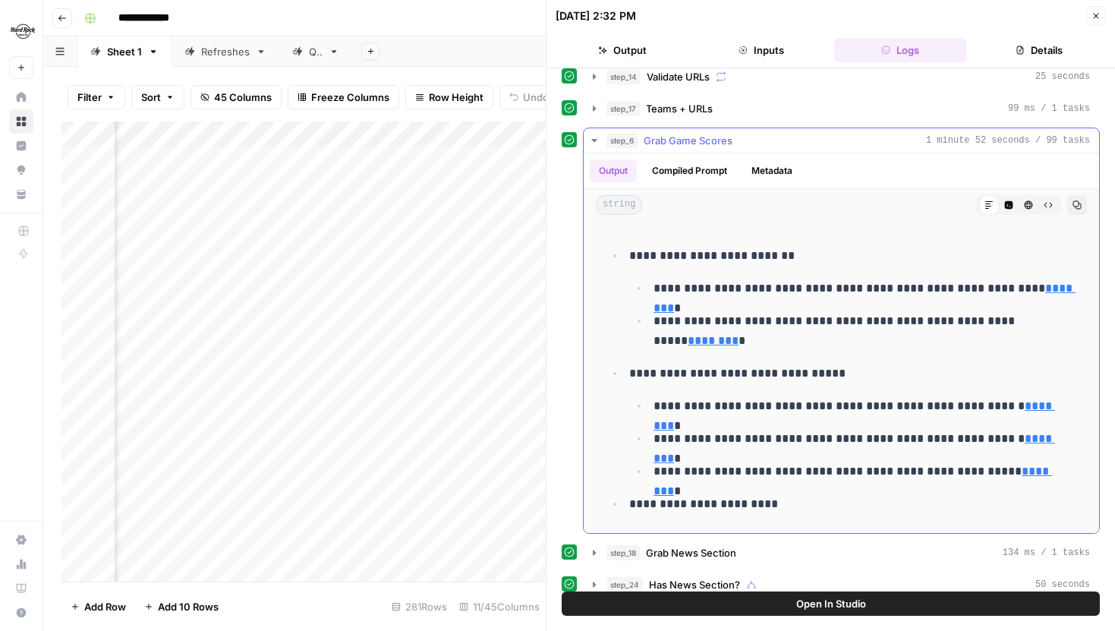
click at [1031, 469] on link "********" at bounding box center [852, 480] width 398 height 31
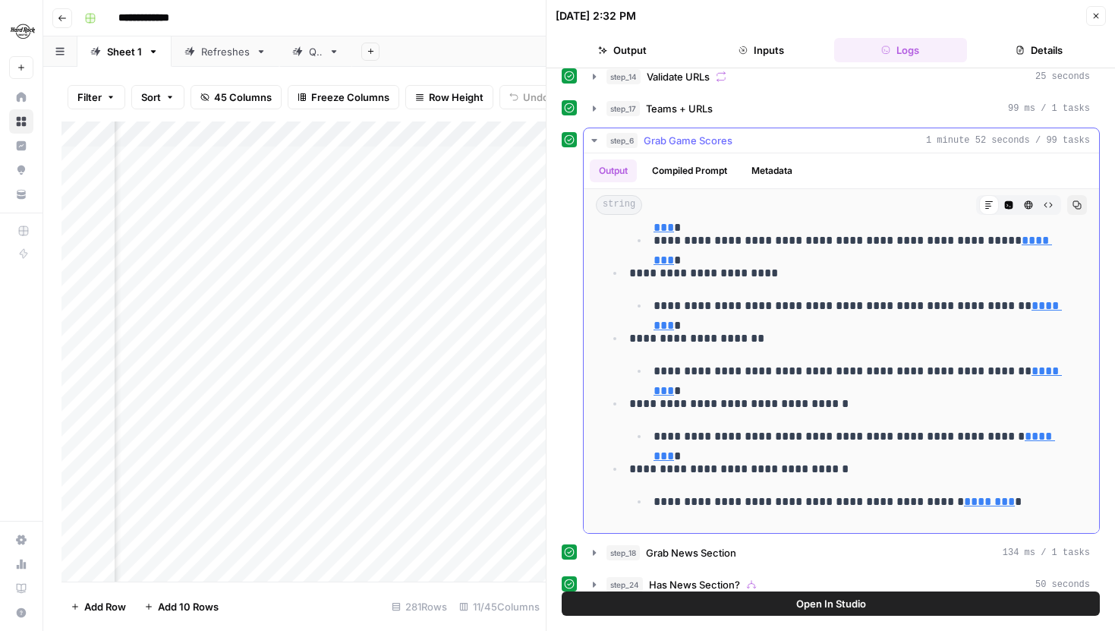
scroll to position [228, 0]
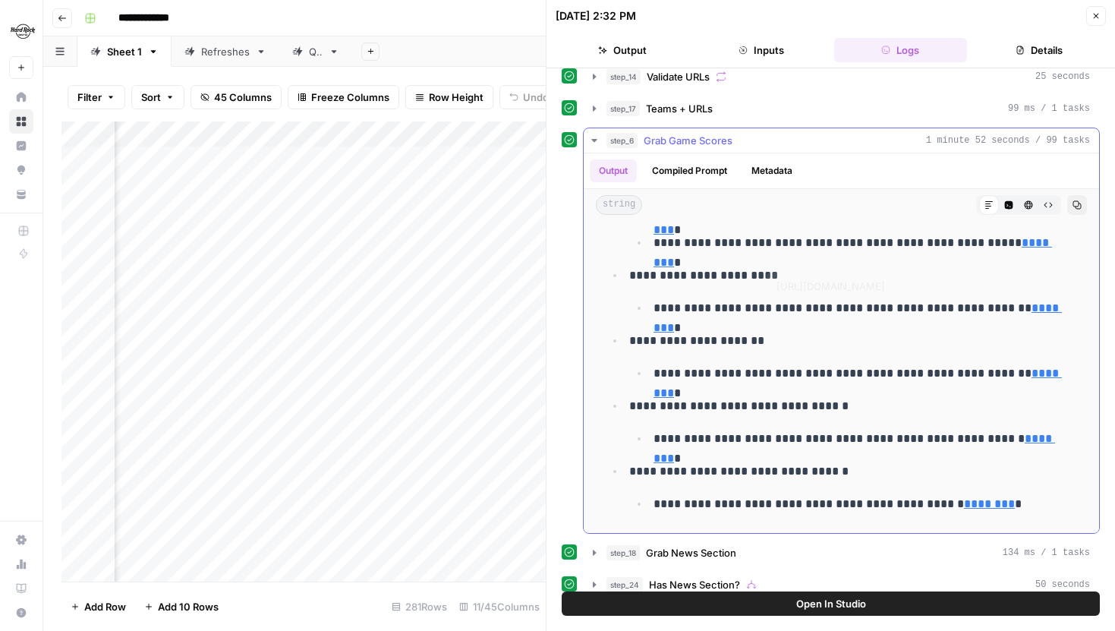
click at [1019, 311] on link "********" at bounding box center [857, 317] width 408 height 31
click at [1015, 381] on p "**********" at bounding box center [865, 374] width 424 height 20
click at [1024, 373] on link "********" at bounding box center [857, 382] width 408 height 31
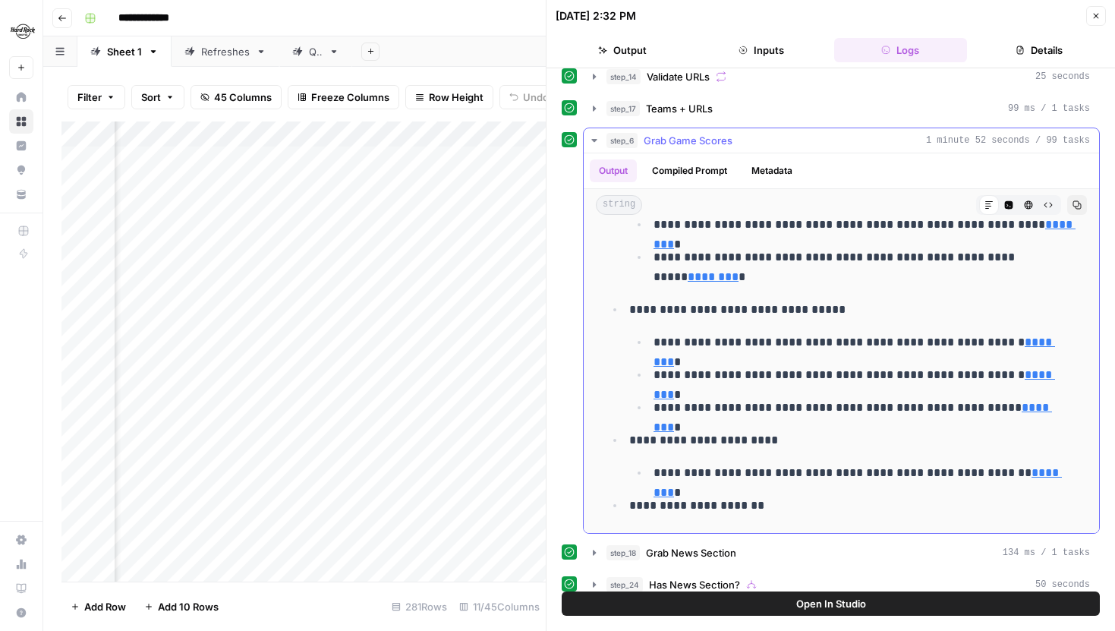
scroll to position [0, 0]
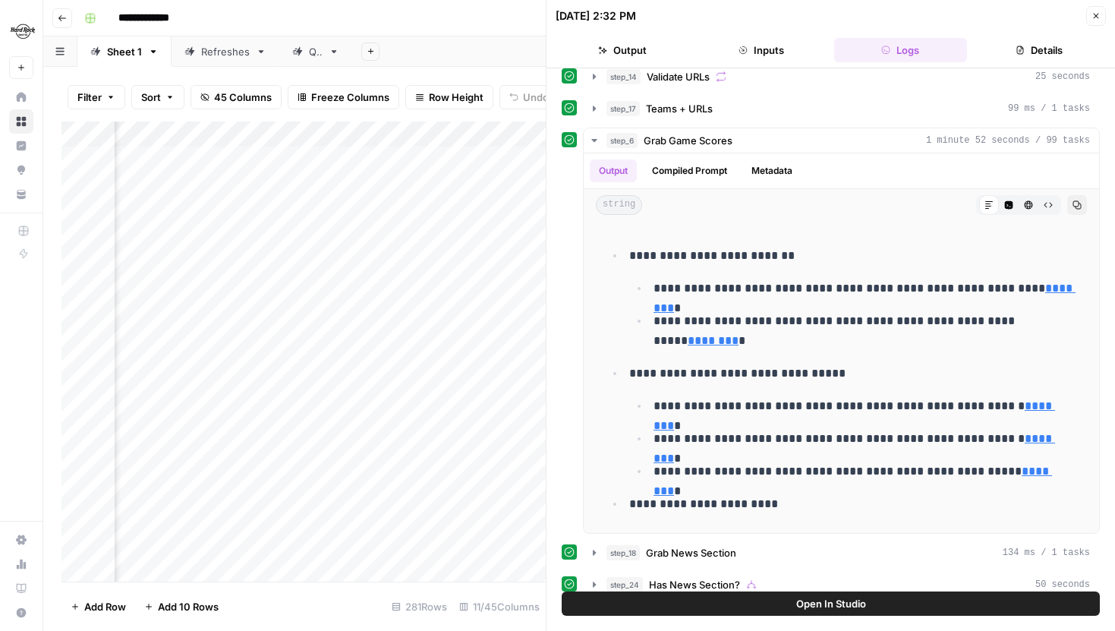
click at [33, 33] on img "Workspace: Hard Rock Digital" at bounding box center [22, 30] width 27 height 27
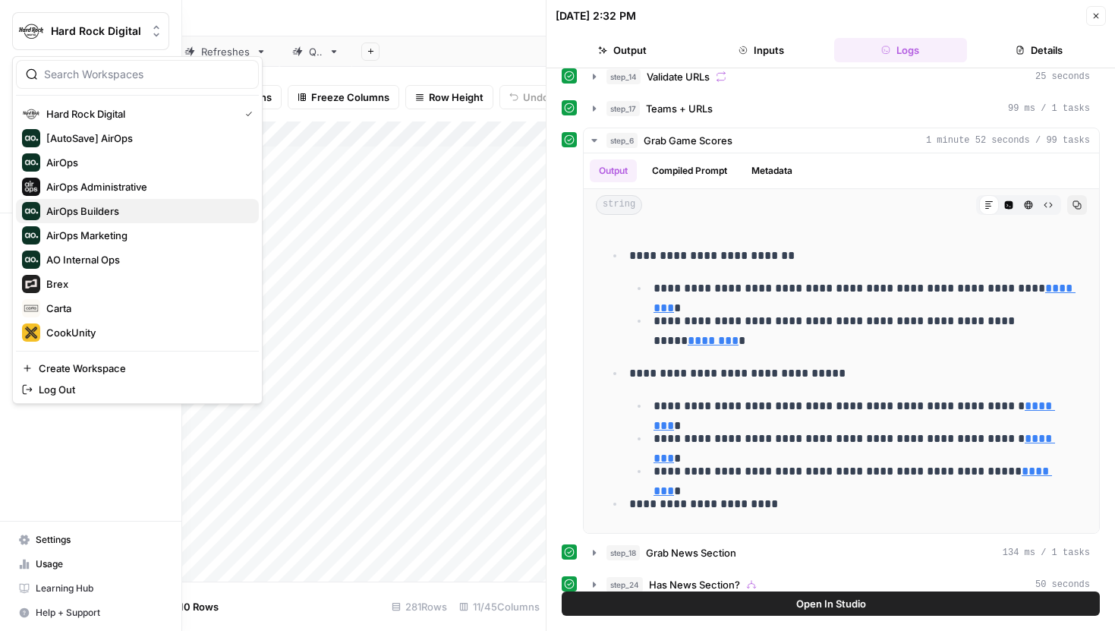
click at [111, 207] on span "AirOps Builders" at bounding box center [146, 210] width 200 height 15
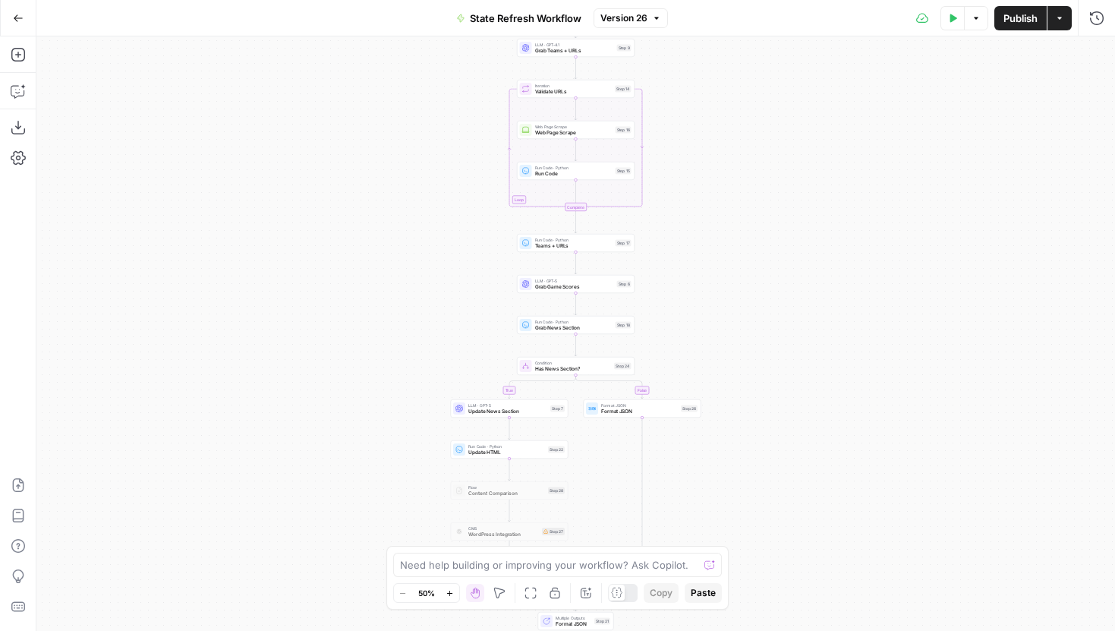
drag, startPoint x: 731, startPoint y: 373, endPoint x: 731, endPoint y: 155, distance: 218.6
click at [731, 155] on div "true false Workflow Input Settings Inputs Run Code · Python City Step 23 Search…" at bounding box center [575, 333] width 1078 height 594
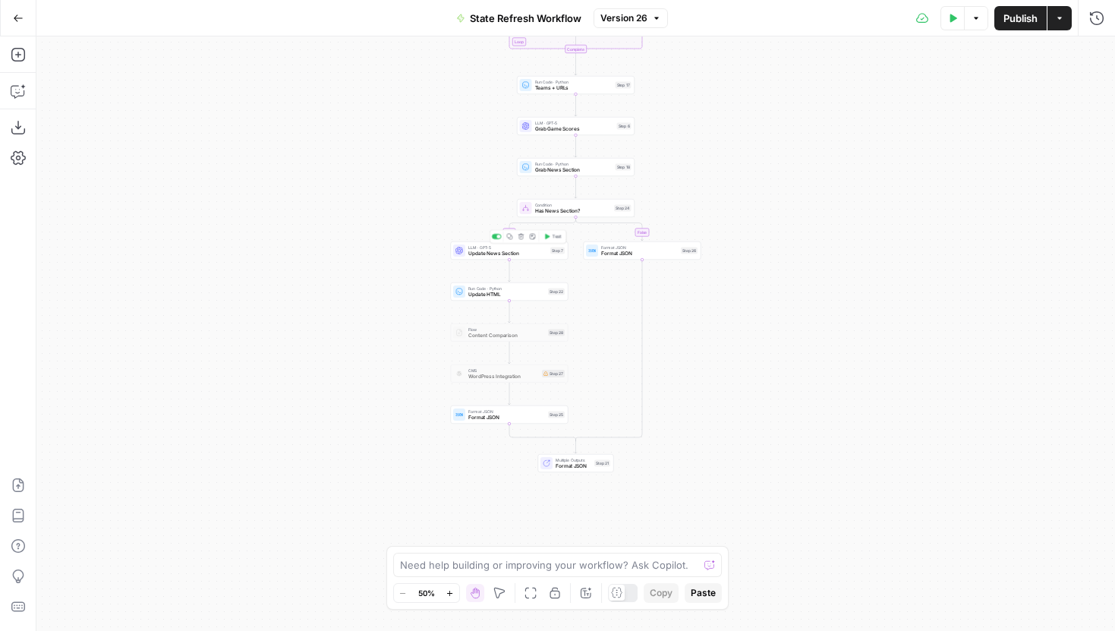
click at [487, 255] on span "Update News Section" at bounding box center [507, 254] width 79 height 8
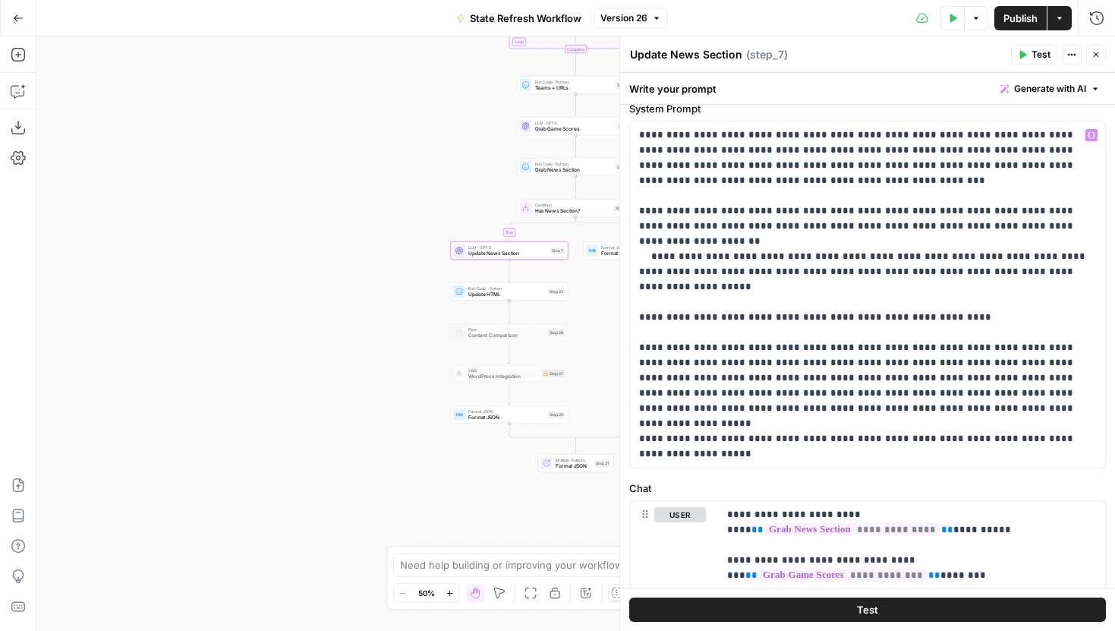
scroll to position [49, 0]
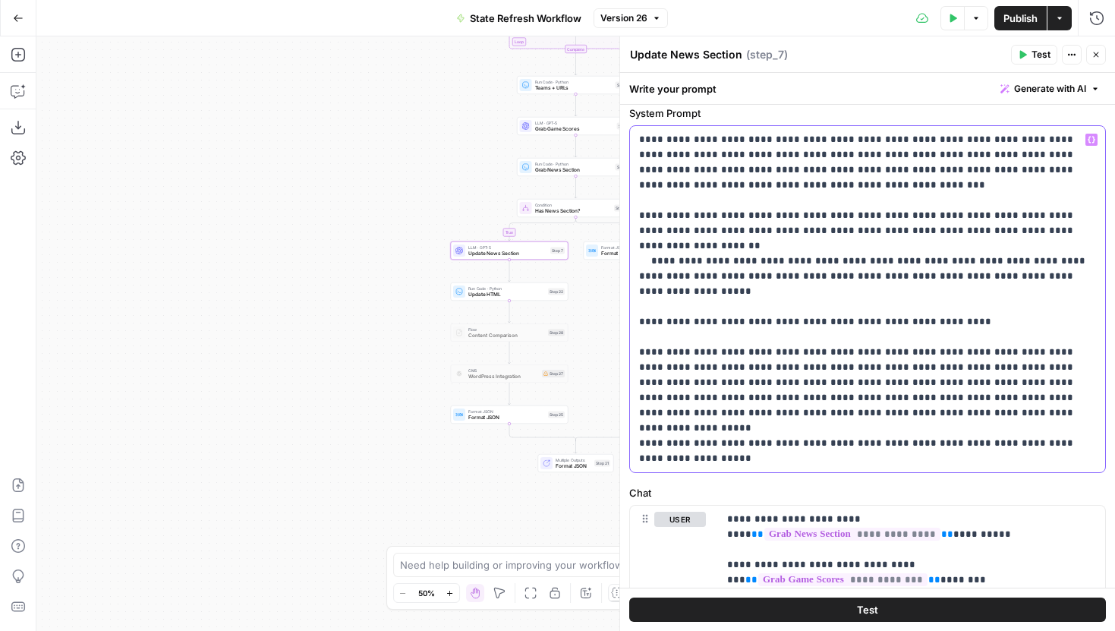
click at [1029, 263] on p "**********" at bounding box center [867, 299] width 457 height 334
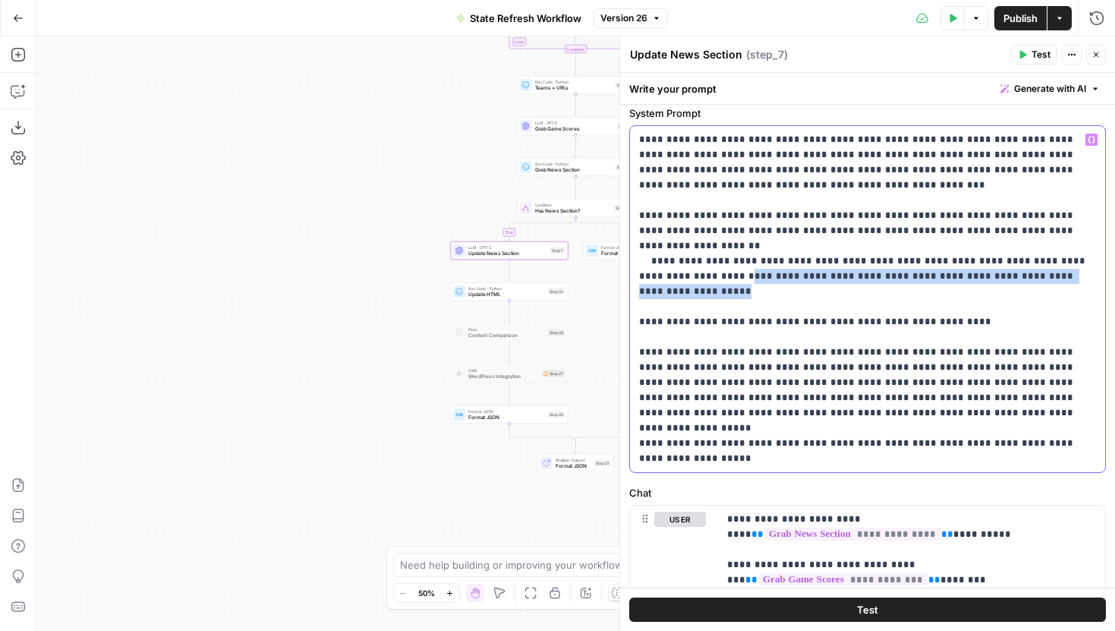
drag, startPoint x: 1043, startPoint y: 260, endPoint x: 634, endPoint y: 263, distance: 409.1
click at [634, 263] on div "**********" at bounding box center [867, 299] width 475 height 346
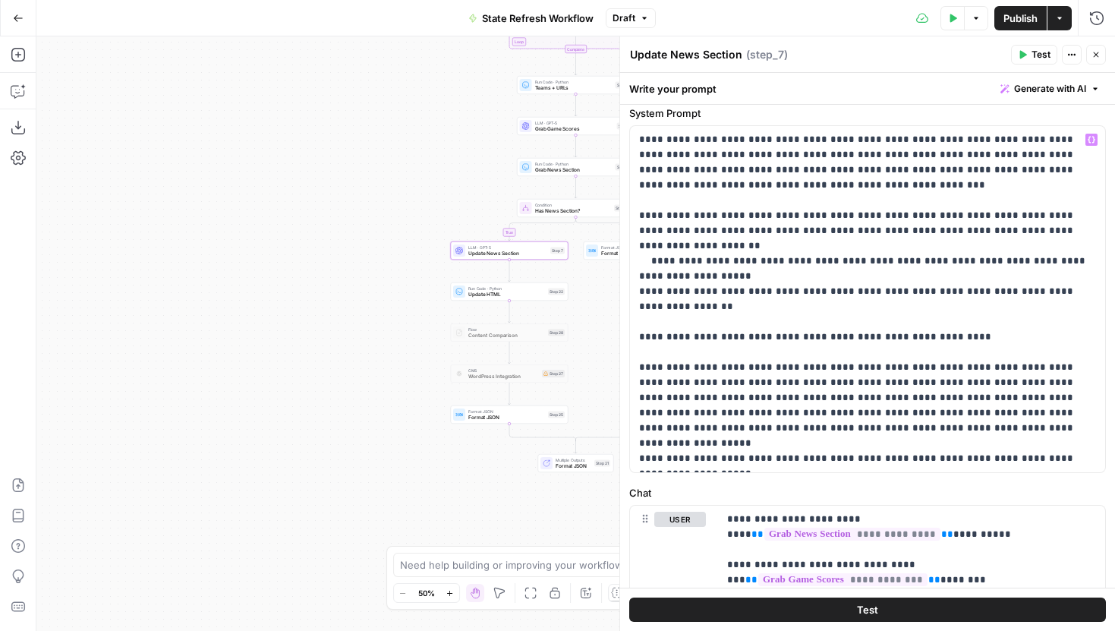
click at [1003, 20] on span "Publish" at bounding box center [1020, 18] width 34 height 15
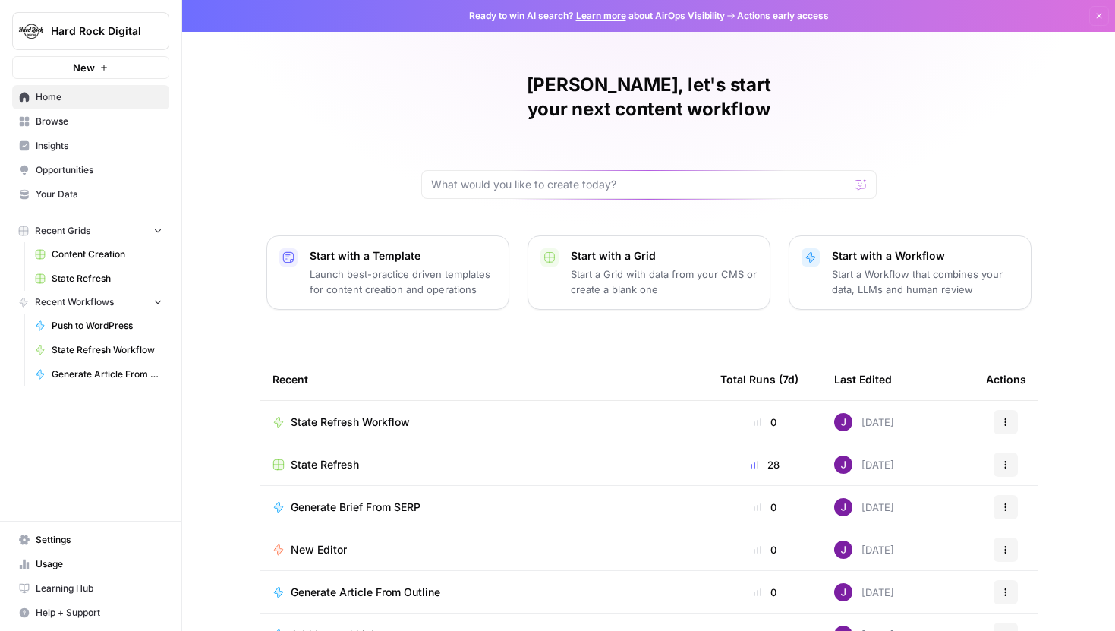
click at [124, 27] on span "Hard Rock Digital" at bounding box center [97, 31] width 92 height 15
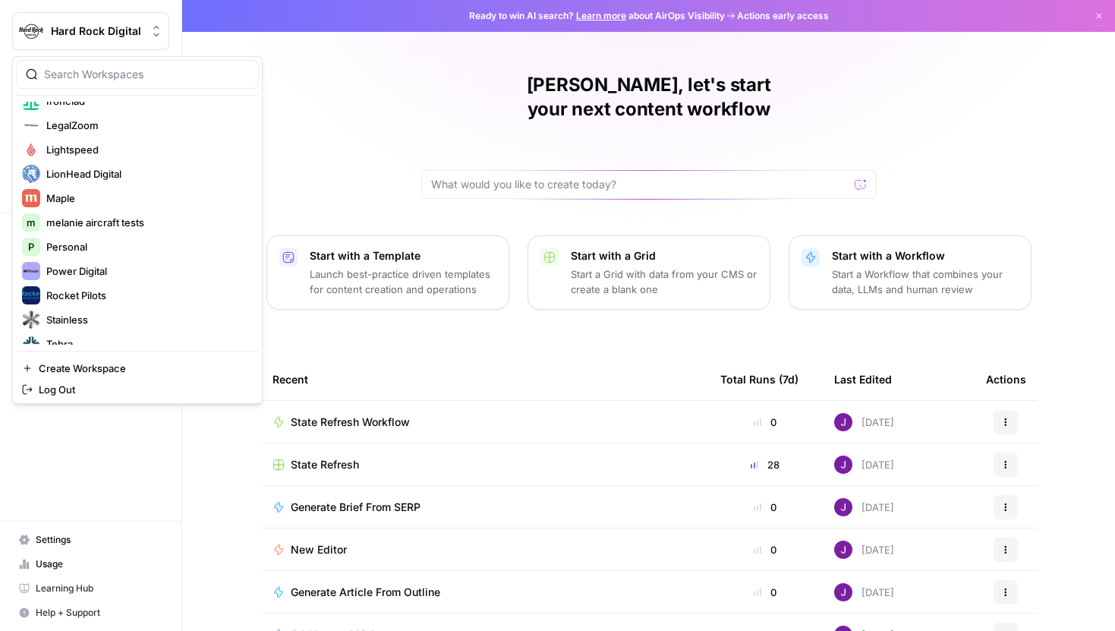
scroll to position [437, 0]
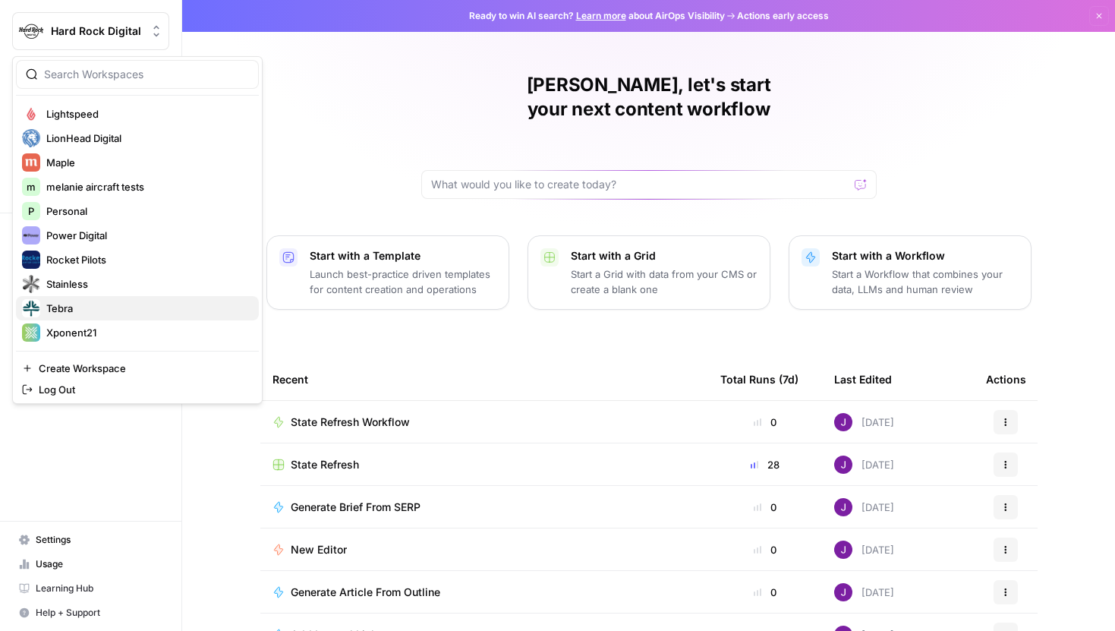
click at [72, 307] on span "Tebra" at bounding box center [146, 308] width 200 height 15
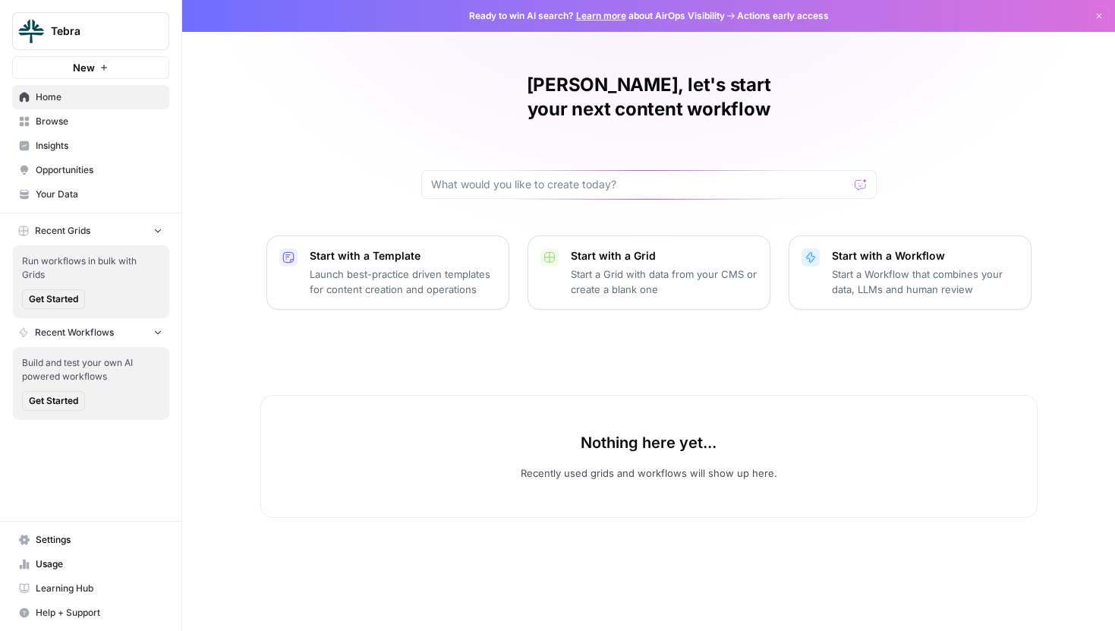
click at [70, 121] on span "Browse" at bounding box center [99, 122] width 127 height 14
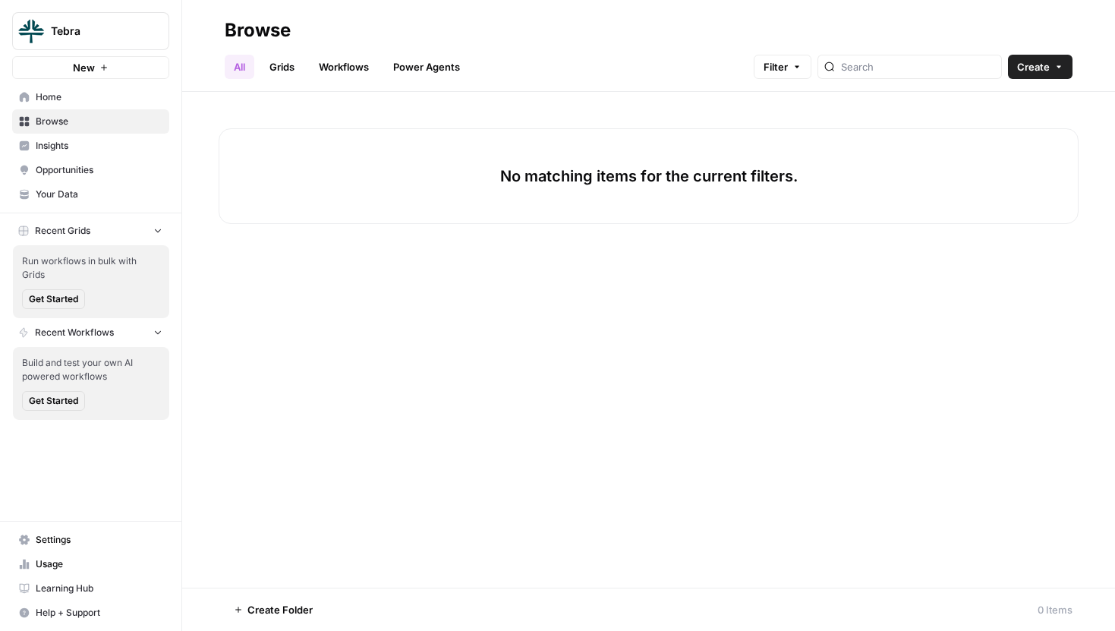
click at [1028, 71] on span "Create" at bounding box center [1033, 66] width 33 height 15
click at [993, 105] on span "Folder" at bounding box center [1010, 102] width 85 height 15
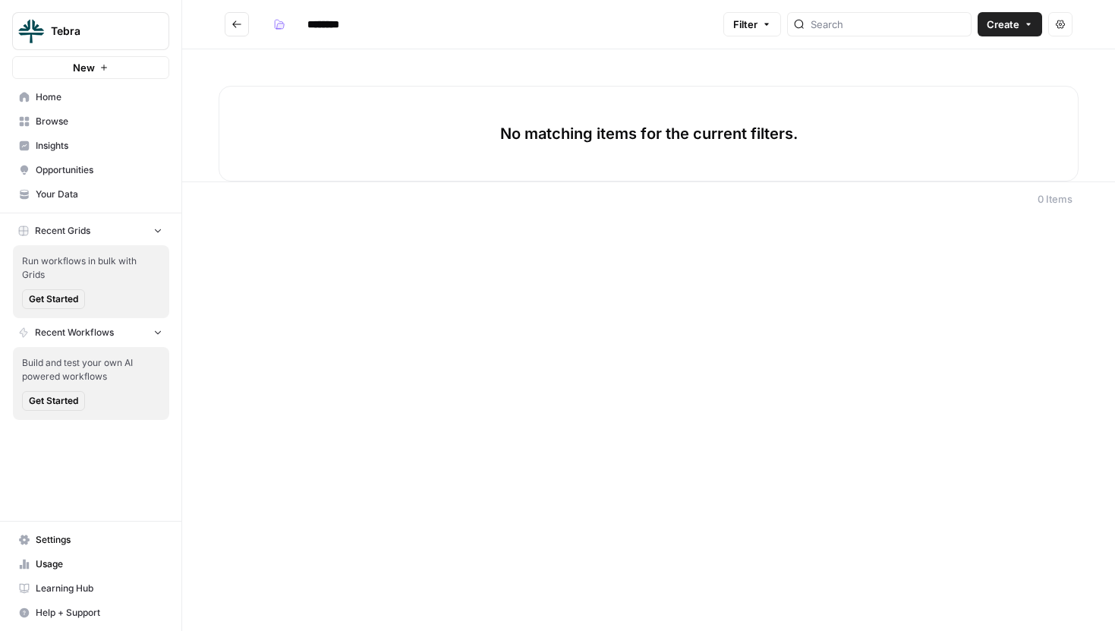
drag, startPoint x: 347, startPoint y: 27, endPoint x: 307, endPoint y: 26, distance: 40.2
click at [307, 26] on input "********" at bounding box center [343, 24] width 85 height 24
type input "*******"
click at [1017, 26] on span "Create" at bounding box center [1003, 24] width 33 height 15
click at [963, 77] on span "Workflow" at bounding box center [980, 81] width 85 height 15
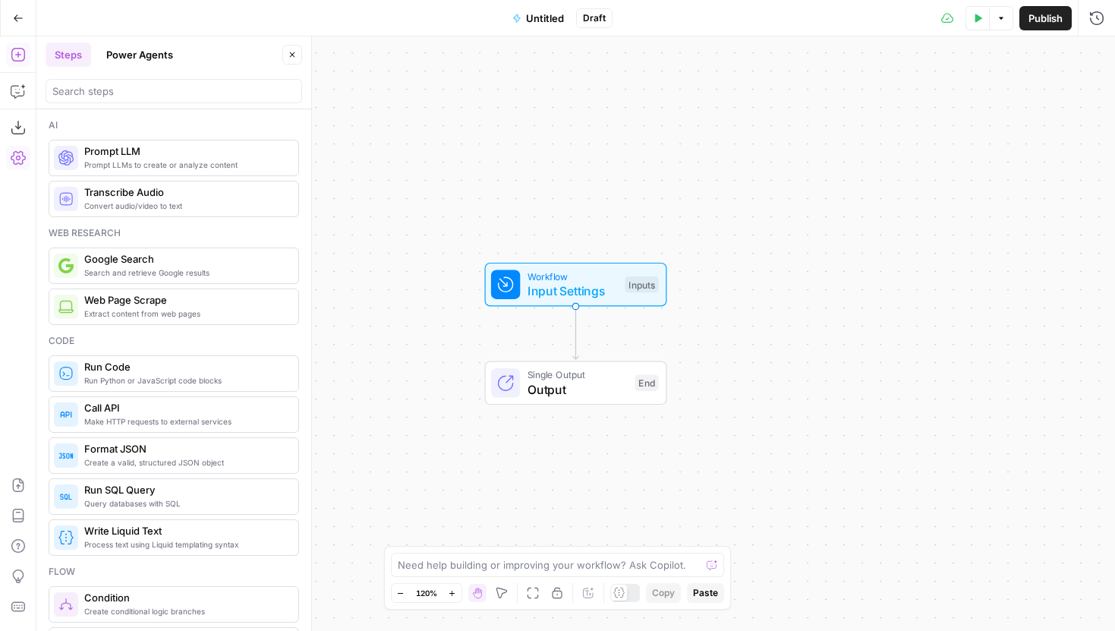
click at [20, 154] on icon "button" at bounding box center [18, 157] width 15 height 15
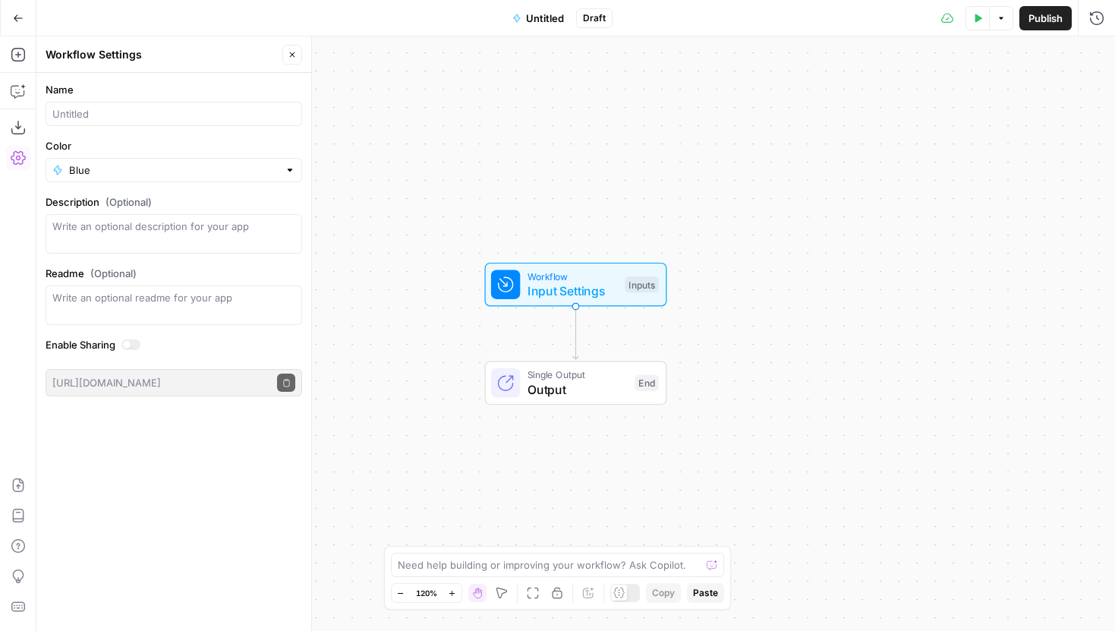
click at [17, 9] on button "Go Back" at bounding box center [18, 18] width 27 height 27
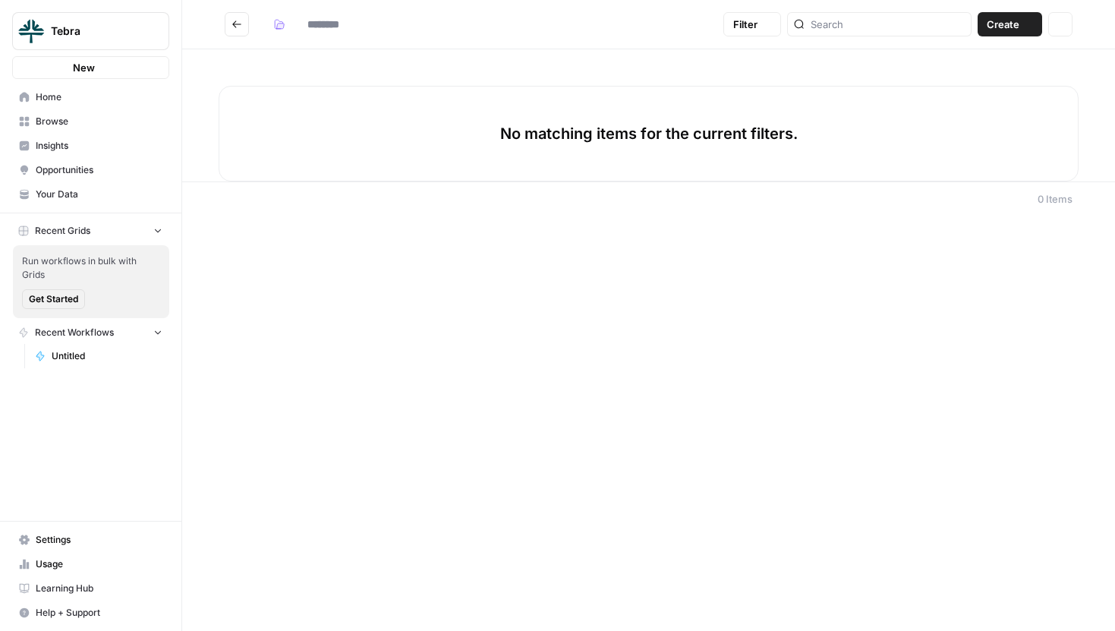
type input "*******"
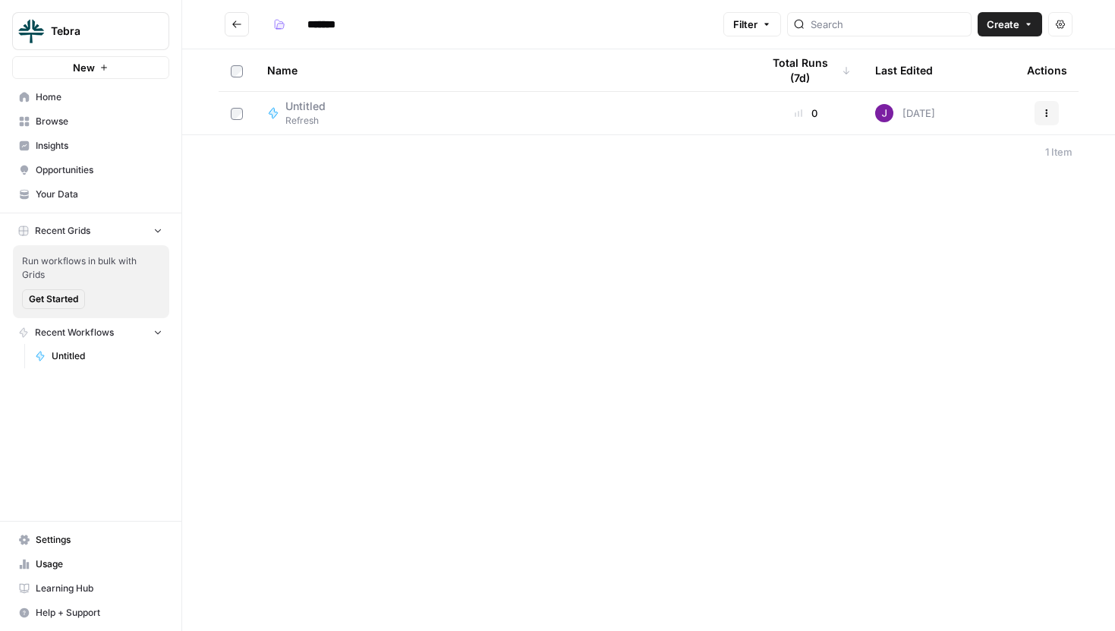
click at [46, 524] on nav "Settings Usage Learning Hub Help + Support" at bounding box center [90, 575] width 181 height 109
click at [47, 539] on span "Settings" at bounding box center [99, 540] width 127 height 14
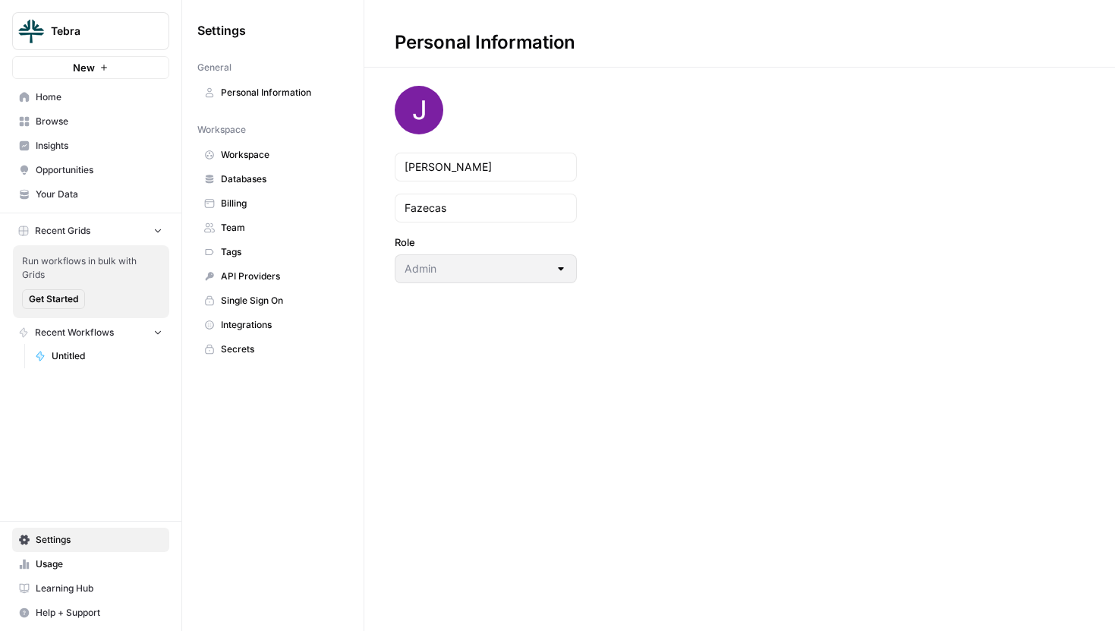
click at [241, 326] on span "Integrations" at bounding box center [281, 325] width 121 height 14
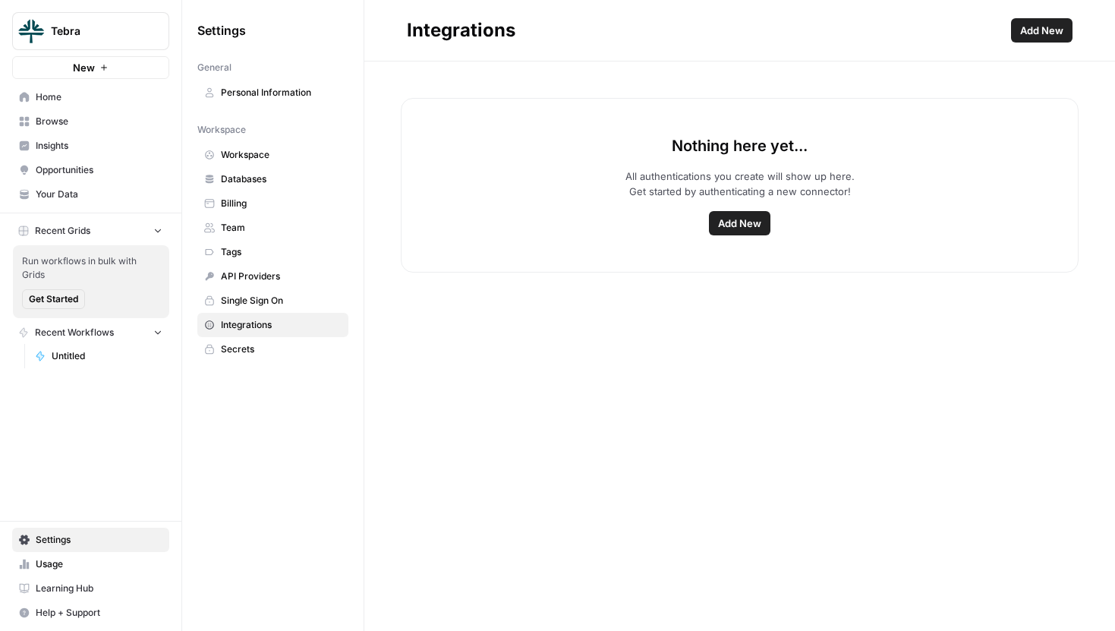
click at [251, 351] on span "Secrets" at bounding box center [281, 349] width 121 height 14
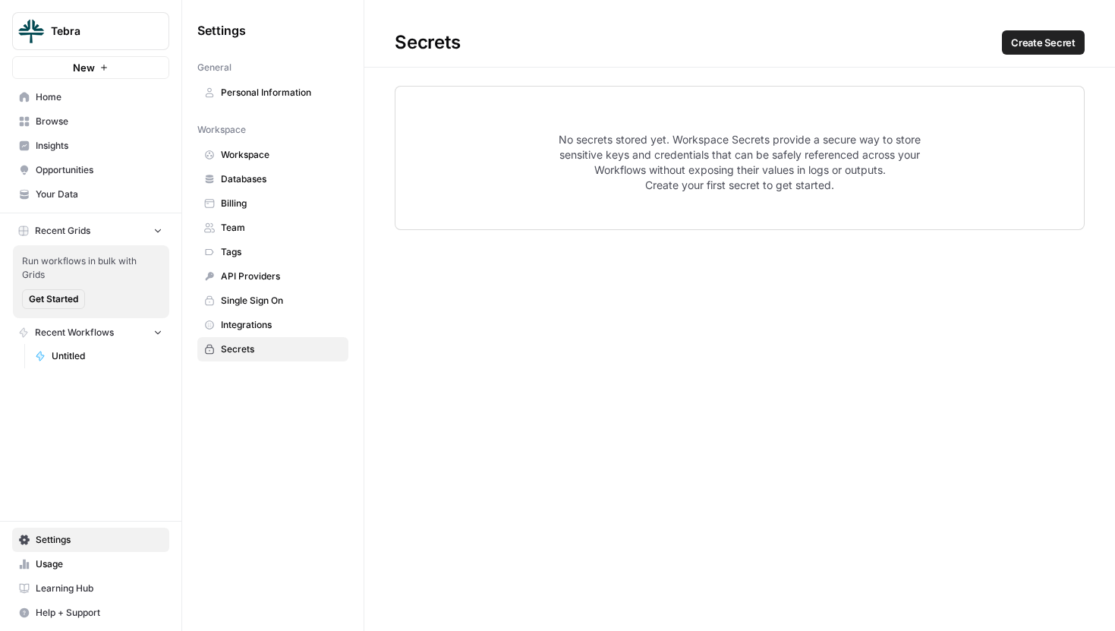
click at [253, 304] on span "Single Sign On" at bounding box center [281, 301] width 121 height 14
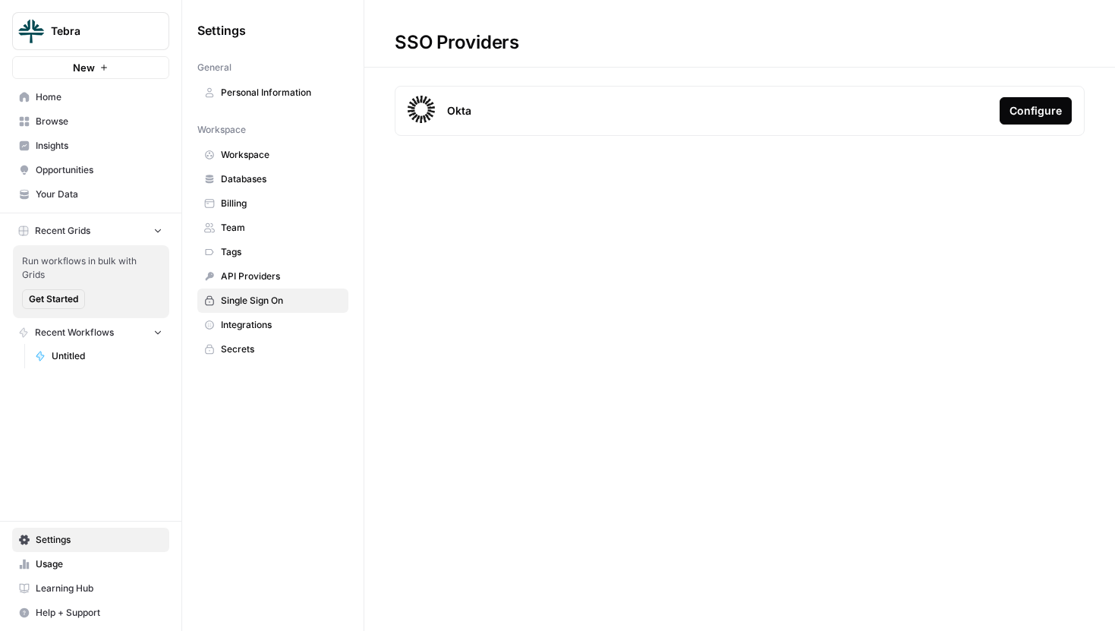
click at [259, 274] on span "API Providers" at bounding box center [281, 276] width 121 height 14
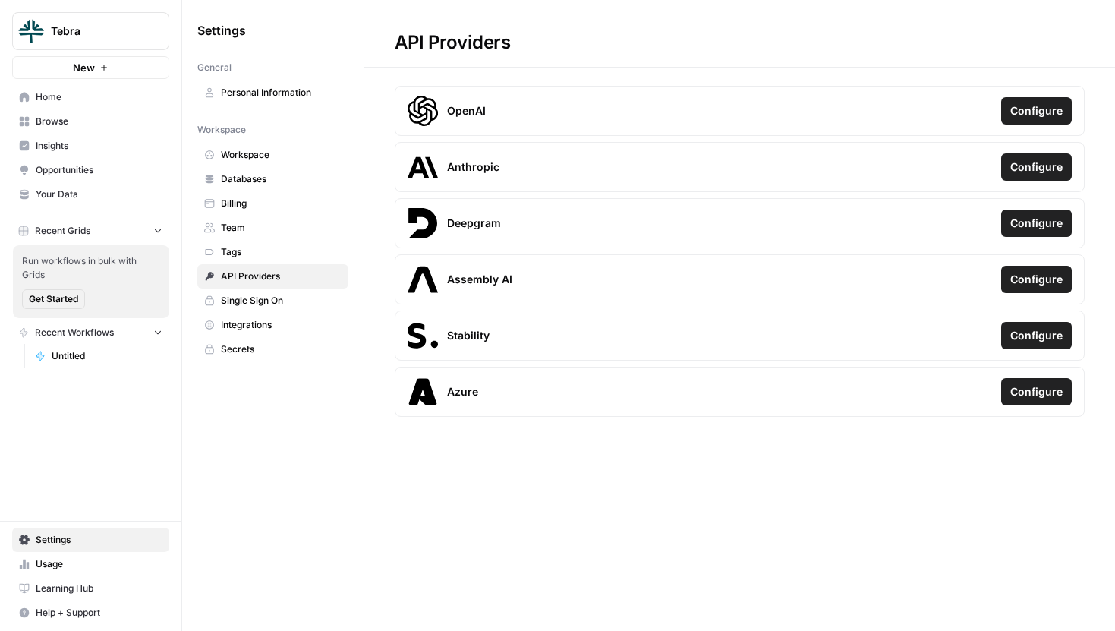
click at [268, 150] on span "Workspace" at bounding box center [281, 155] width 121 height 14
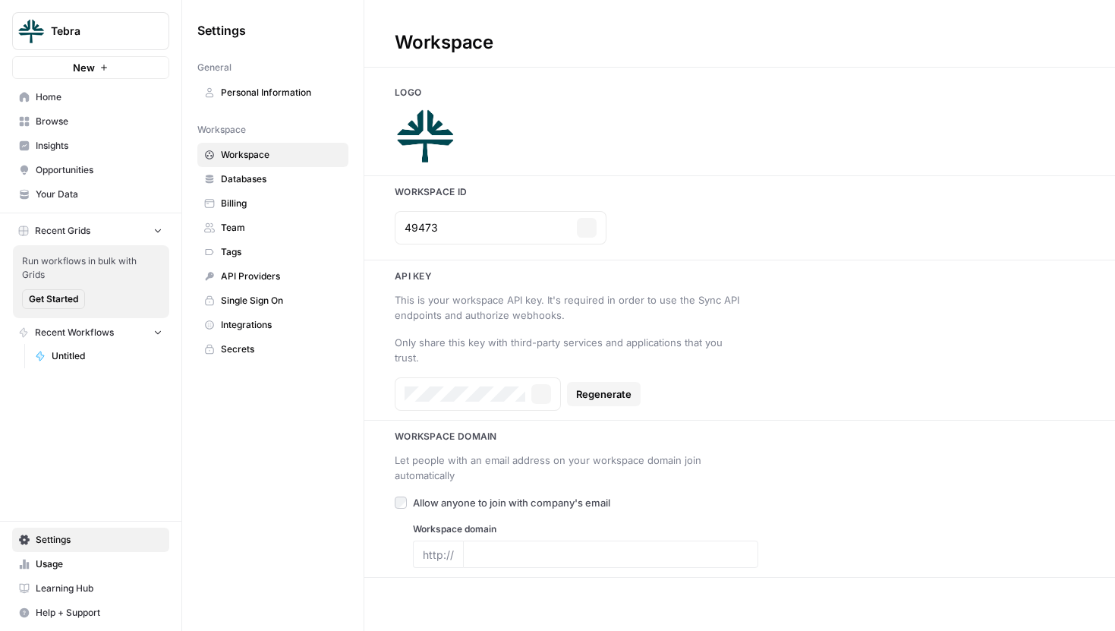
type input "https://tebra.com/"
click at [250, 327] on span "Integrations" at bounding box center [281, 325] width 121 height 14
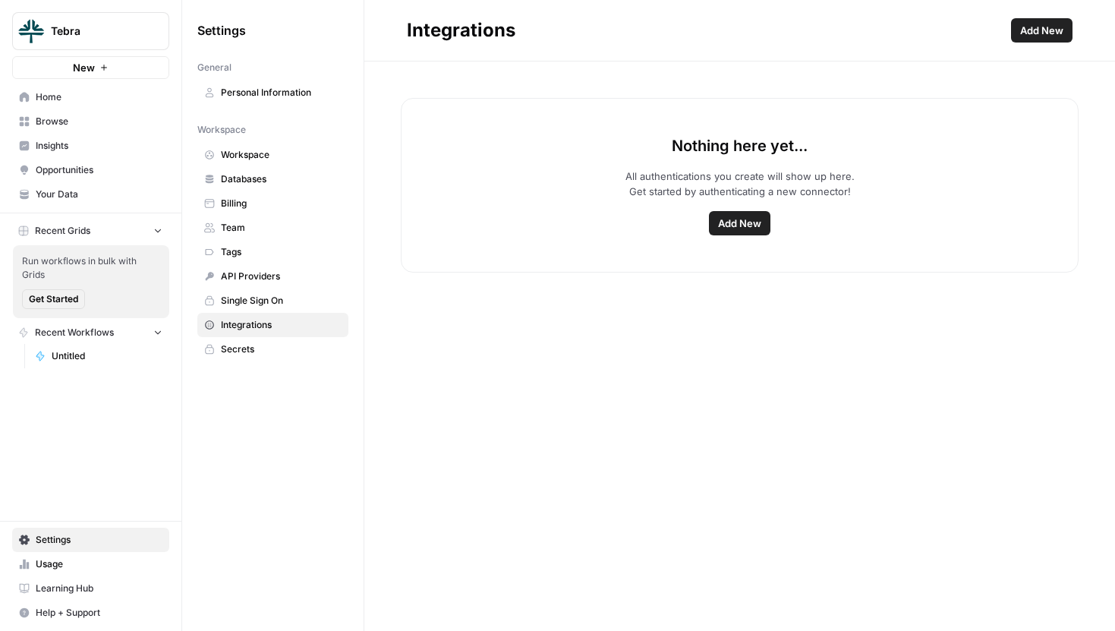
click at [79, 354] on span "Untitled" at bounding box center [107, 356] width 111 height 14
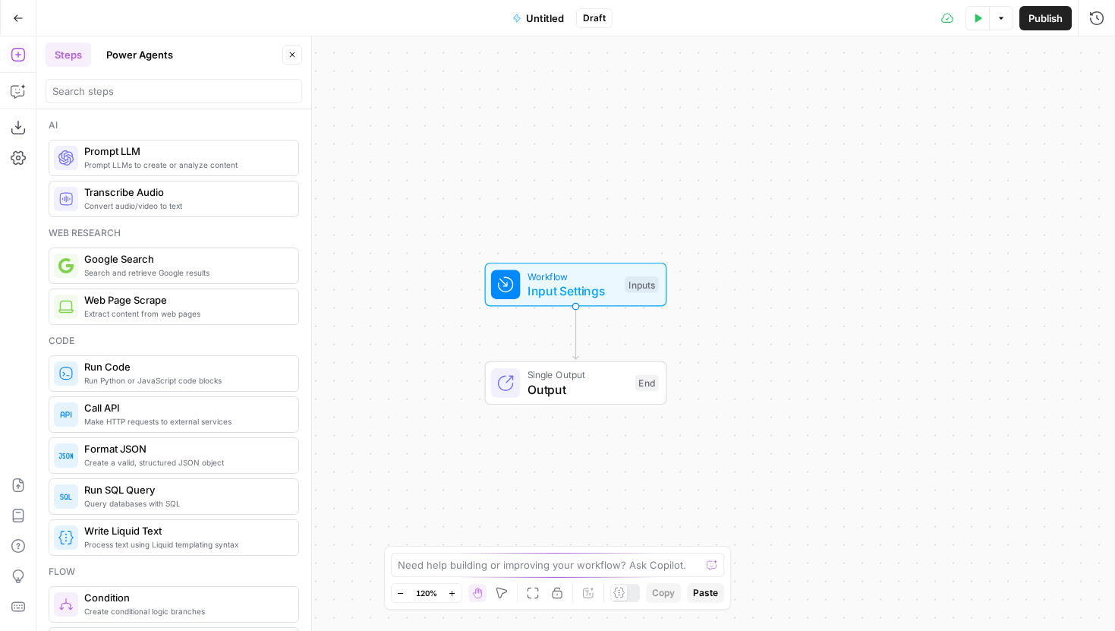
click at [285, 52] on button "Close" at bounding box center [292, 55] width 20 height 20
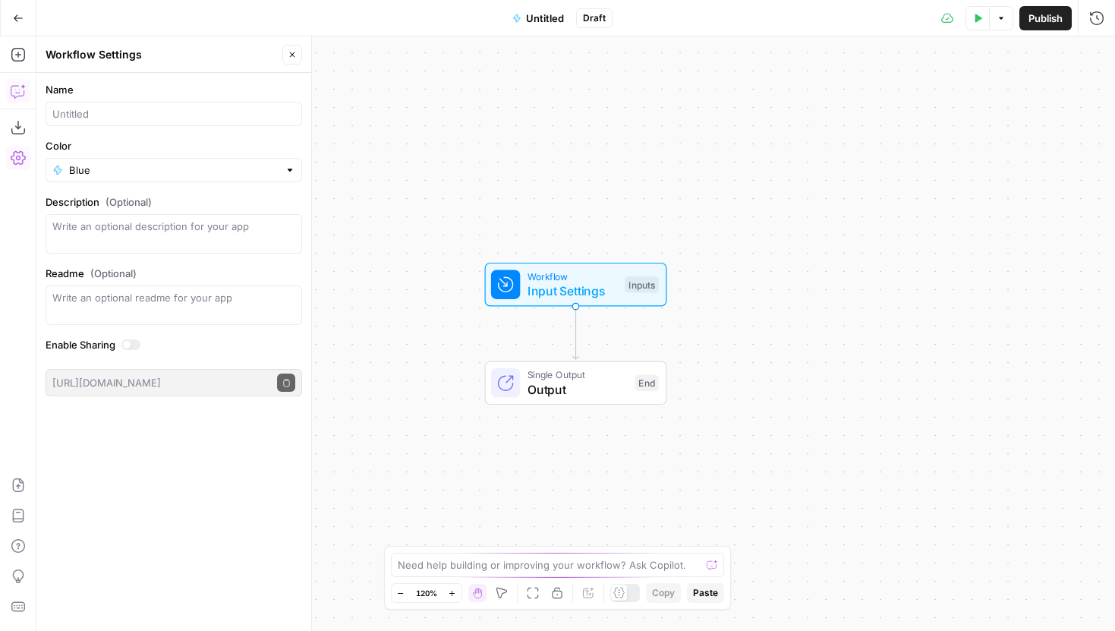
click at [143, 87] on label "Name" at bounding box center [174, 89] width 257 height 15
click at [143, 106] on input "Name" at bounding box center [173, 113] width 243 height 15
click at [140, 104] on div at bounding box center [174, 114] width 257 height 24
type input "Extract Page"
click at [294, 51] on icon "button" at bounding box center [292, 54] width 9 height 9
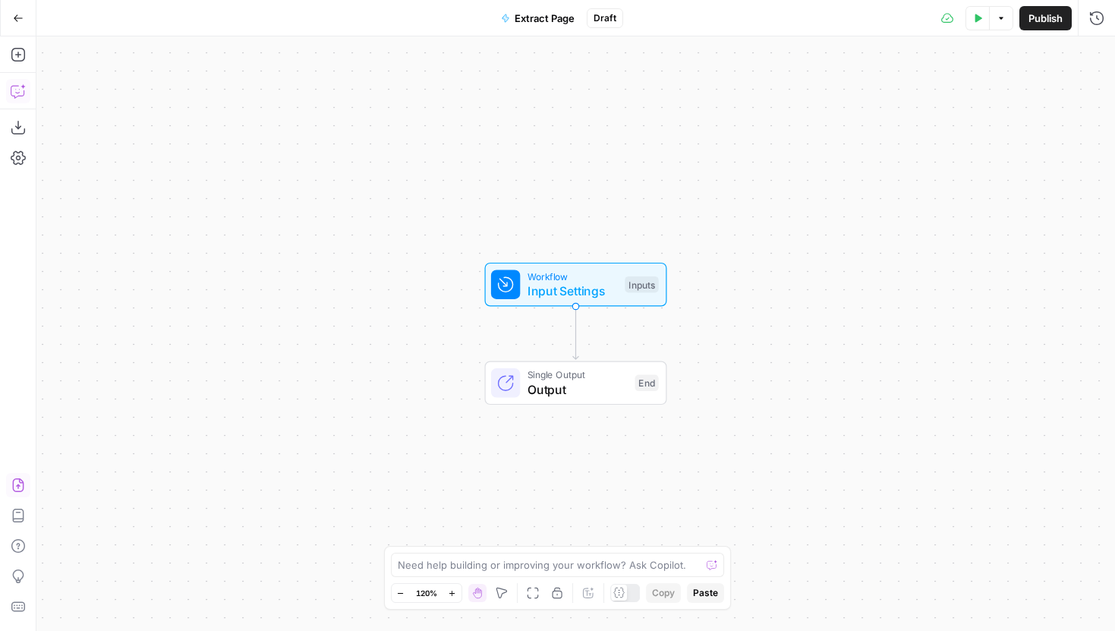
click at [23, 480] on icon "button" at bounding box center [18, 484] width 15 height 15
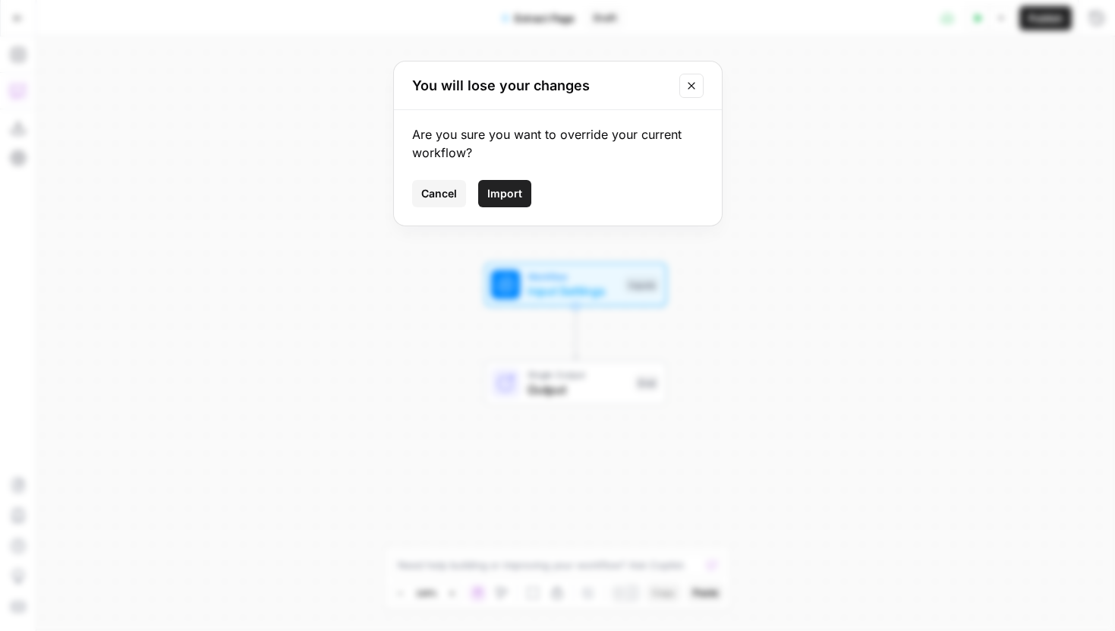
click at [514, 206] on button "Import" at bounding box center [504, 193] width 53 height 27
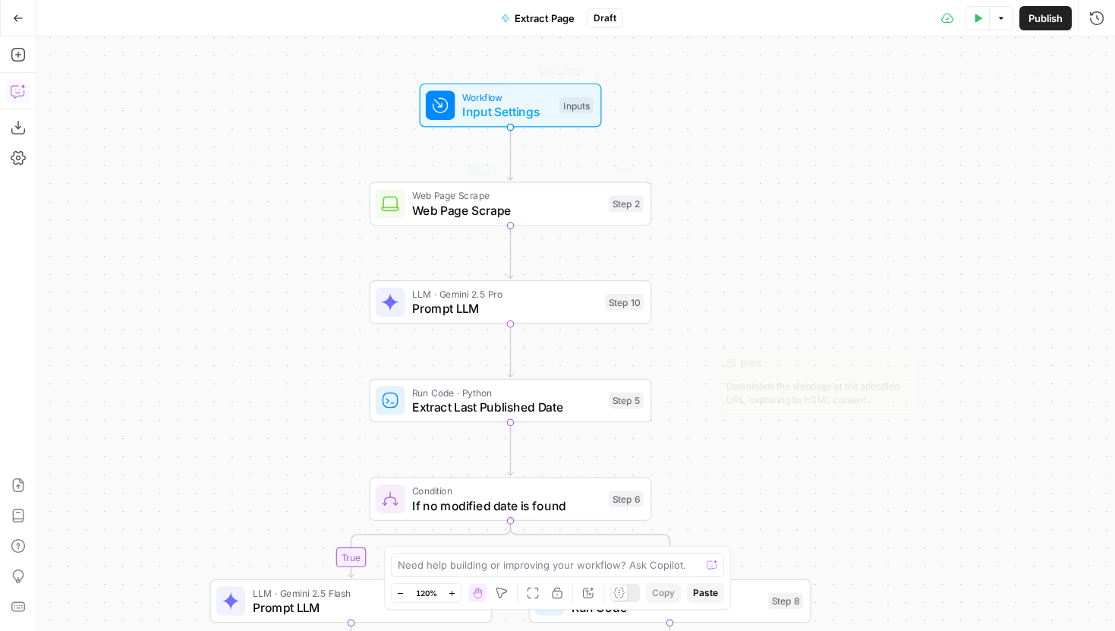
drag, startPoint x: 291, startPoint y: 318, endPoint x: 204, endPoint y: 169, distance: 172.1
click at [204, 169] on div "true false Workflow Input Settings Inputs Test Step Web Page Scrape Web Page Sc…" at bounding box center [575, 333] width 1078 height 594
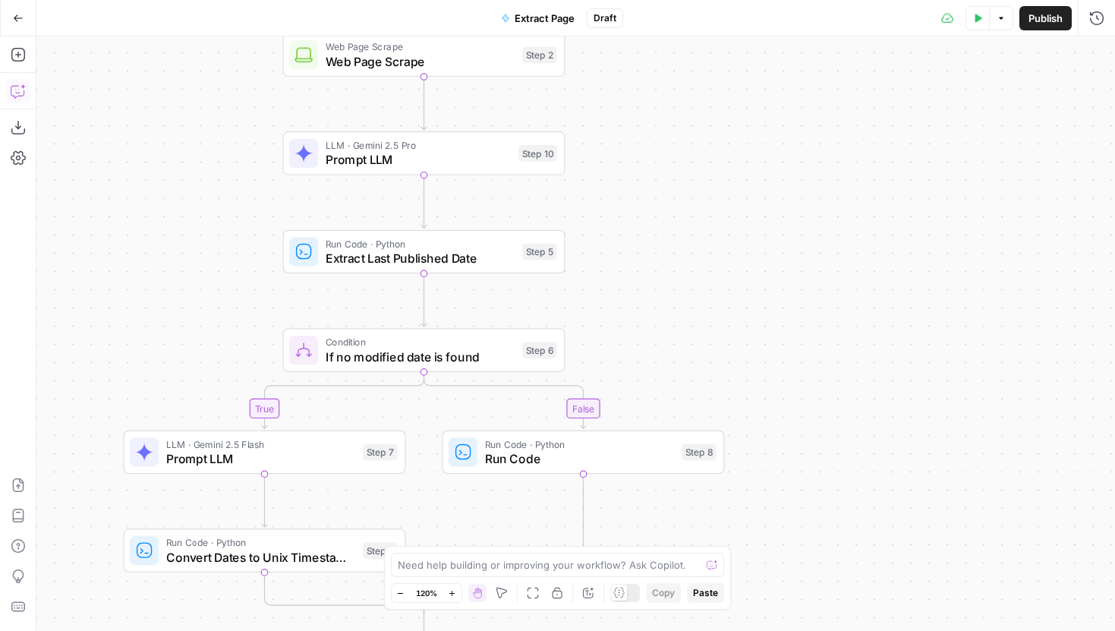
click at [1048, 22] on span "Publish" at bounding box center [1045, 18] width 34 height 15
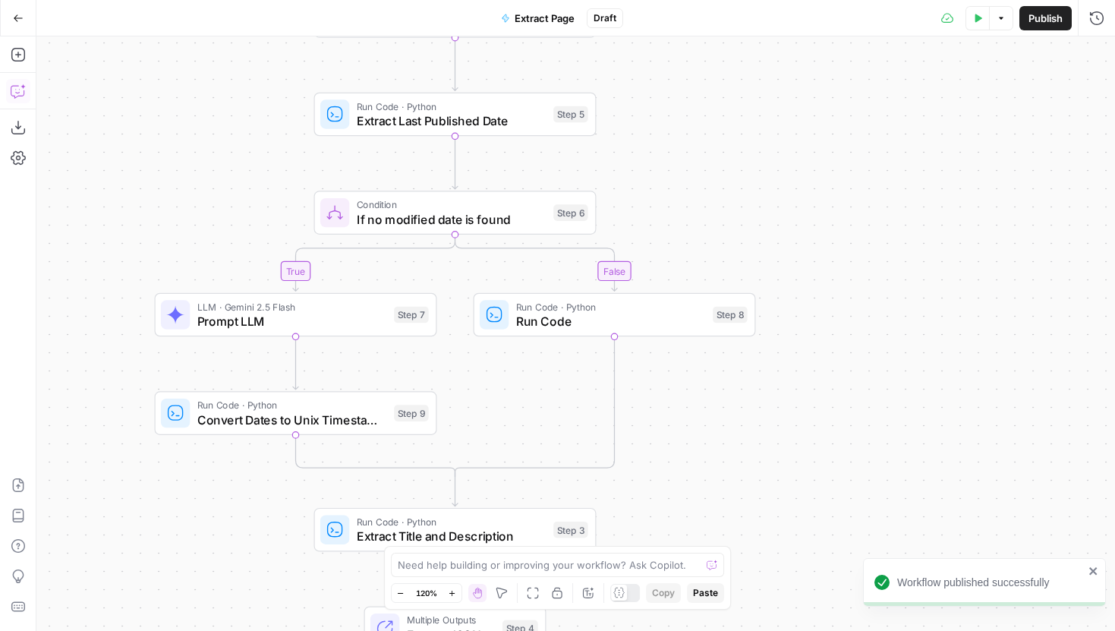
drag, startPoint x: 776, startPoint y: 222, endPoint x: 802, endPoint y: 106, distance: 119.1
click at [802, 106] on div "true false Workflow Input Settings Inputs Web Page Scrape Web Page Scrape Step …" at bounding box center [575, 333] width 1078 height 594
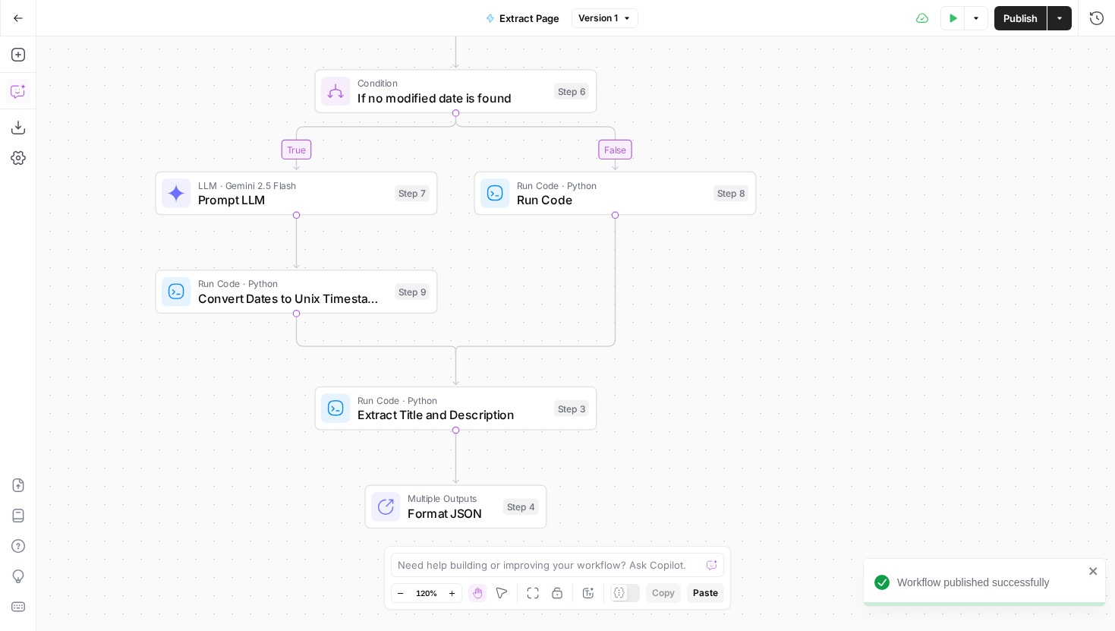
drag, startPoint x: 794, startPoint y: 477, endPoint x: 776, endPoint y: 432, distance: 48.8
click at [779, 429] on div "true false Workflow Input Settings Inputs Web Page Scrape Web Page Scrape Step …" at bounding box center [575, 333] width 1078 height 594
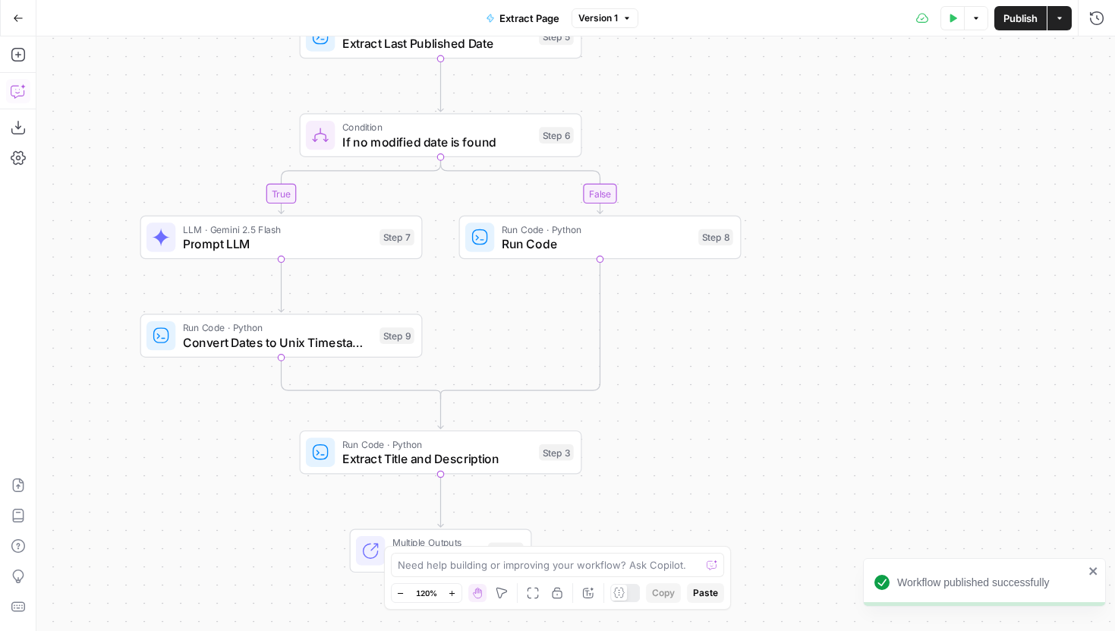
click at [14, 18] on icon "button" at bounding box center [18, 17] width 9 height 7
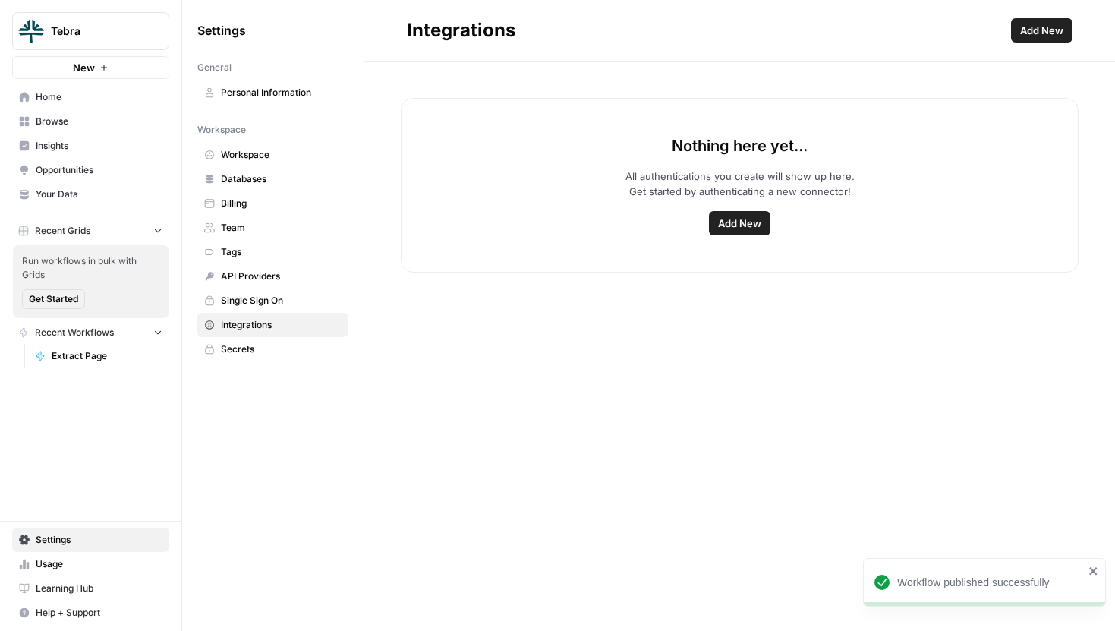
click at [58, 121] on span "Browse" at bounding box center [99, 122] width 127 height 14
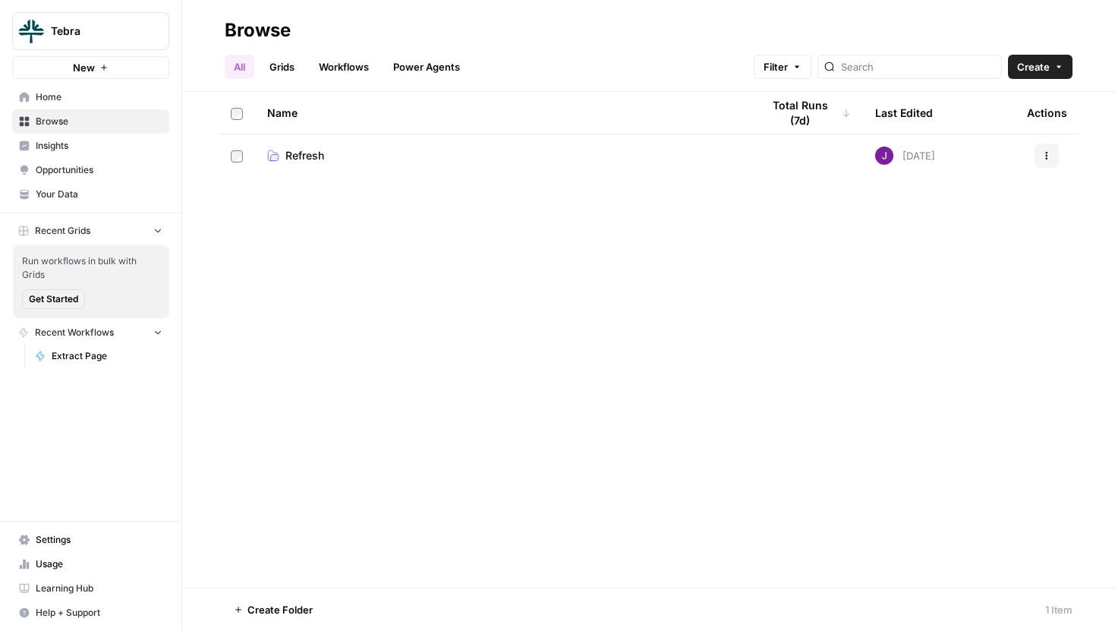
click at [313, 150] on span "Refresh" at bounding box center [304, 155] width 39 height 15
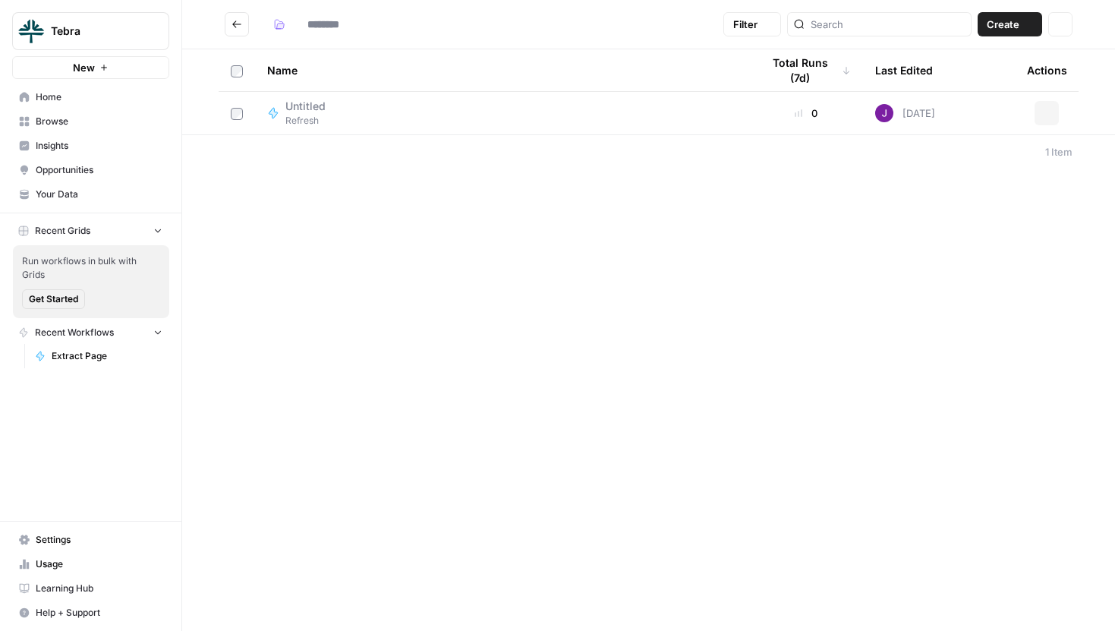
type input "*******"
click at [1024, 27] on icon "button" at bounding box center [1028, 24] width 9 height 9
click at [971, 80] on span "Workflow" at bounding box center [980, 81] width 85 height 15
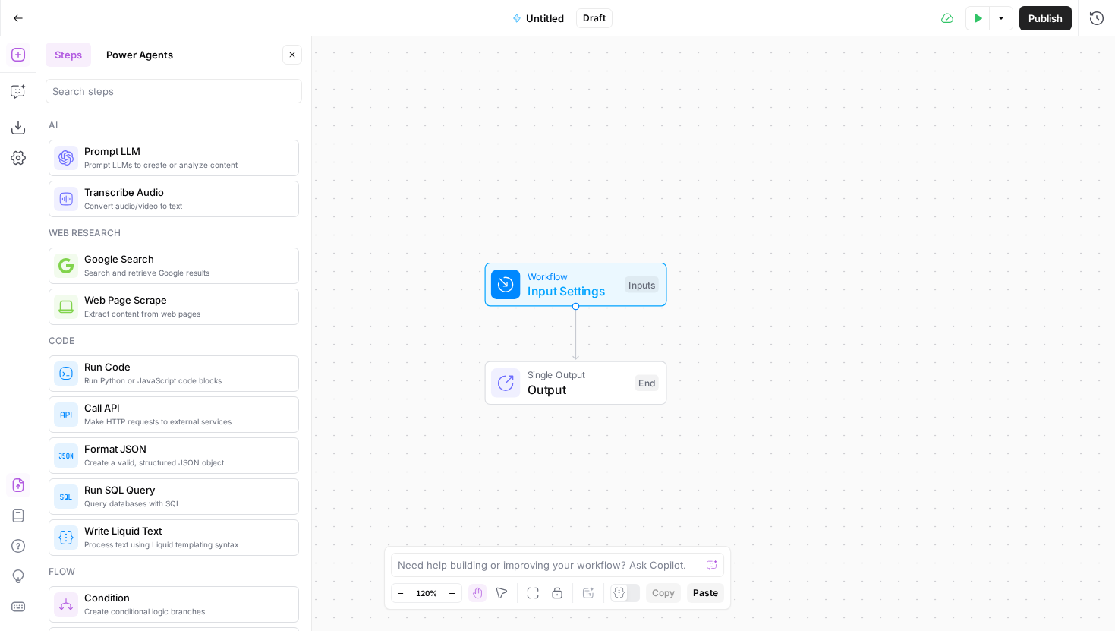
click at [16, 481] on icon "button" at bounding box center [18, 484] width 15 height 15
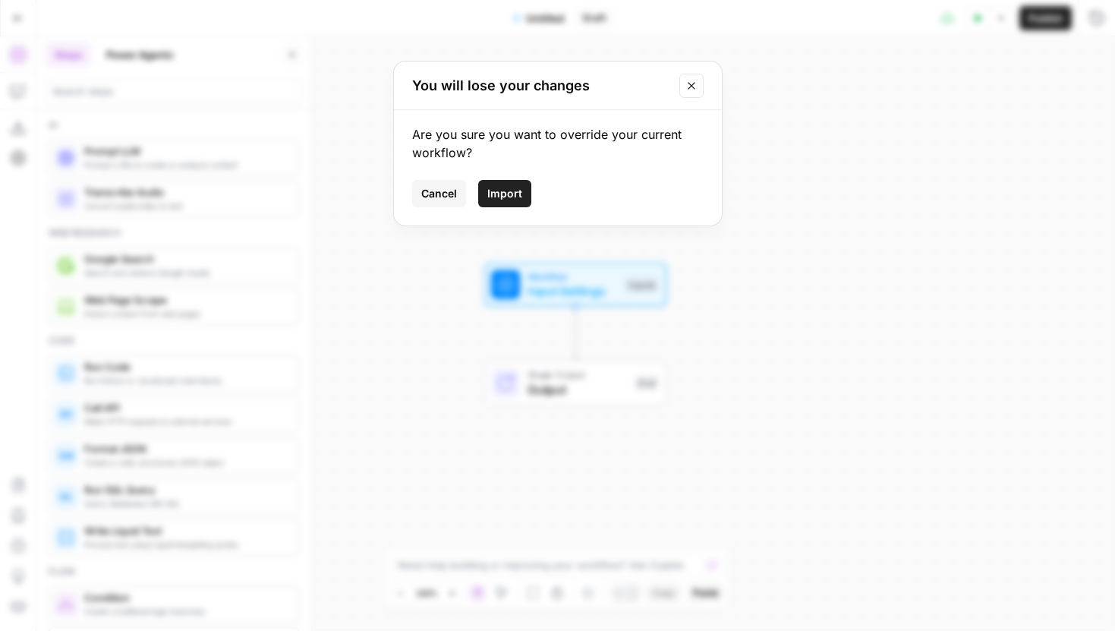
click at [515, 190] on span "Import" at bounding box center [504, 193] width 35 height 15
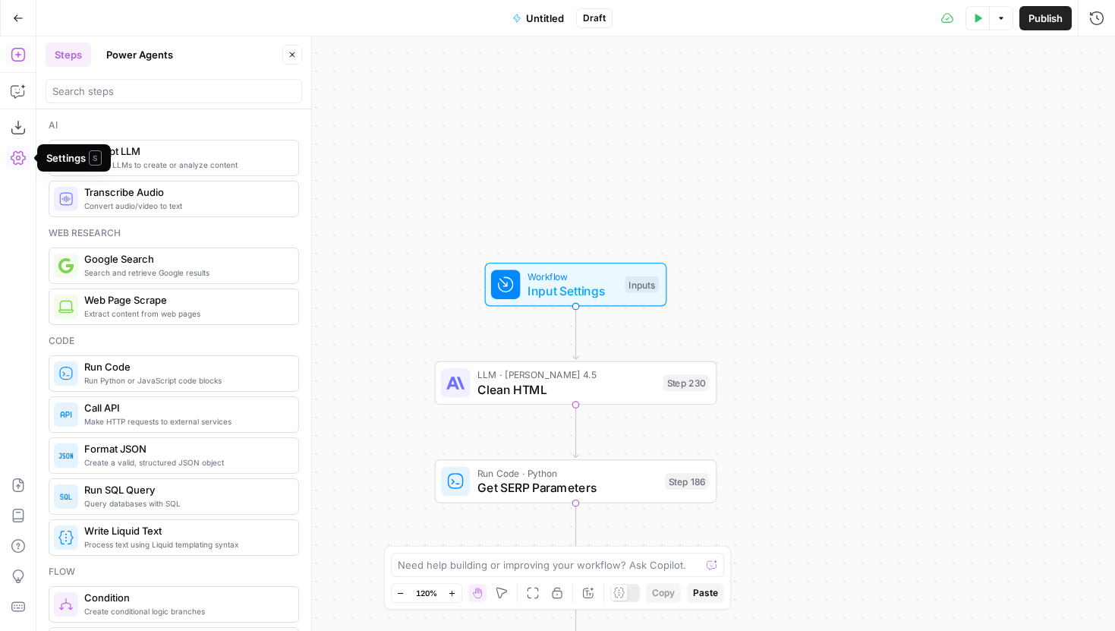
click at [17, 158] on icon "button" at bounding box center [18, 157] width 15 height 15
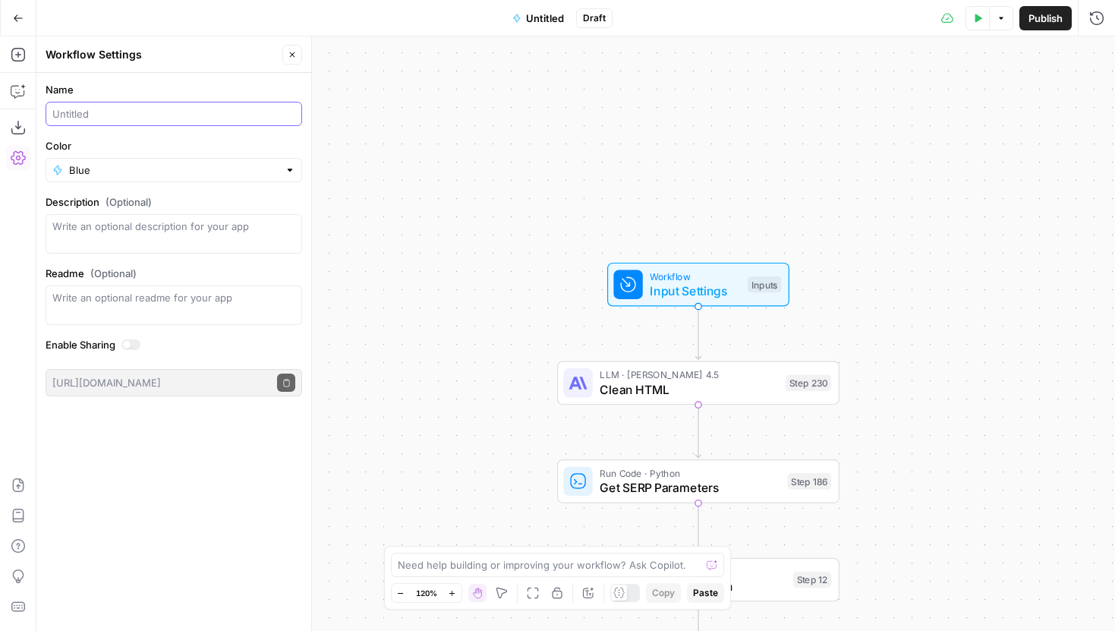
click at [134, 118] on input "Name" at bounding box center [173, 113] width 243 height 15
type input "B"
type input "C"
type input "Brief"
click at [288, 55] on icon "button" at bounding box center [292, 54] width 9 height 9
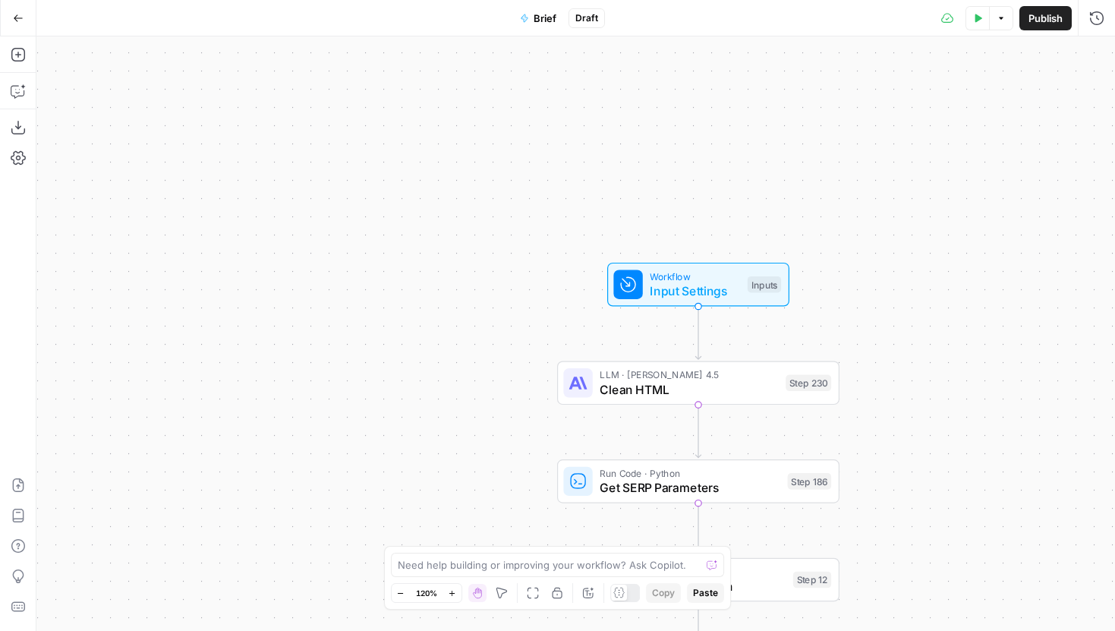
click at [1033, 20] on span "Publish" at bounding box center [1045, 18] width 34 height 15
click at [17, 13] on icon "button" at bounding box center [18, 18] width 11 height 11
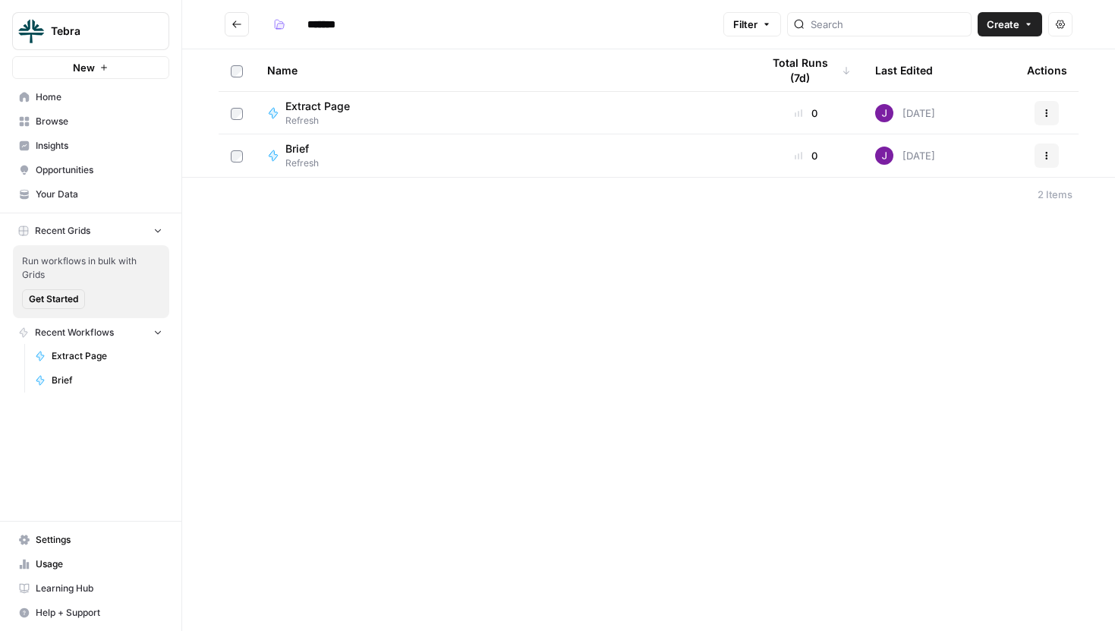
click at [66, 194] on span "Your Data" at bounding box center [99, 194] width 127 height 14
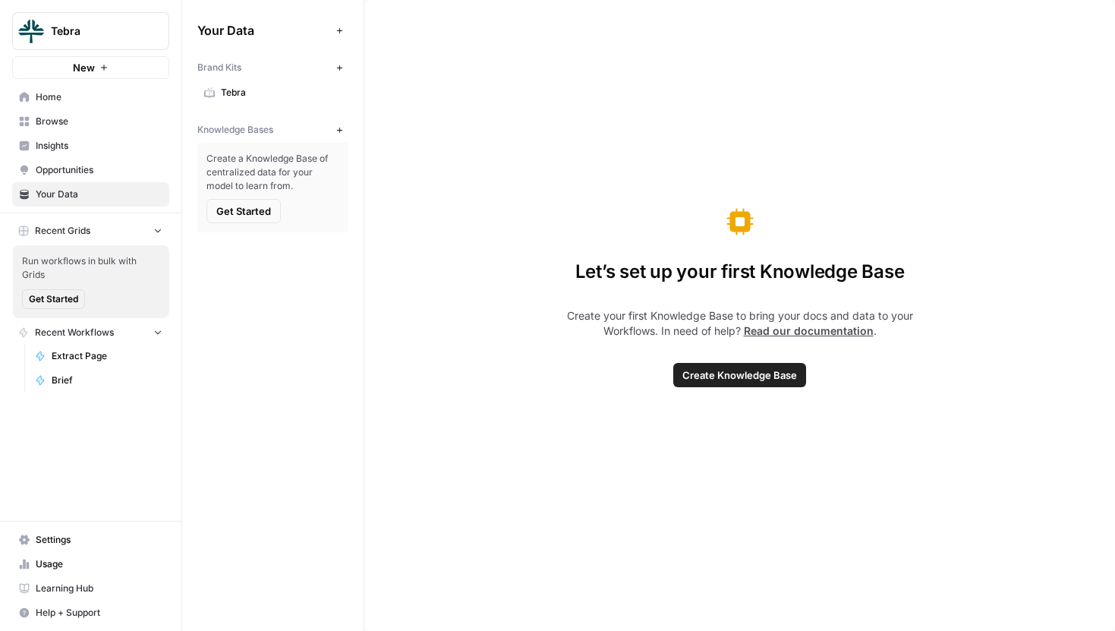
click at [267, 90] on span "Tebra" at bounding box center [281, 93] width 121 height 14
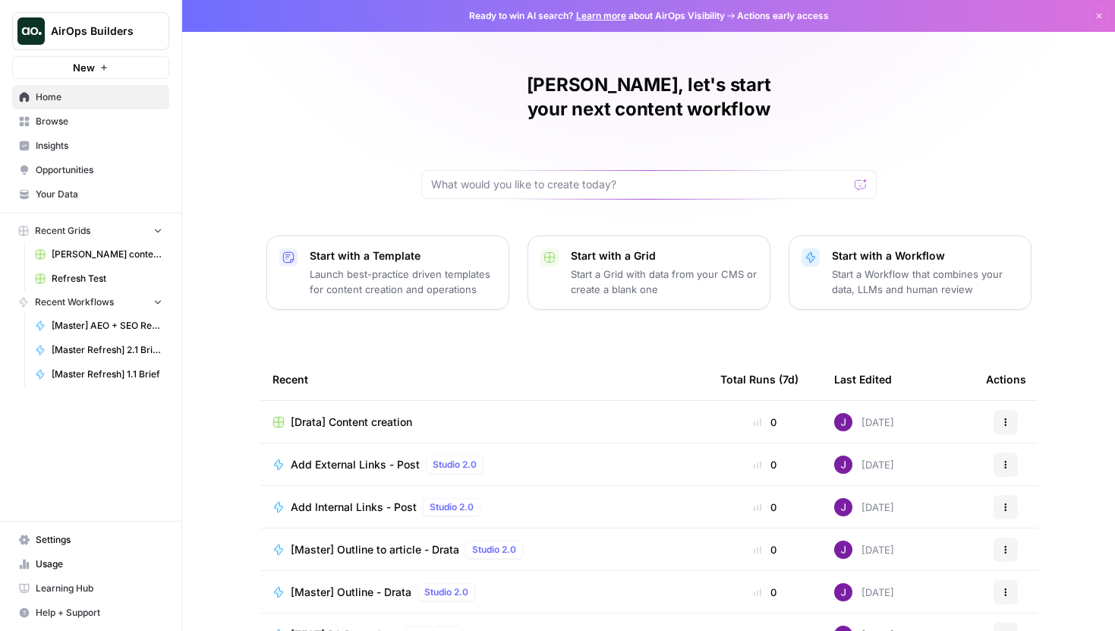
click at [66, 118] on span "Browse" at bounding box center [99, 122] width 127 height 14
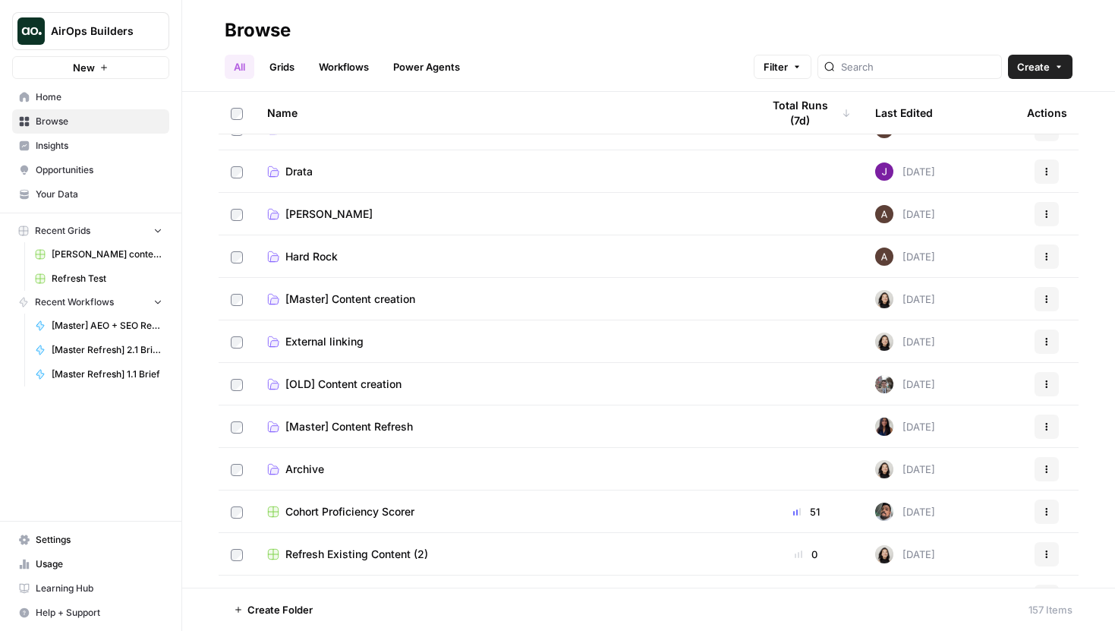
scroll to position [337, 0]
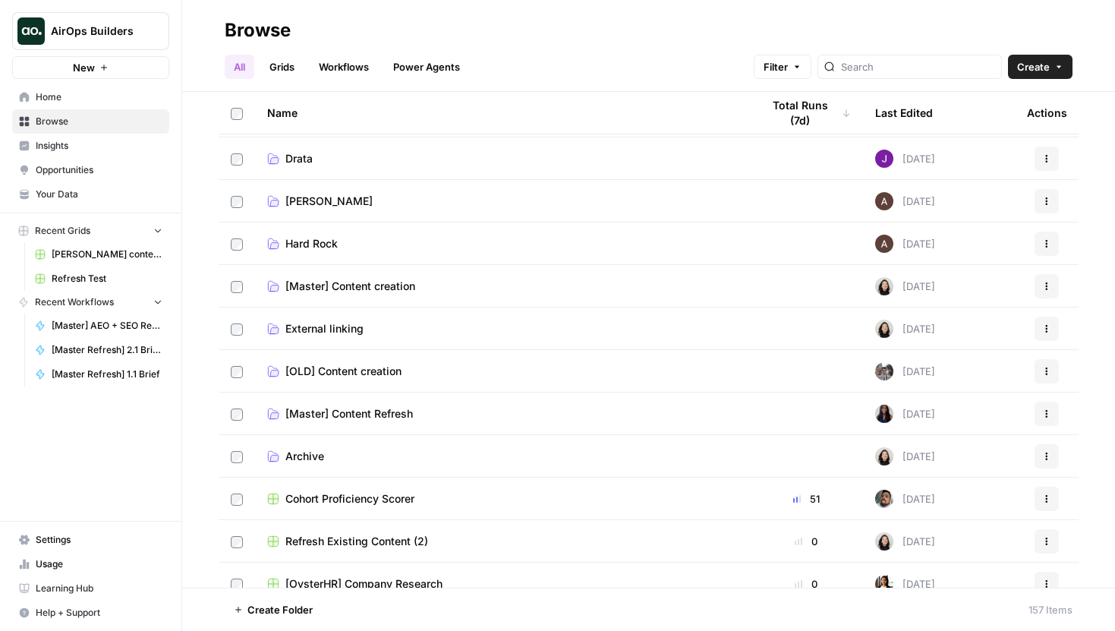
click at [407, 417] on span "[Master] Content Refresh" at bounding box center [348, 413] width 127 height 15
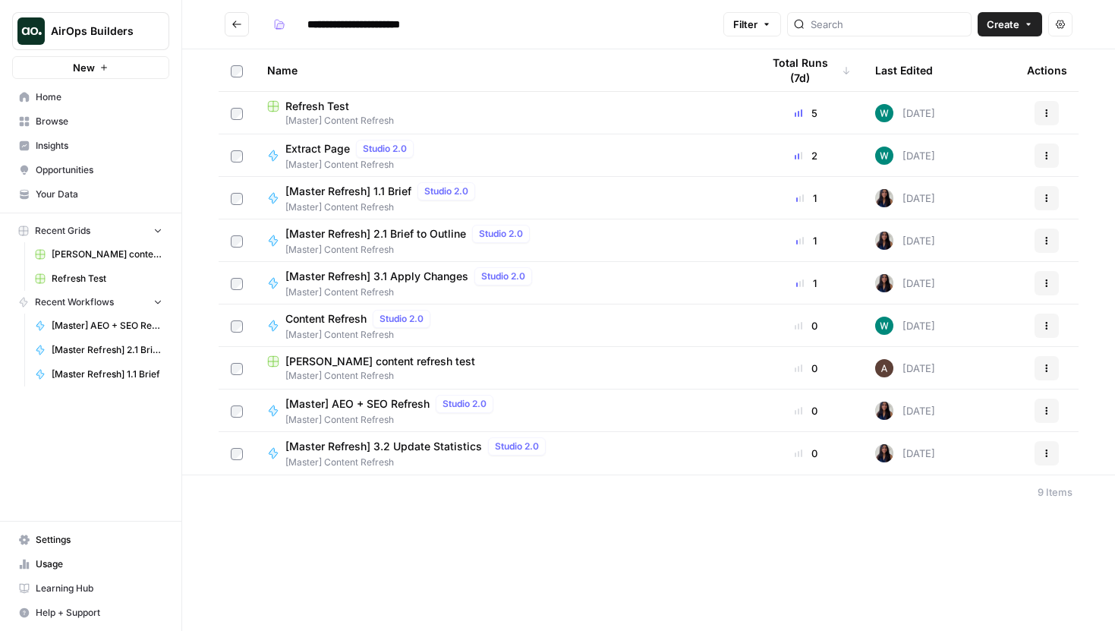
click at [320, 150] on span "Extract Page" at bounding box center [317, 148] width 65 height 15
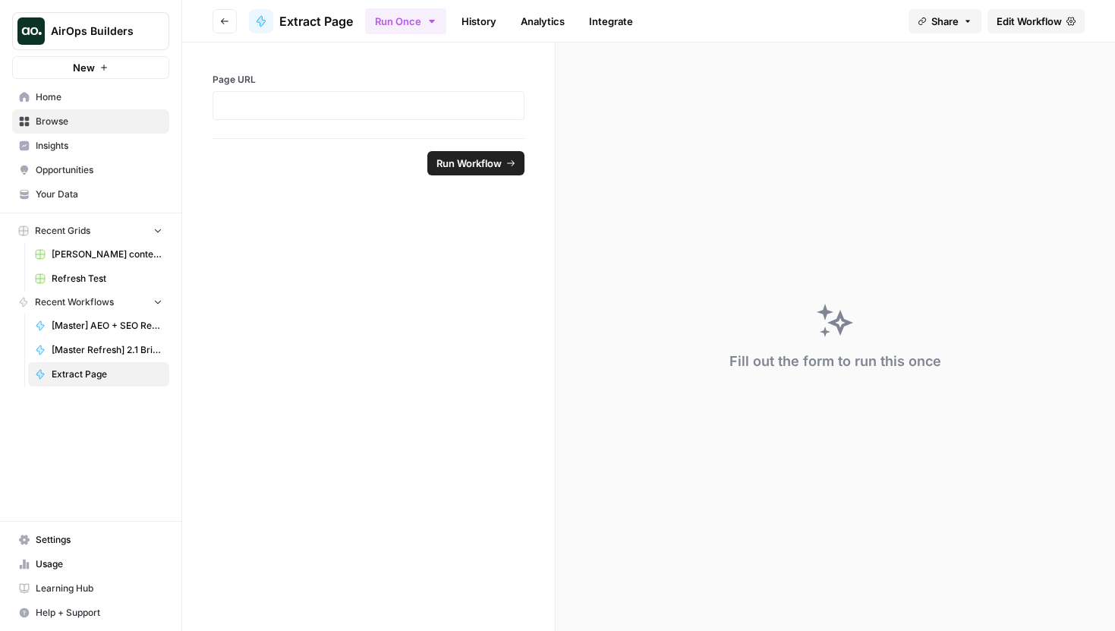
click at [1021, 20] on span "Edit Workflow" at bounding box center [1028, 21] width 65 height 15
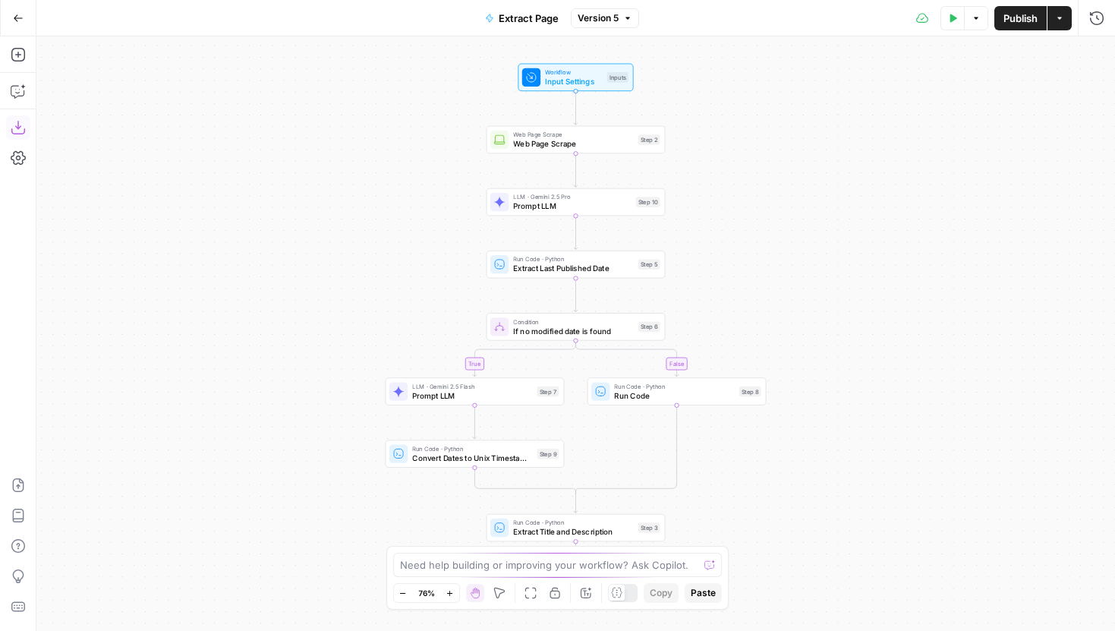
click at [22, 126] on icon "button" at bounding box center [18, 127] width 15 height 15
click at [20, 9] on button "Go Back" at bounding box center [18, 18] width 27 height 27
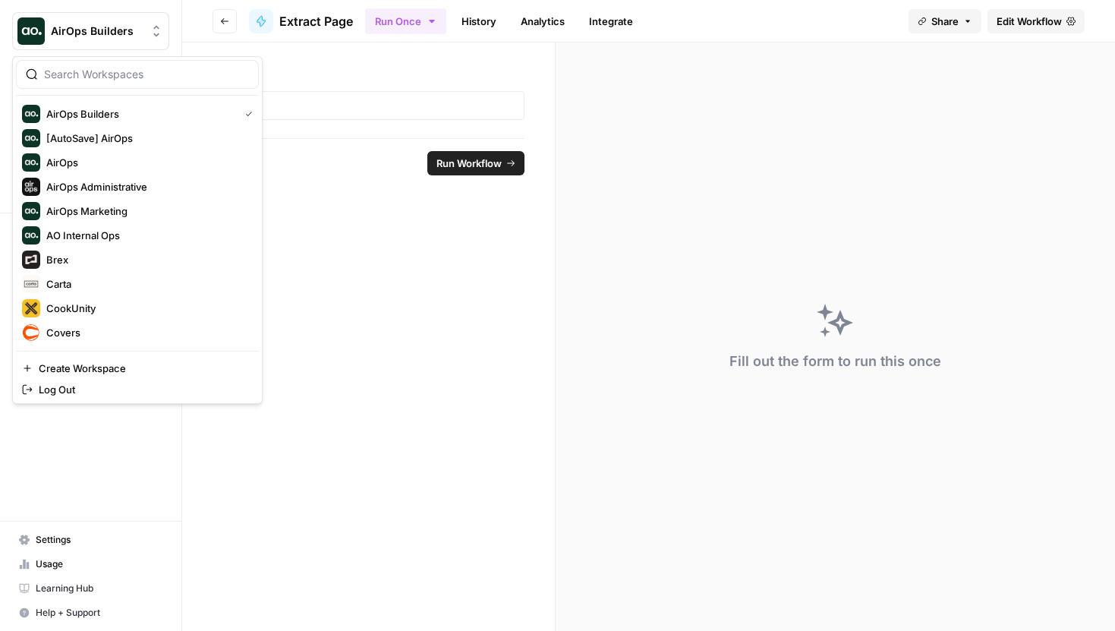
click at [20, 17] on img "Workspace: AirOps Builders" at bounding box center [30, 30] width 27 height 27
click at [333, 268] on form "Page URL Run Workflow" at bounding box center [368, 336] width 373 height 588
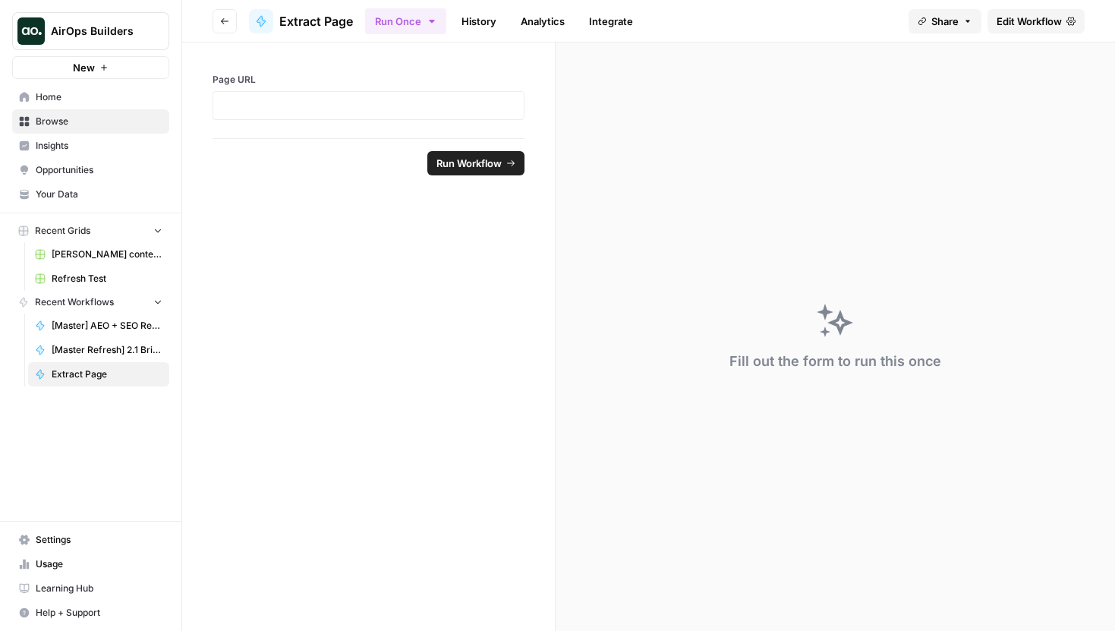
click at [223, 24] on icon "button" at bounding box center [224, 21] width 9 height 9
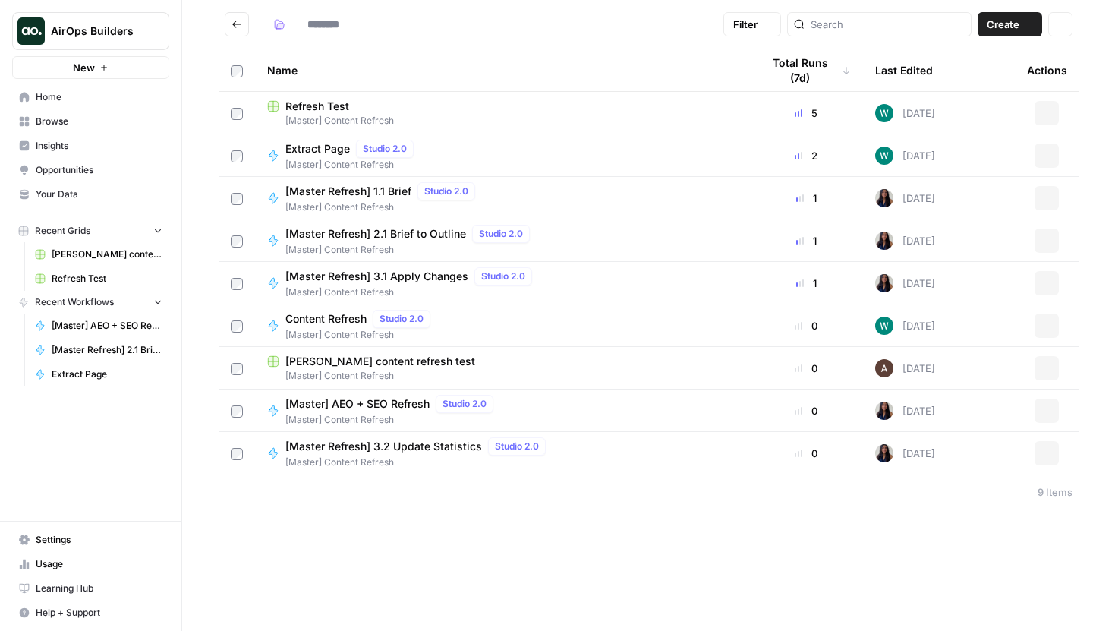
type input "**********"
click at [345, 408] on span "[Master] AEO + SEO Refresh" at bounding box center [357, 403] width 144 height 15
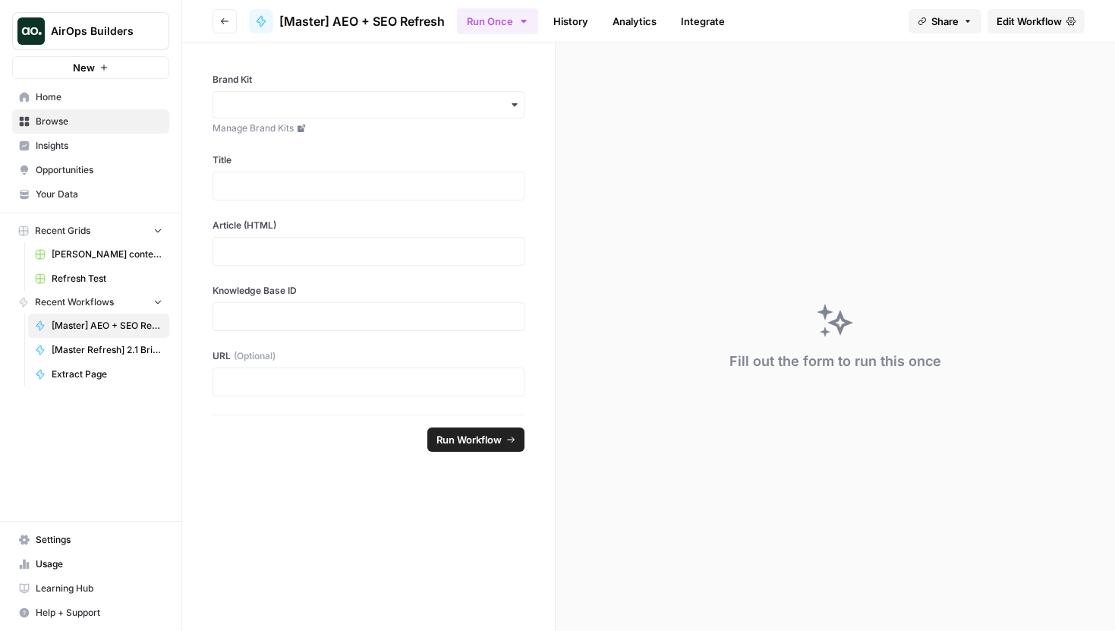
click at [1006, 14] on span "Edit Workflow" at bounding box center [1028, 21] width 65 height 15
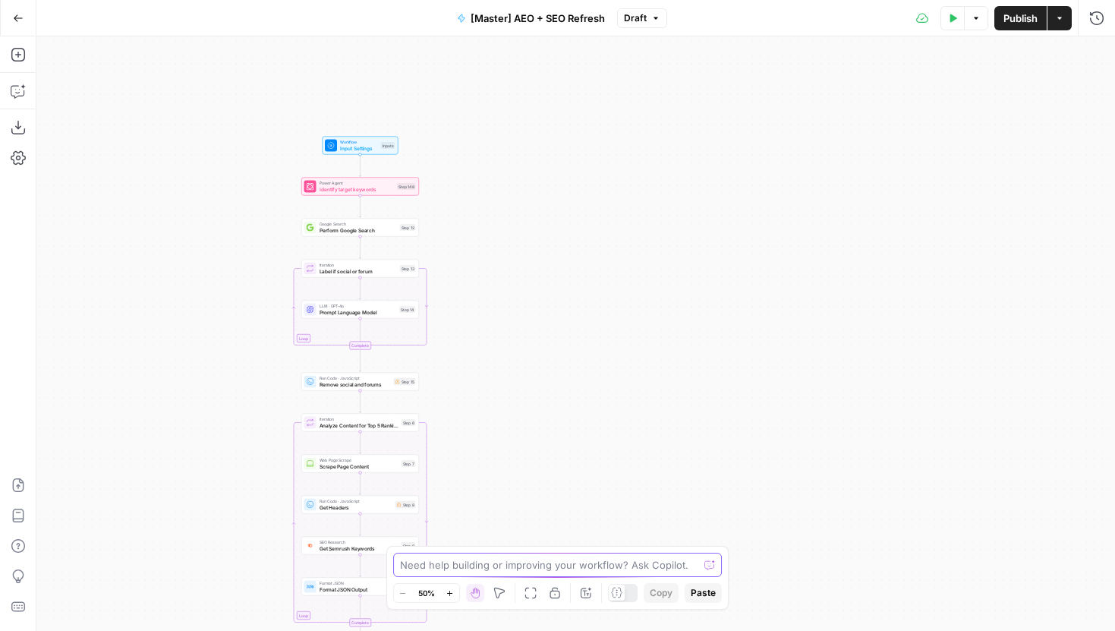
drag, startPoint x: 735, startPoint y: 310, endPoint x: 492, endPoint y: 570, distance: 355.9
click at [492, 570] on body "AirOps Builders New Home Browse Insights Opportunities Your Data Recent Grids […" at bounding box center [557, 315] width 1115 height 631
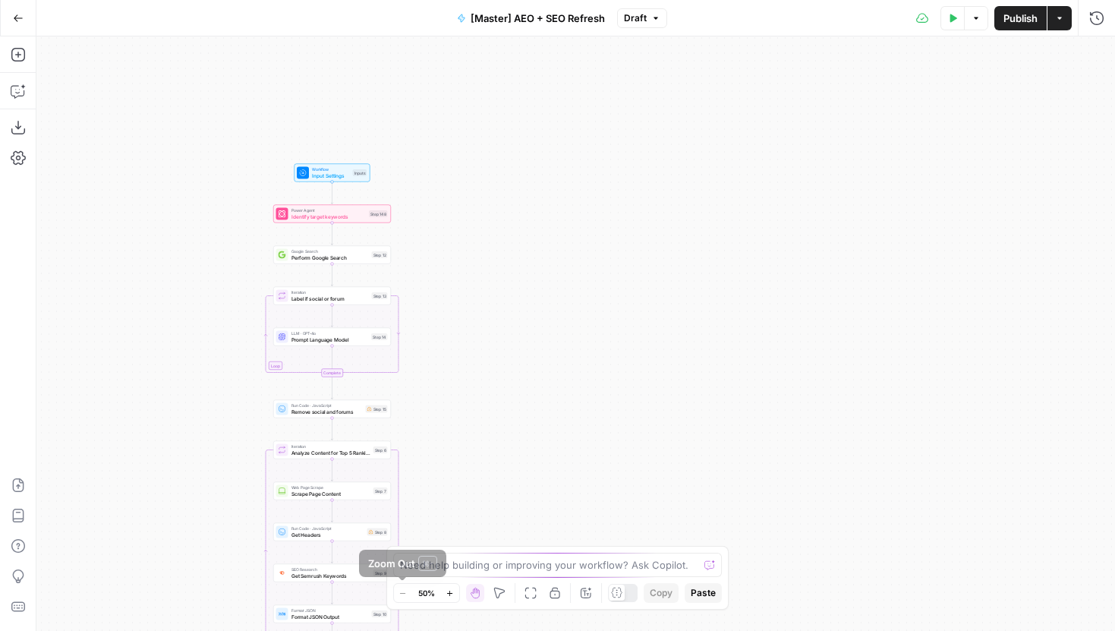
click at [450, 597] on button "Zoom In" at bounding box center [450, 593] width 18 height 18
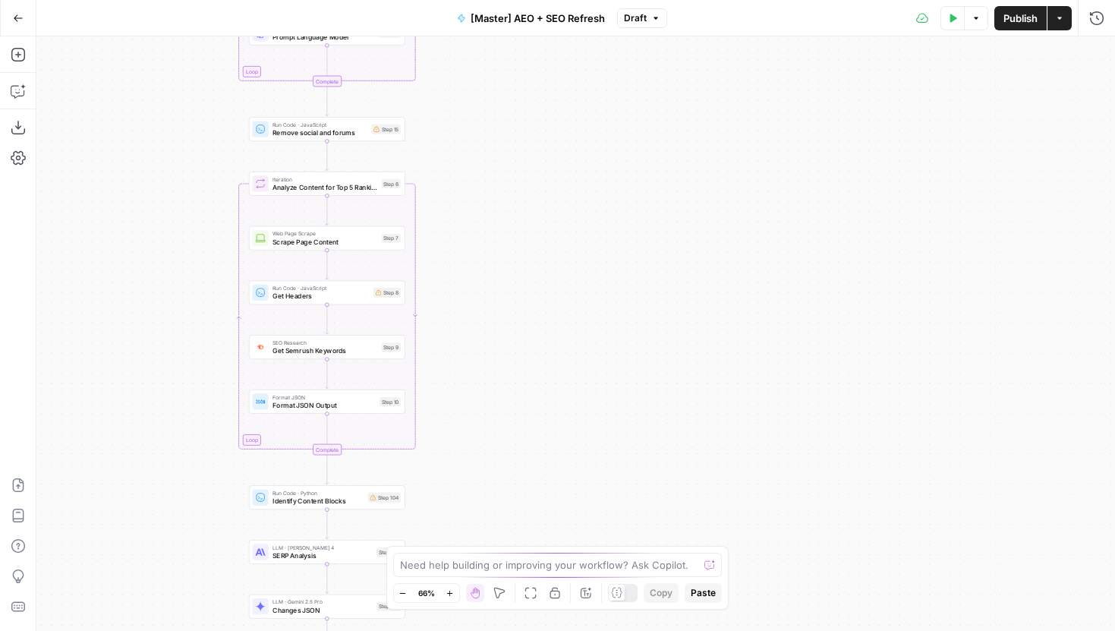
drag, startPoint x: 438, startPoint y: 444, endPoint x: 517, endPoint y: 128, distance: 325.4
click at [517, 128] on div "Workflow Input Settings Inputs Power Agent Identify target keywords Step 148 Go…" at bounding box center [575, 333] width 1078 height 594
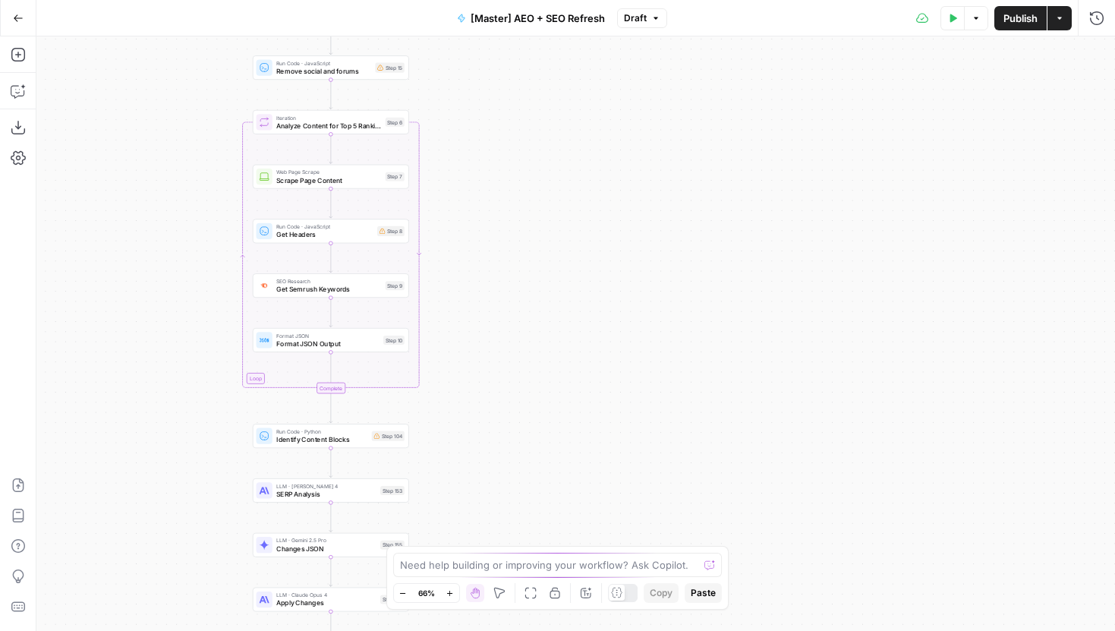
drag, startPoint x: 513, startPoint y: 349, endPoint x: 513, endPoint y: 304, distance: 44.8
click at [513, 304] on div "Workflow Input Settings Inputs Power Agent Identify target keywords Step 148 Go…" at bounding box center [575, 333] width 1078 height 594
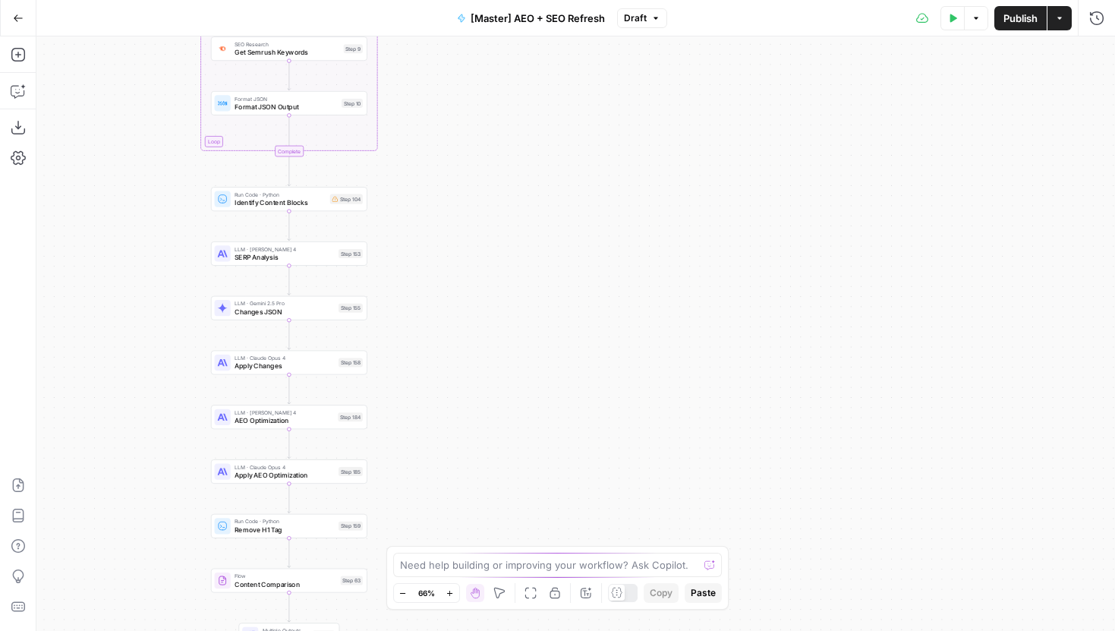
drag, startPoint x: 510, startPoint y: 408, endPoint x: 463, endPoint y: 133, distance: 278.7
click at [463, 133] on div "Workflow Input Settings Inputs Power Agent Identify target keywords Step 148 Go…" at bounding box center [575, 333] width 1078 height 594
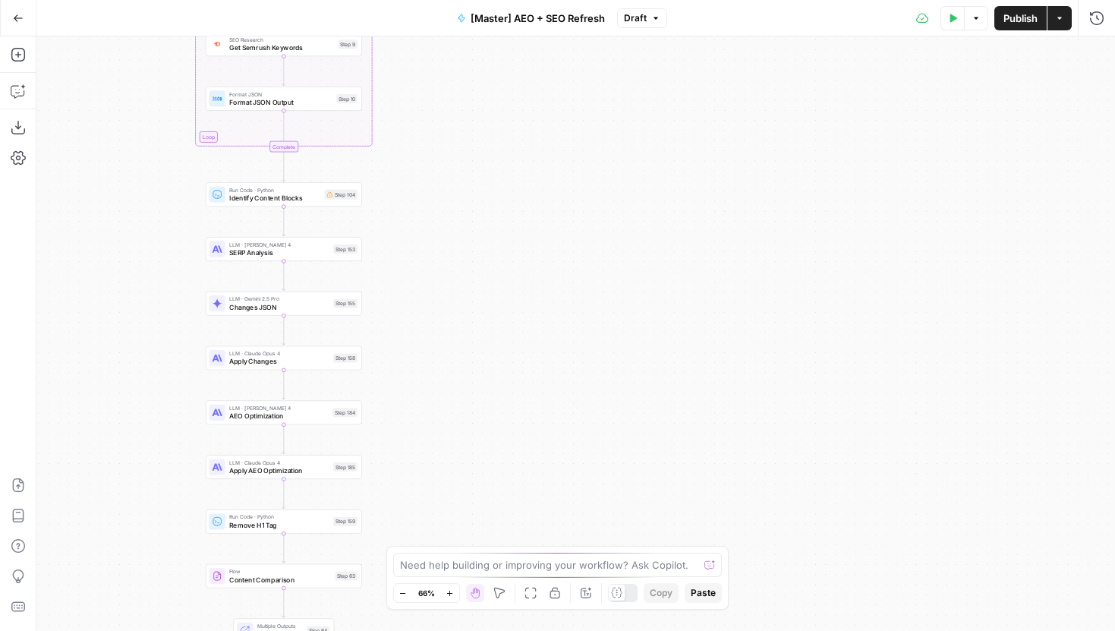
drag, startPoint x: 468, startPoint y: 360, endPoint x: 468, endPoint y: 521, distance: 160.9
click at [468, 521] on div "Workflow Input Settings Inputs Power Agent Identify target keywords Step 148 Go…" at bounding box center [575, 333] width 1078 height 594
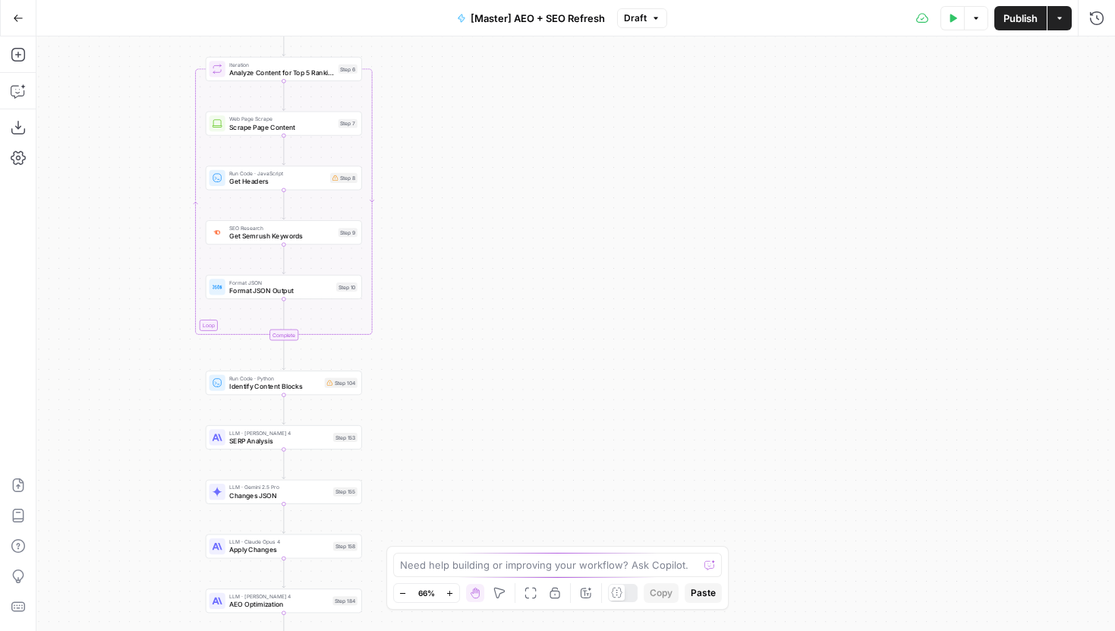
drag, startPoint x: 477, startPoint y: 244, endPoint x: 477, endPoint y: 352, distance: 107.8
click at [477, 353] on div "Workflow Input Settings Inputs Power Agent Identify target keywords Step 148 Go…" at bounding box center [575, 333] width 1078 height 594
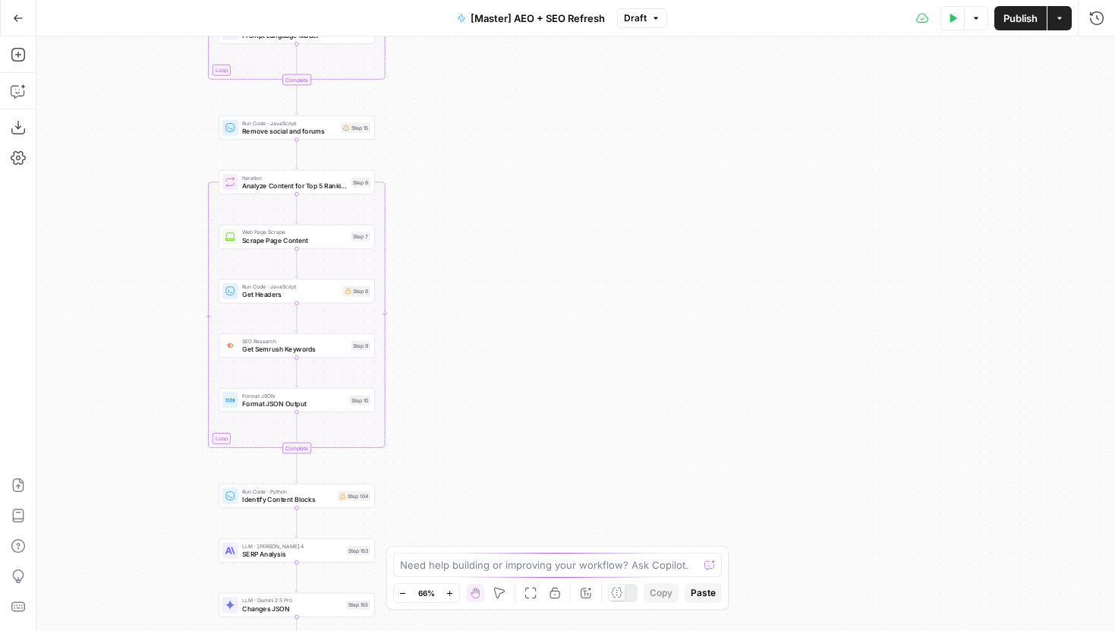
drag, startPoint x: 475, startPoint y: 235, endPoint x: 492, endPoint y: 307, distance: 73.3
click at [490, 304] on div "Workflow Input Settings Inputs Power Agent Identify target keywords Step 148 Go…" at bounding box center [575, 333] width 1078 height 594
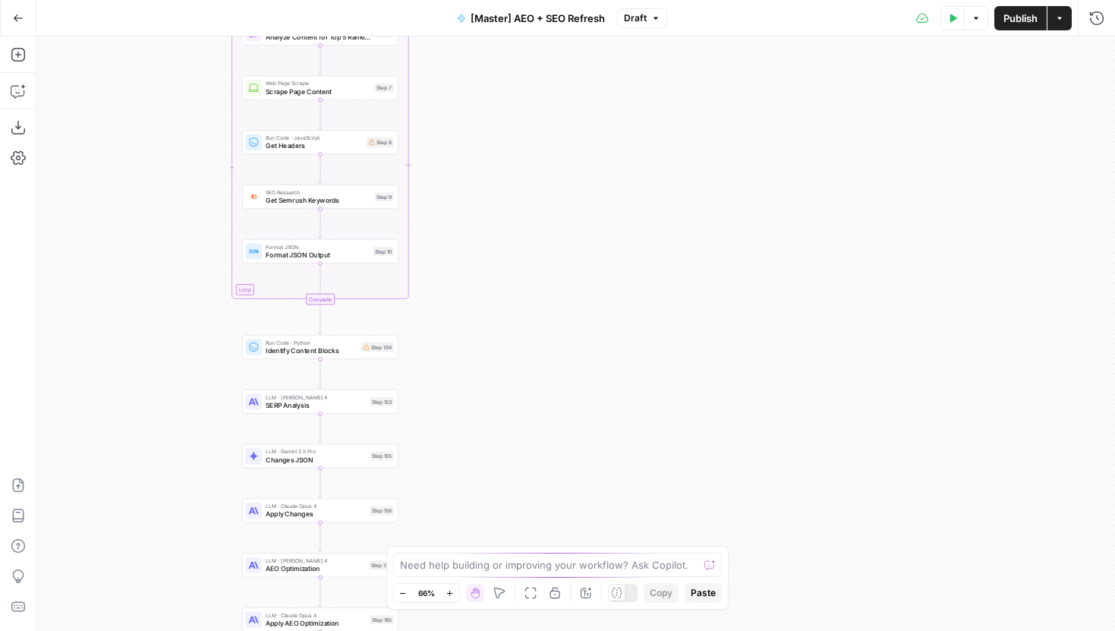
drag, startPoint x: 168, startPoint y: 341, endPoint x: 190, endPoint y: 182, distance: 160.1
click at [190, 182] on div "Workflow Input Settings Inputs Power Agent Identify target keywords Step 148 Go…" at bounding box center [575, 333] width 1078 height 594
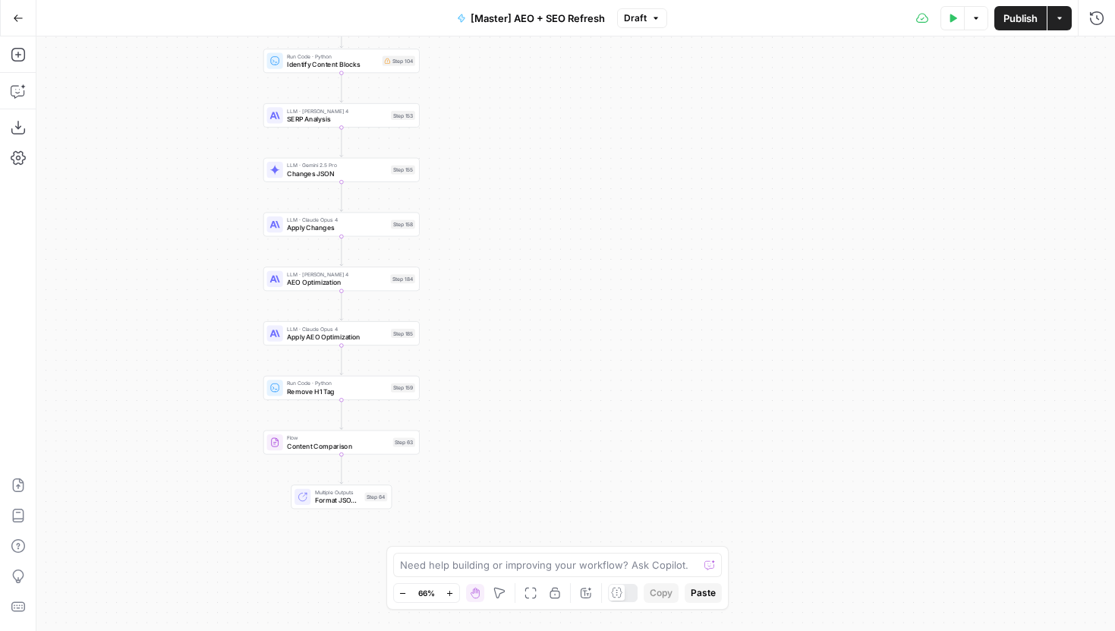
drag, startPoint x: 191, startPoint y: 386, endPoint x: 213, endPoint y: 109, distance: 277.1
click at [213, 109] on div "Workflow Input Settings Inputs Power Agent Identify target keywords Step 148 Go…" at bounding box center [575, 333] width 1078 height 594
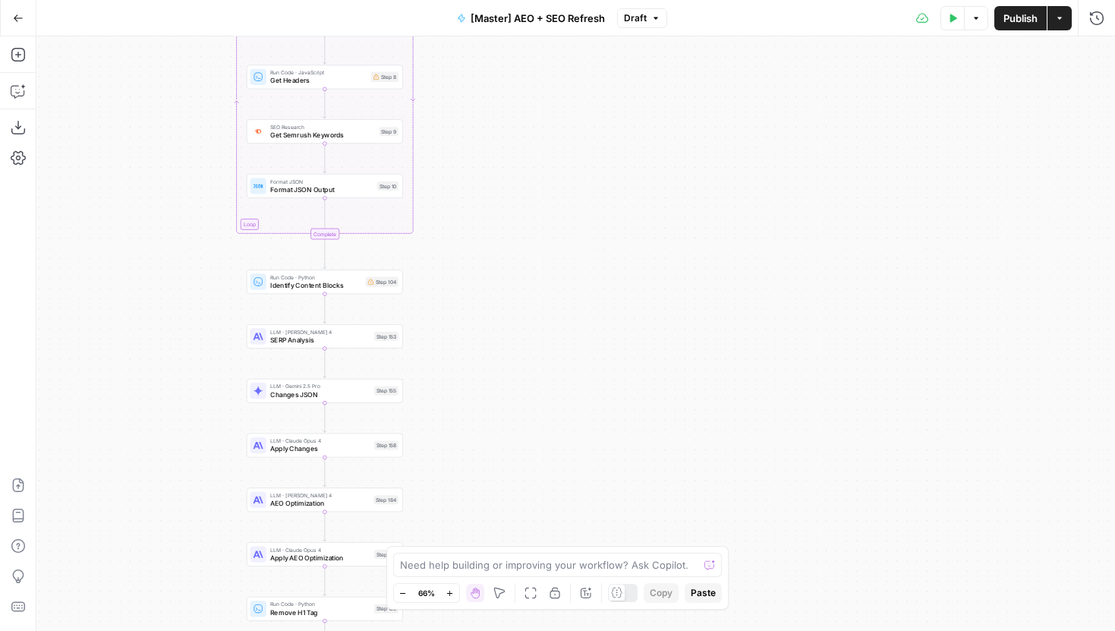
drag, startPoint x: 213, startPoint y: 109, endPoint x: 168, endPoint y: 528, distance: 421.4
click at [168, 524] on div "Workflow Input Settings Inputs Power Agent Identify target keywords Step 148 Go…" at bounding box center [575, 333] width 1078 height 594
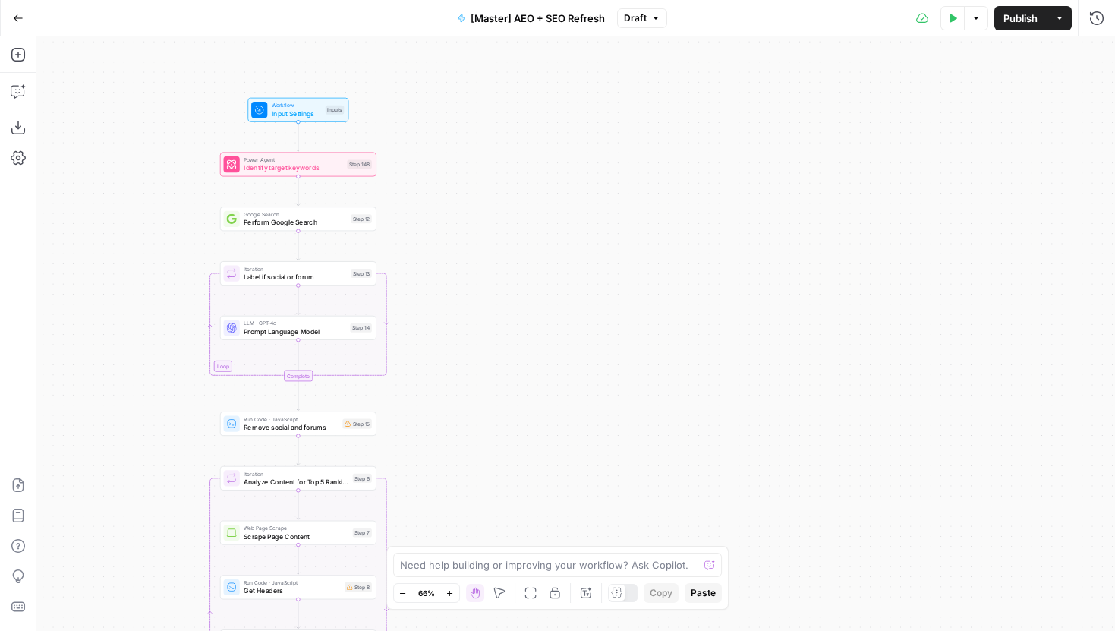
drag, startPoint x: 187, startPoint y: 175, endPoint x: 189, endPoint y: 508, distance: 333.9
click at [189, 509] on div "Workflow Input Settings Inputs Power Agent Identify target keywords Step 148 Go…" at bounding box center [575, 333] width 1078 height 594
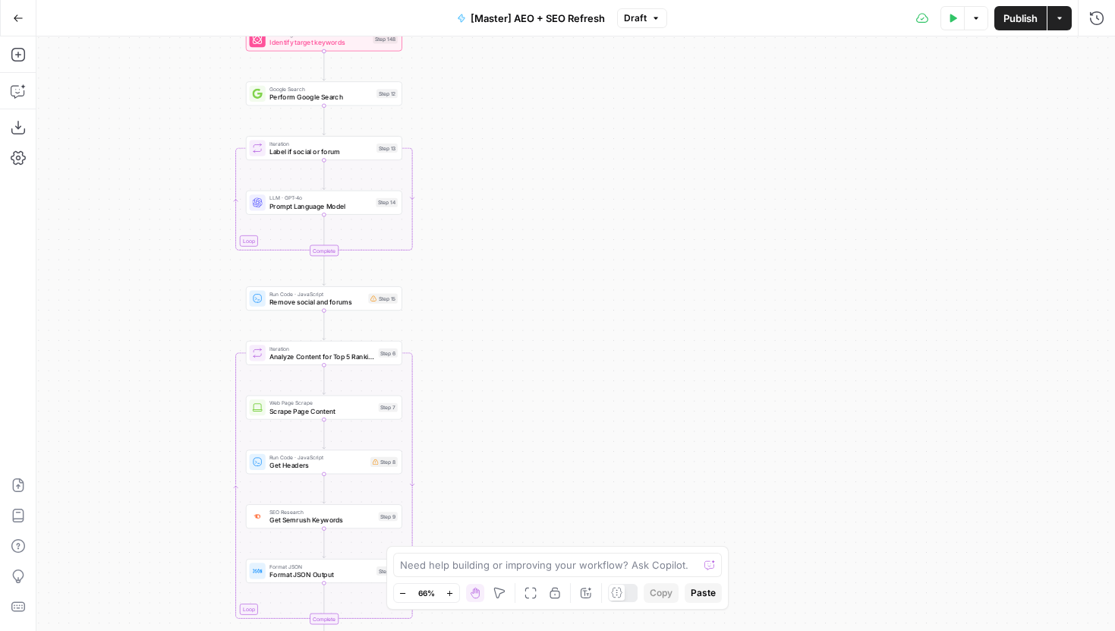
drag, startPoint x: 189, startPoint y: 503, endPoint x: 234, endPoint y: 293, distance: 215.1
click at [234, 293] on div "Workflow Input Settings Inputs Power Agent Identify target keywords Step 148 Go…" at bounding box center [575, 333] width 1078 height 594
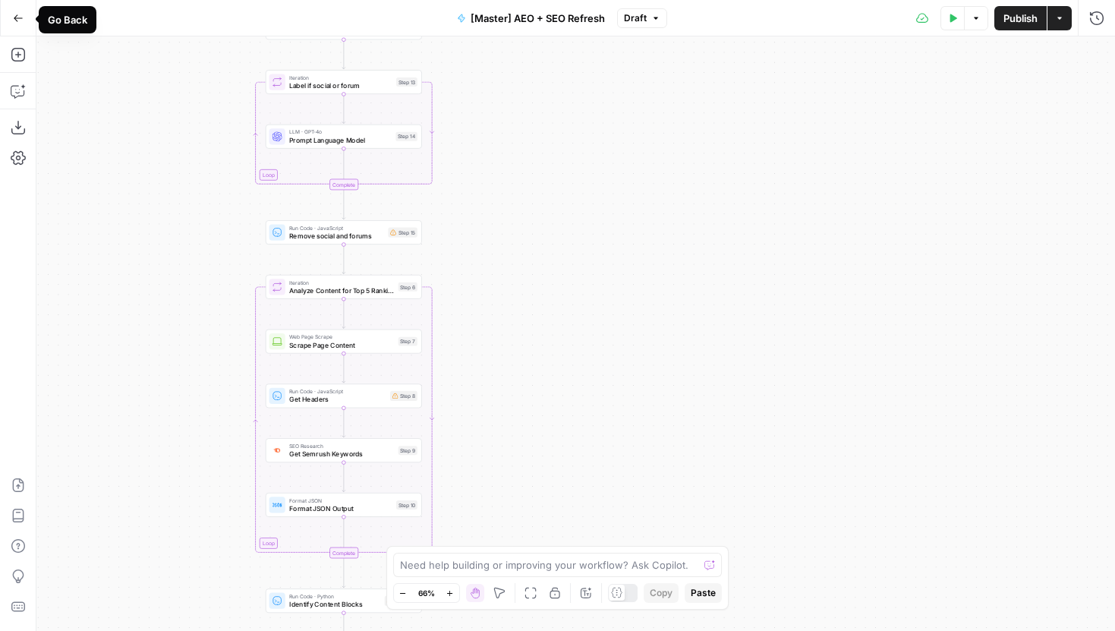
click at [15, 17] on icon "button" at bounding box center [18, 18] width 11 height 11
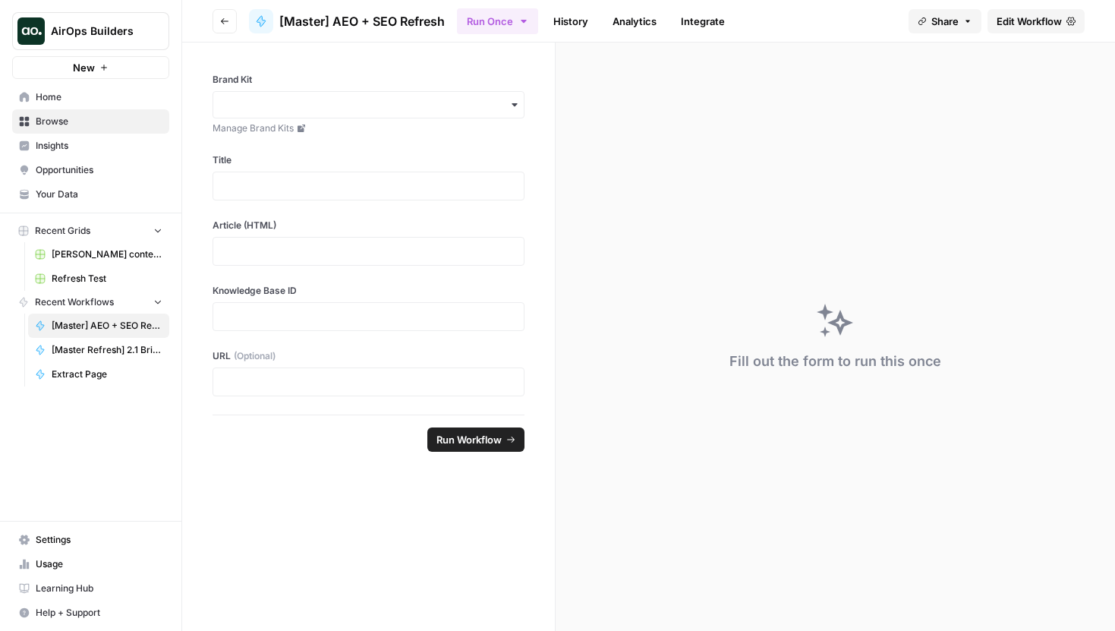
click at [226, 13] on button "Go back" at bounding box center [224, 21] width 24 height 24
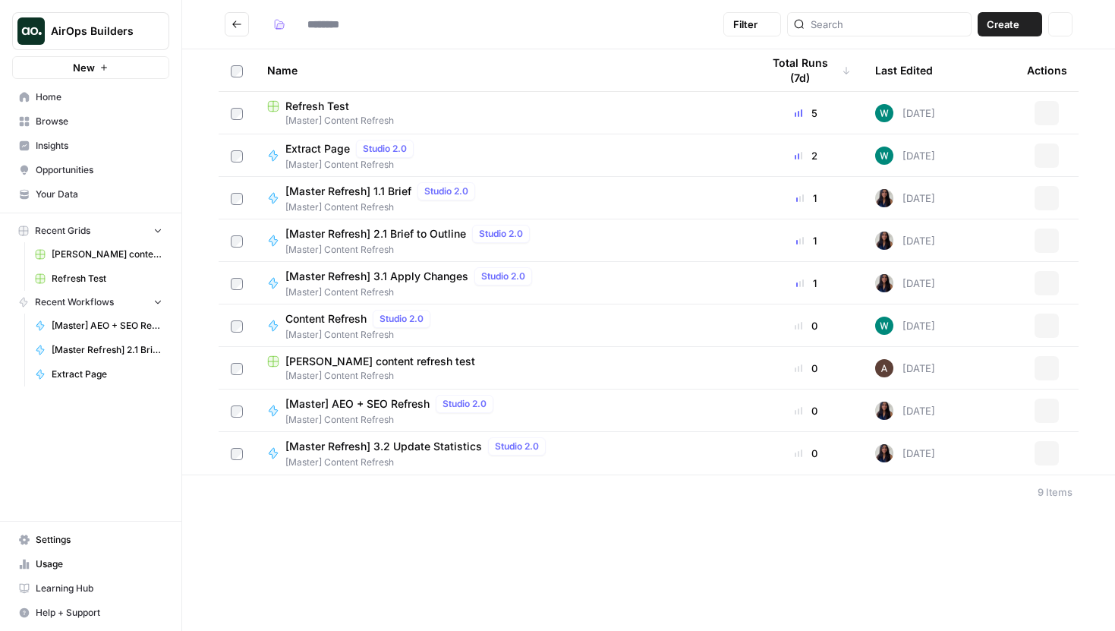
type input "**********"
click at [390, 194] on span "[Master Refresh] 1.1 Brief" at bounding box center [348, 191] width 126 height 15
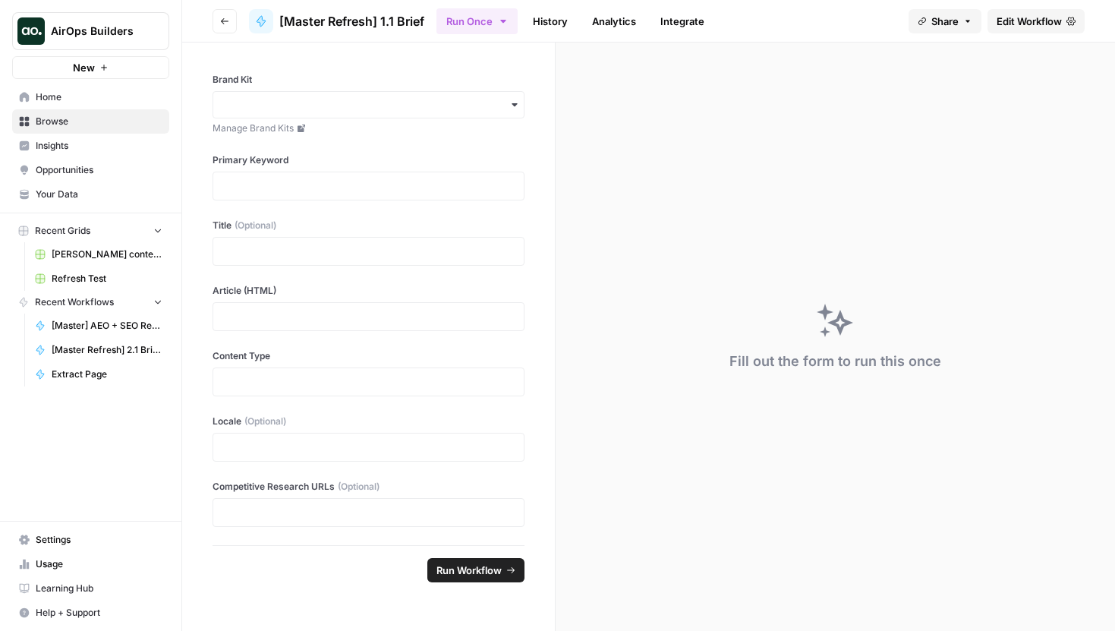
click at [1004, 15] on span "Edit Workflow" at bounding box center [1028, 21] width 65 height 15
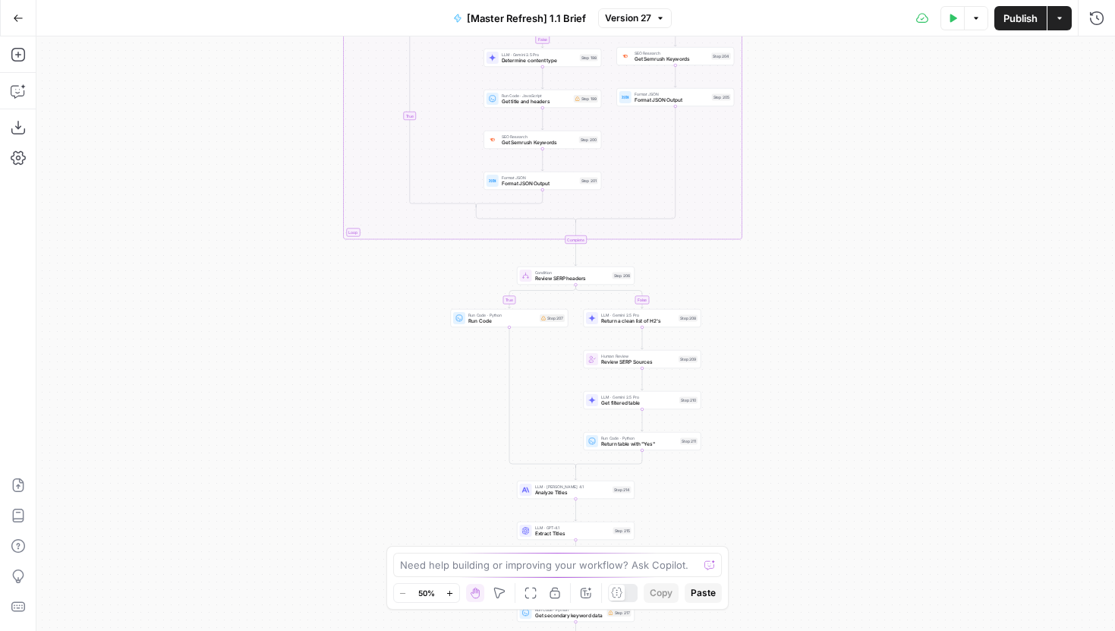
click at [213, 313] on div "true false true false true false true false true false Workflow Input Settings …" at bounding box center [575, 333] width 1078 height 594
click at [20, 14] on icon "button" at bounding box center [18, 18] width 11 height 11
